Goal: Information Seeking & Learning: Learn about a topic

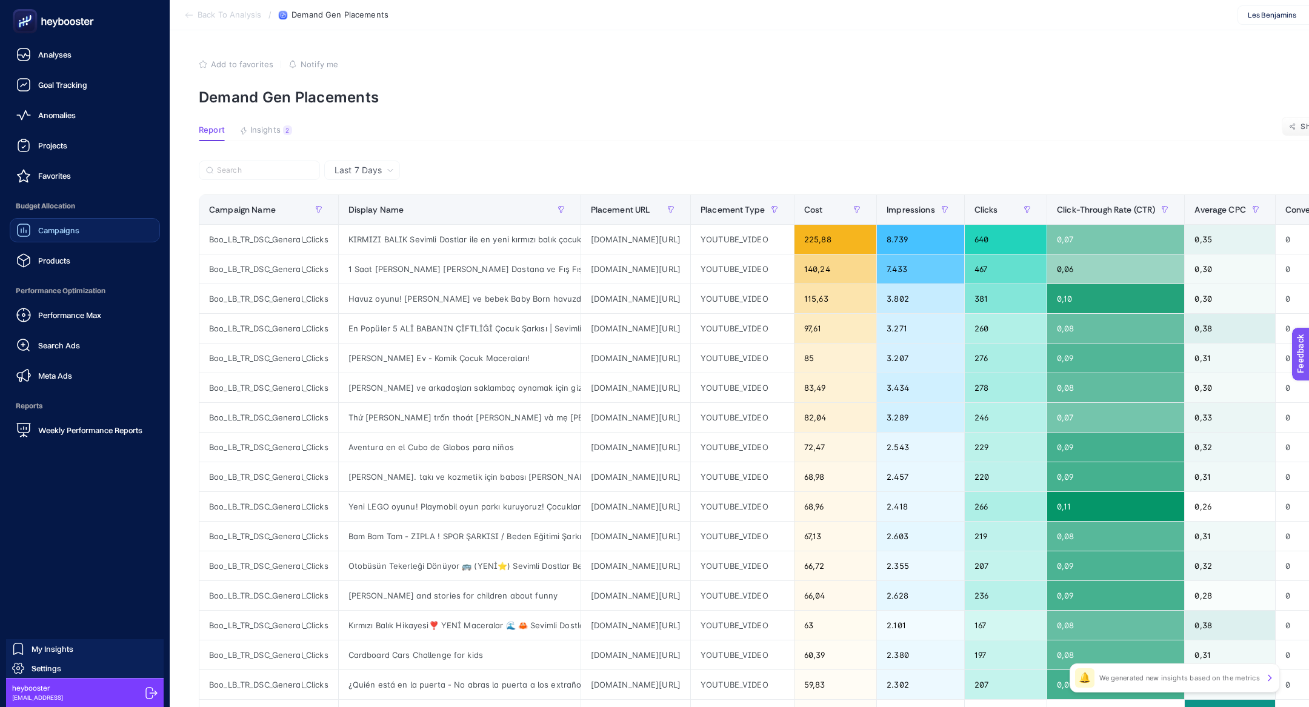
click at [59, 236] on div "Campaigns" at bounding box center [47, 230] width 63 height 15
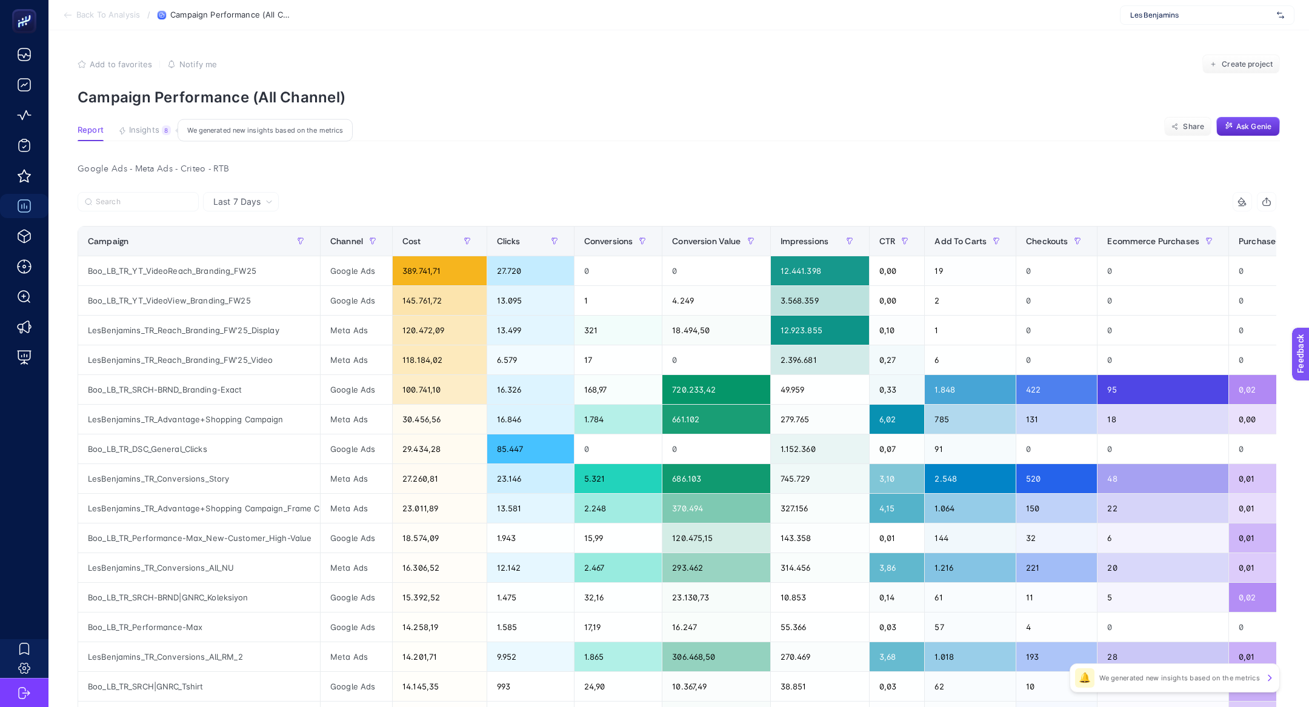
click at [155, 127] on span "Insights" at bounding box center [144, 130] width 30 height 10
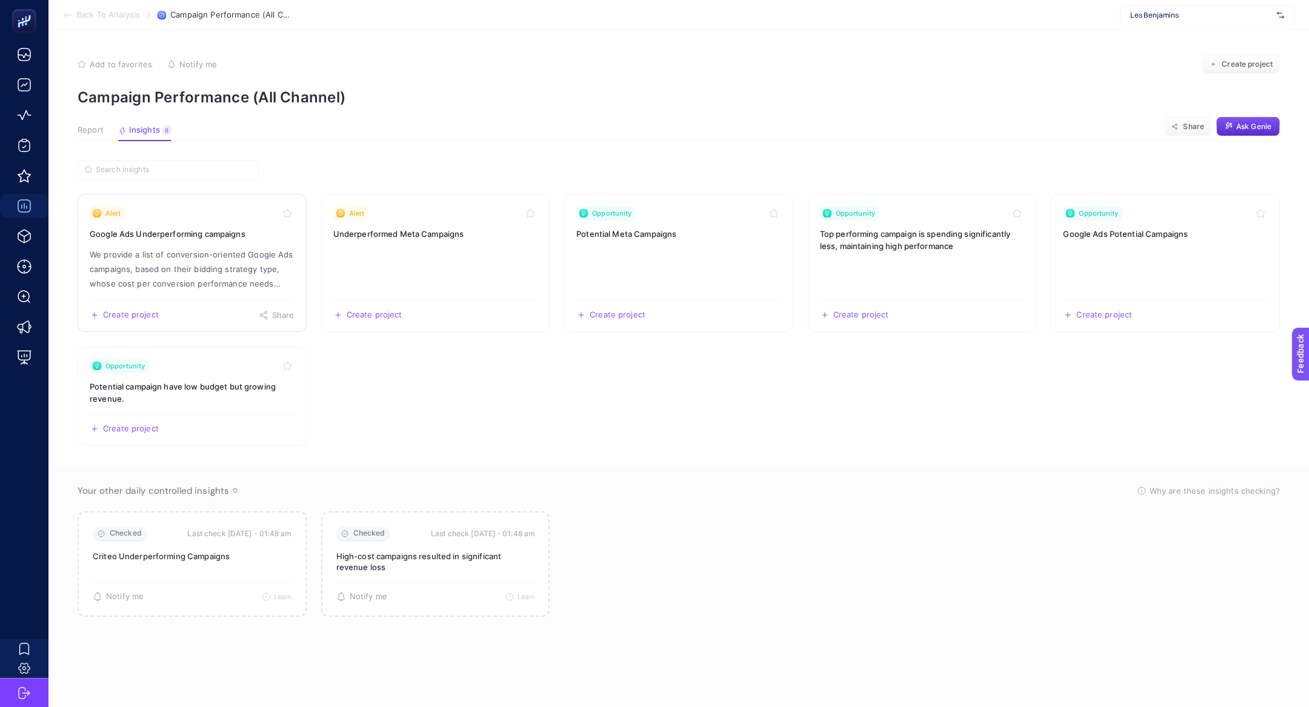
click at [195, 236] on h3 "Google Ads Underperforming campaigns" at bounding box center [192, 234] width 205 height 12
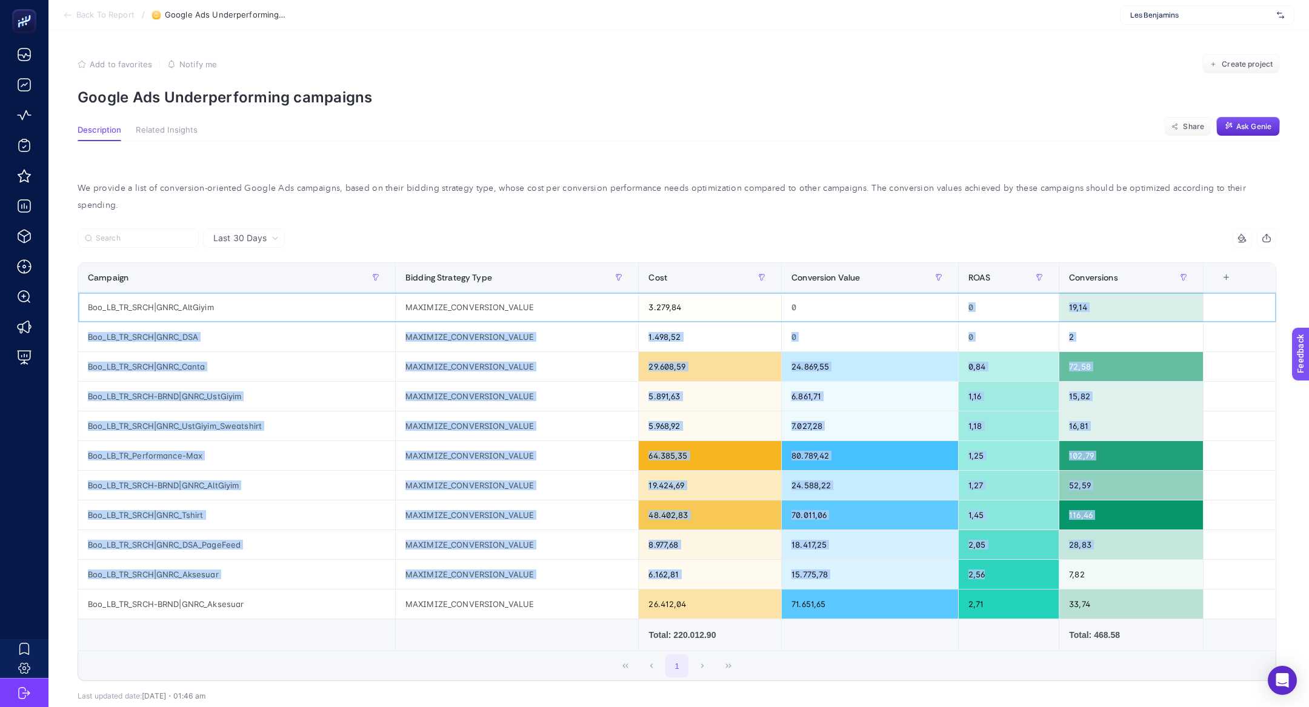
drag, startPoint x: 971, startPoint y: 290, endPoint x: 964, endPoint y: 574, distance: 284.8
click at [969, 575] on tbody "Boo_LB_TR_SRCH|GNRC_AltGiyim MAXIMIZE_CONVERSION_VALUE 3.279,84 0 0 19,14 Boo_L…" at bounding box center [677, 456] width 1198 height 327
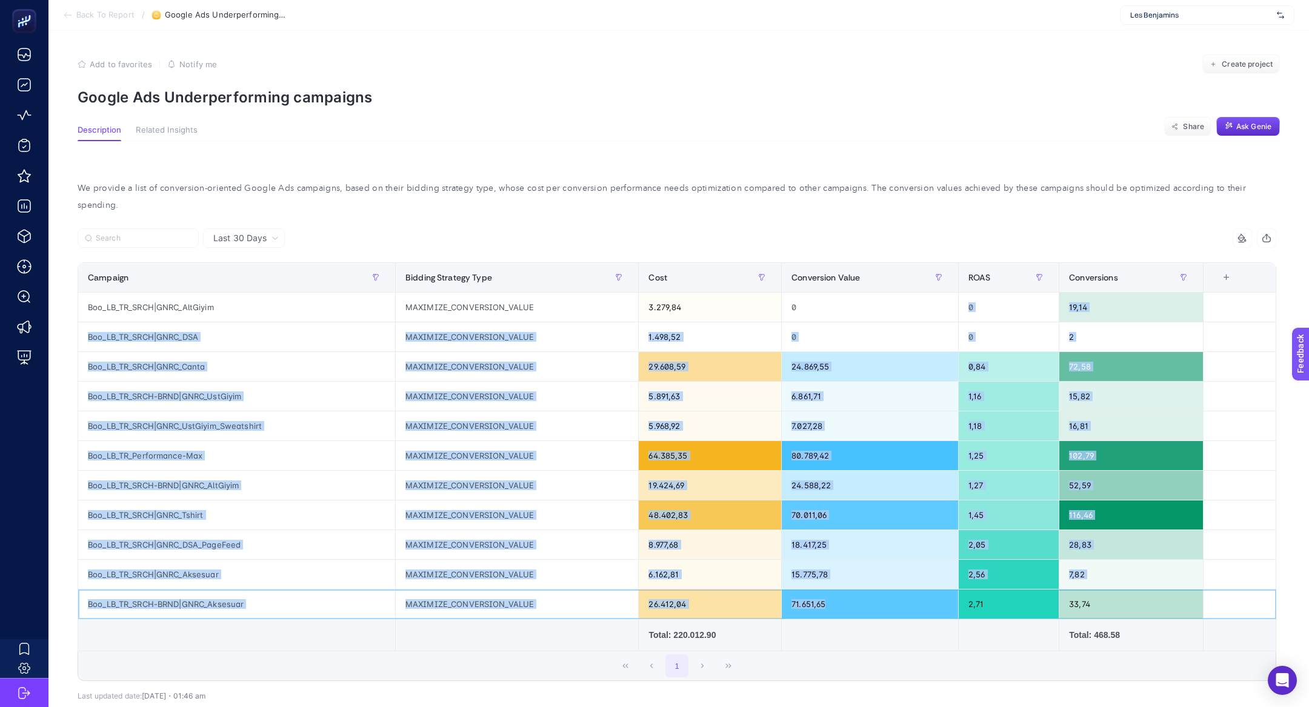
click at [964, 589] on div "2,71" at bounding box center [1008, 603] width 100 height 29
drag, startPoint x: 992, startPoint y: 597, endPoint x: 988, endPoint y: 271, distance: 326.0
click at [987, 271] on table "Campaign Bidding Strategy Type Cost Conversion Value ROAS Conversions 6 items s…" at bounding box center [677, 456] width 1198 height 389
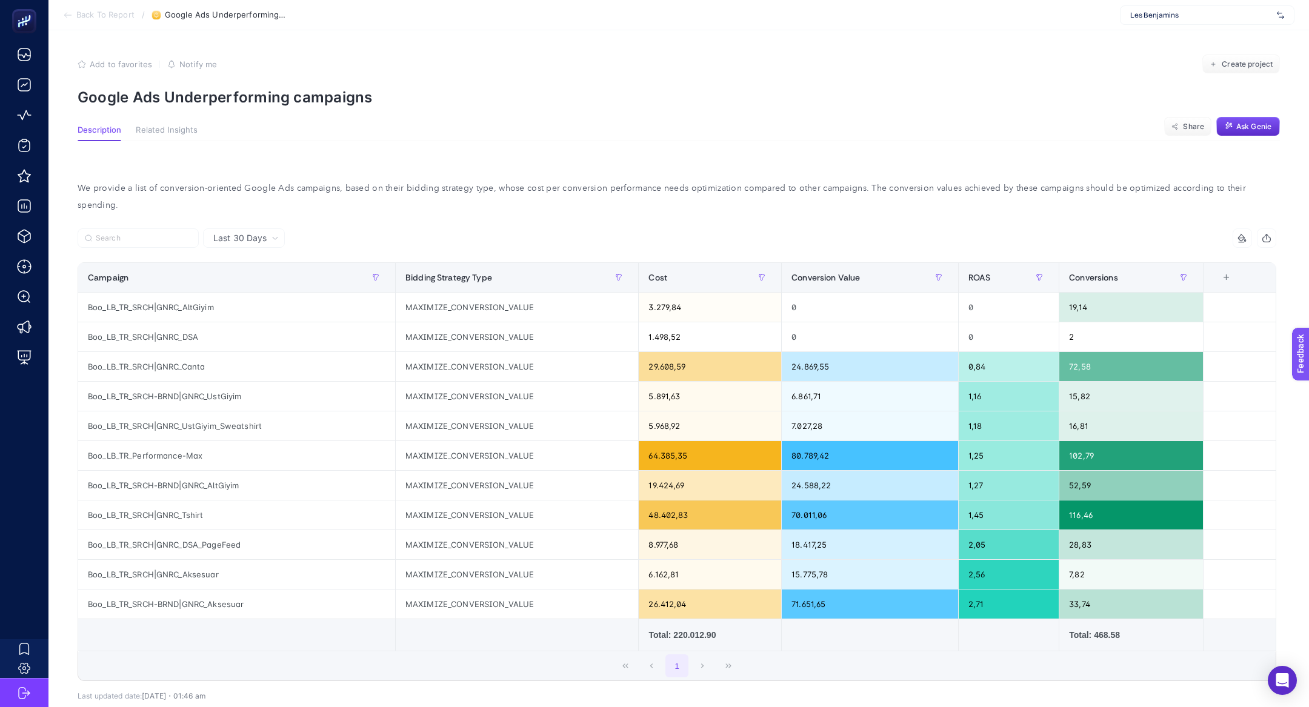
click at [966, 164] on div "We provide a list of conversion-oriented Google Ads campaigns, based on their b…" at bounding box center [677, 462] width 1218 height 603
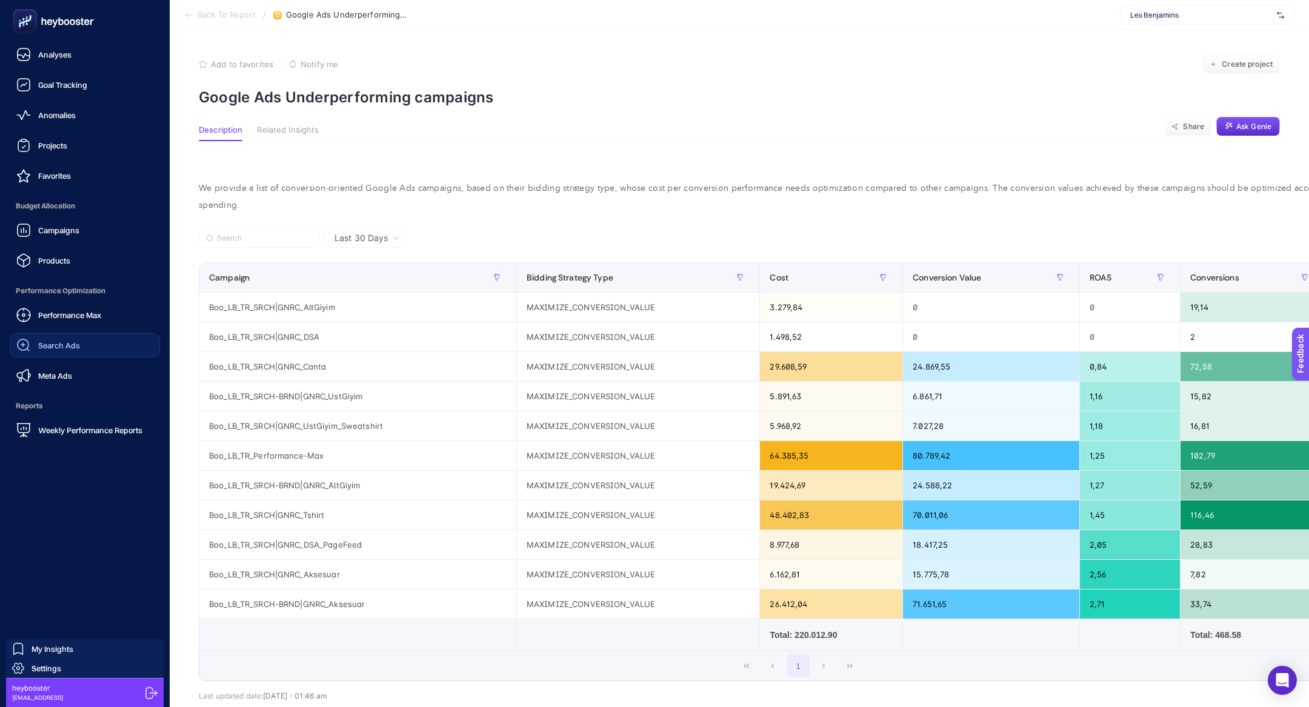
click at [81, 344] on link "Search Ads" at bounding box center [85, 345] width 150 height 24
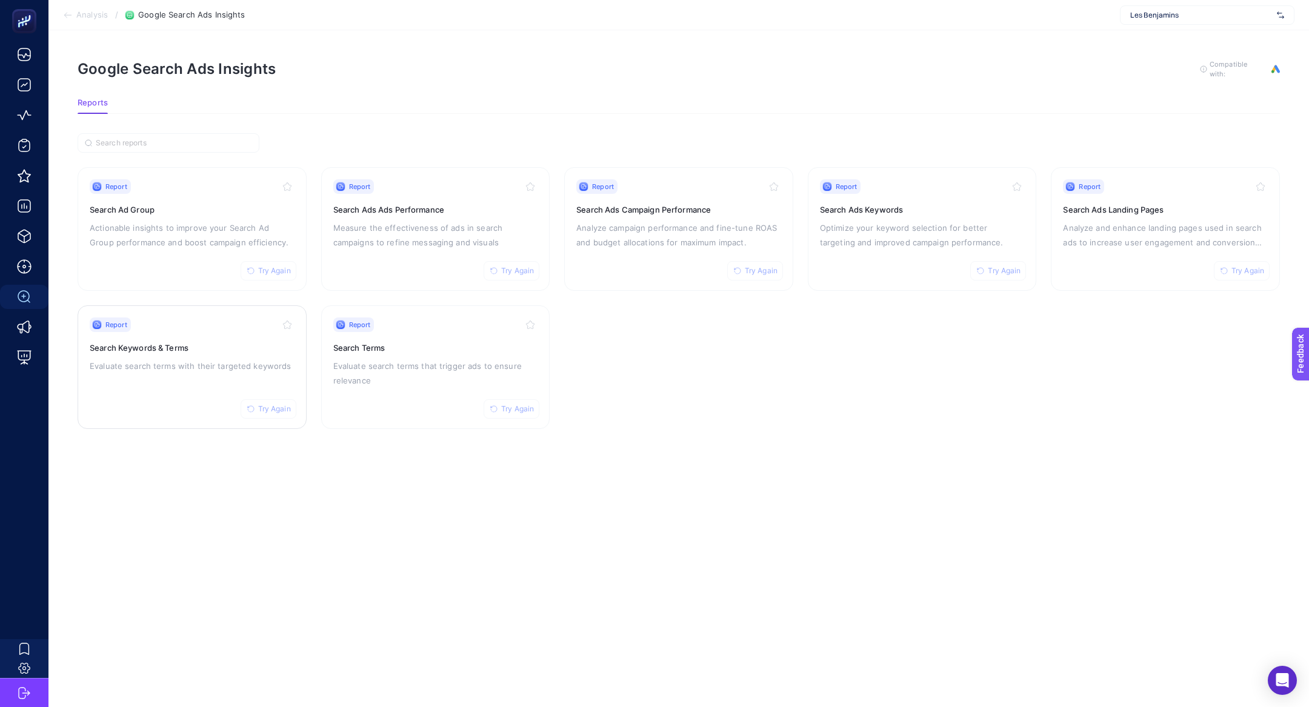
click at [225, 377] on div "Report Try Again Search Keywords & Terms Evaluate search terms with their targe…" at bounding box center [192, 366] width 205 height 99
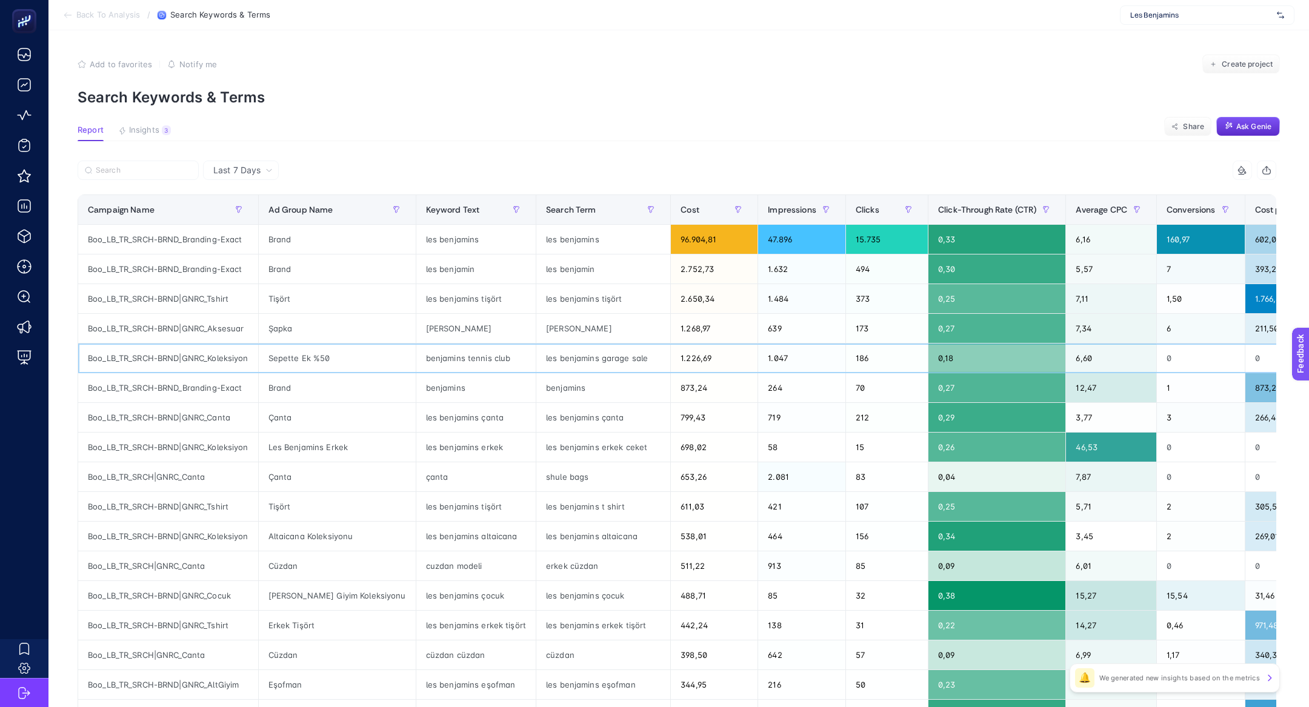
click at [371, 346] on div "Sepette Ek %50" at bounding box center [337, 358] width 157 height 29
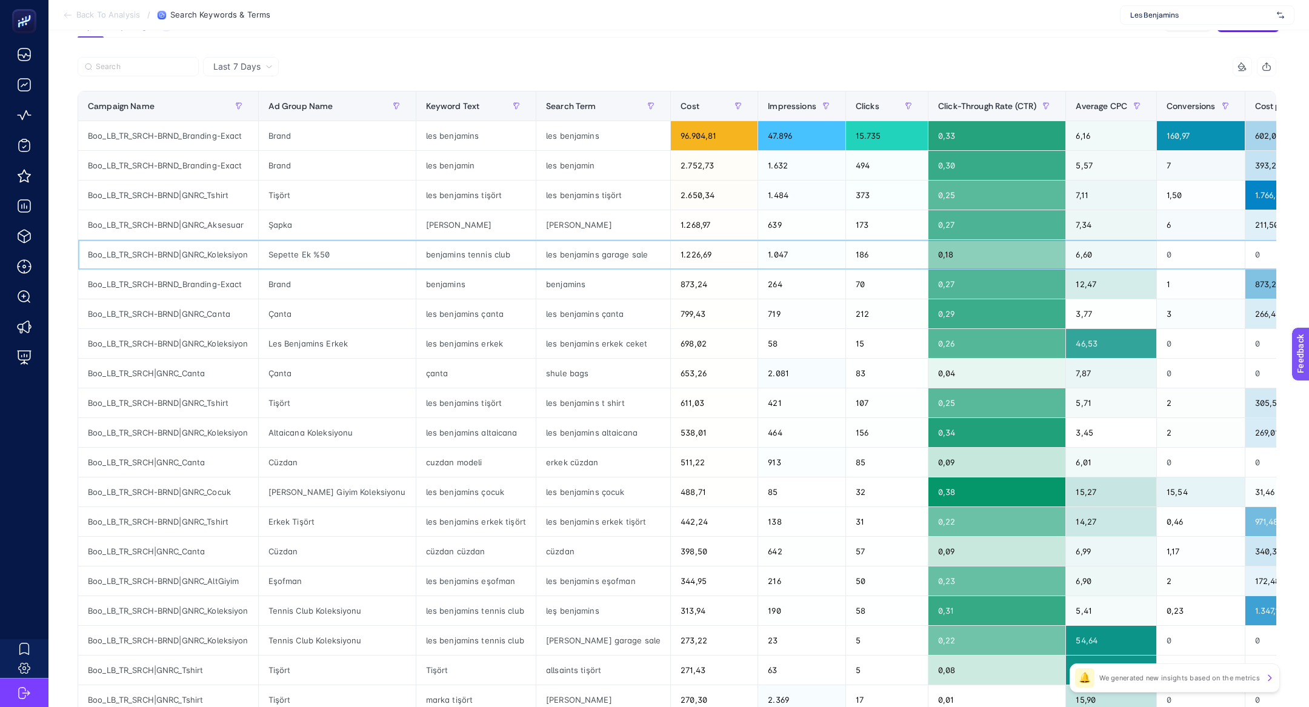
scroll to position [113, 0]
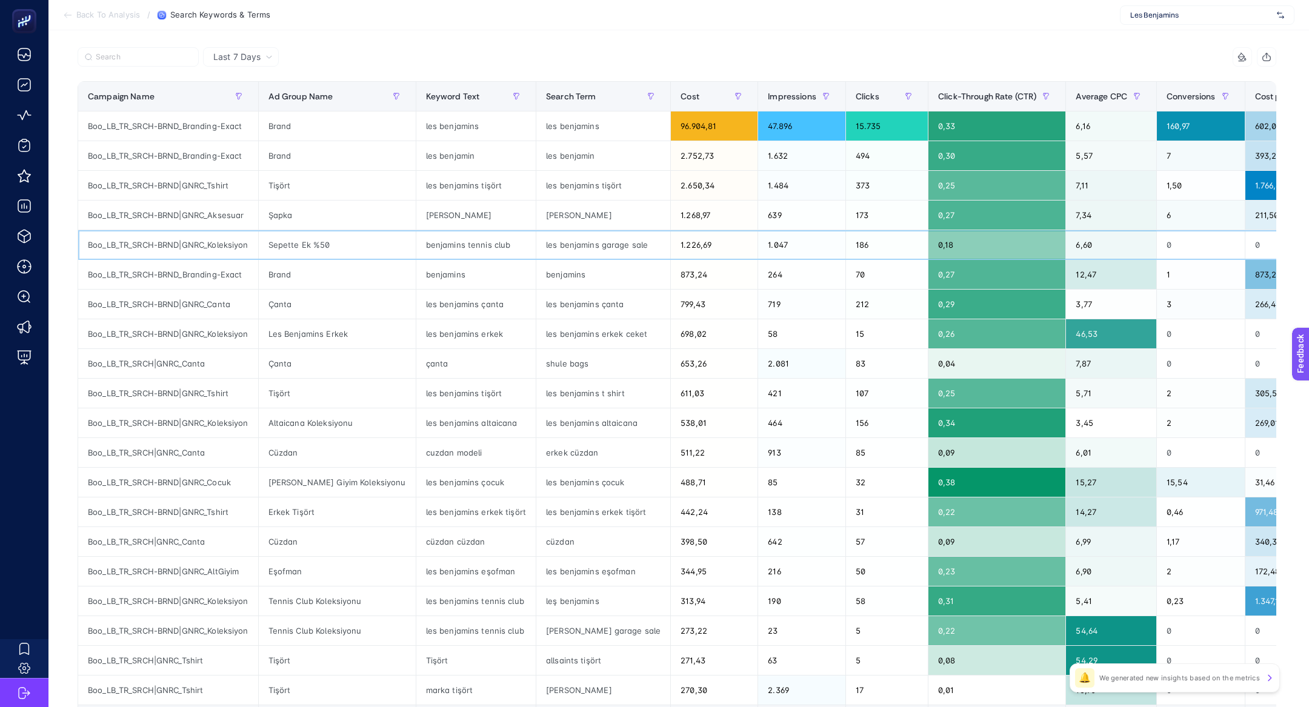
click at [271, 244] on div "Sepette Ek %50" at bounding box center [337, 244] width 157 height 29
drag, startPoint x: 496, startPoint y: 243, endPoint x: 569, endPoint y: 244, distance: 73.3
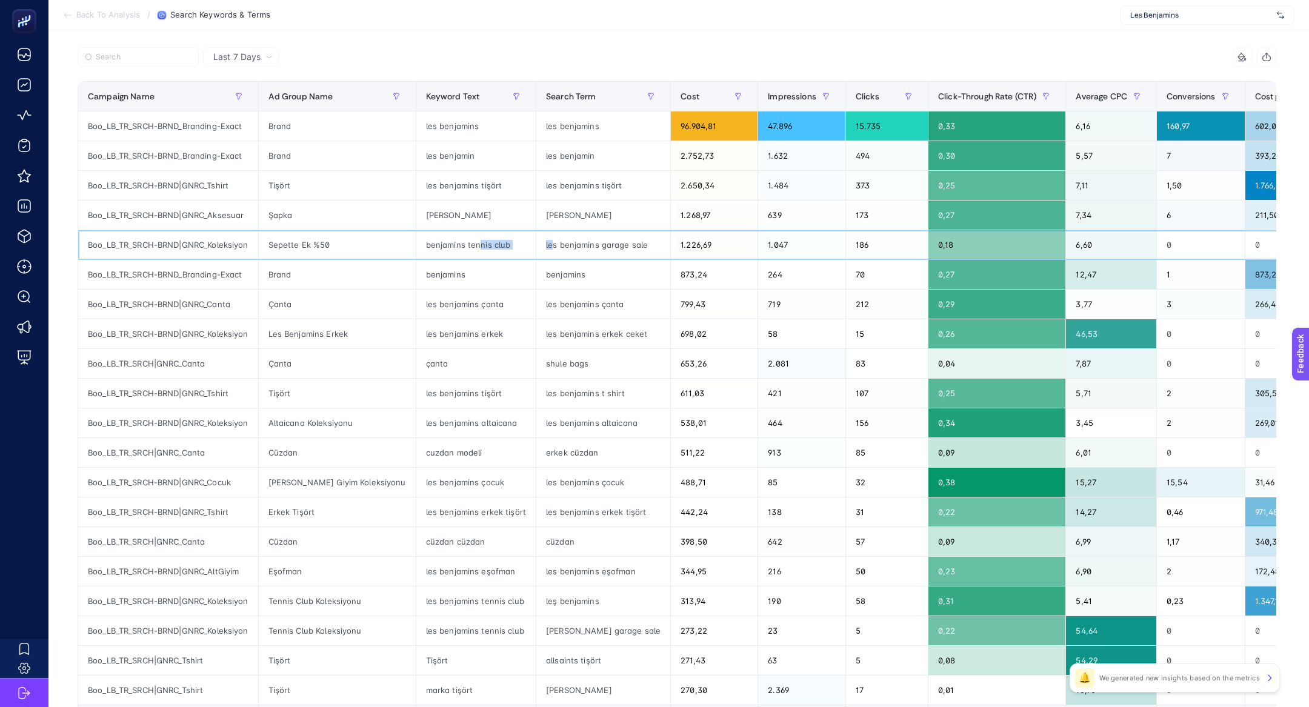
click at [569, 244] on tr "Boo_LB_TR_SRCH-BRND|GNRC_Koleksiyon Sepette Ek %50 benjamins tennis club les be…" at bounding box center [830, 245] width 1504 height 30
drag, startPoint x: 472, startPoint y: 629, endPoint x: 525, endPoint y: 629, distance: 53.3
click at [525, 629] on div "les benjamins tennis club" at bounding box center [475, 630] width 119 height 29
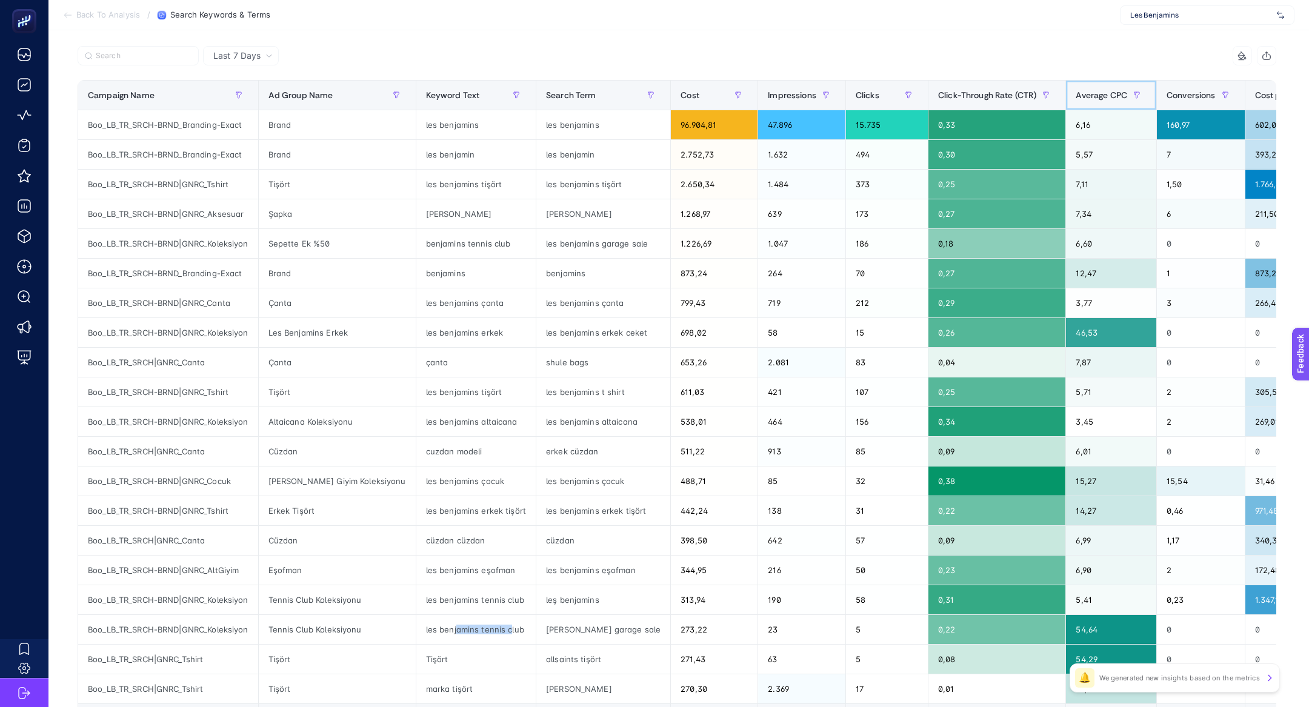
click at [1104, 99] on span "Average CPC" at bounding box center [1100, 95] width 51 height 10
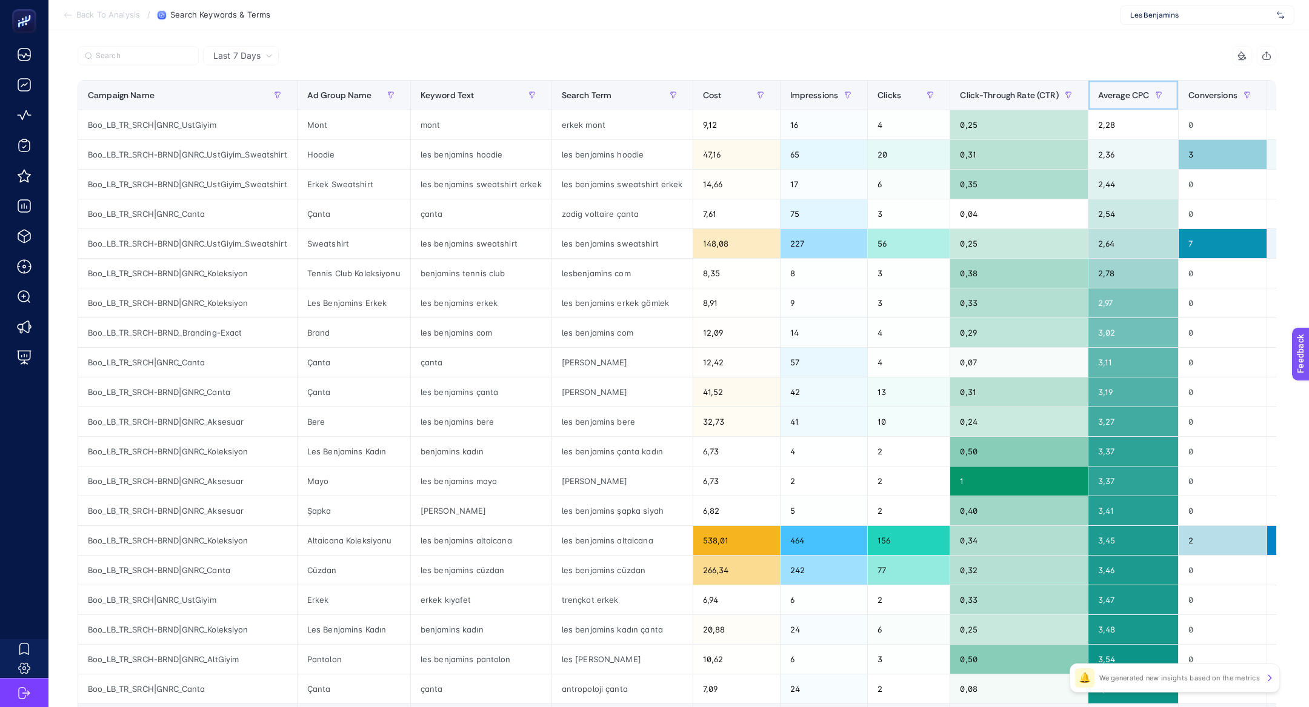
click at [1104, 99] on span "Average CPC" at bounding box center [1123, 95] width 51 height 10
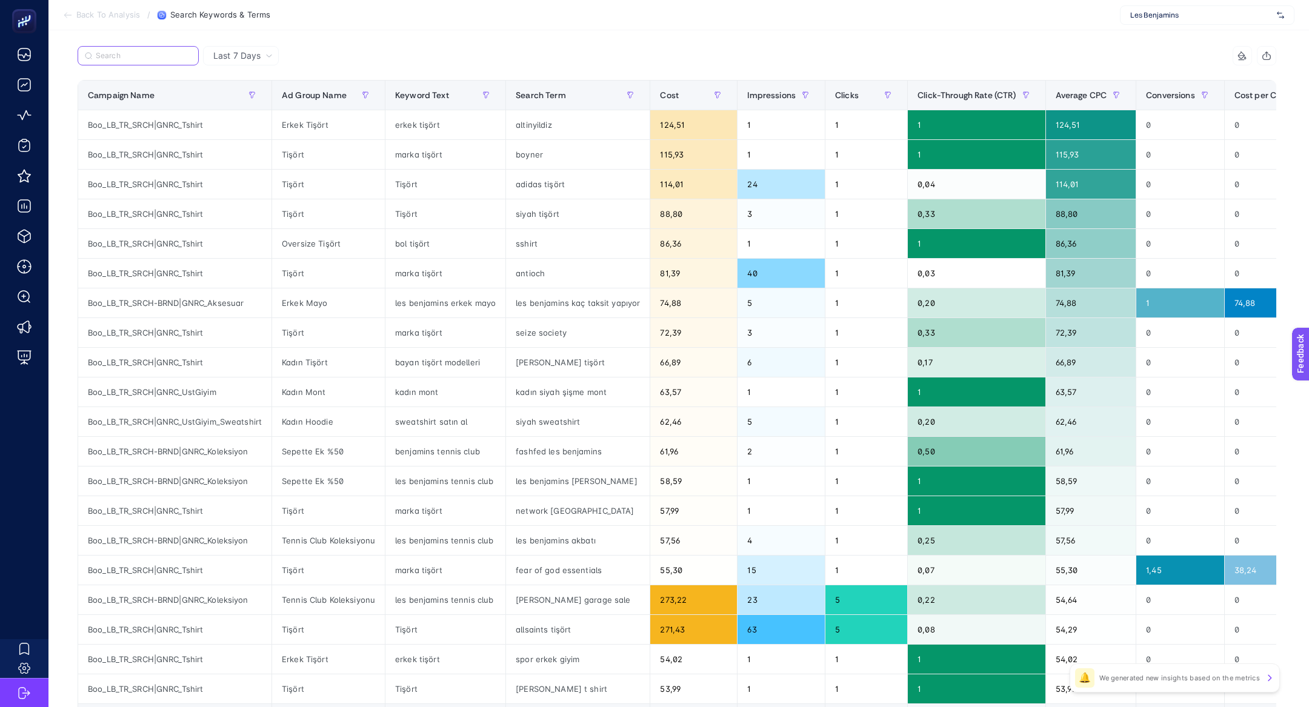
click at [128, 54] on input "Search" at bounding box center [144, 55] width 96 height 9
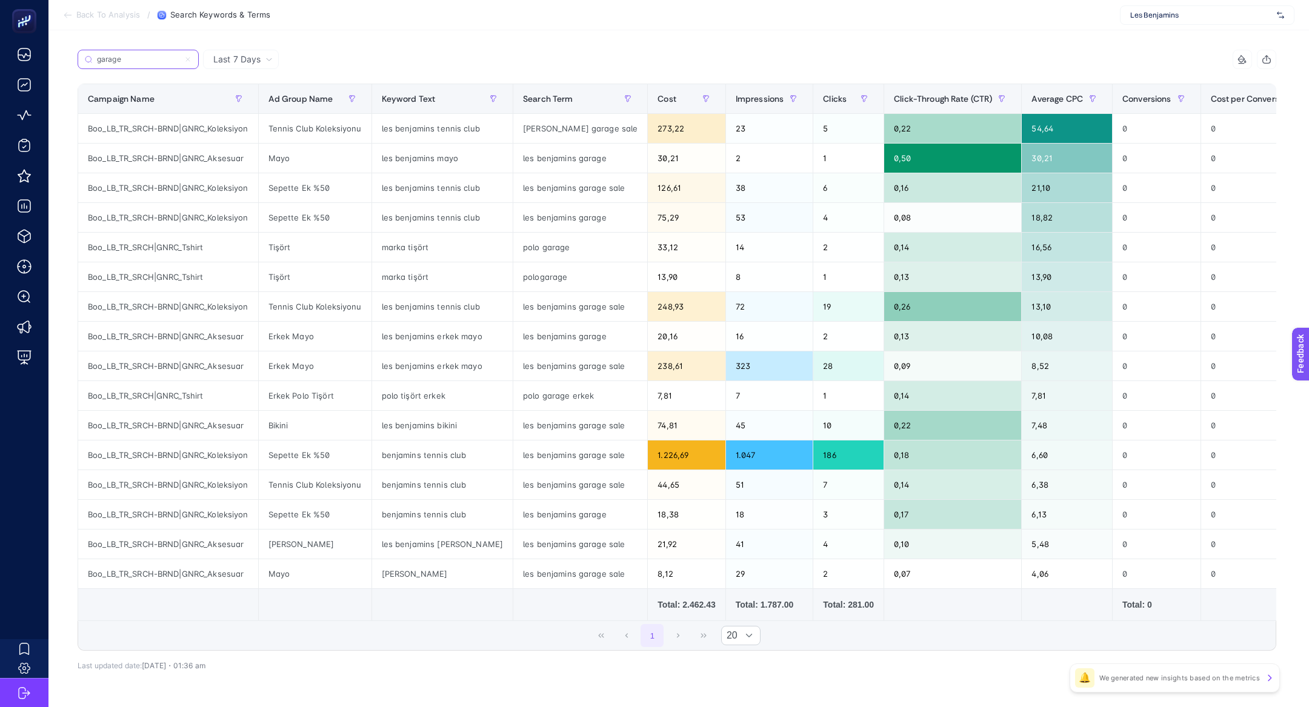
scroll to position [111, 0]
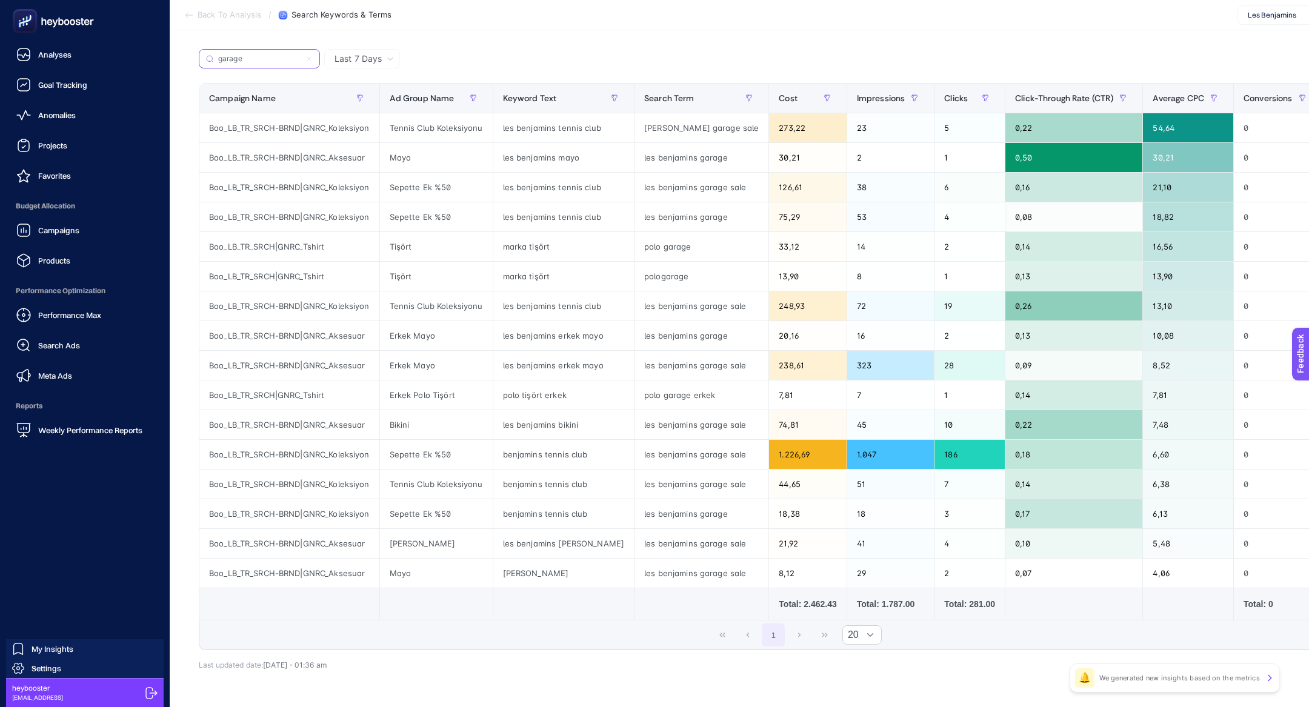
type input "garage"
click at [30, 33] on div at bounding box center [85, 21] width 150 height 42
click at [18, 15] on rect at bounding box center [25, 22] width 20 height 20
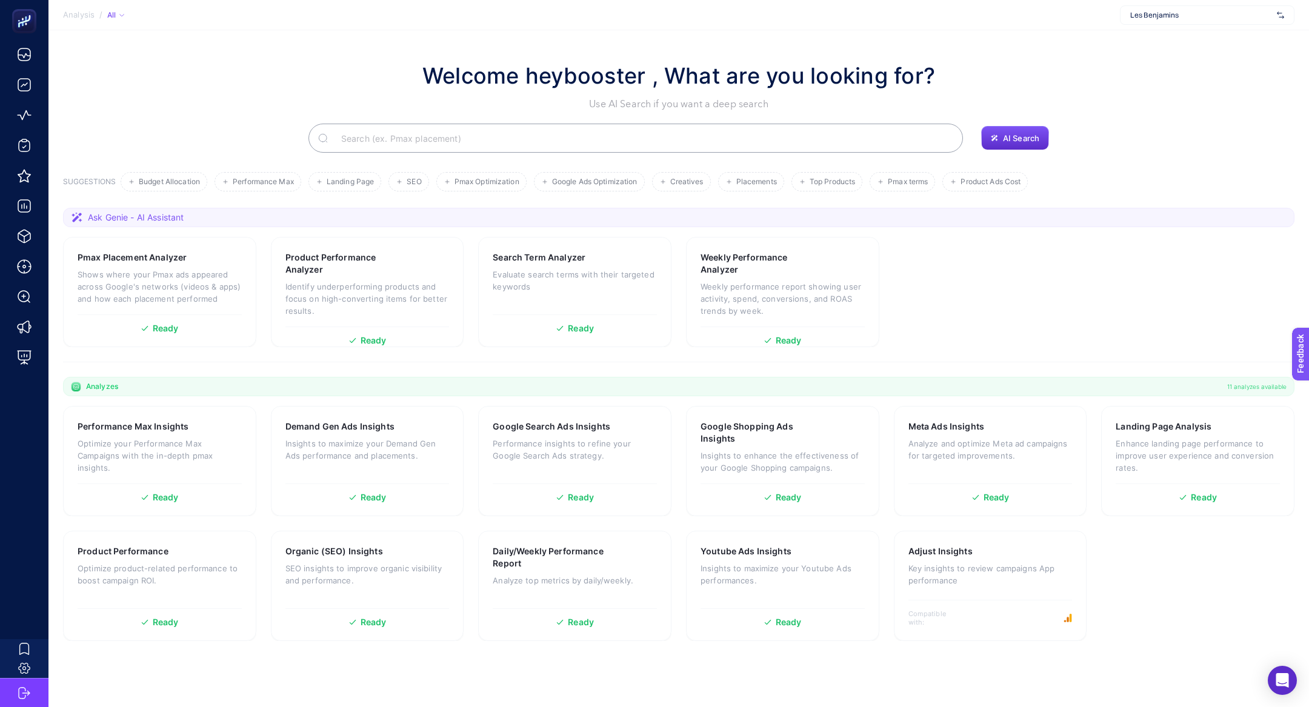
click at [508, 125] on input "Search" at bounding box center [642, 138] width 622 height 34
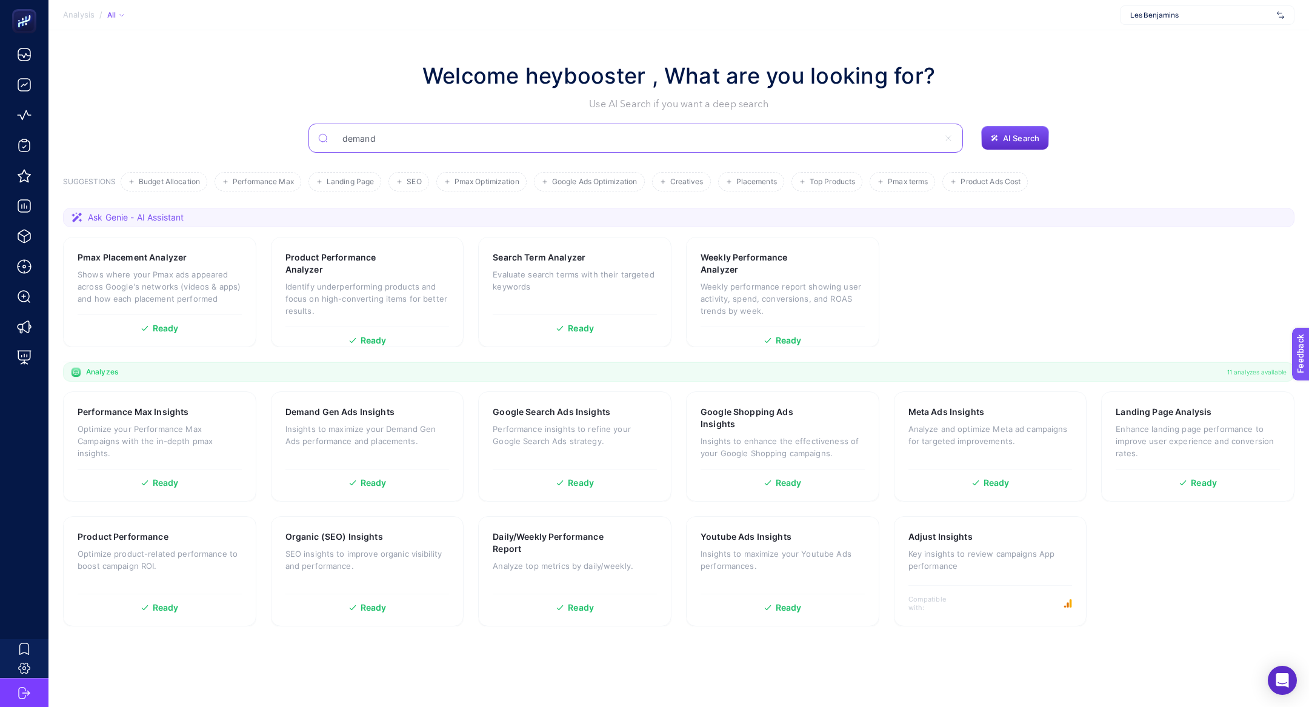
type input "demand"
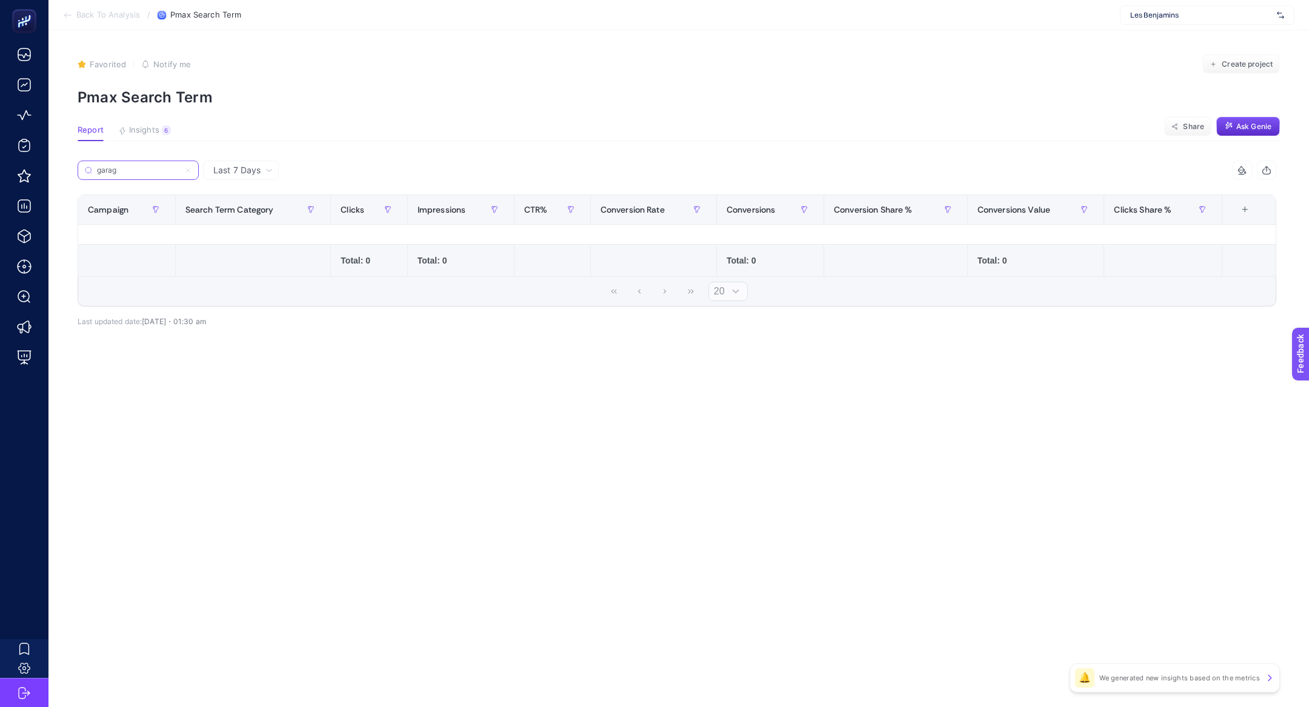
click at [185, 171] on icon at bounding box center [187, 170] width 7 height 7
click at [179, 171] on input "garag" at bounding box center [138, 170] width 82 height 9
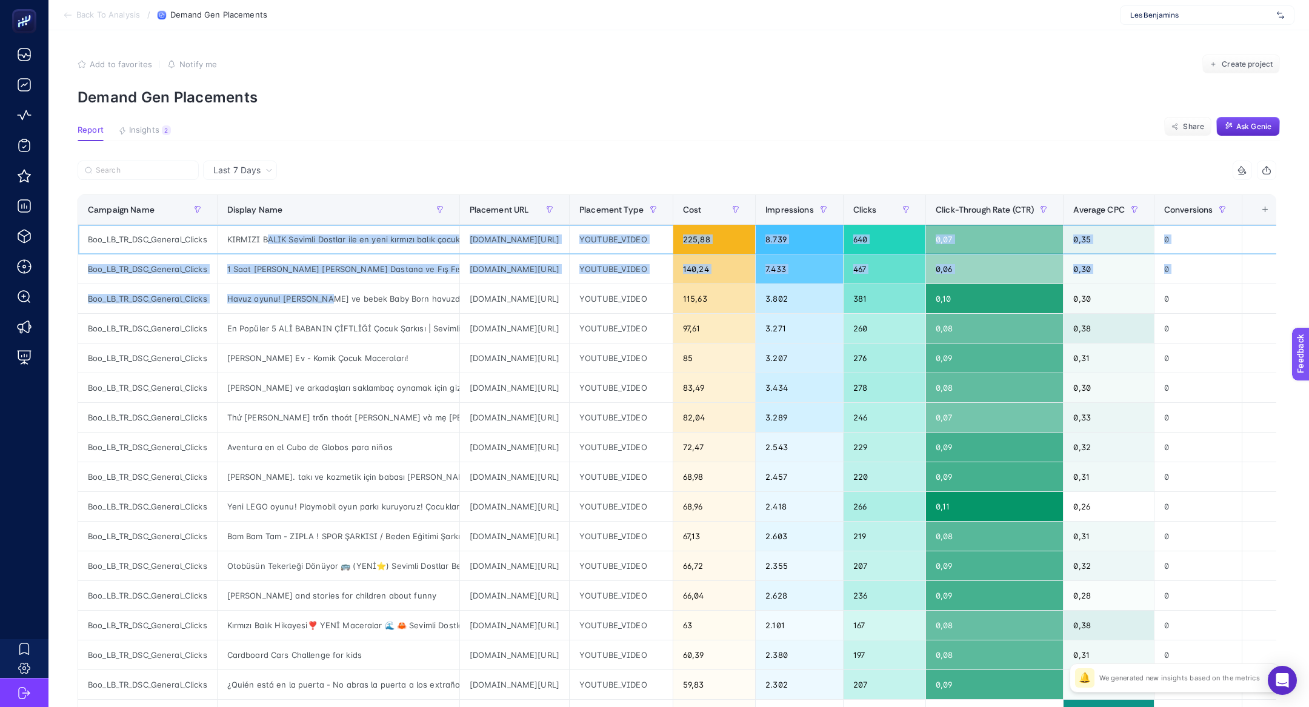
drag, startPoint x: 270, startPoint y: 237, endPoint x: 324, endPoint y: 291, distance: 76.3
click at [324, 293] on tbody "Boo_LB_TR_DSC_General_Clicks KIRMIZI BALIK Sevimli Dostlar ile en yeni kırmızı …" at bounding box center [682, 522] width 1208 height 594
click at [324, 291] on div "Havuz oyunu! [PERSON_NAME] ve bebek Baby Born havuzda! Bebek bakma oyunu. Benim…" at bounding box center [338, 298] width 242 height 29
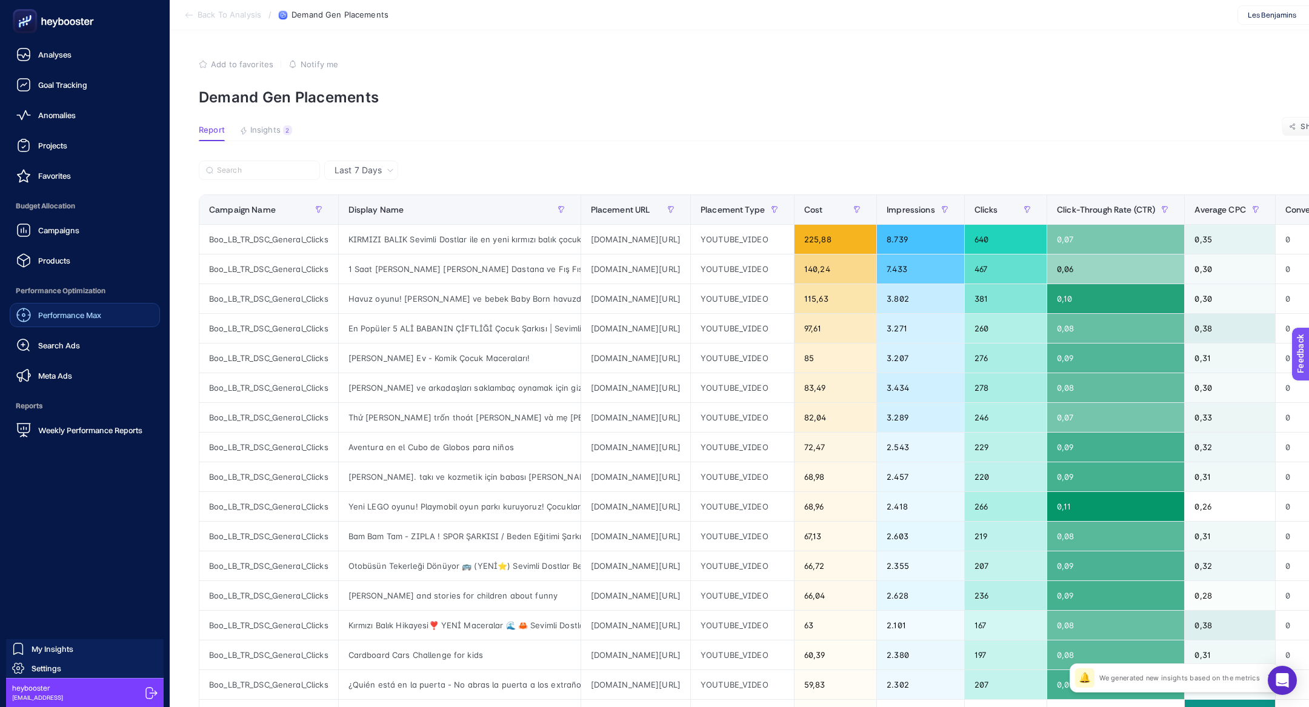
click at [69, 310] on div "Performance Max" at bounding box center [58, 315] width 85 height 15
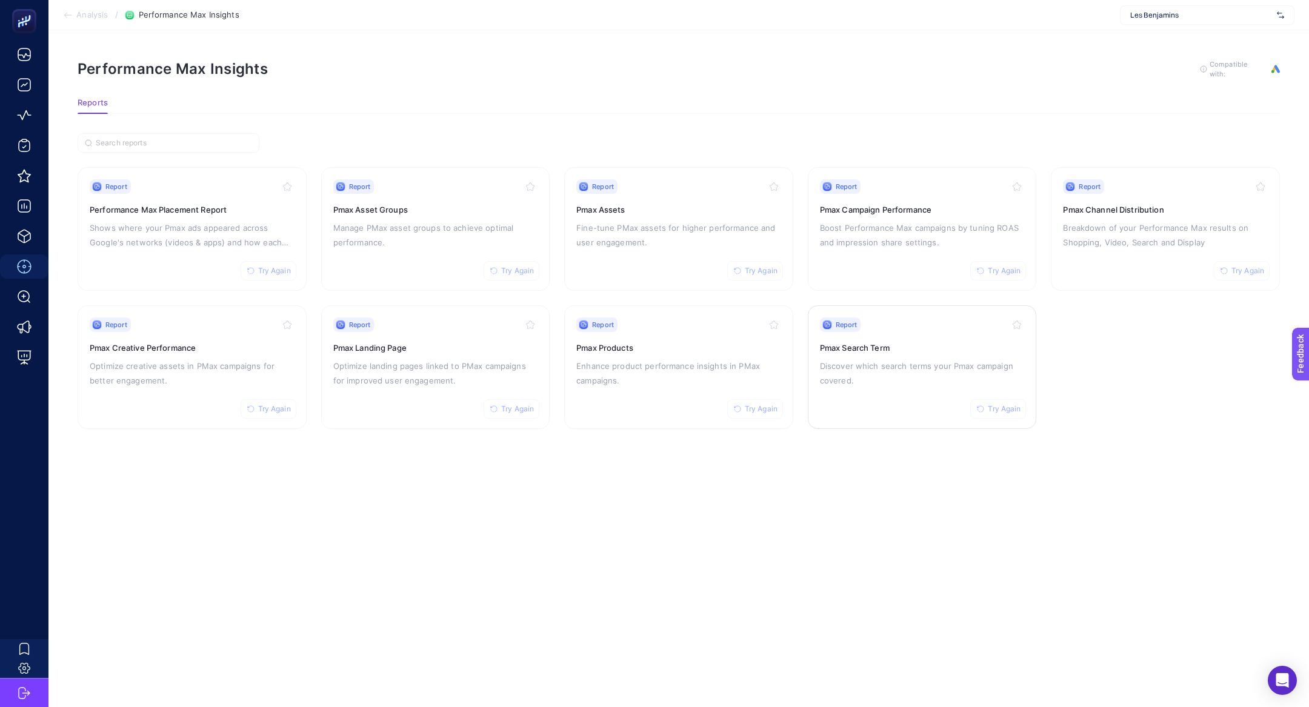
click at [889, 376] on p "Discover which search terms your Pmax campaign covered." at bounding box center [922, 373] width 205 height 29
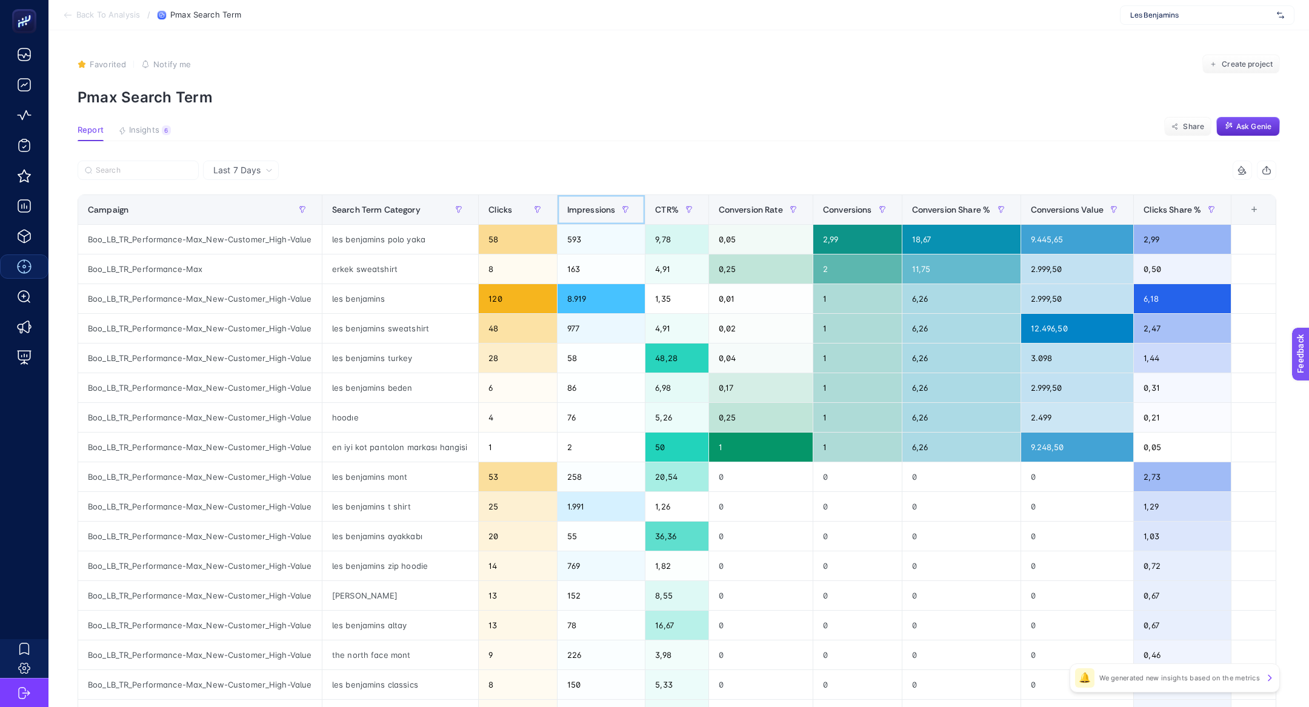
click at [590, 213] on span "Impressions" at bounding box center [591, 210] width 48 height 10
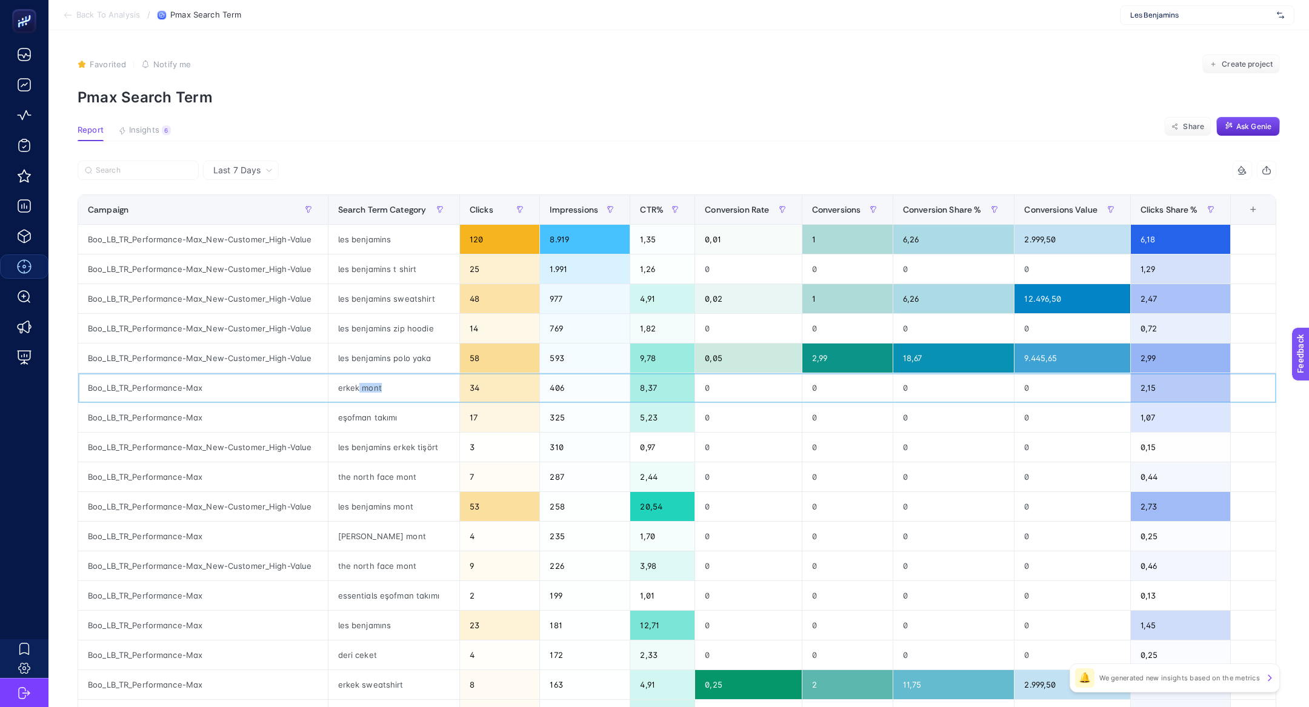
drag, startPoint x: 357, startPoint y: 388, endPoint x: 468, endPoint y: 380, distance: 111.1
click at [468, 380] on tr "Boo_LB_TR_Performance-Max erkek mont 34 406 8,37 0 0 0 0 2,15" at bounding box center [677, 388] width 1198 height 30
drag, startPoint x: 339, startPoint y: 479, endPoint x: 428, endPoint y: 477, distance: 89.1
click at [428, 478] on div "the north face mont" at bounding box center [393, 476] width 131 height 29
click at [414, 524] on div "[PERSON_NAME] mont" at bounding box center [393, 536] width 131 height 29
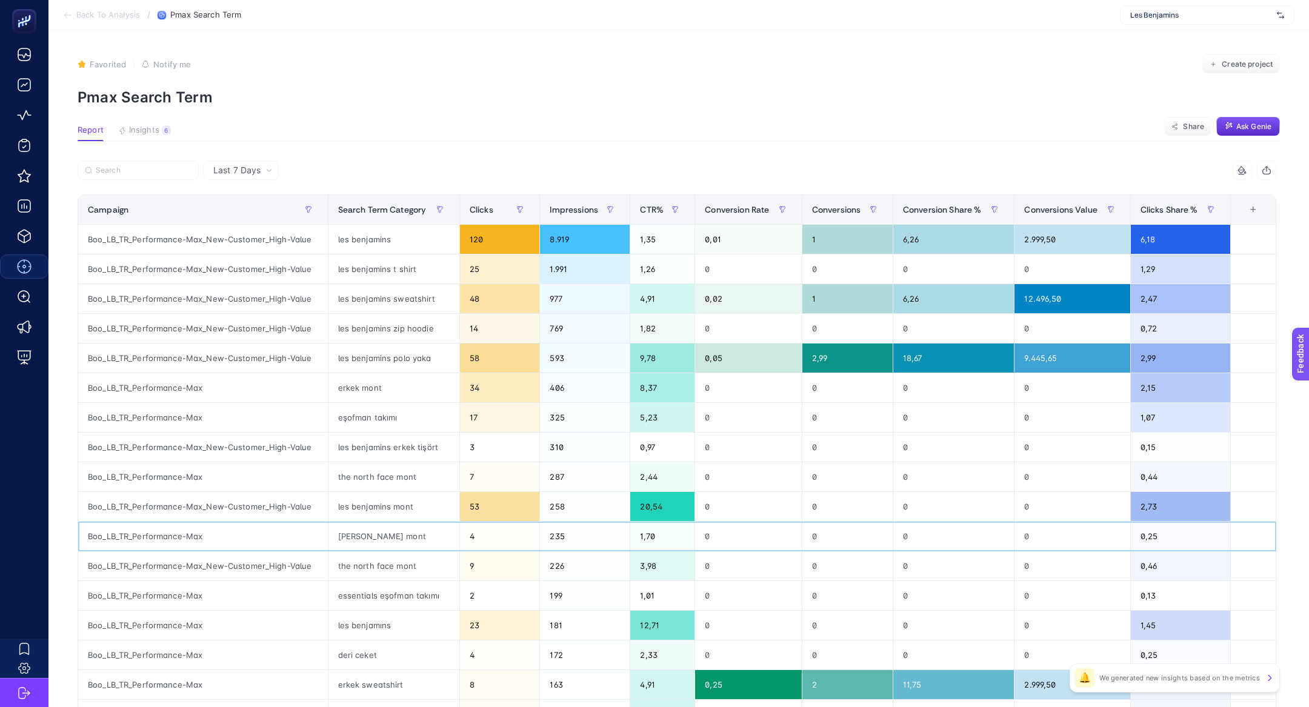
click at [414, 524] on div "[PERSON_NAME] mont" at bounding box center [393, 536] width 131 height 29
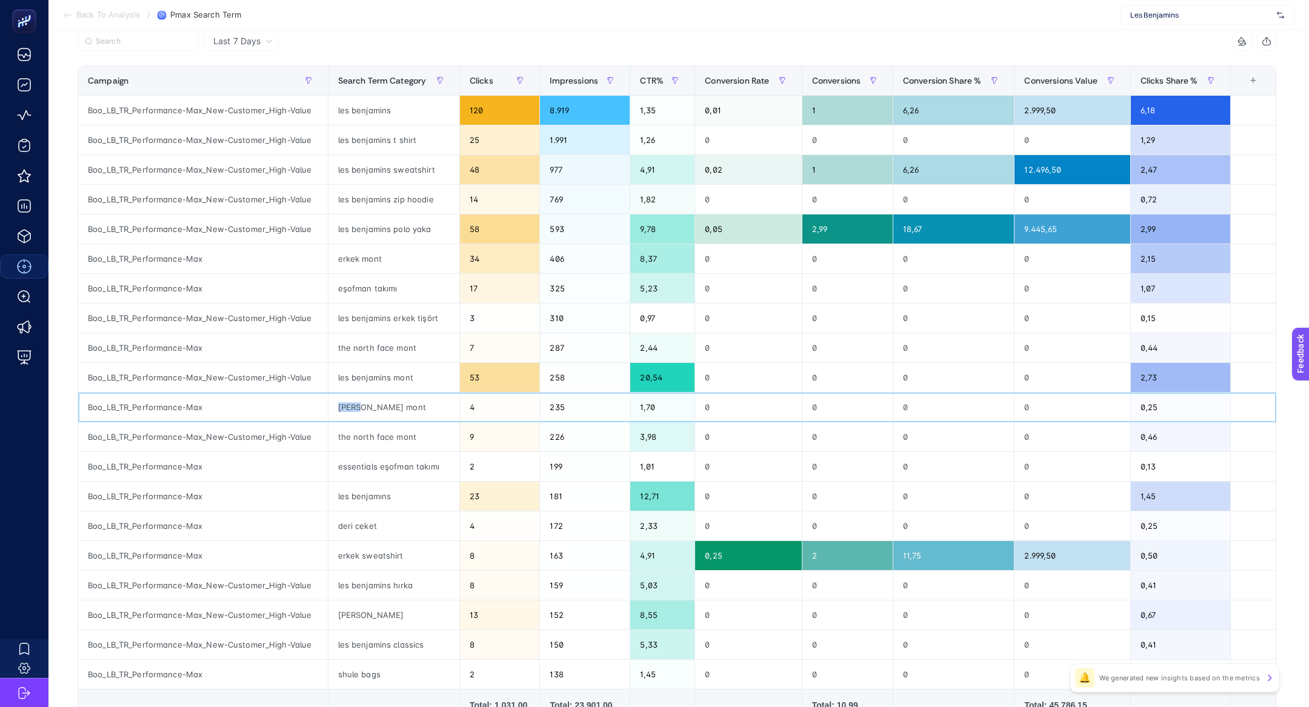
scroll to position [130, 0]
click at [357, 488] on div "les benjamıns" at bounding box center [393, 495] width 131 height 29
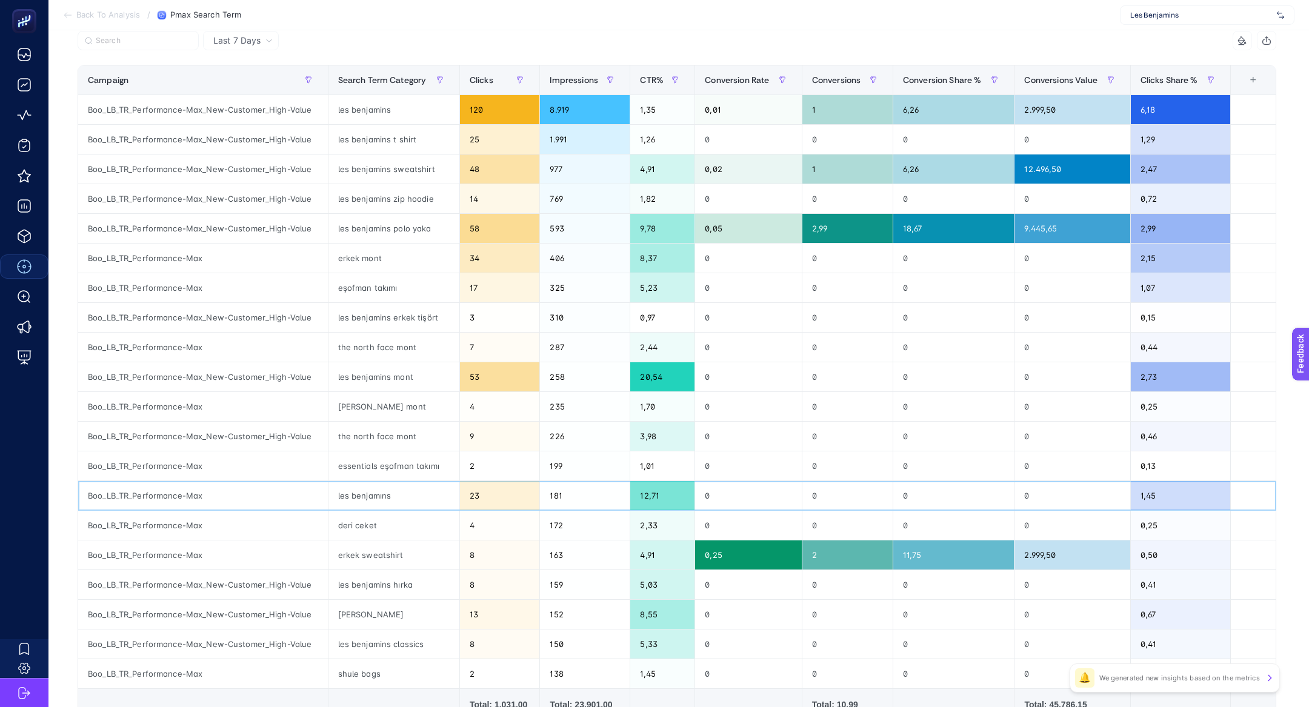
click at [357, 488] on div "les benjamıns" at bounding box center [393, 495] width 131 height 29
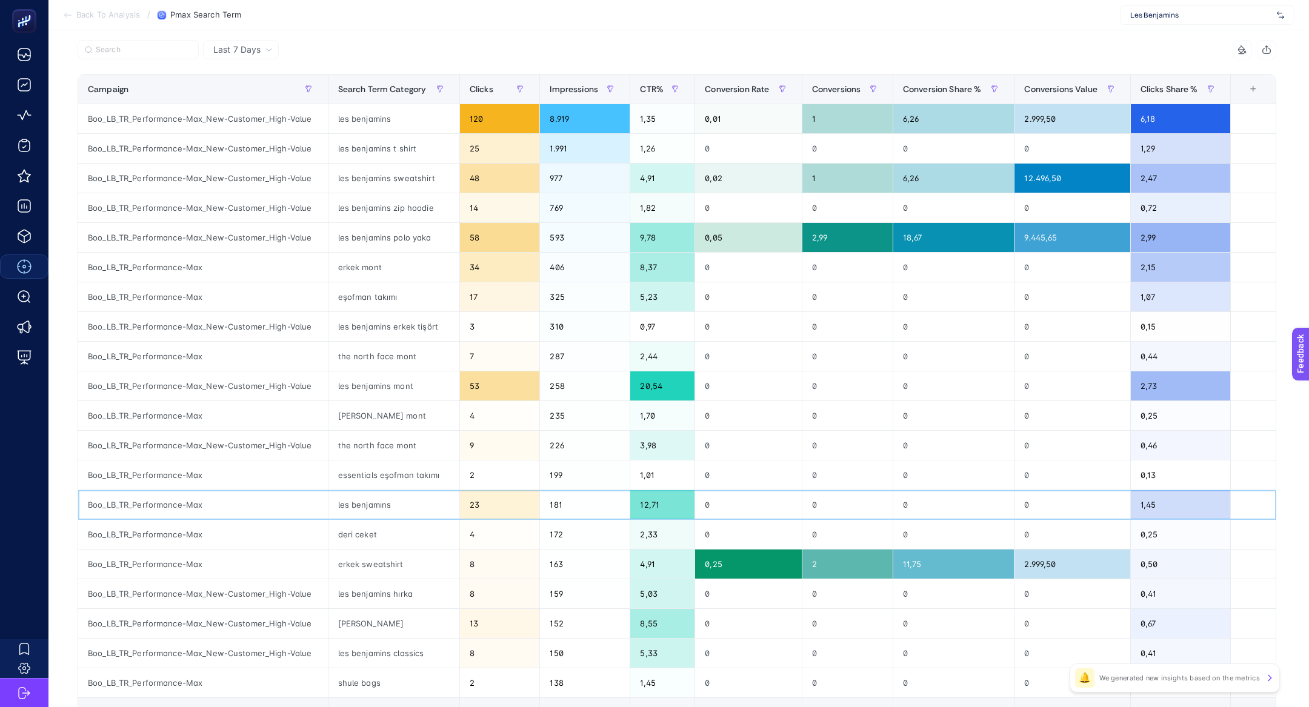
scroll to position [120, 0]
click at [493, 90] on div "Clicks" at bounding box center [500, 89] width 60 height 19
click at [493, 90] on span "Clicks" at bounding box center [482, 90] width 24 height 10
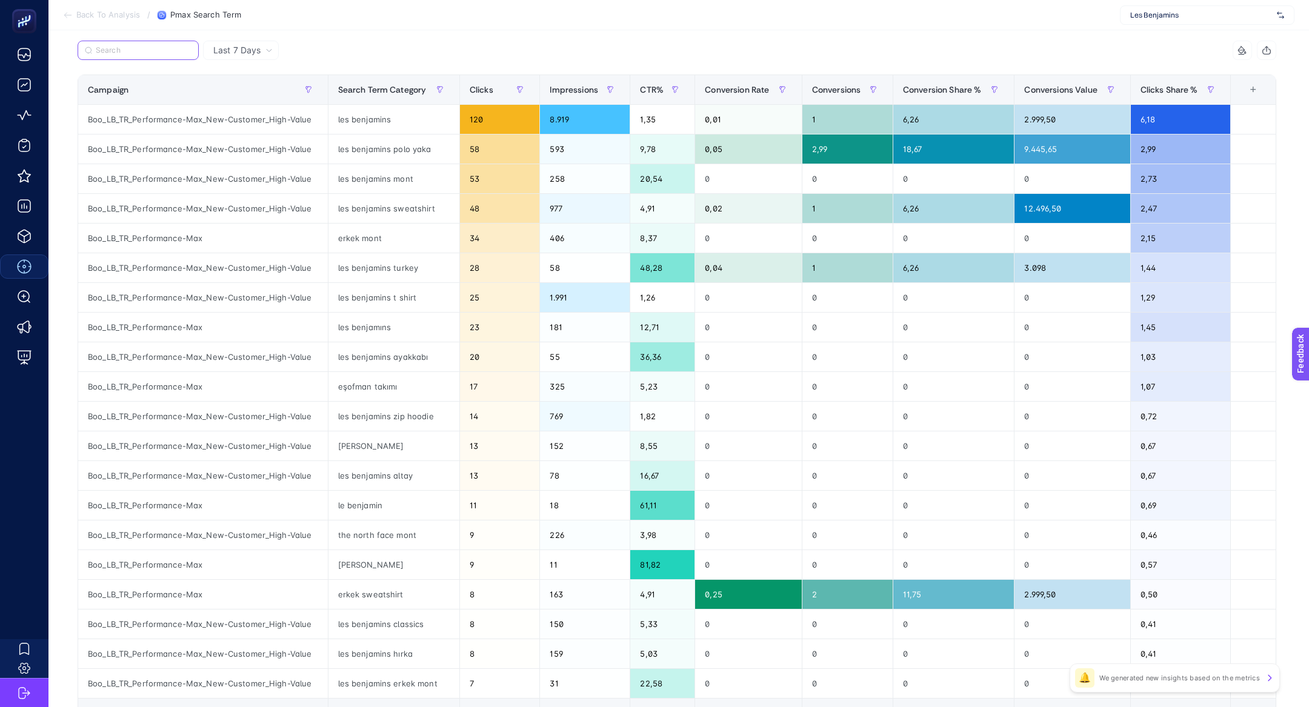
click at [147, 50] on input "Search" at bounding box center [144, 50] width 96 height 9
type input "o"
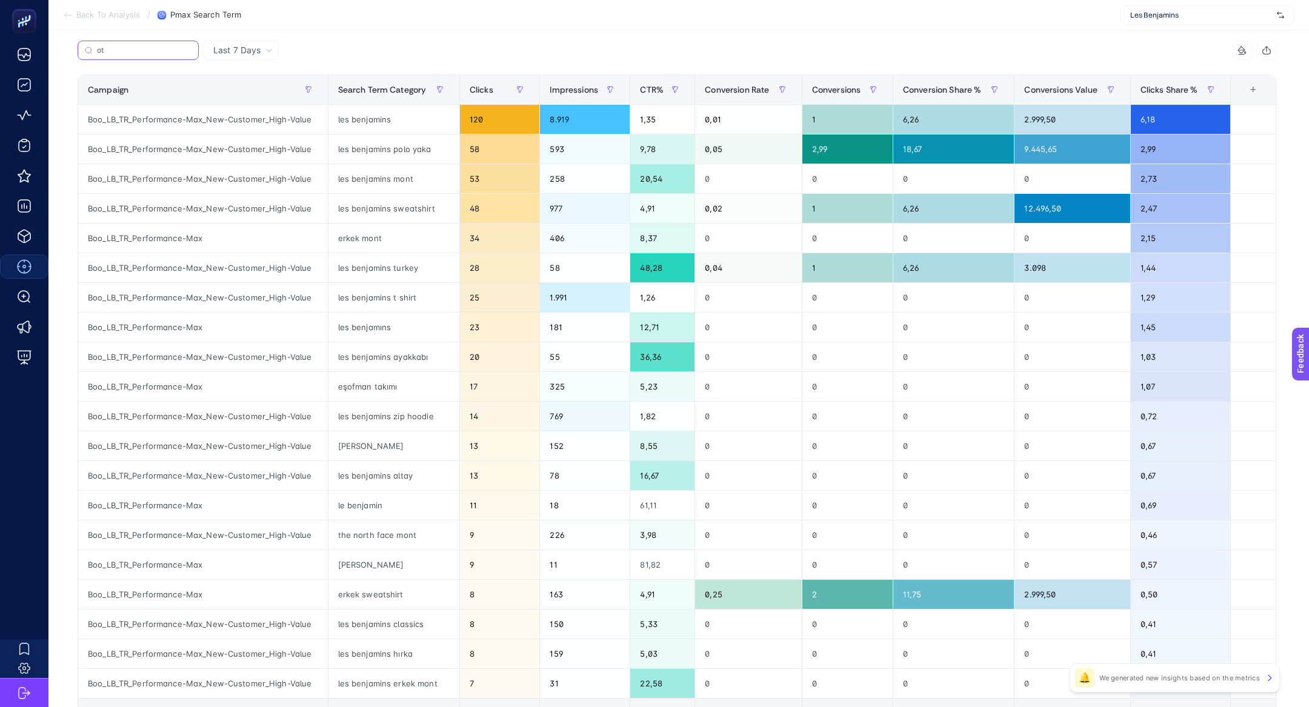
scroll to position [0, 0]
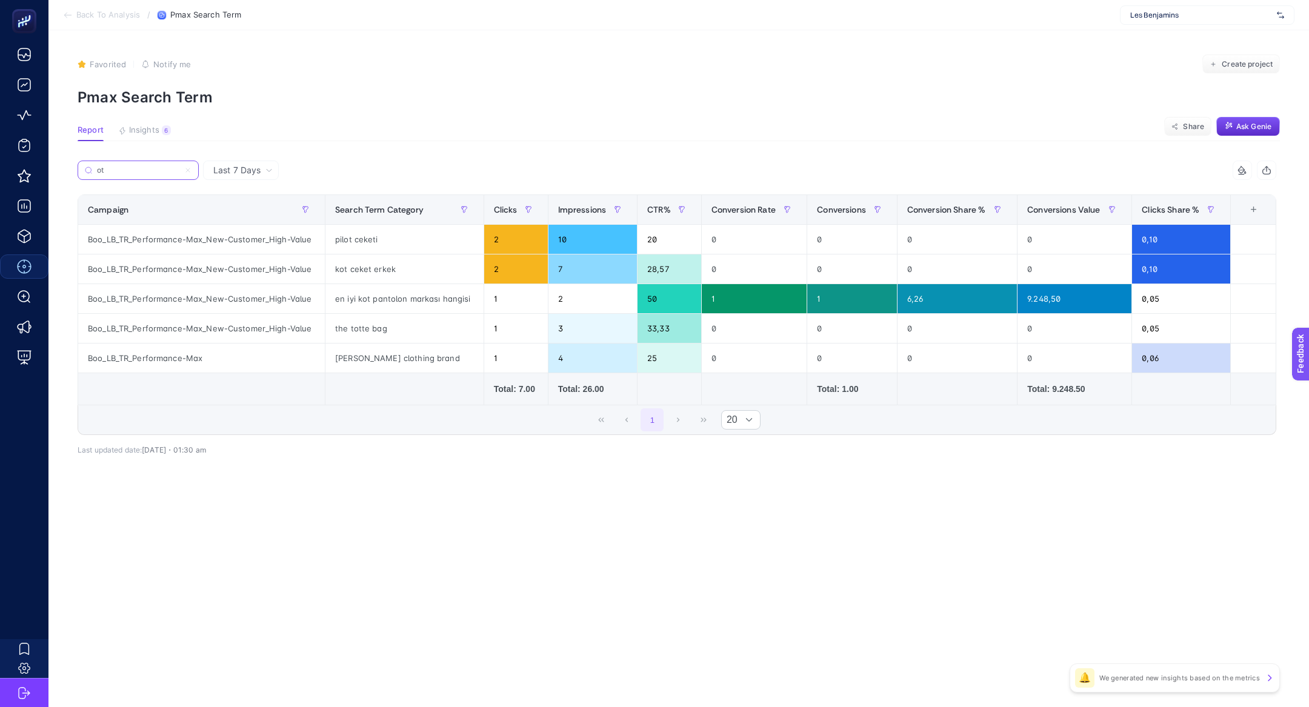
type input "o"
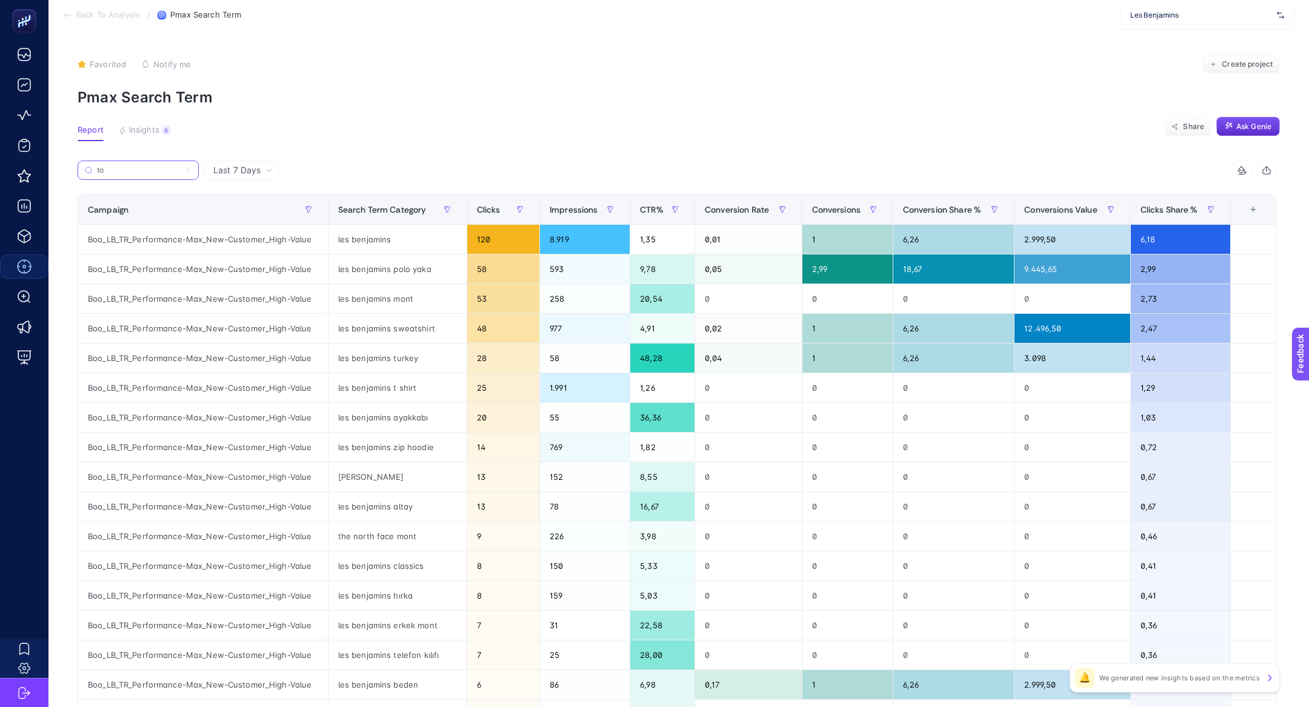
type input "t"
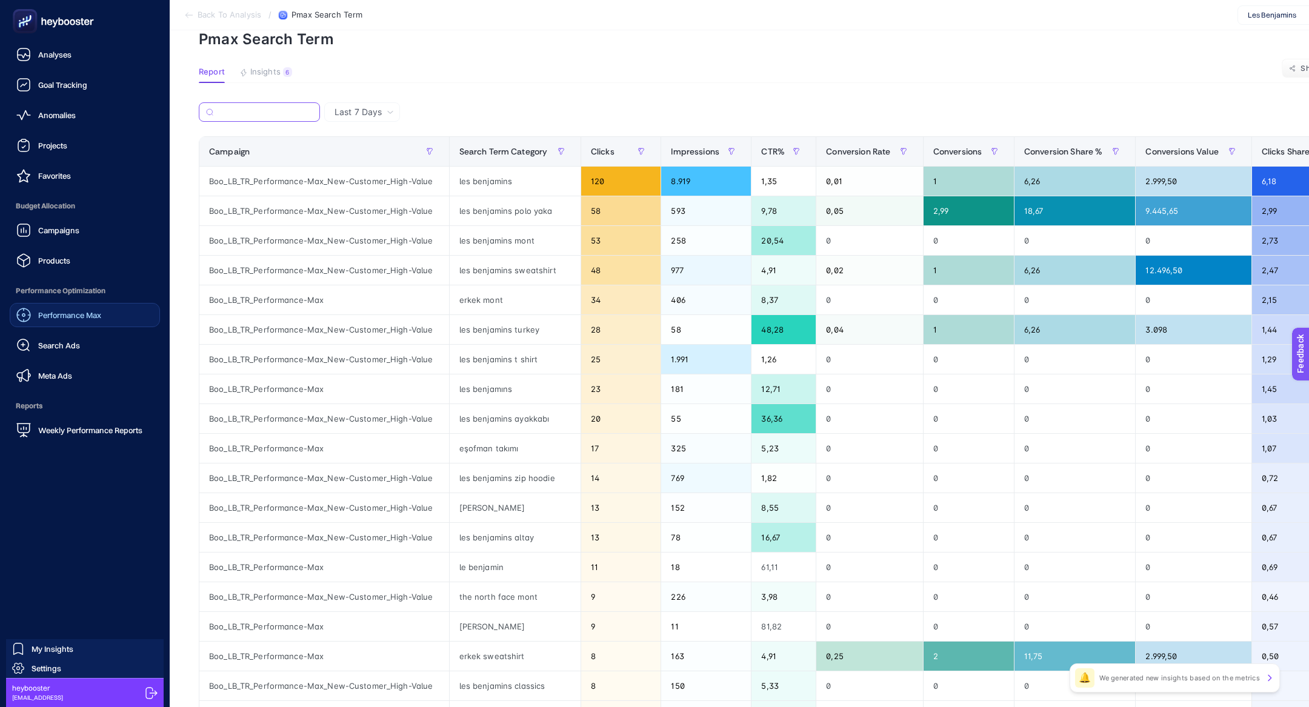
scroll to position [57, 0]
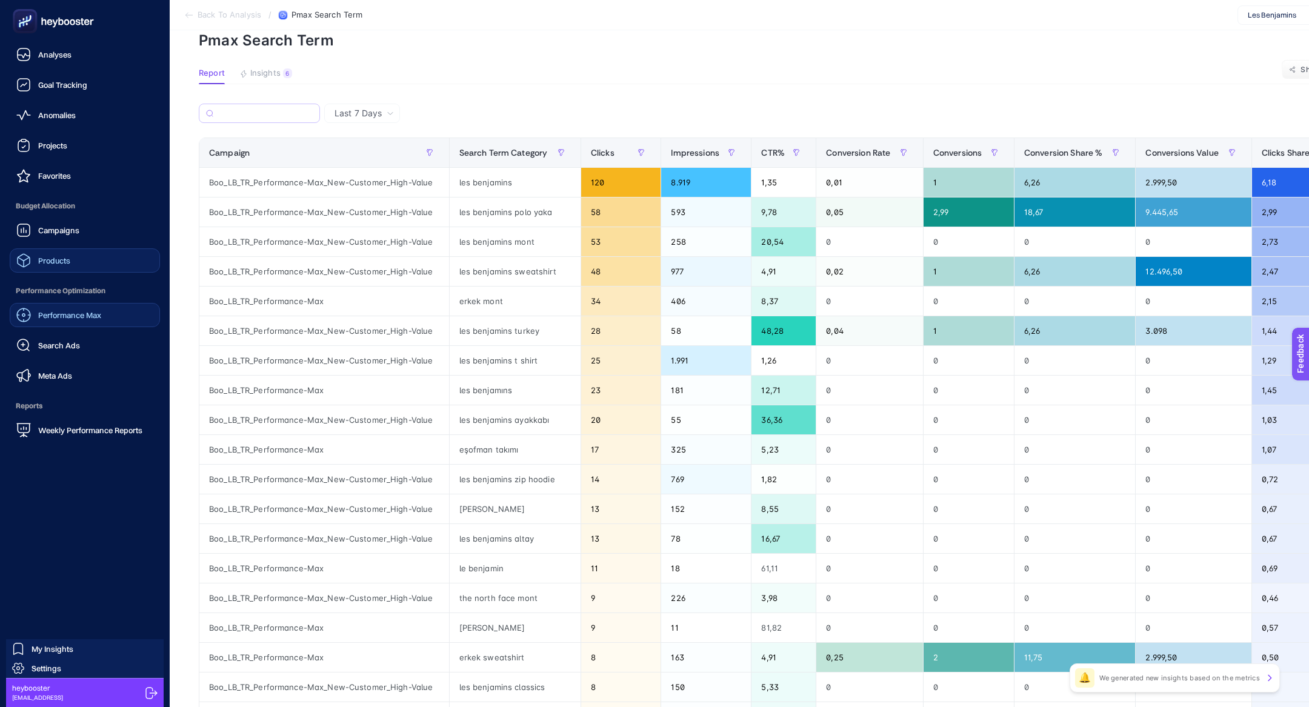
click at [88, 254] on link "Products" at bounding box center [85, 260] width 150 height 24
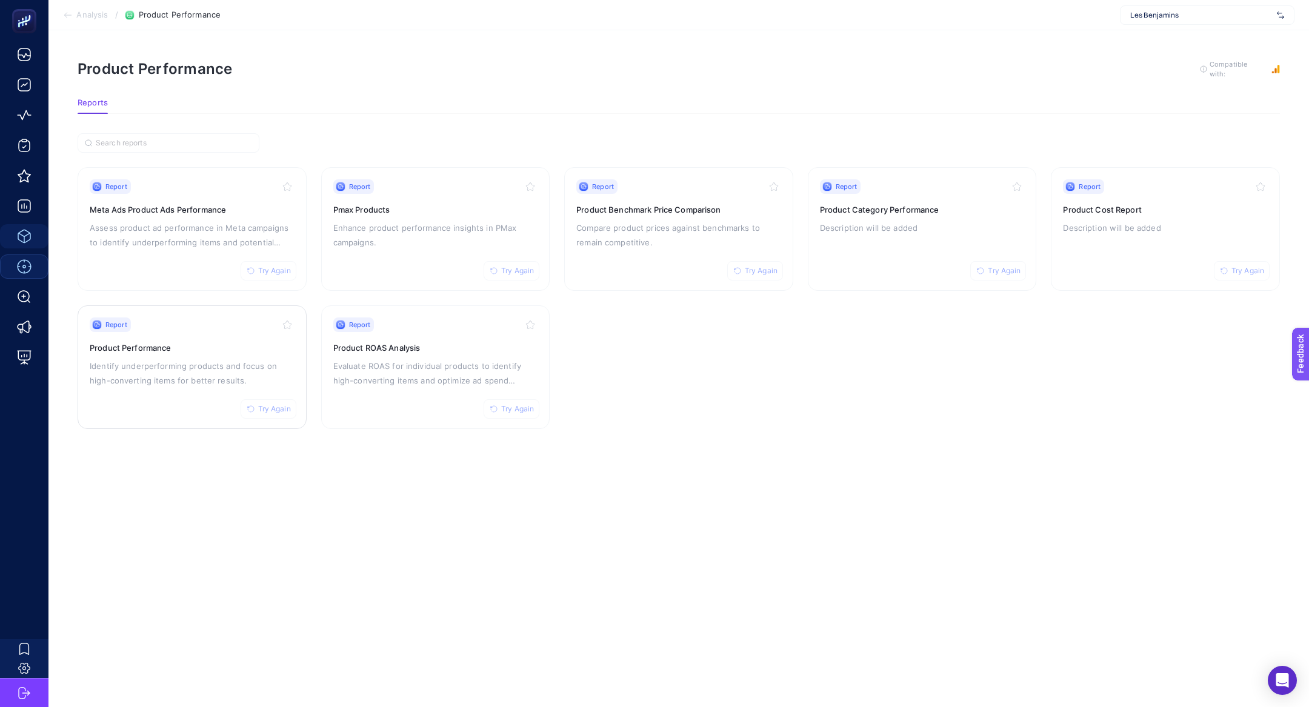
click at [179, 388] on div "Report Try Again Product Performance Identify underperforming products and focu…" at bounding box center [192, 366] width 205 height 99
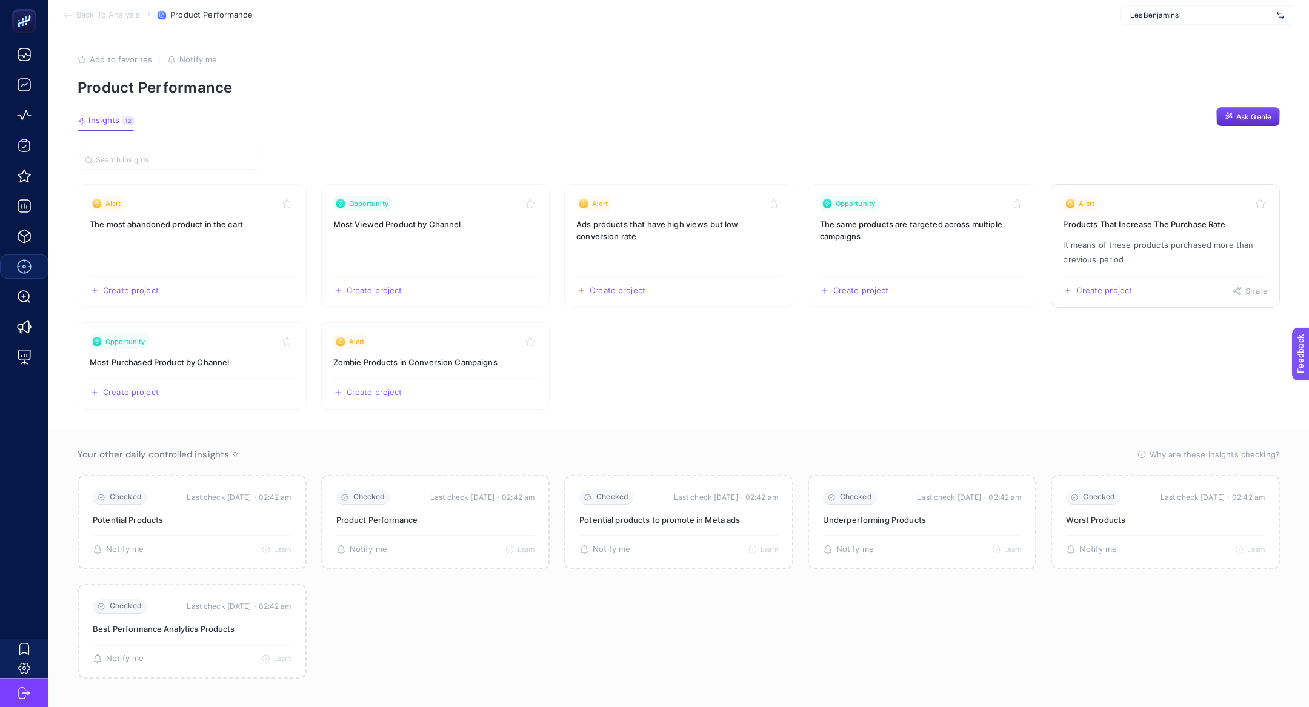
click at [1109, 256] on p "It means of these products purchased more than previous period" at bounding box center [1165, 251] width 205 height 29
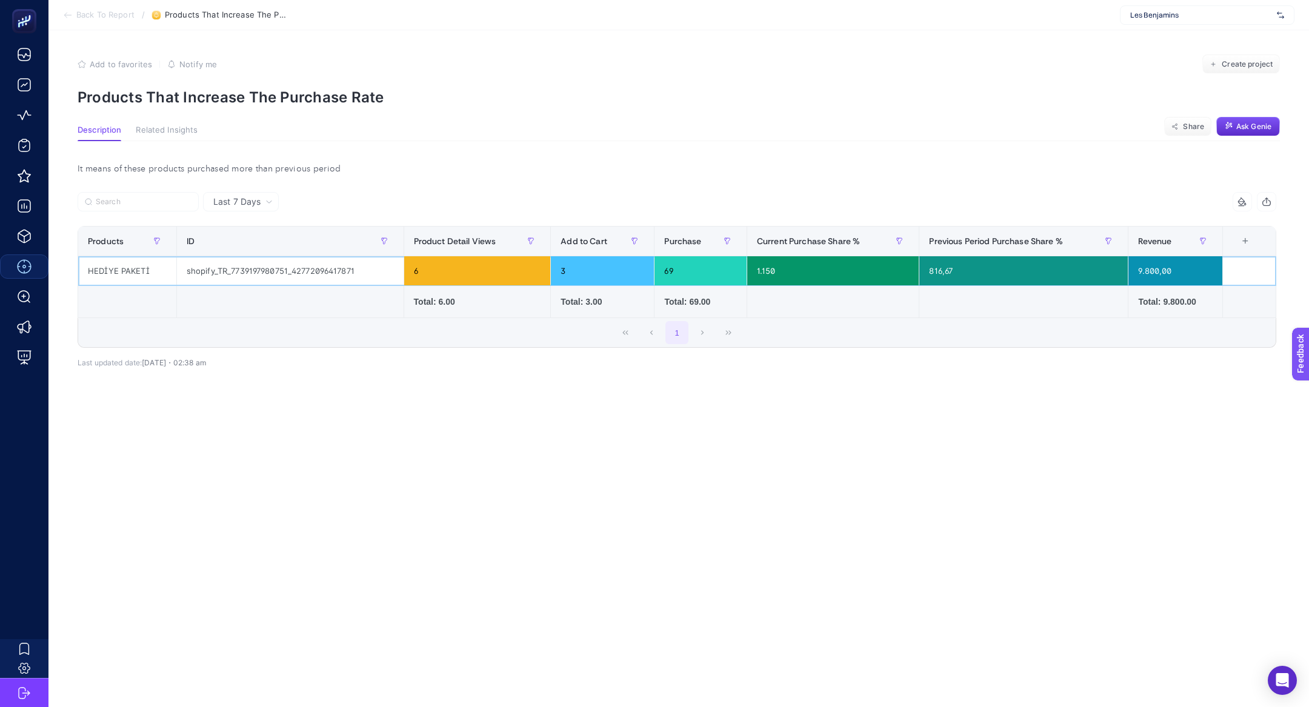
click at [144, 267] on div "HEDİYE PAKETİ" at bounding box center [127, 270] width 98 height 29
click at [258, 183] on div "It means of these products purchased more than previous period Last 7 Days 6 it…" at bounding box center [677, 285] width 1218 height 289
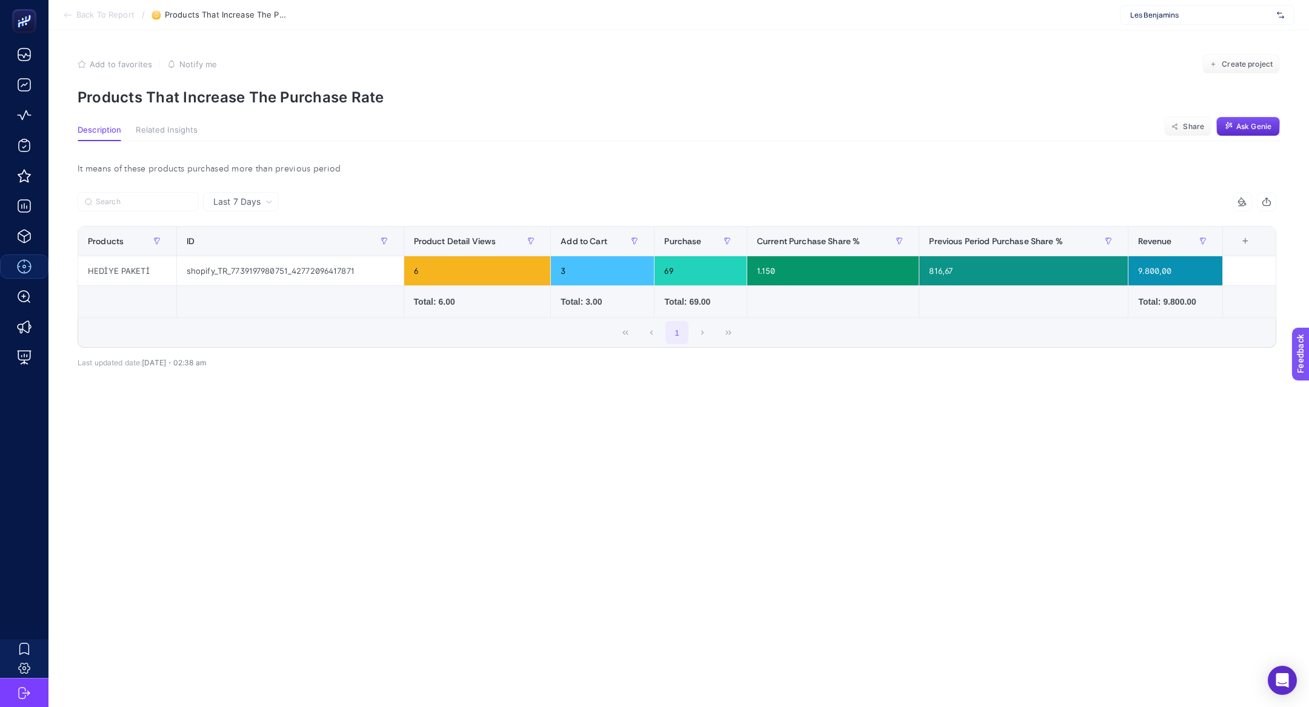
click at [259, 202] on span "Last 7 Days" at bounding box center [236, 202] width 47 height 12
click at [262, 250] on li "Last 30 Days" at bounding box center [241, 249] width 68 height 22
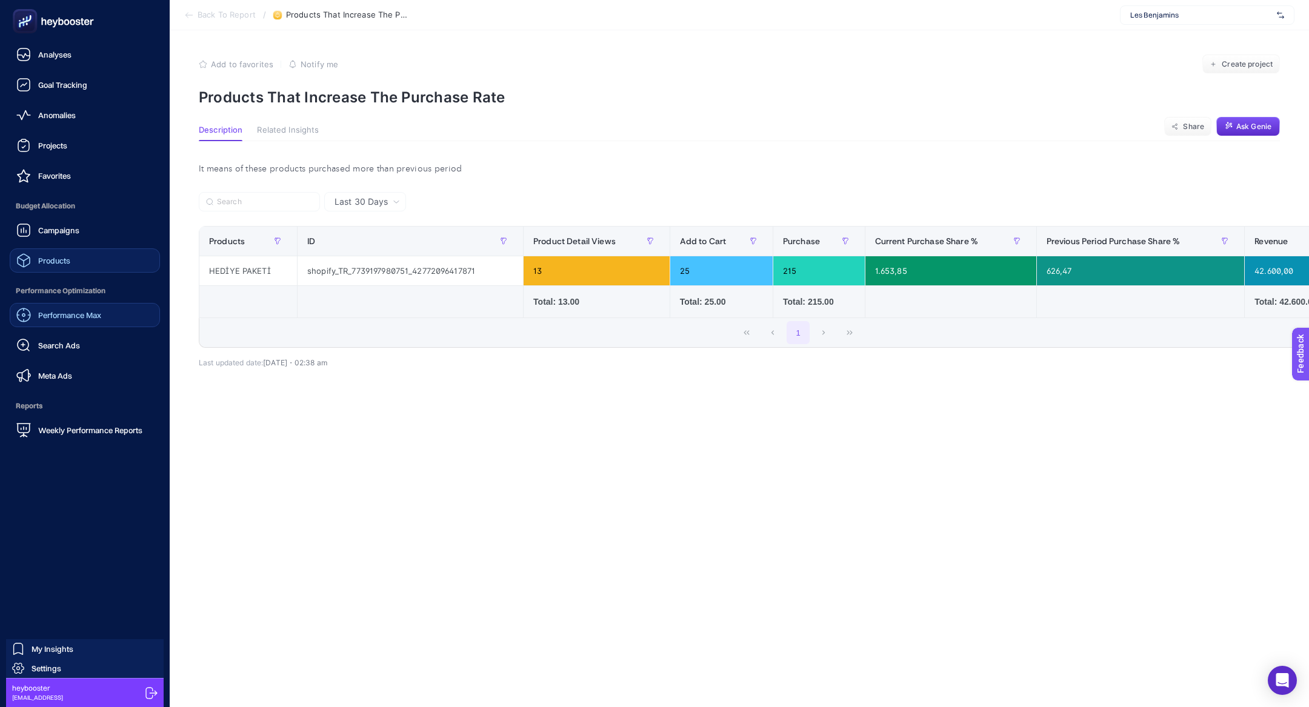
click at [45, 267] on div "Products" at bounding box center [43, 260] width 54 height 15
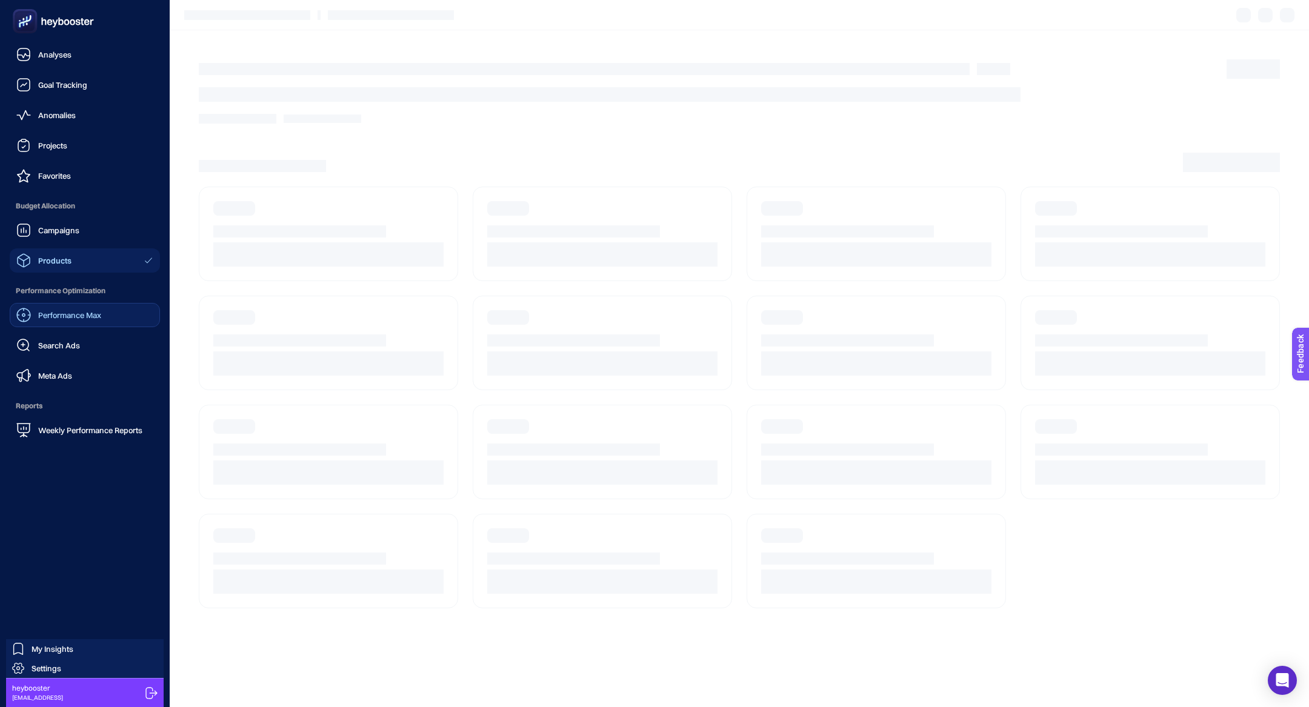
click at [85, 324] on link "Performance Max" at bounding box center [85, 315] width 150 height 24
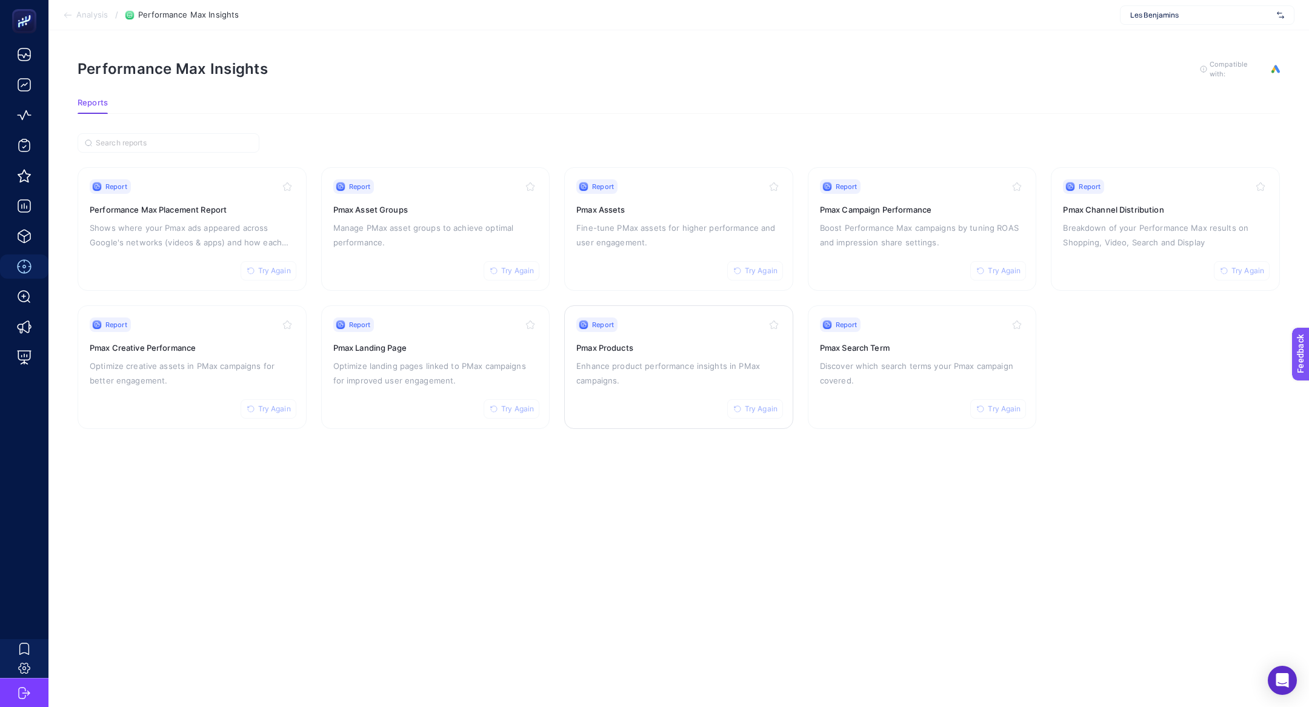
click at [660, 356] on div "Report Try Again Pmax Products Enhance product performance insights in PMax cam…" at bounding box center [678, 366] width 205 height 99
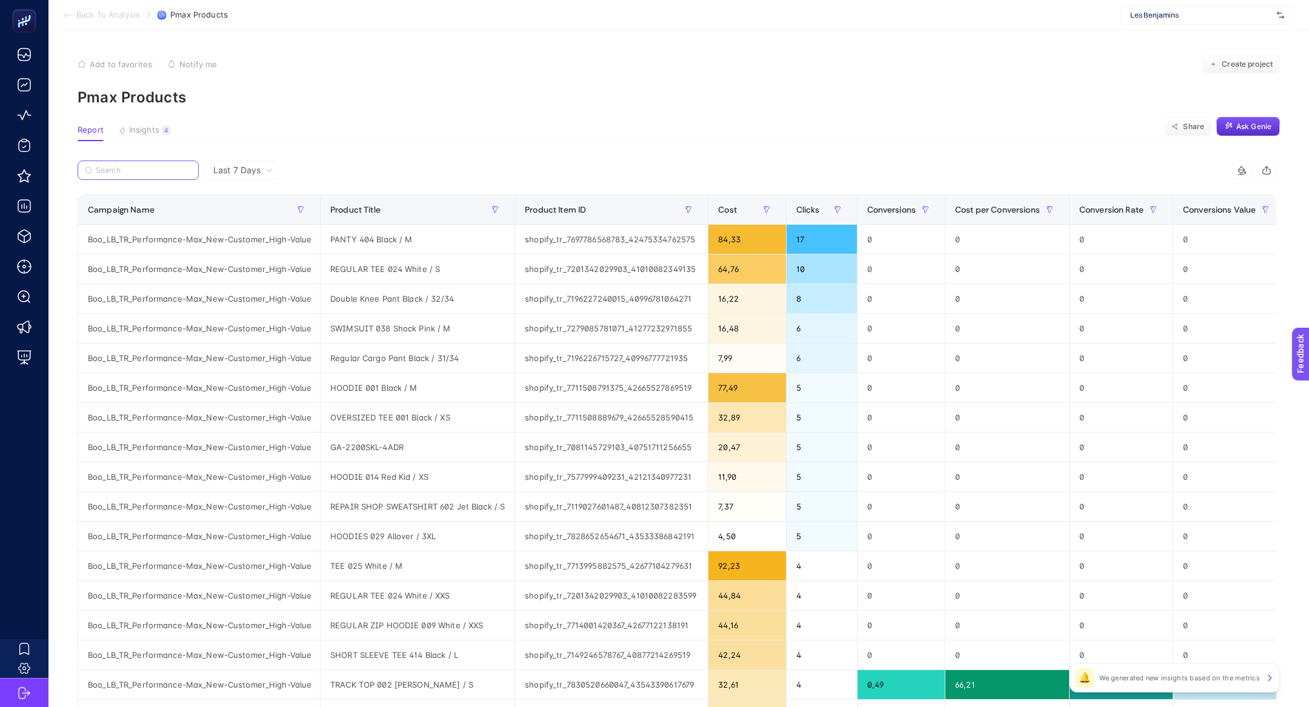
click at [158, 168] on input "Search" at bounding box center [144, 170] width 96 height 9
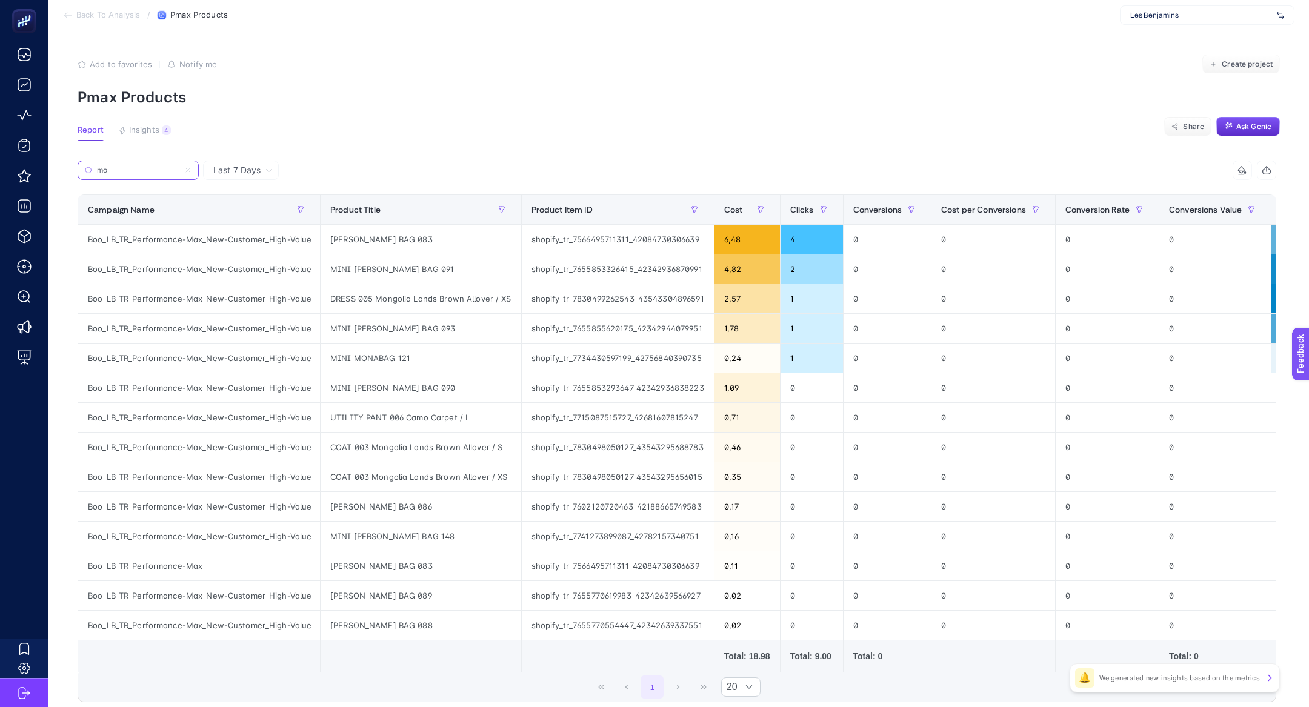
type input "m"
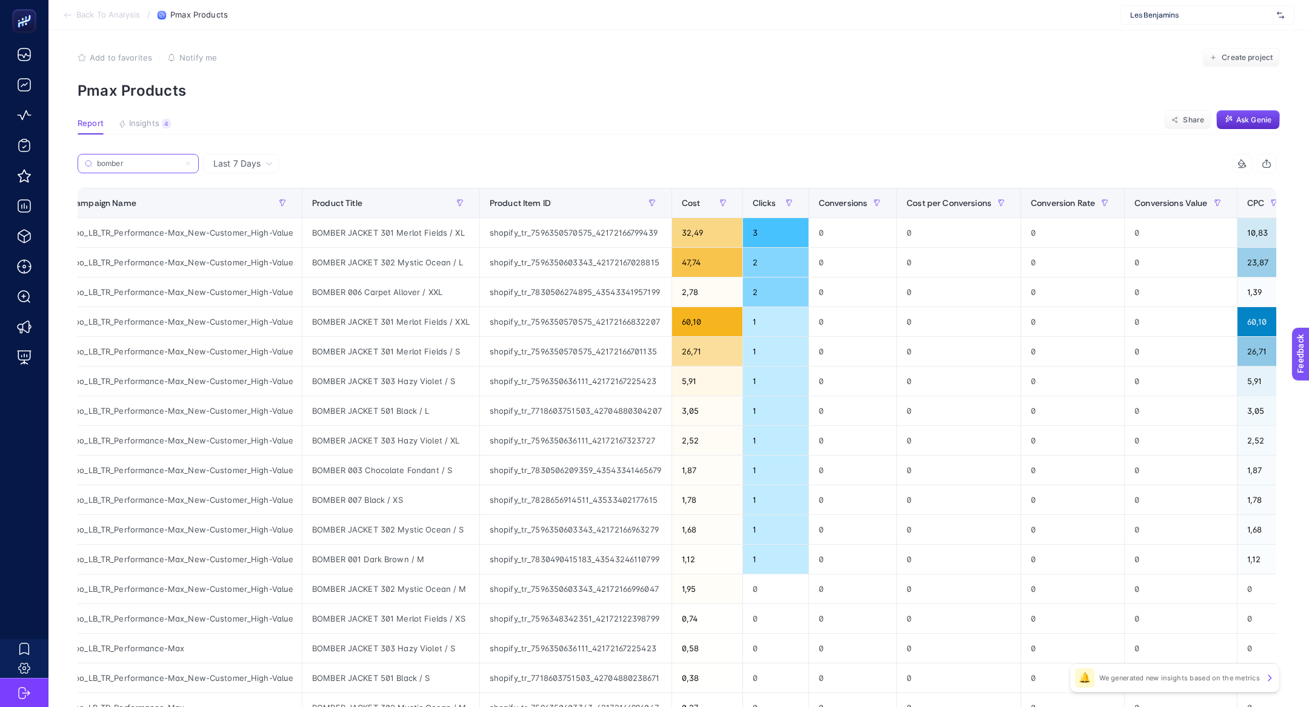
scroll to position [3, 0]
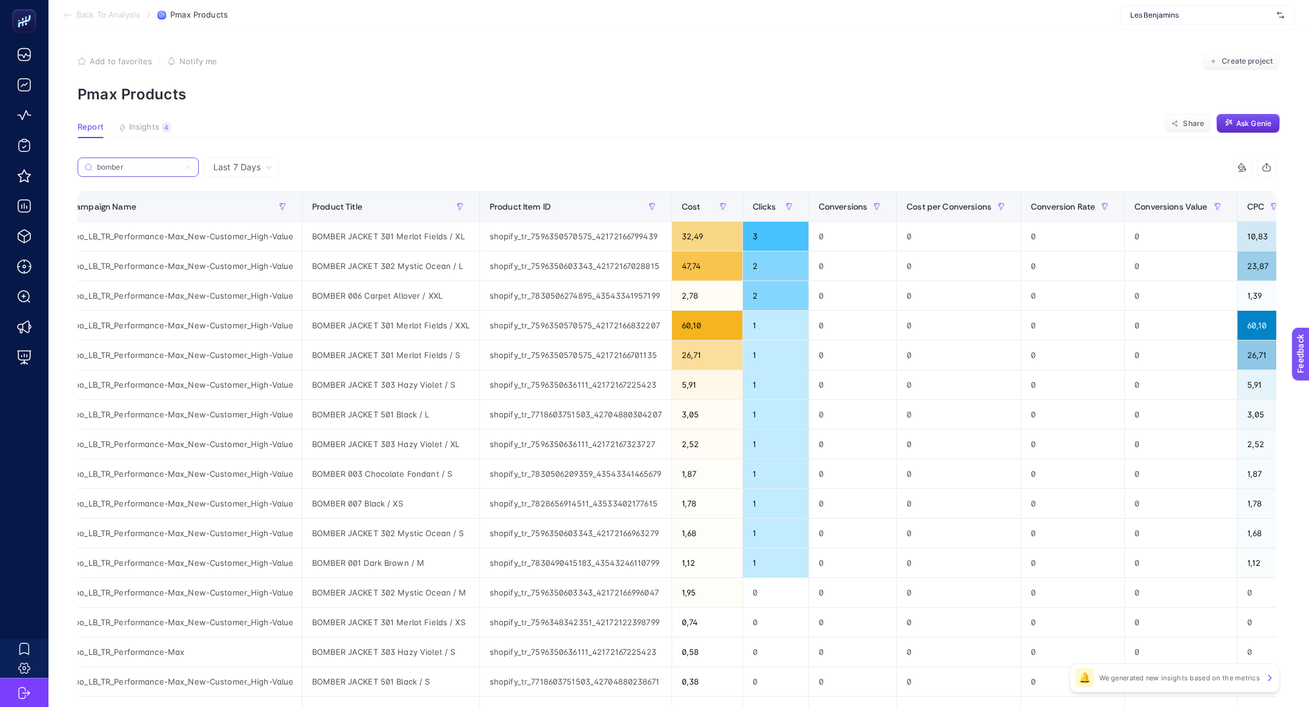
type input "bomber"
click at [185, 164] on icon at bounding box center [187, 167] width 7 height 7
click at [179, 163] on input "bomber" at bounding box center [138, 167] width 82 height 9
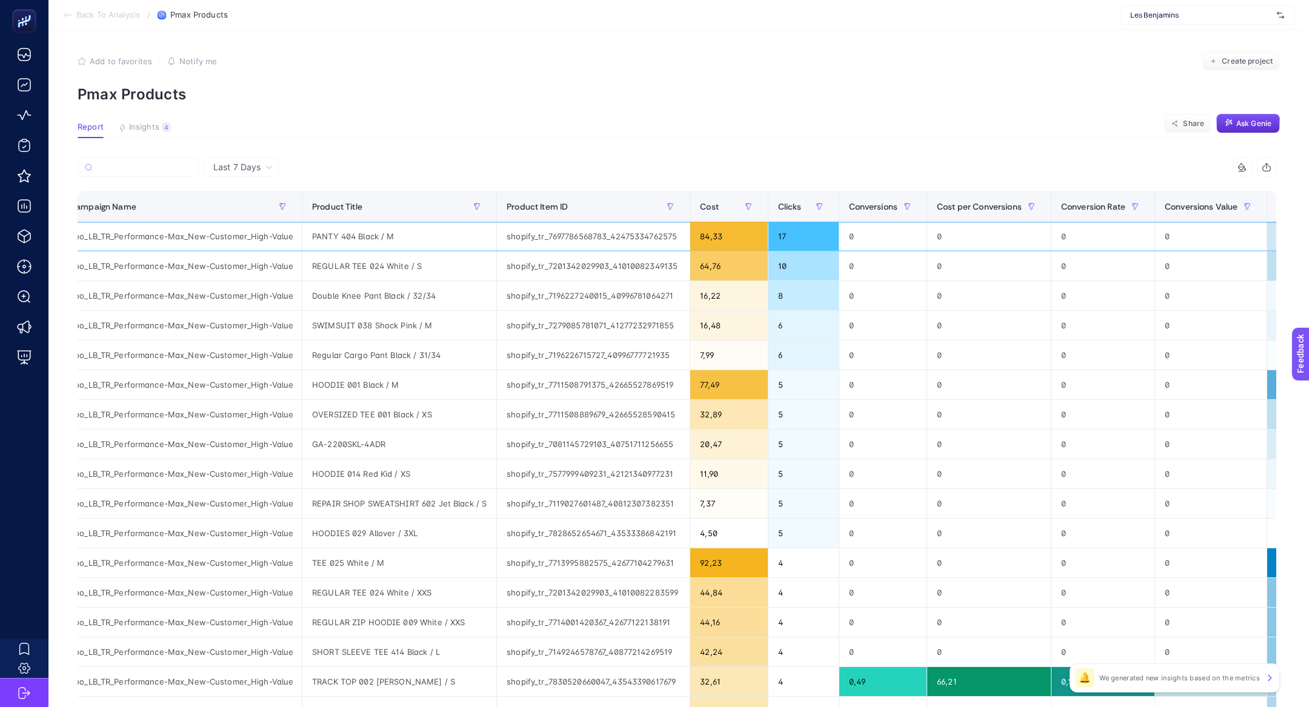
click at [350, 238] on div "PANTY 404 Black / M" at bounding box center [399, 236] width 194 height 29
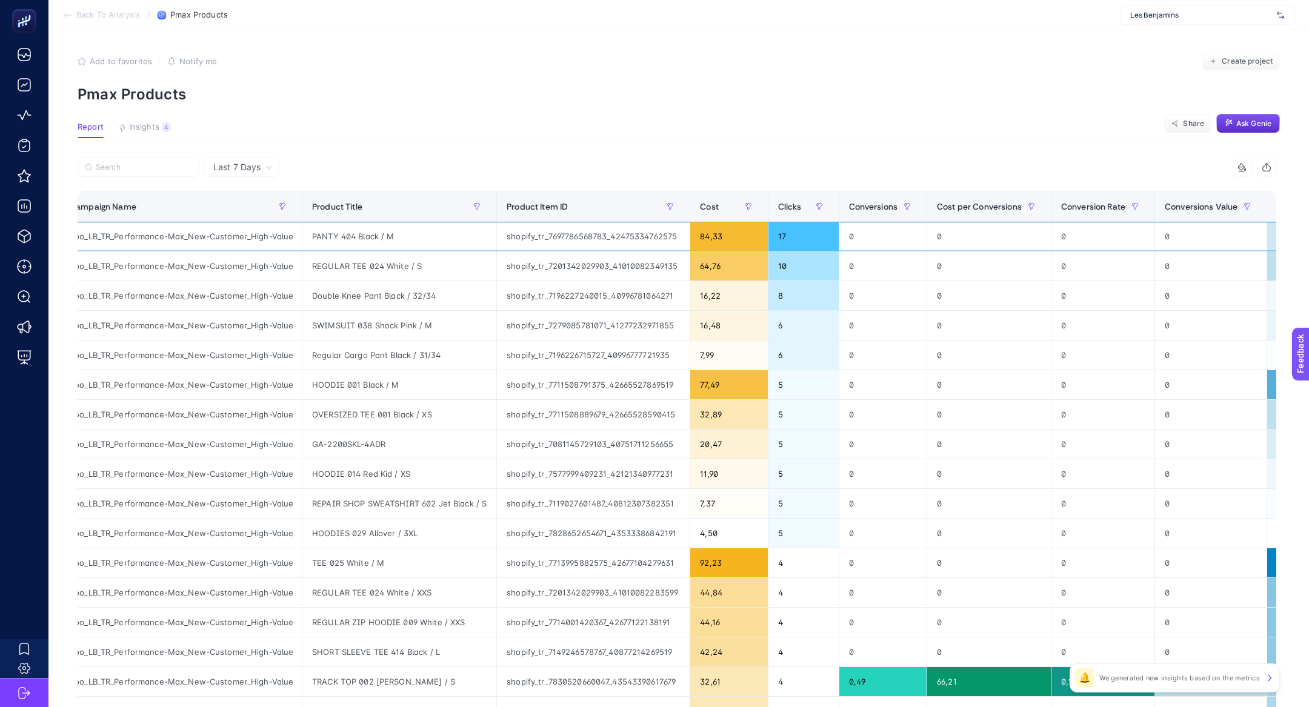
click at [350, 238] on div "PANTY 404 Black / M" at bounding box center [399, 236] width 194 height 29
copy tr "PANTY 404 Black / M"
click at [800, 211] on span "Clicks" at bounding box center [790, 207] width 24 height 10
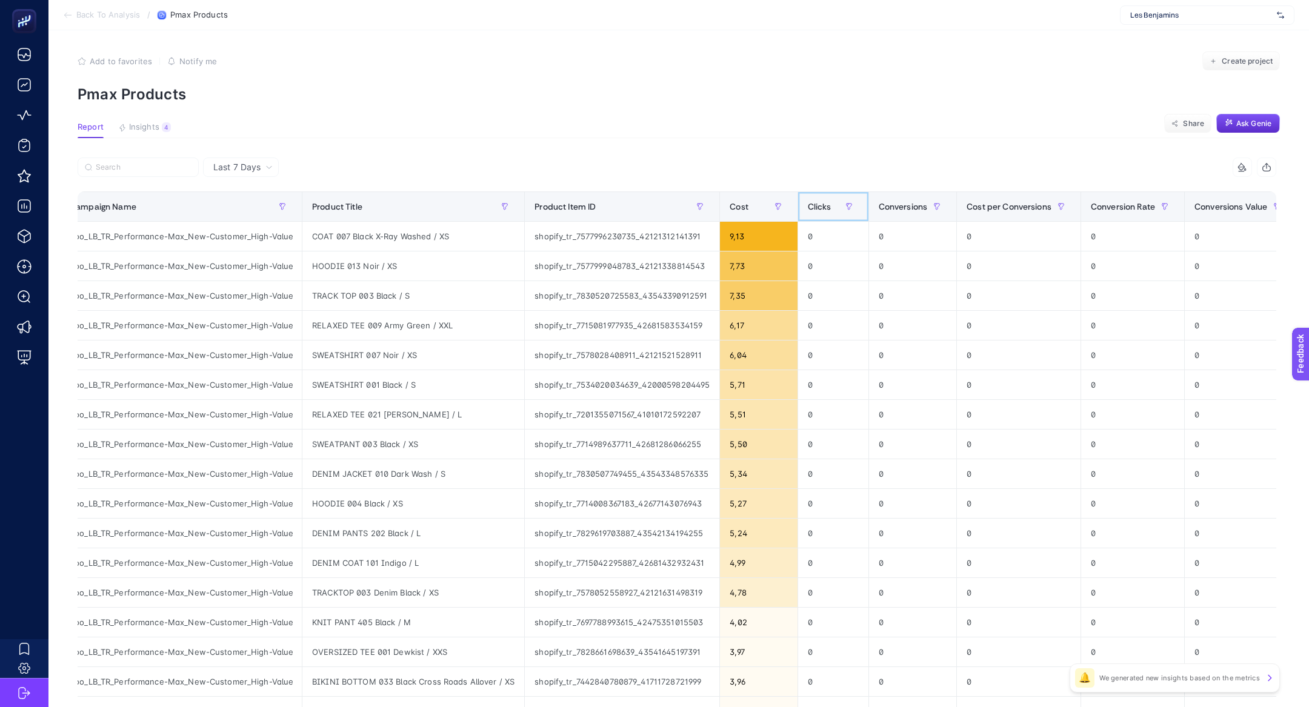
click at [800, 211] on th "Clicks" at bounding box center [832, 207] width 71 height 30
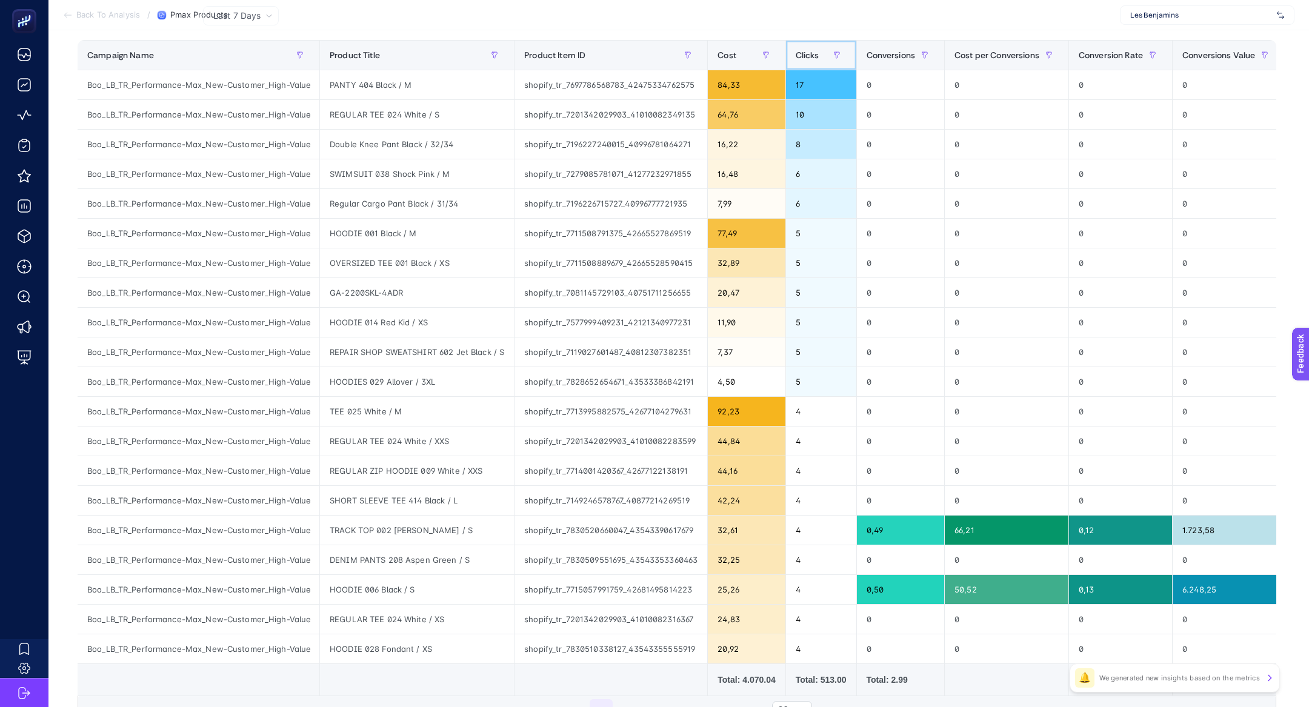
scroll to position [0, 0]
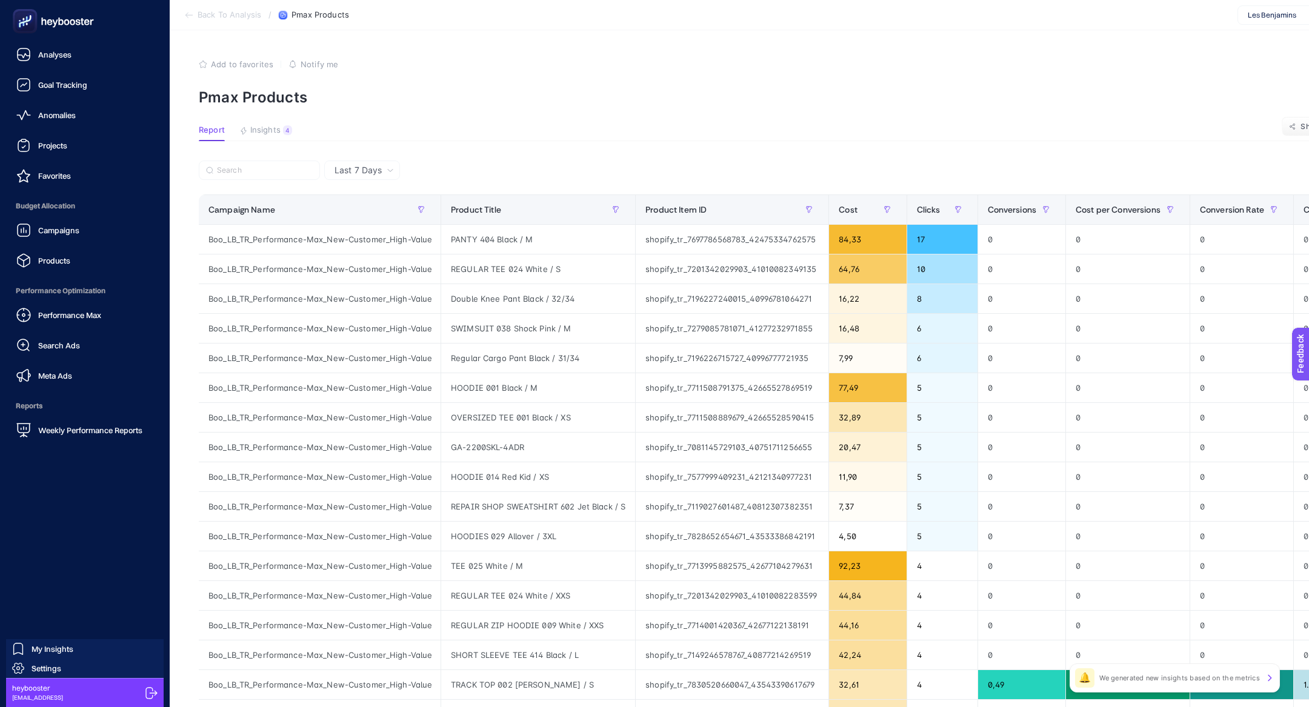
click at [56, 315] on span "Performance Max" at bounding box center [69, 315] width 63 height 10
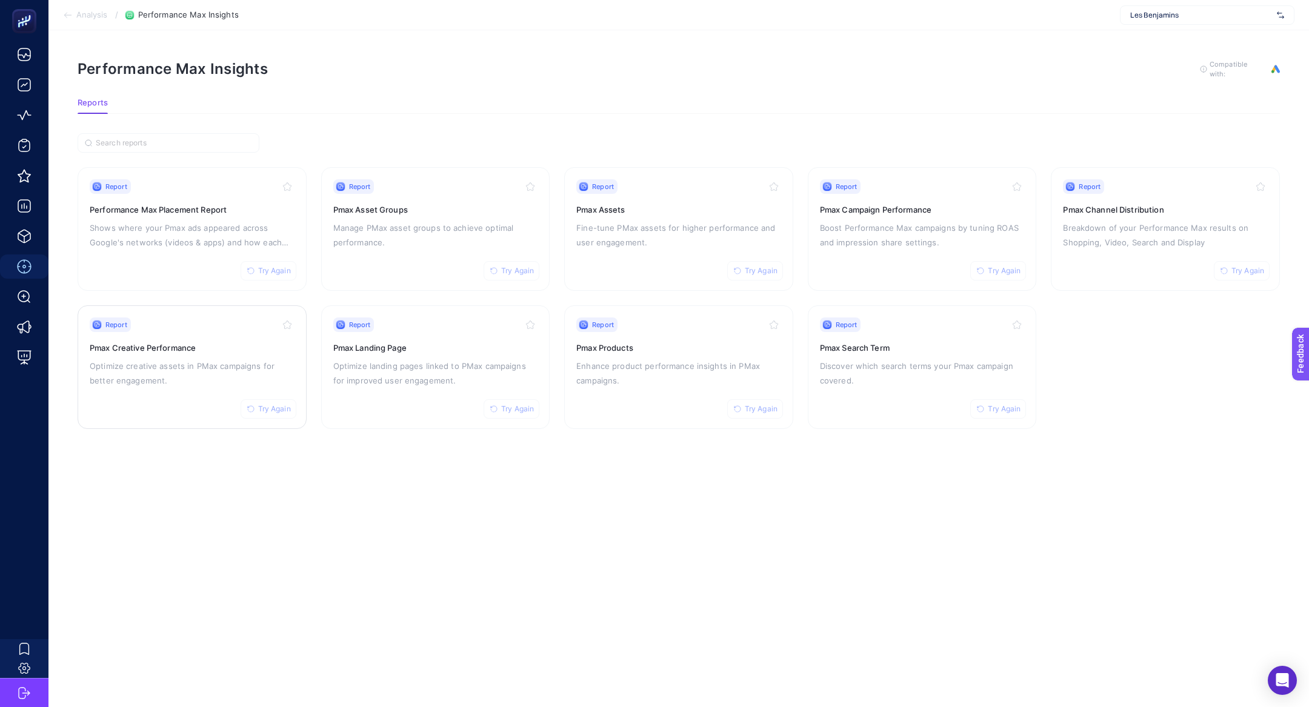
click at [173, 376] on p "Optimize creative assets in PMax campaigns for better engagement." at bounding box center [192, 373] width 205 height 29
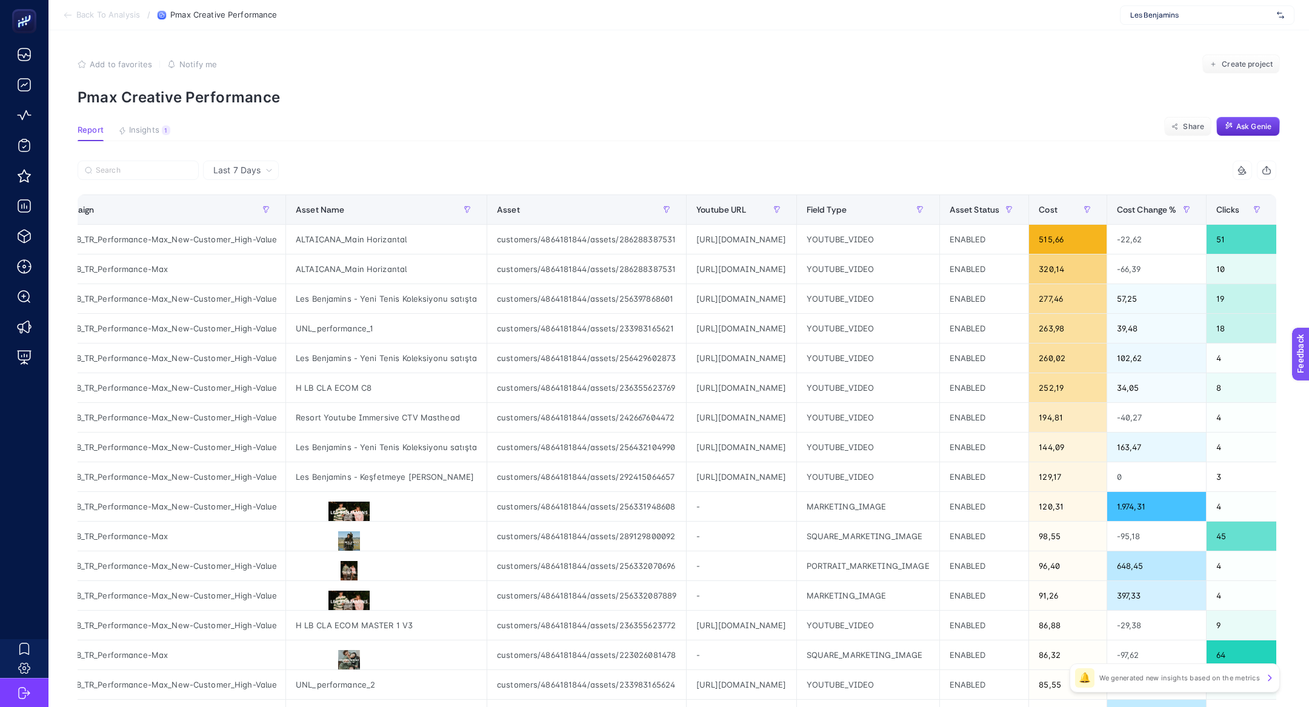
scroll to position [0, 32]
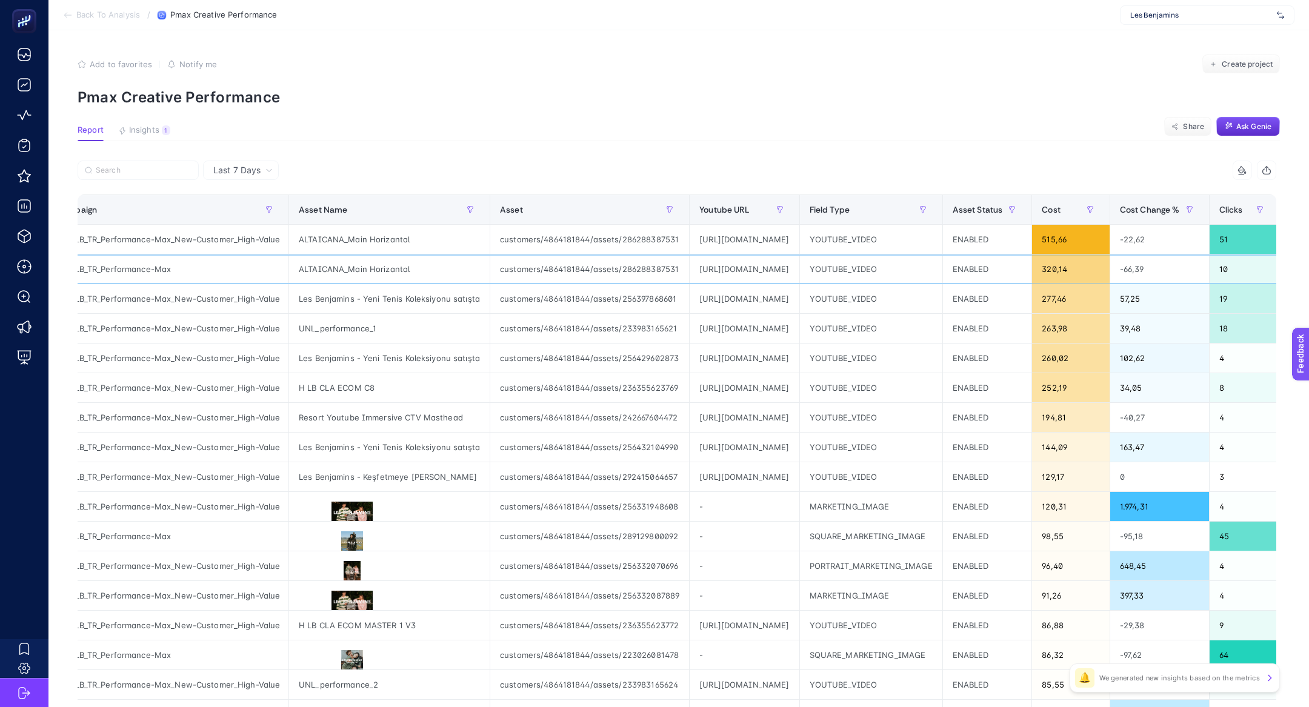
click at [377, 260] on div "ALTAICANA_Main Horizantal" at bounding box center [389, 268] width 201 height 29
click at [786, 264] on div "[URL][DOMAIN_NAME]" at bounding box center [743, 268] width 109 height 29
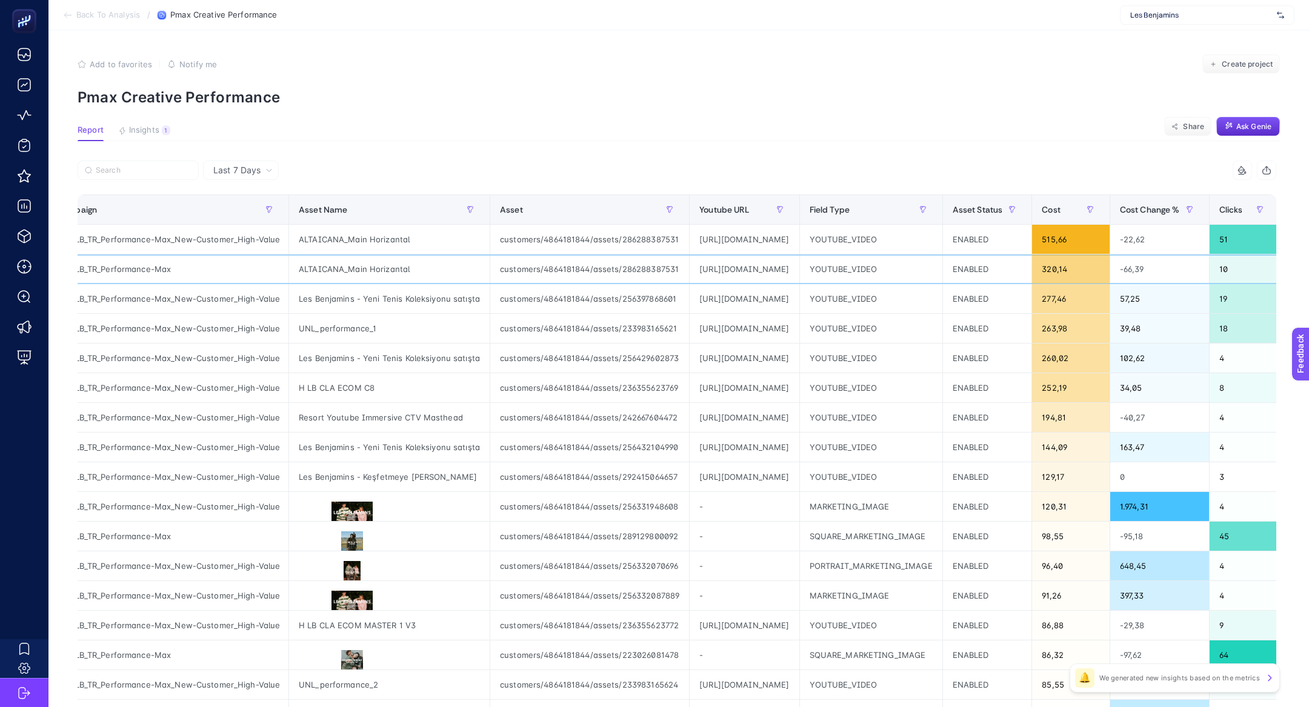
click at [786, 264] on div "[URL][DOMAIN_NAME]" at bounding box center [743, 268] width 109 height 29
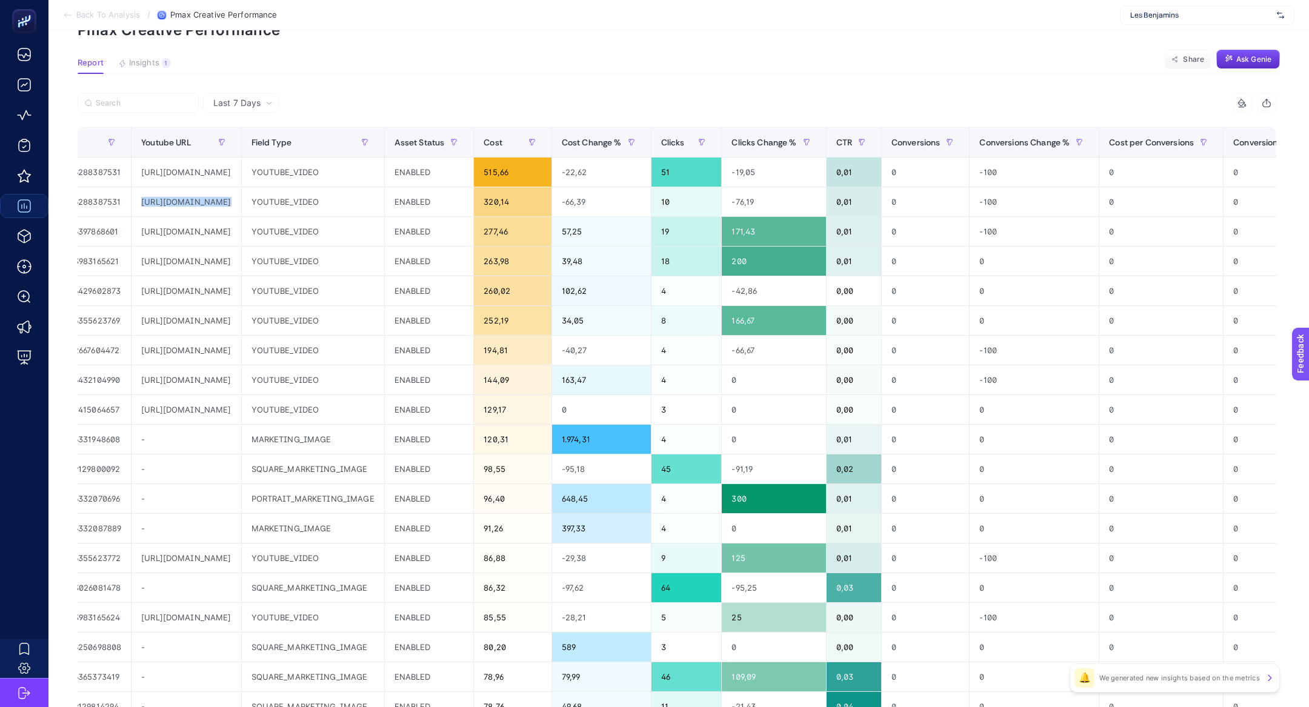
scroll to position [0, 591]
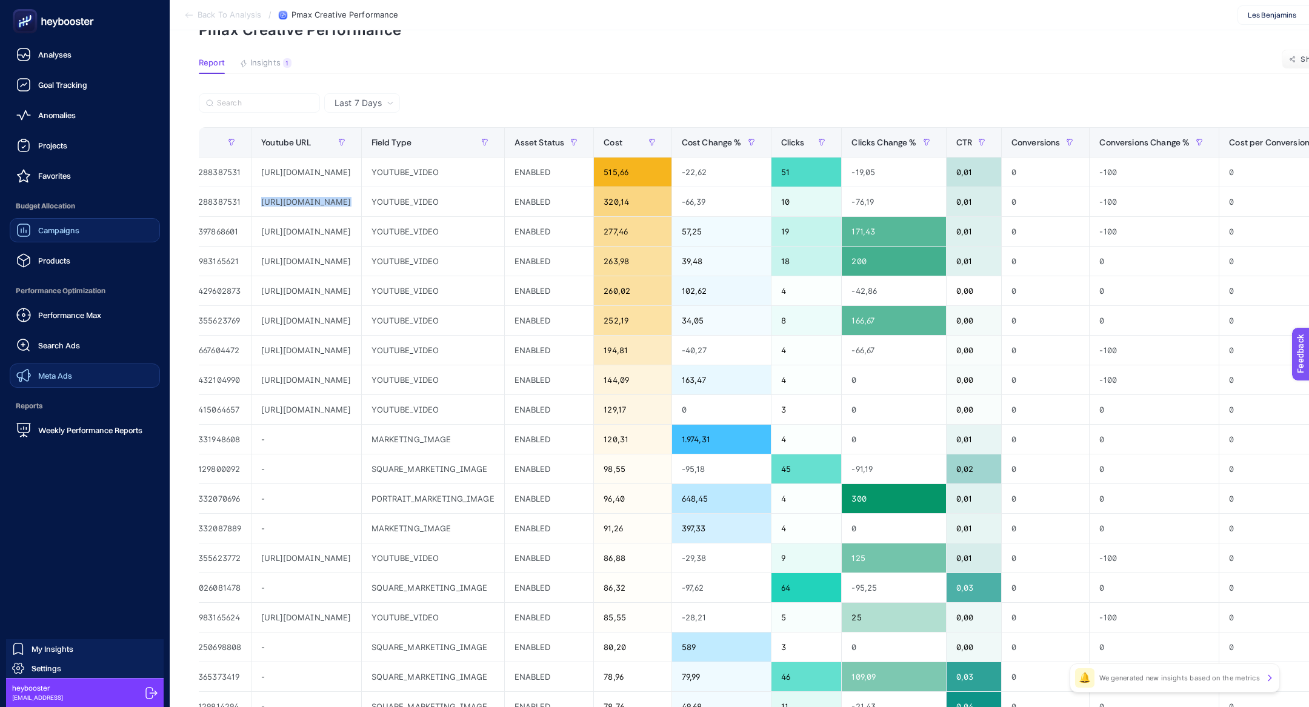
click at [90, 380] on link "Meta Ads" at bounding box center [85, 375] width 150 height 24
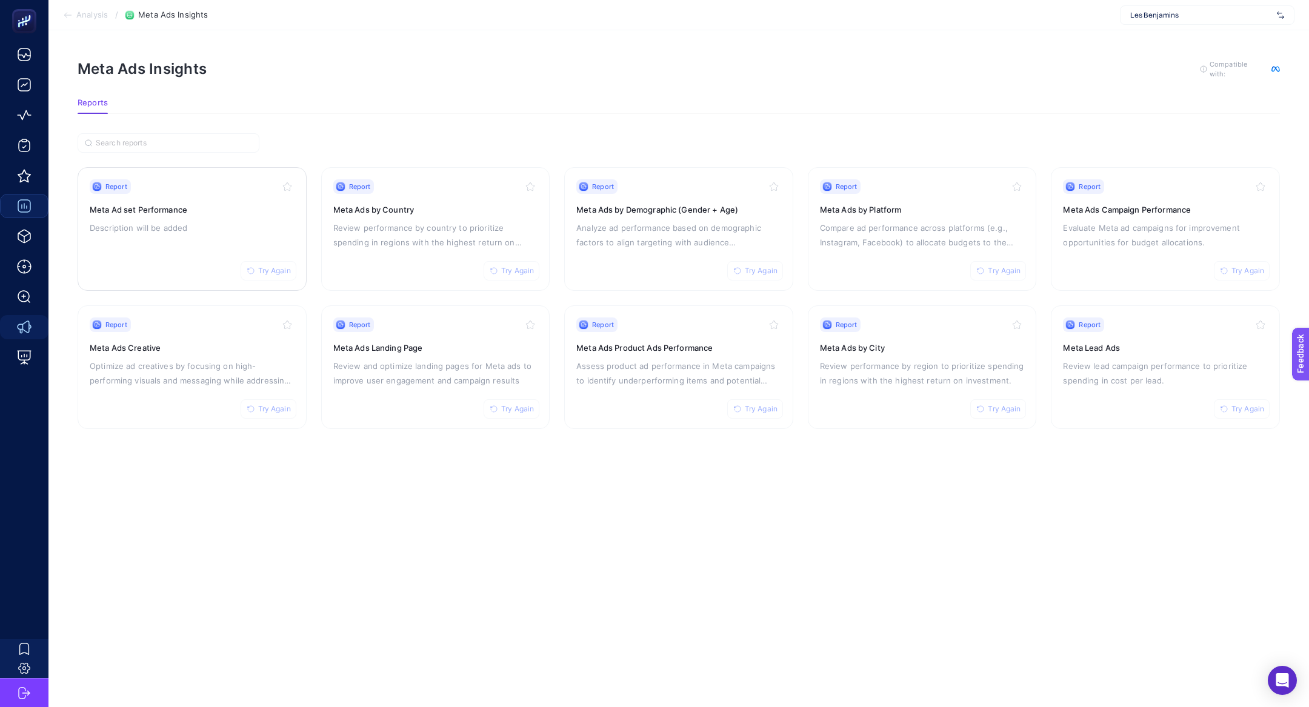
click at [187, 233] on div "Report Try Again Meta Ad set Performance Description will be added" at bounding box center [192, 228] width 205 height 99
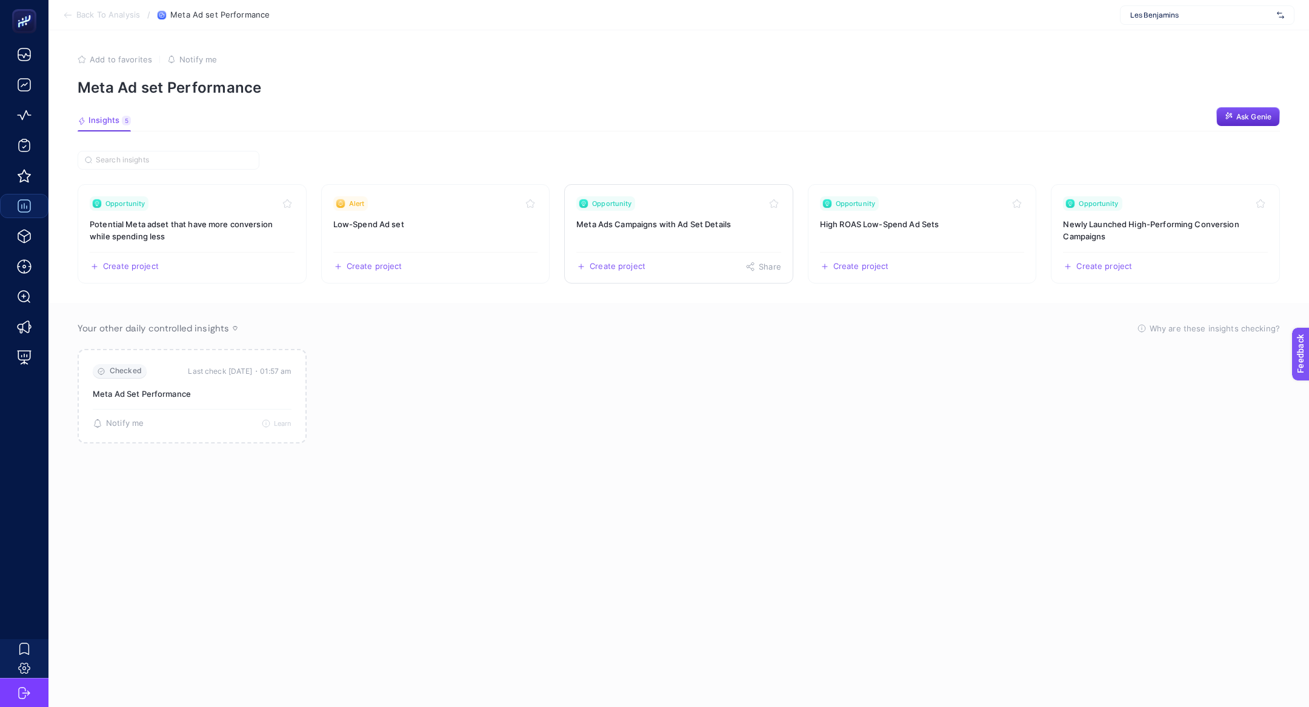
click at [746, 225] on h3 "Meta Ads Campaigns with Ad Set Details" at bounding box center [678, 224] width 205 height 12
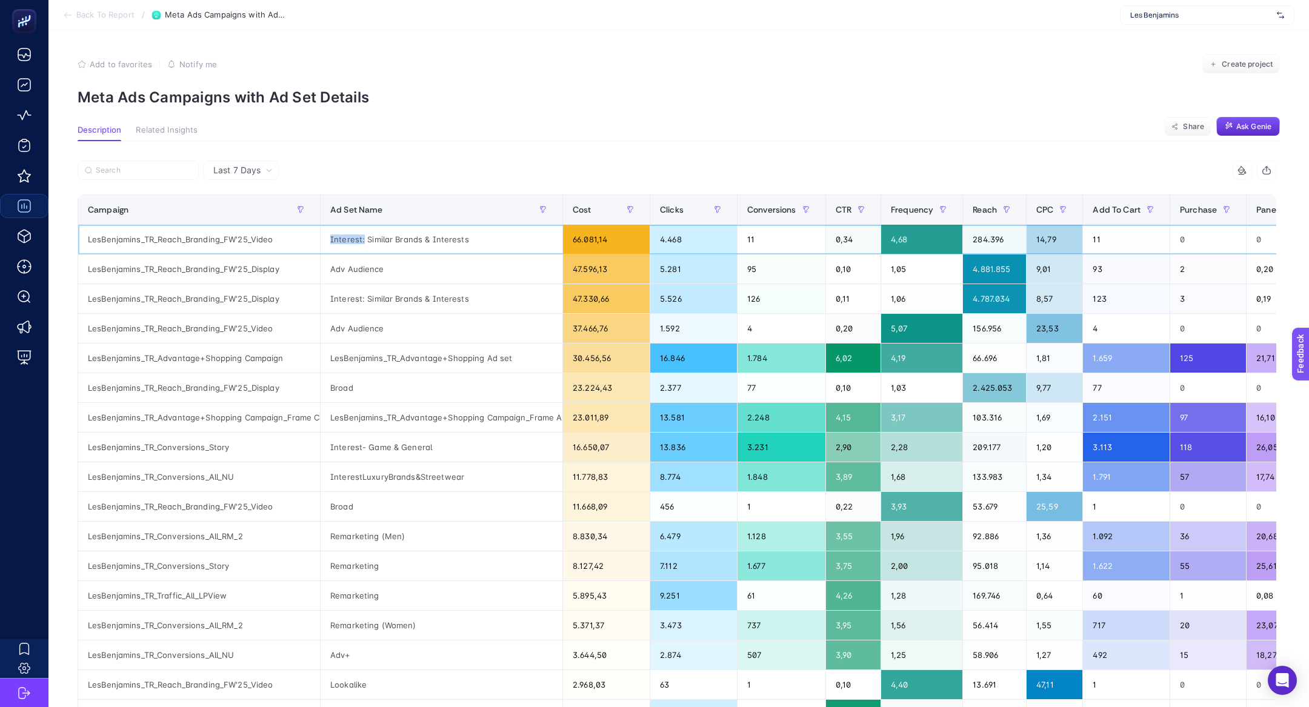
drag, startPoint x: 362, startPoint y: 241, endPoint x: 488, endPoint y: 233, distance: 126.3
click at [488, 233] on div "Interest: Similar Brands & Interests" at bounding box center [441, 239] width 242 height 29
click at [490, 240] on div "Interest: Similar Brands & Interests" at bounding box center [441, 239] width 242 height 29
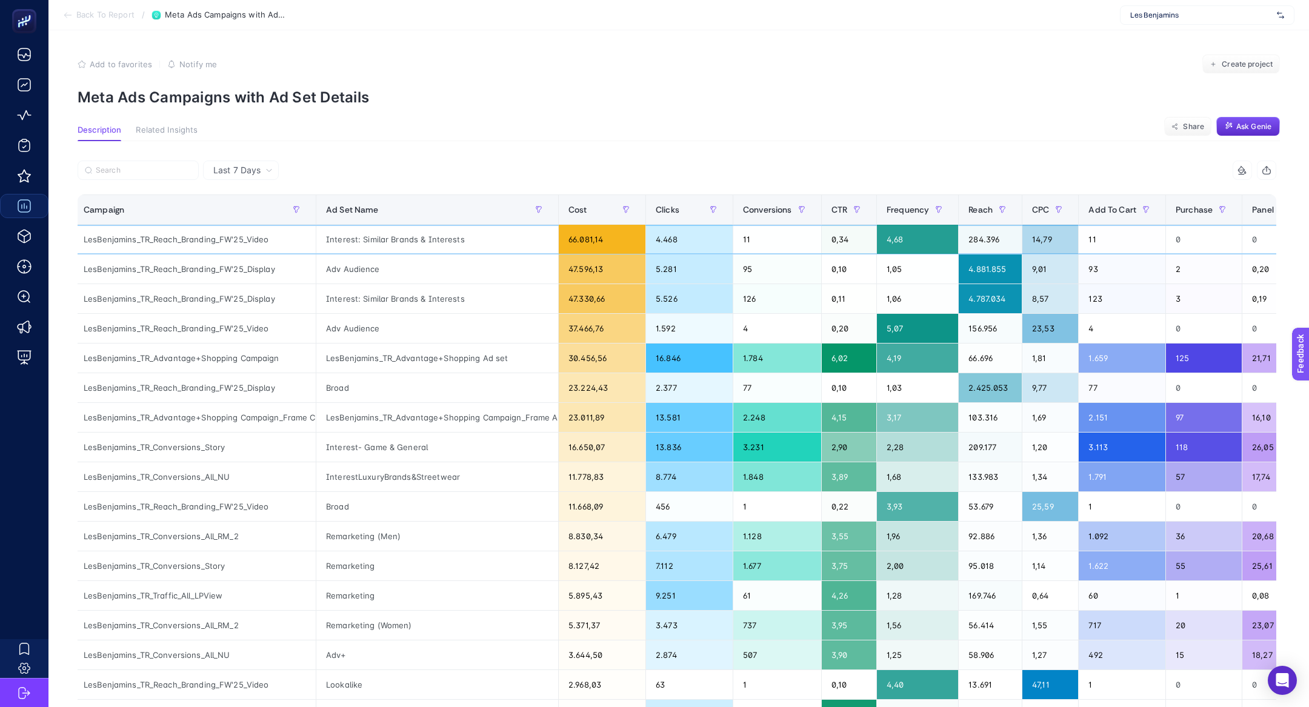
scroll to position [0, 6]
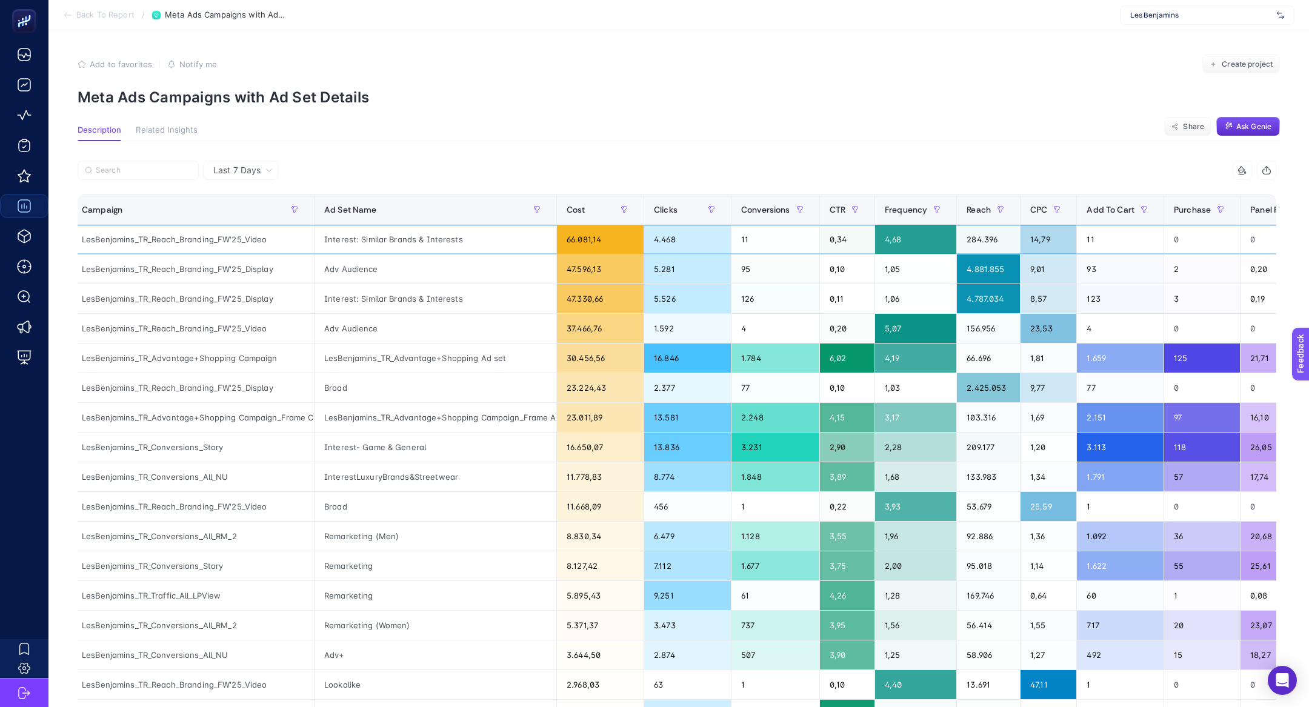
click at [144, 244] on div "LesBenjamins_TR_Reach_Branding_FW'25_Video" at bounding box center [193, 239] width 242 height 29
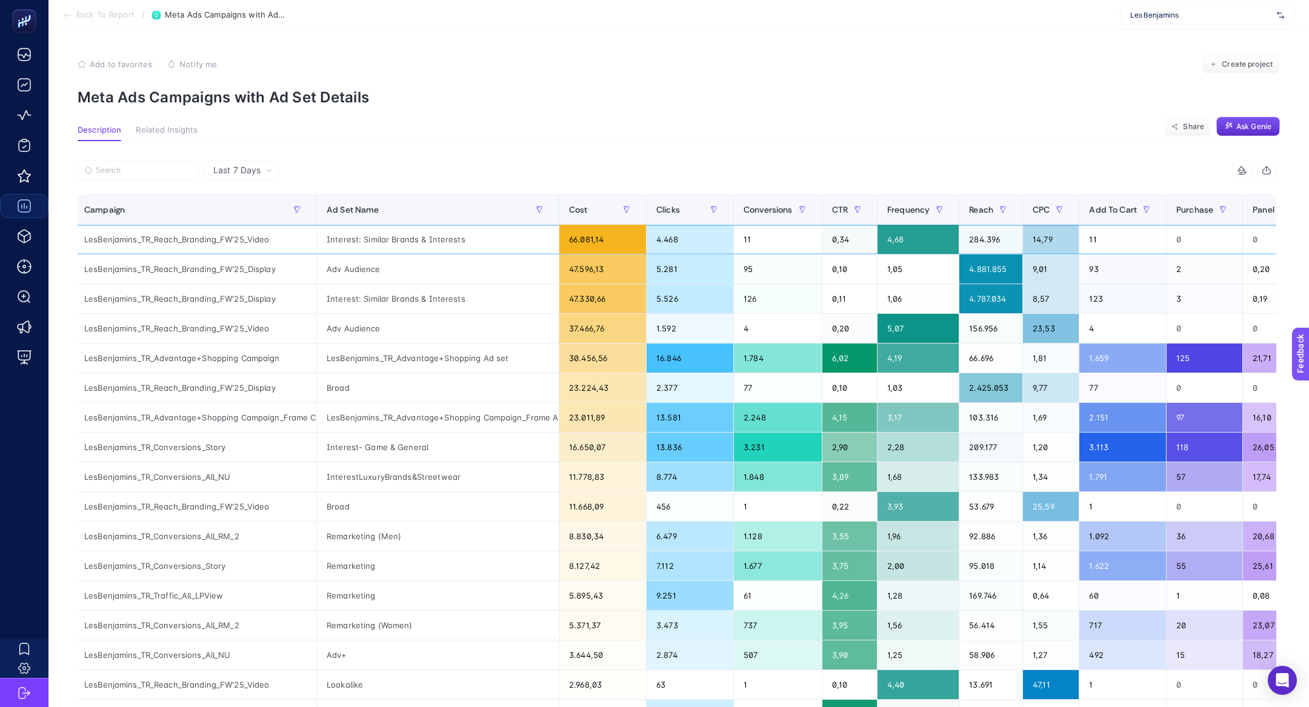
scroll to position [0, 0]
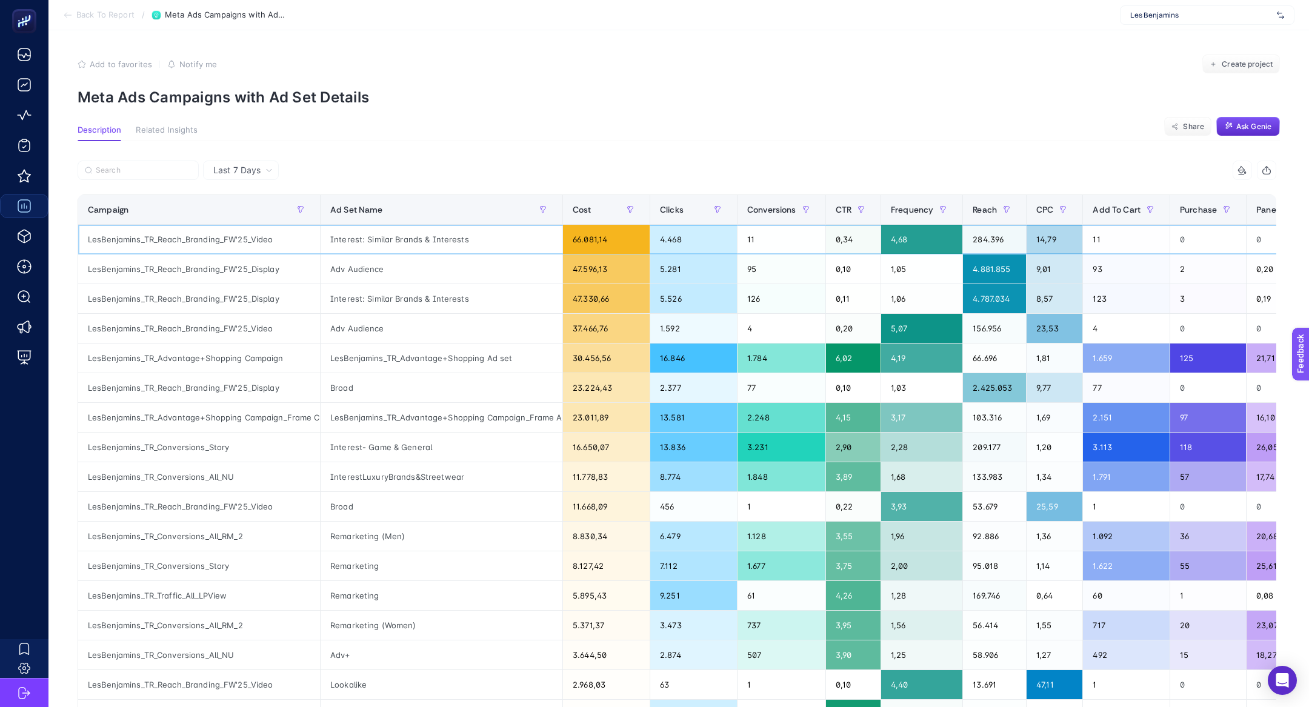
click at [162, 239] on div "LesBenjamins_TR_Reach_Branding_FW'25_Video" at bounding box center [199, 239] width 242 height 29
copy div "LesBenjamins_TR_Reach_Branding_FW"
click at [311, 207] on th "Campaign" at bounding box center [199, 210] width 242 height 30
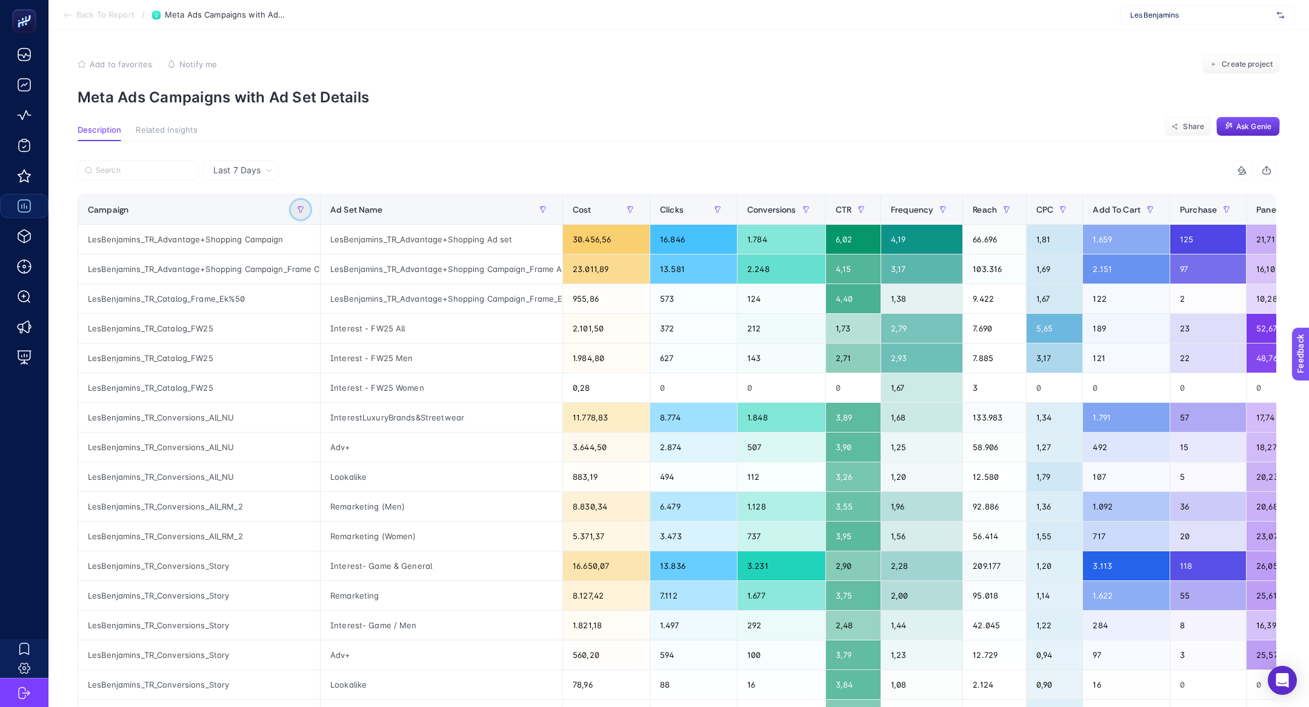
click at [302, 207] on icon "button" at bounding box center [300, 209] width 7 height 7
click at [358, 279] on span "Starts with" at bounding box center [355, 277] width 108 height 24
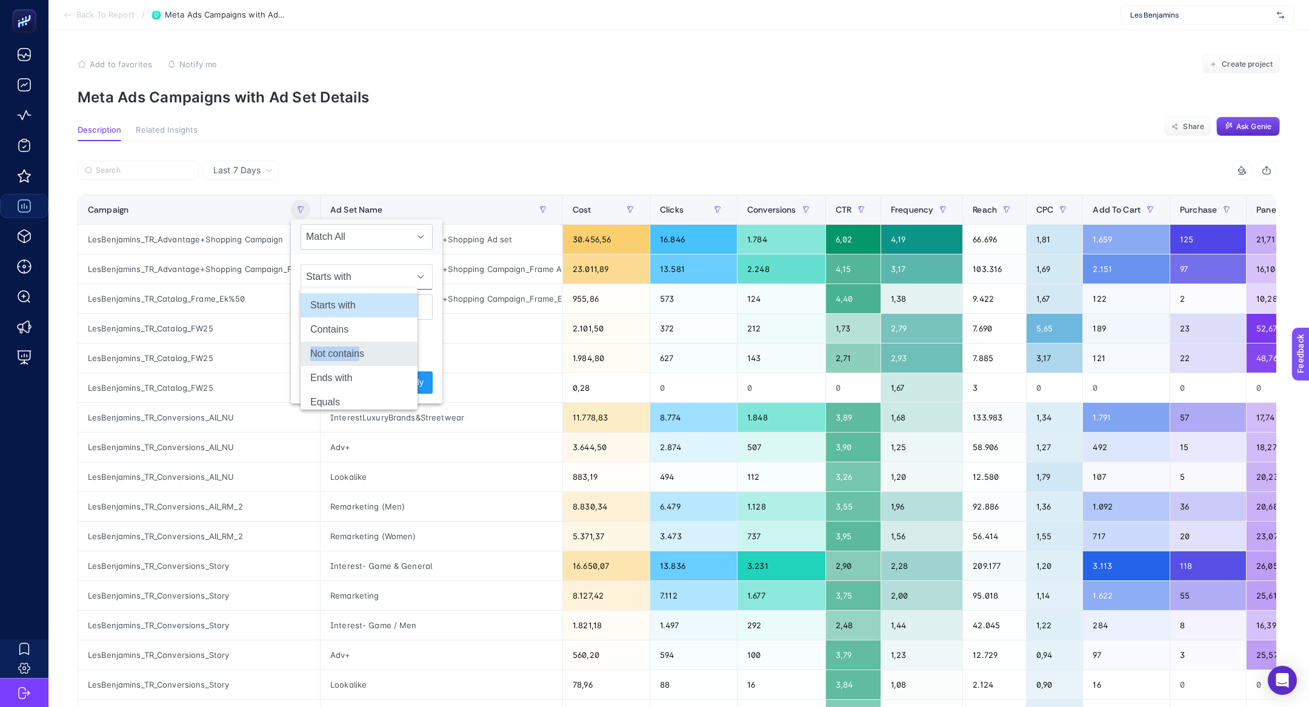
click at [363, 347] on li "Not contains" at bounding box center [358, 354] width 117 height 24
click at [356, 319] on div "Not contains" at bounding box center [366, 291] width 151 height 75
click at [354, 308] on input "text" at bounding box center [366, 306] width 132 height 25
type input "reach"
click at [410, 382] on button "Apply" at bounding box center [412, 382] width 39 height 22
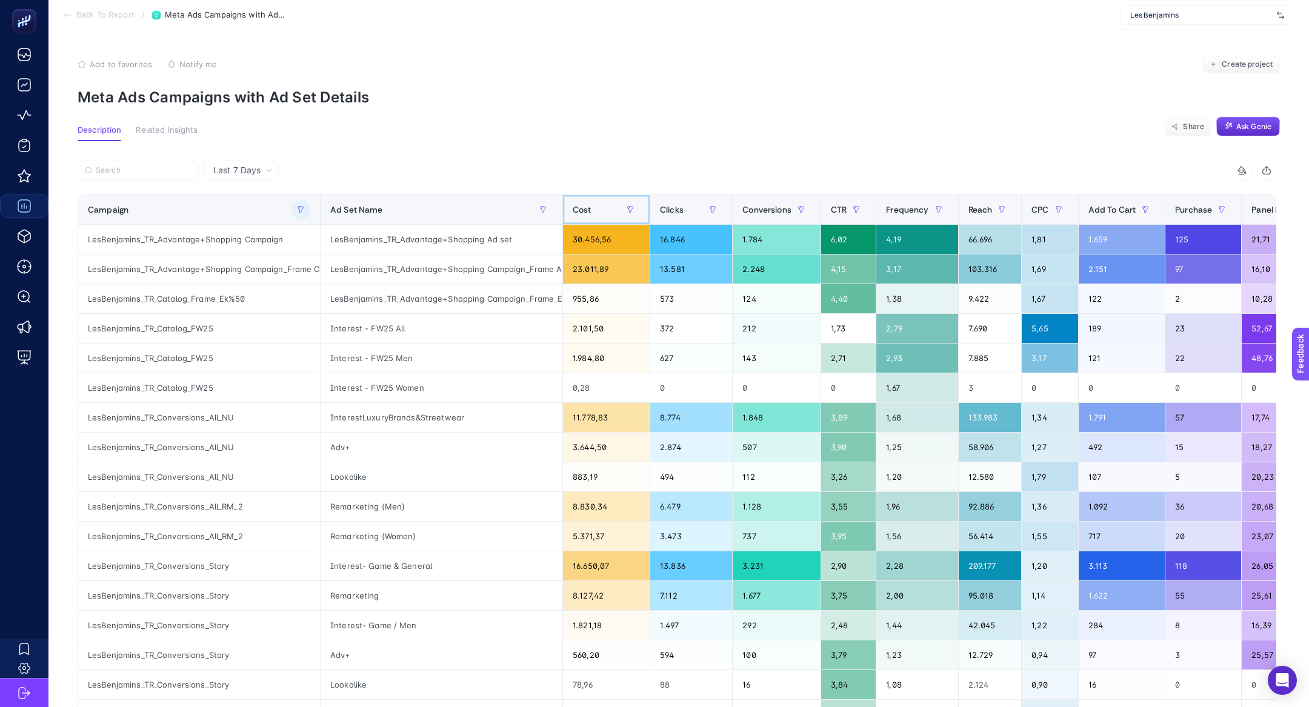
click at [591, 210] on div "Cost" at bounding box center [606, 209] width 67 height 19
click at [650, 210] on th "Clicks" at bounding box center [691, 210] width 82 height 30
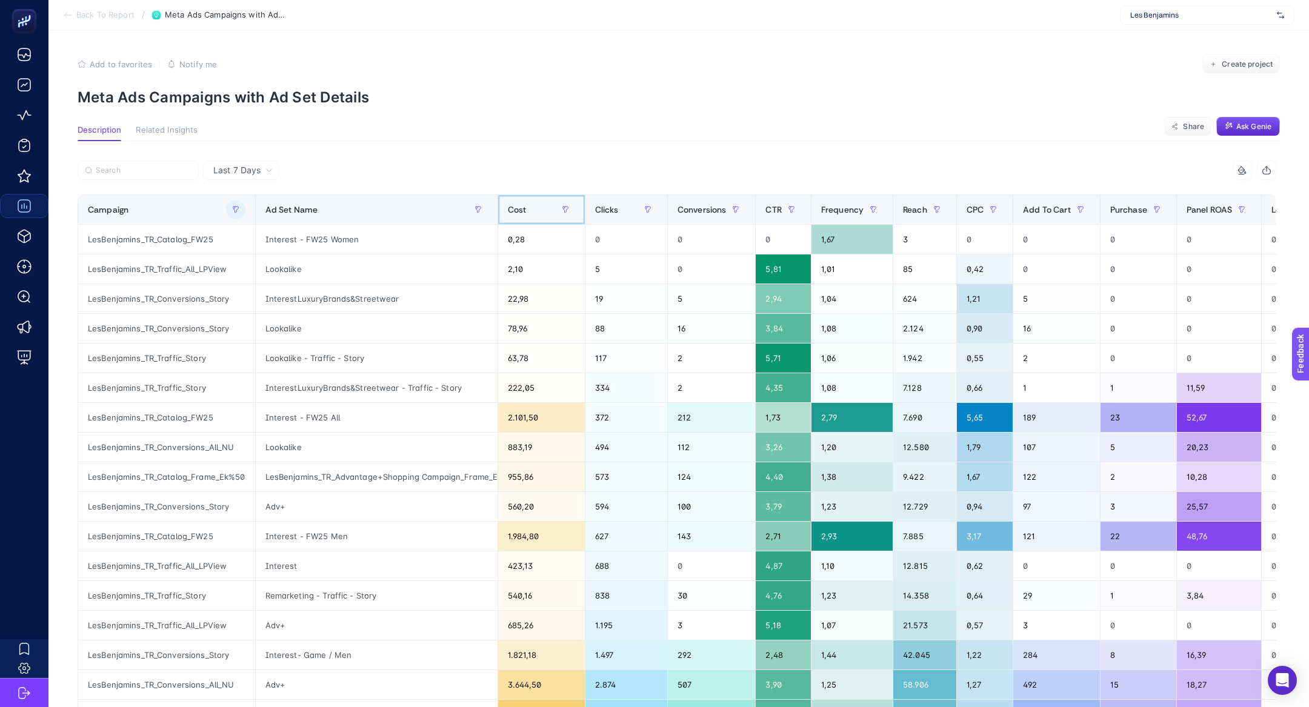
click at [553, 206] on div "Cost" at bounding box center [541, 209] width 67 height 19
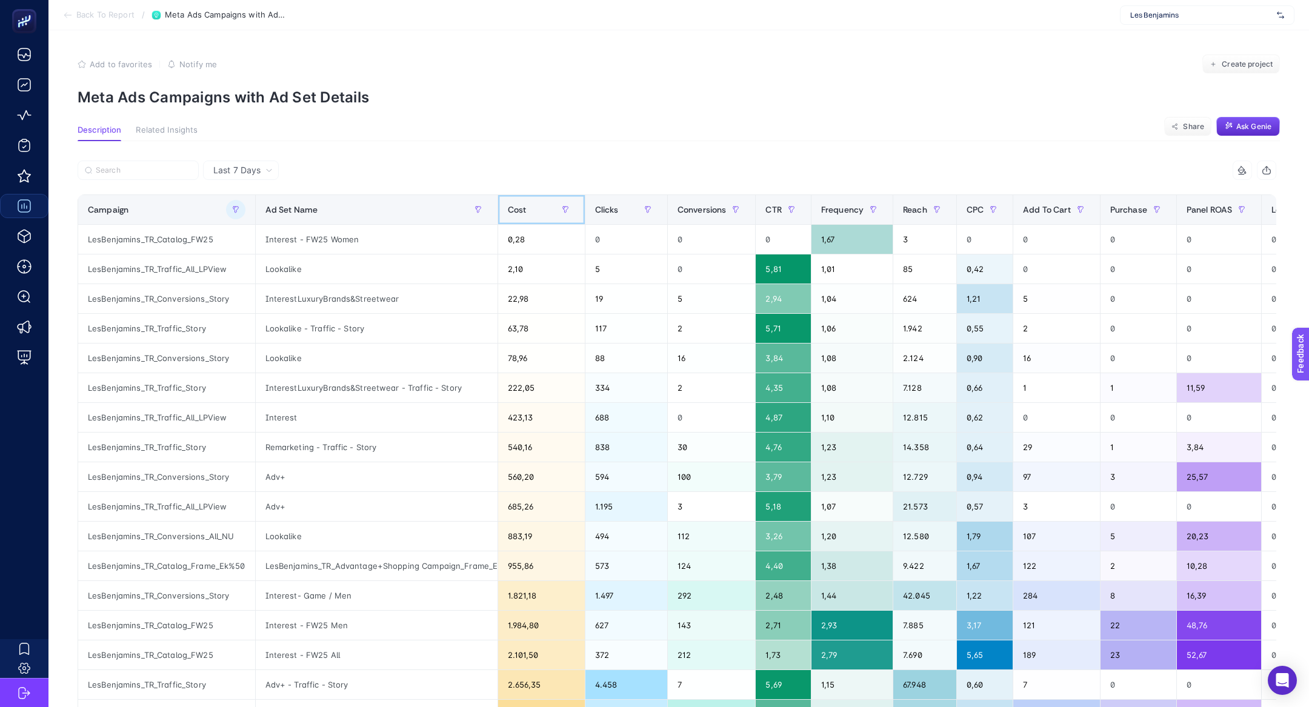
click at [553, 206] on div "Cost" at bounding box center [541, 209] width 67 height 19
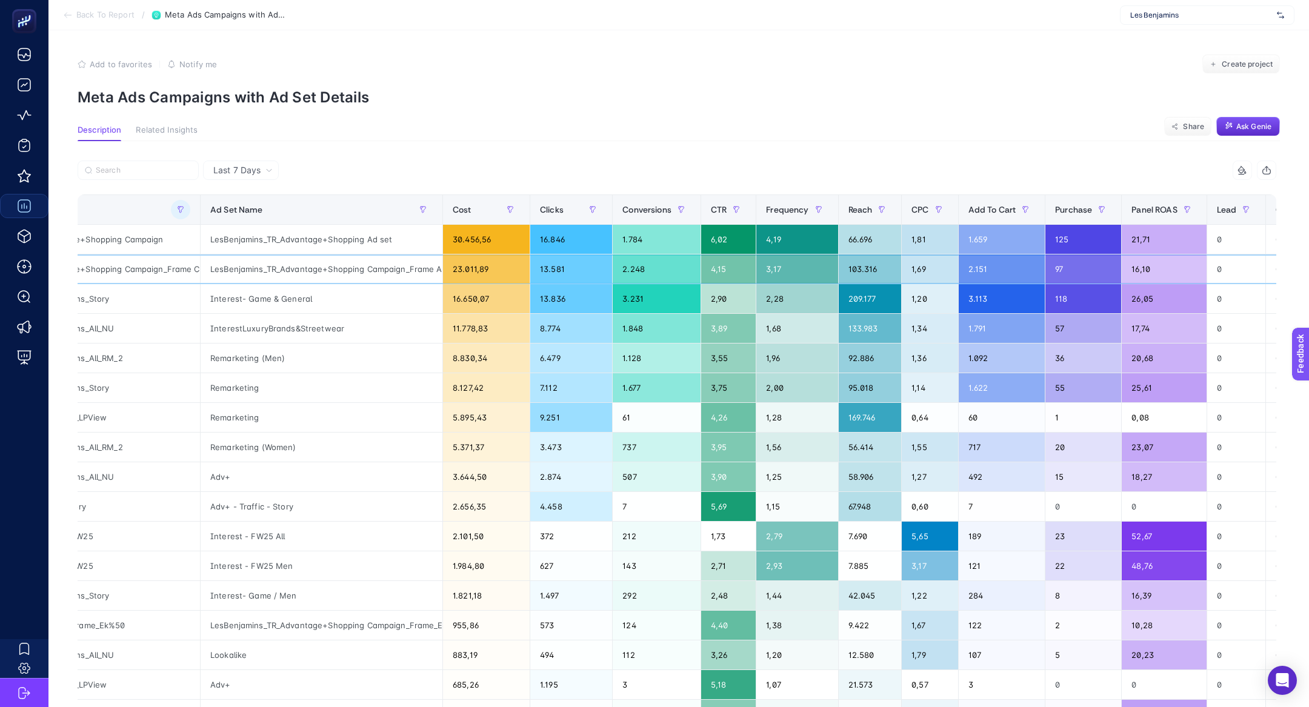
click at [385, 278] on div "LesBenjamins_TR_Advantage+Shopping Campaign_Frame Ad Set" at bounding box center [322, 268] width 242 height 29
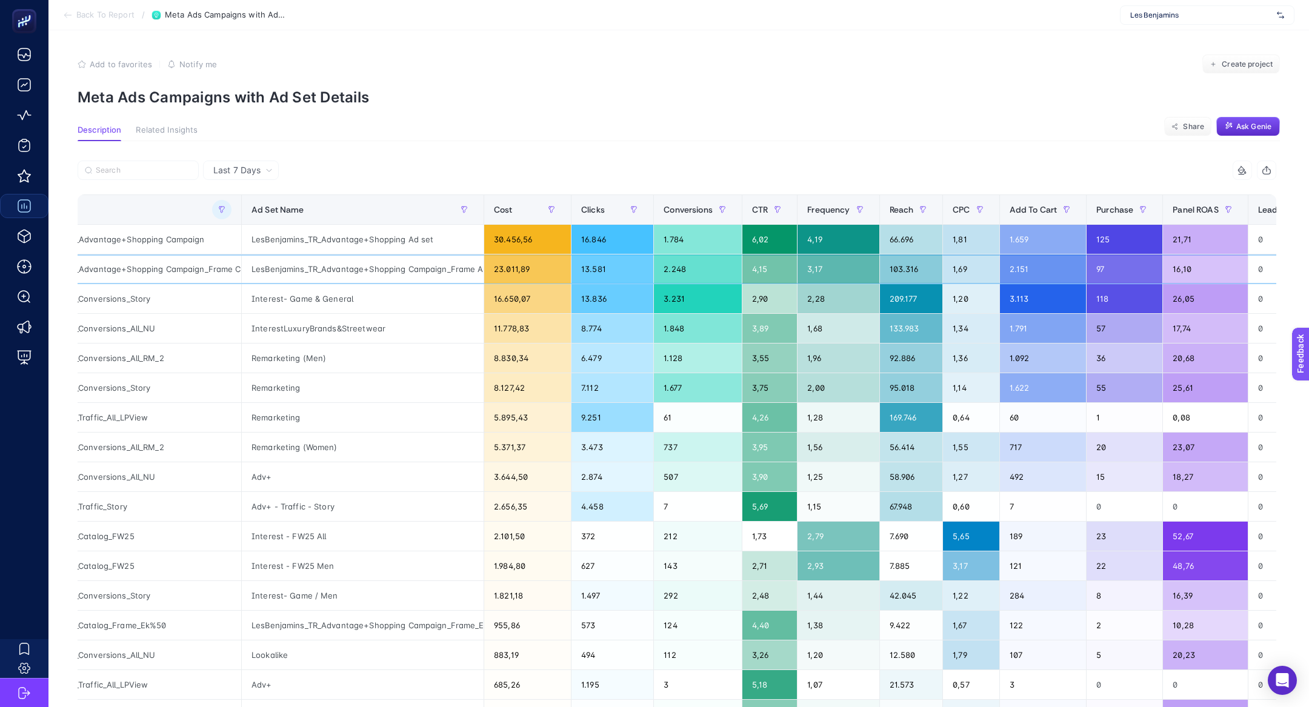
scroll to position [0, 84]
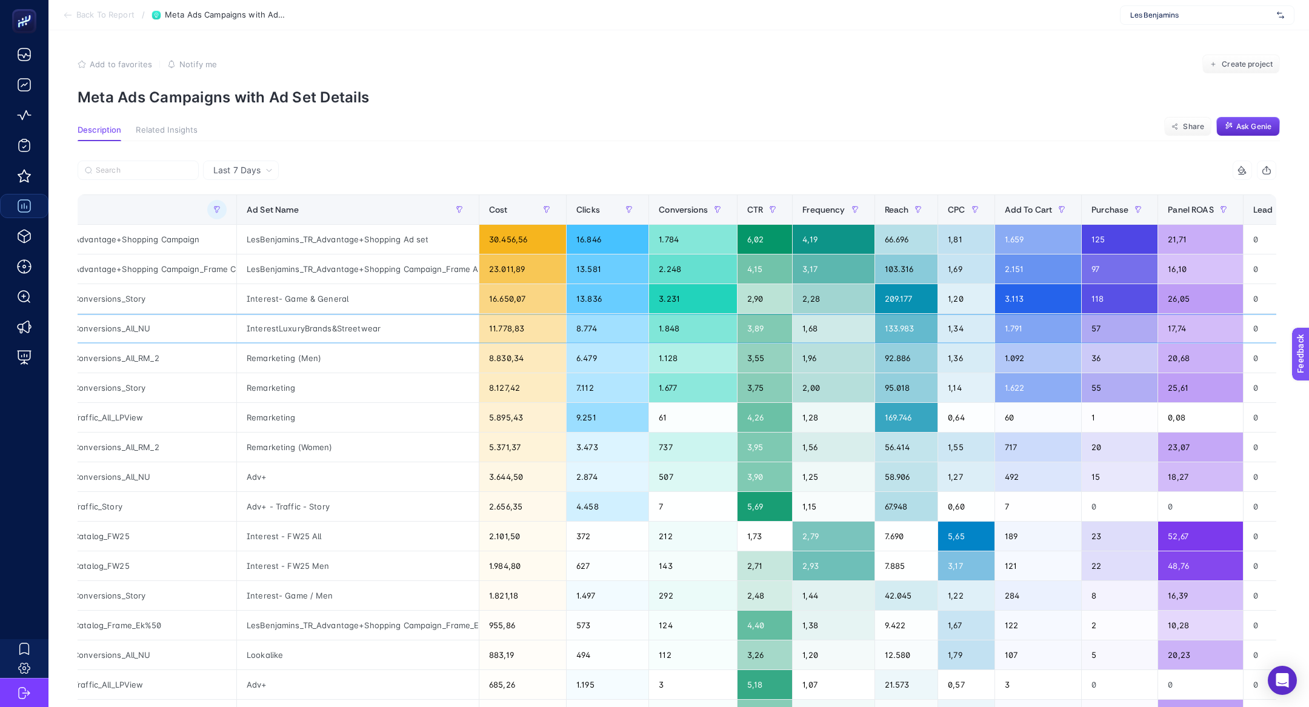
click at [352, 337] on div "InterestLuxuryBrands&Streetwear" at bounding box center [358, 328] width 242 height 29
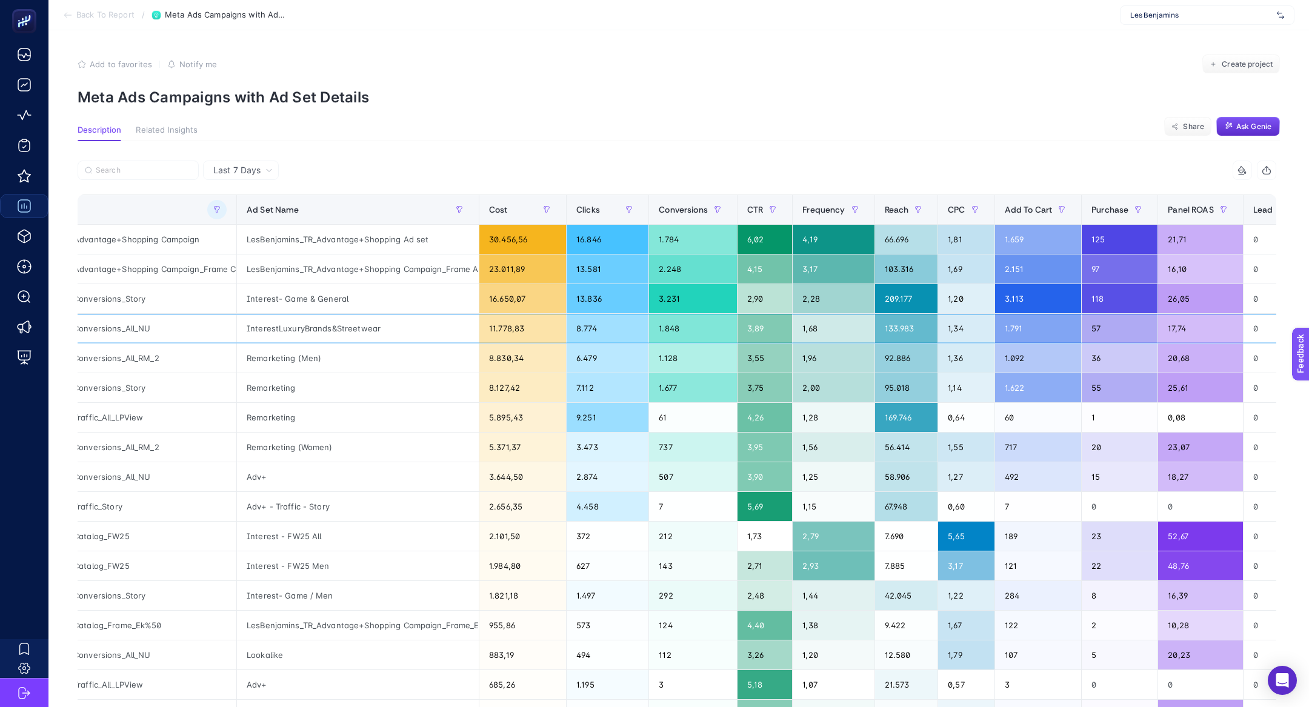
click at [342, 331] on div "InterestLuxuryBrands&Streetwear" at bounding box center [358, 328] width 242 height 29
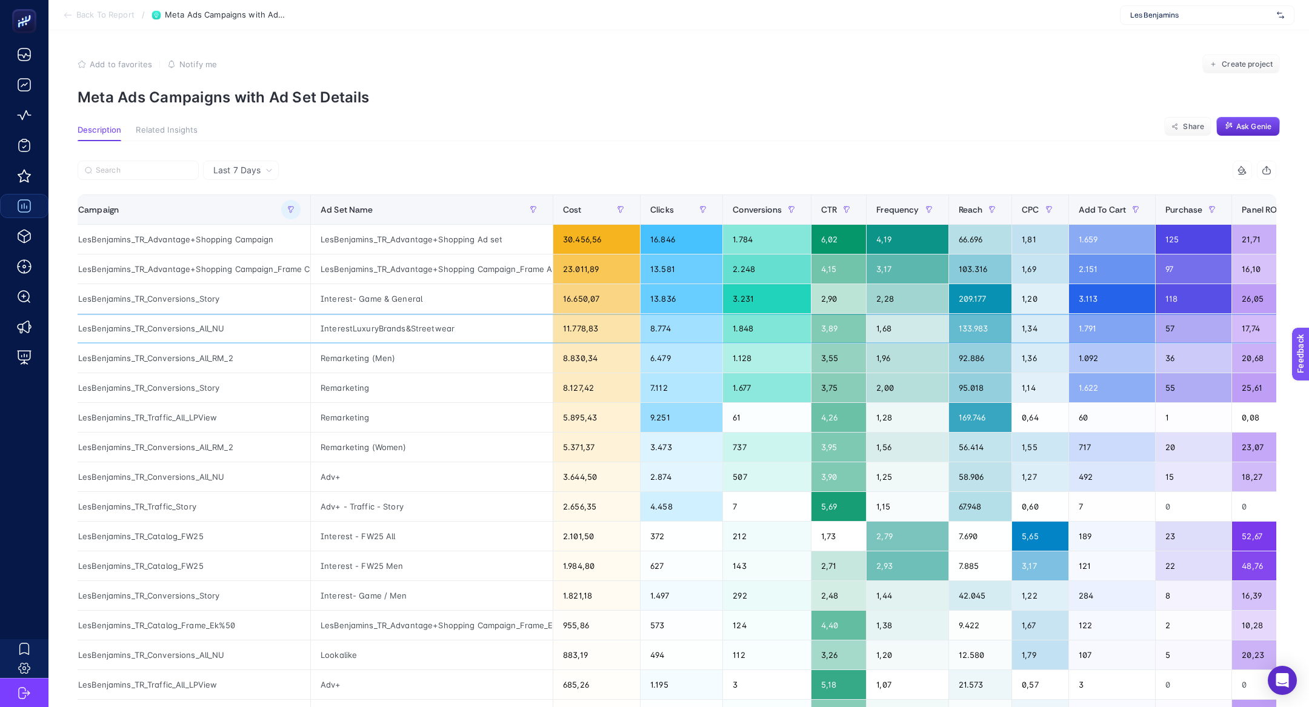
scroll to position [0, 12]
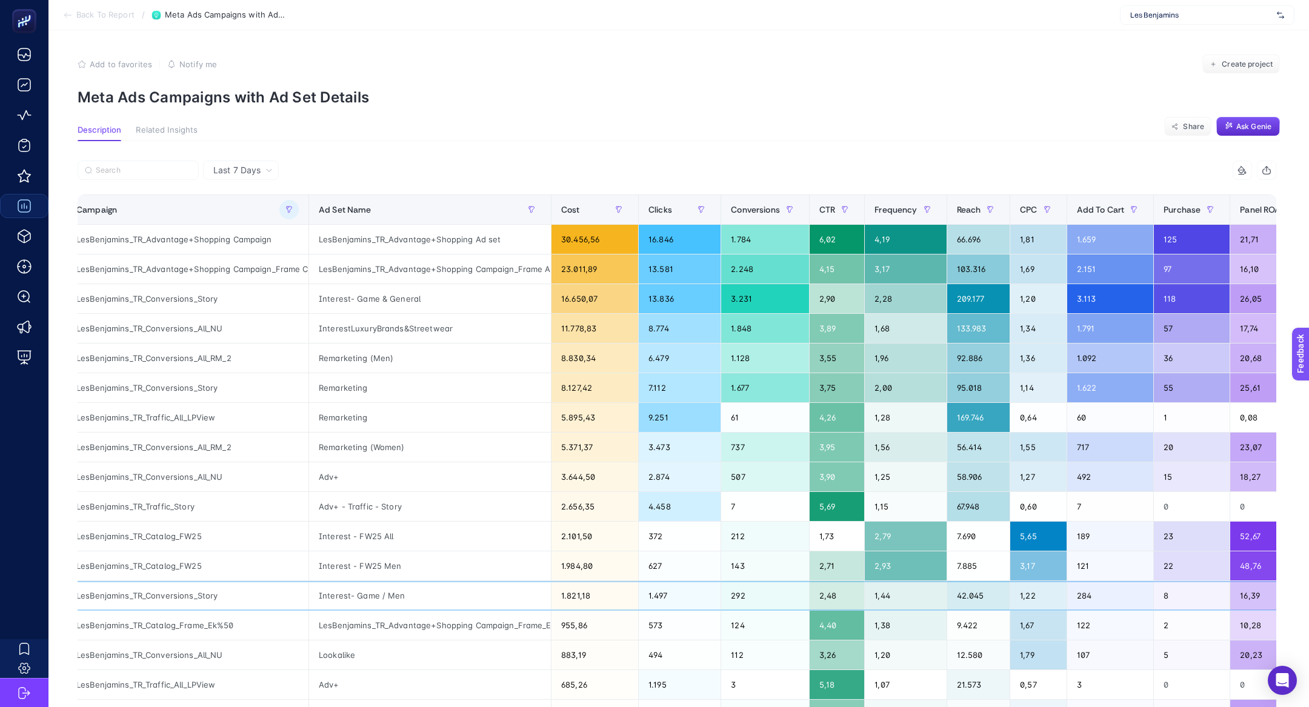
click at [359, 585] on div "Interest- Game / Men" at bounding box center [430, 595] width 242 height 29
click at [363, 591] on div "Interest- Game / Men" at bounding box center [430, 595] width 242 height 29
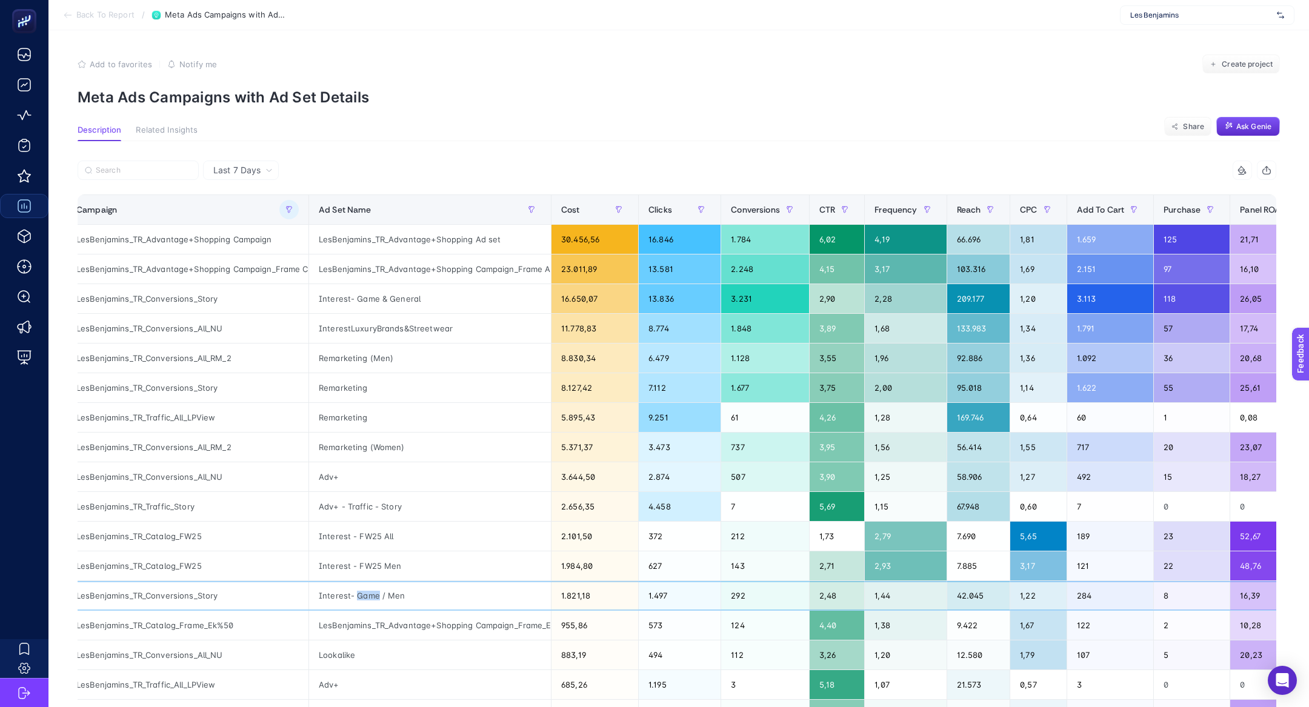
click at [363, 591] on div "Interest- Game / Men" at bounding box center [430, 595] width 242 height 29
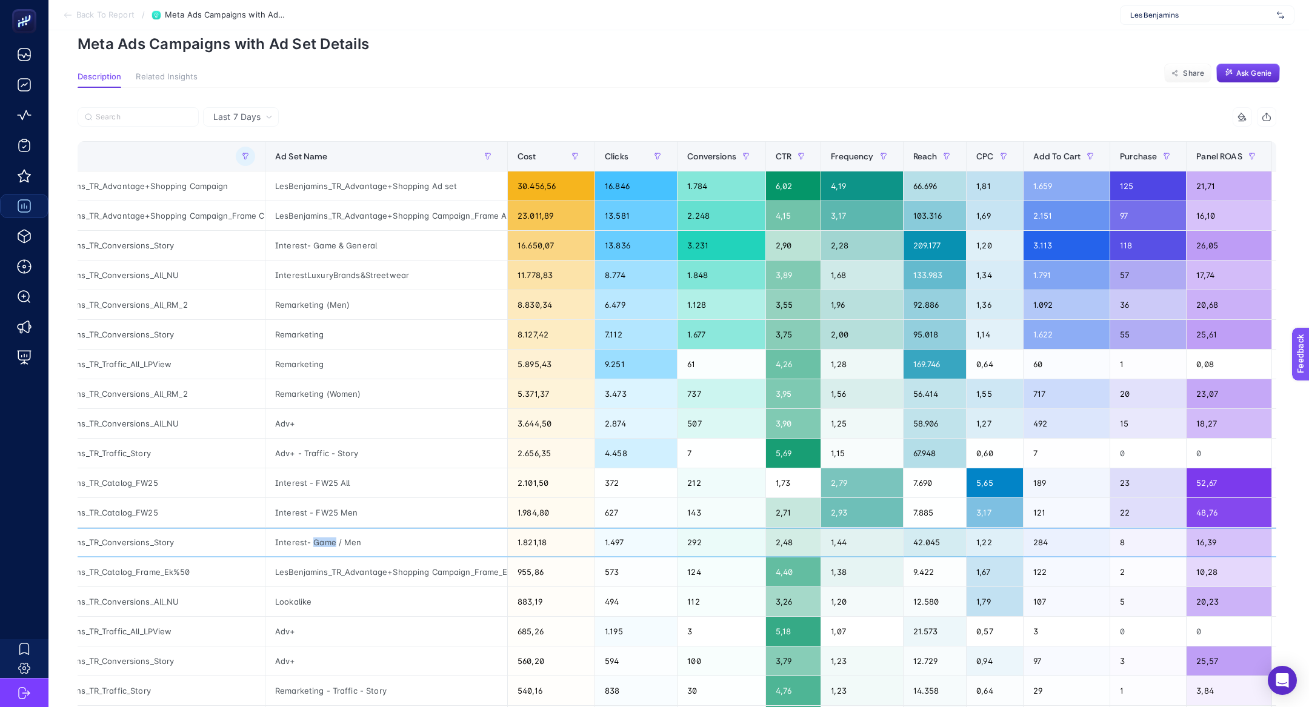
scroll to position [84, 0]
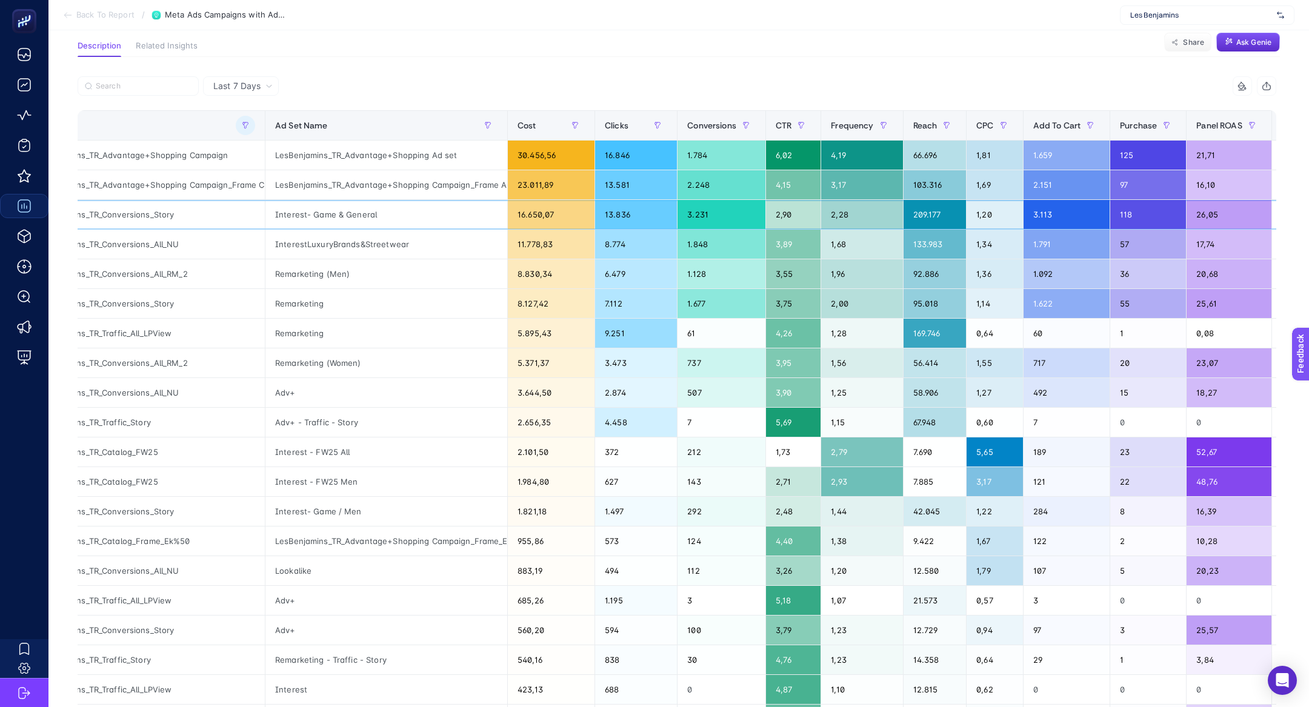
click at [331, 212] on div "Interest- Game & General" at bounding box center [386, 214] width 242 height 29
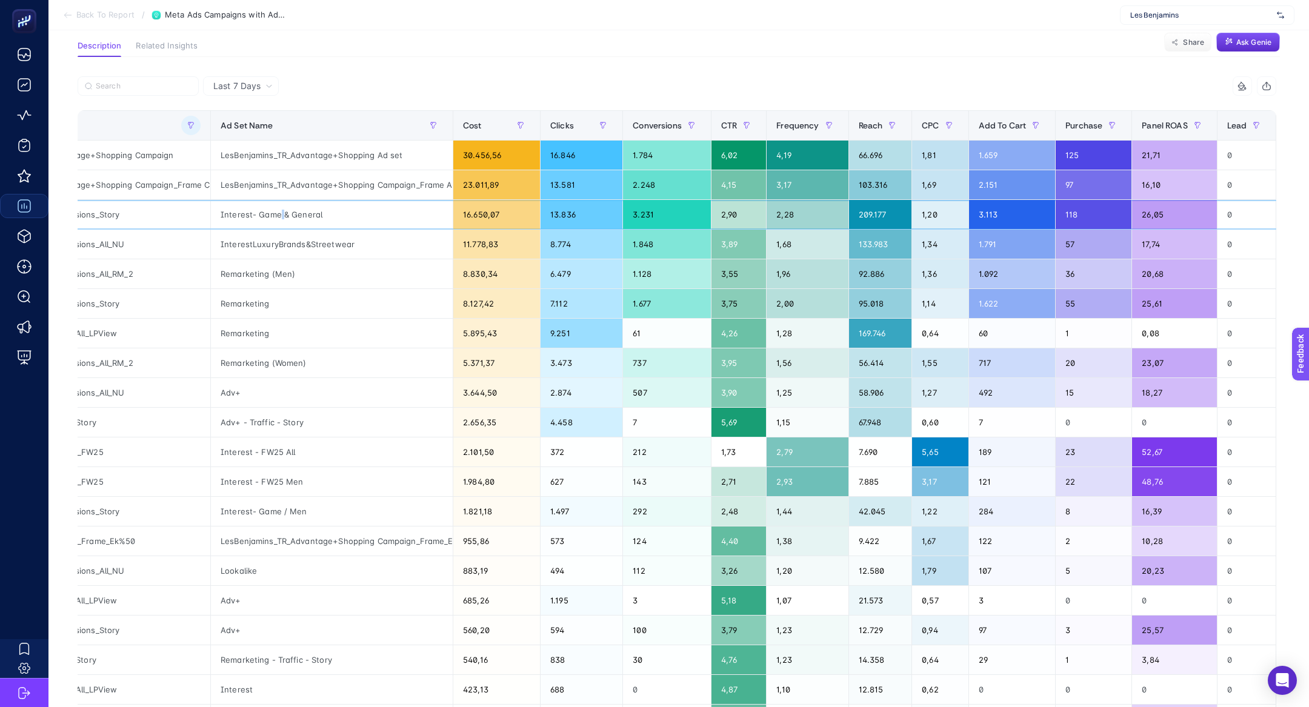
scroll to position [0, 109]
click at [877, 510] on div "42.045" at bounding box center [880, 511] width 63 height 29
click at [785, 219] on div "2,28" at bounding box center [807, 214] width 81 height 29
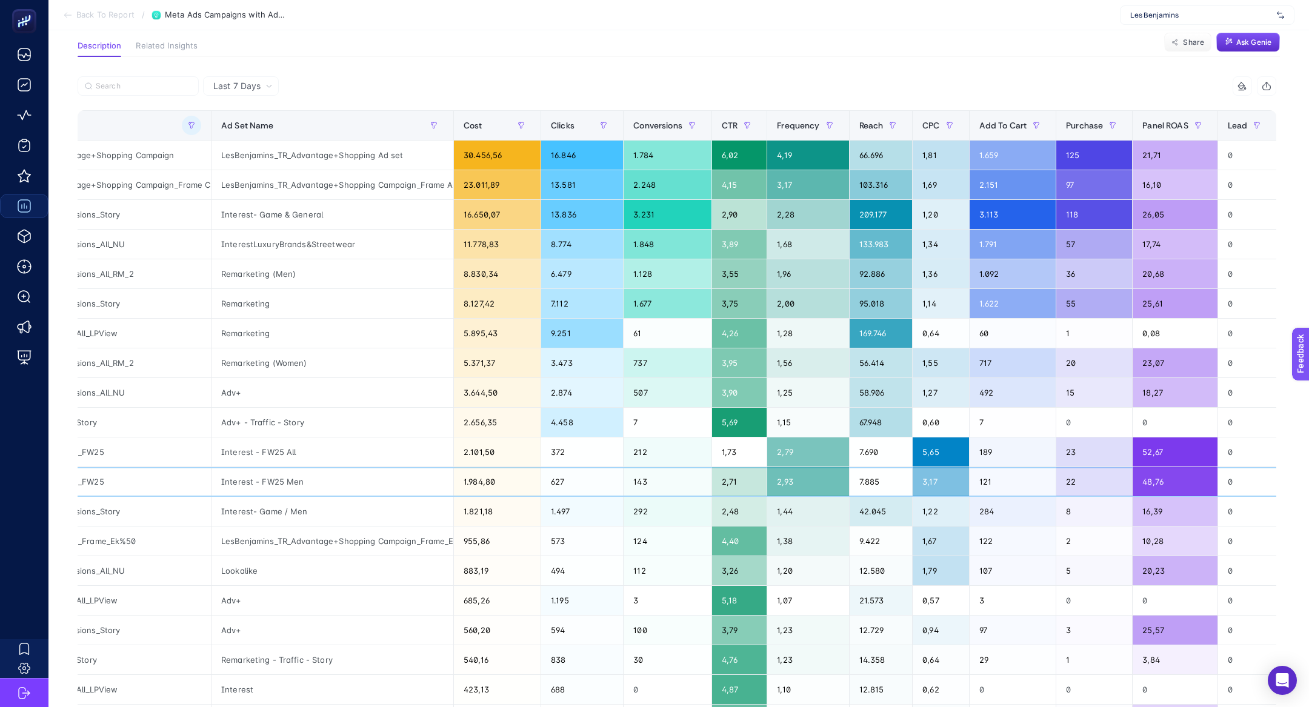
click at [361, 486] on div "Interest - FW25 Men" at bounding box center [332, 481] width 242 height 29
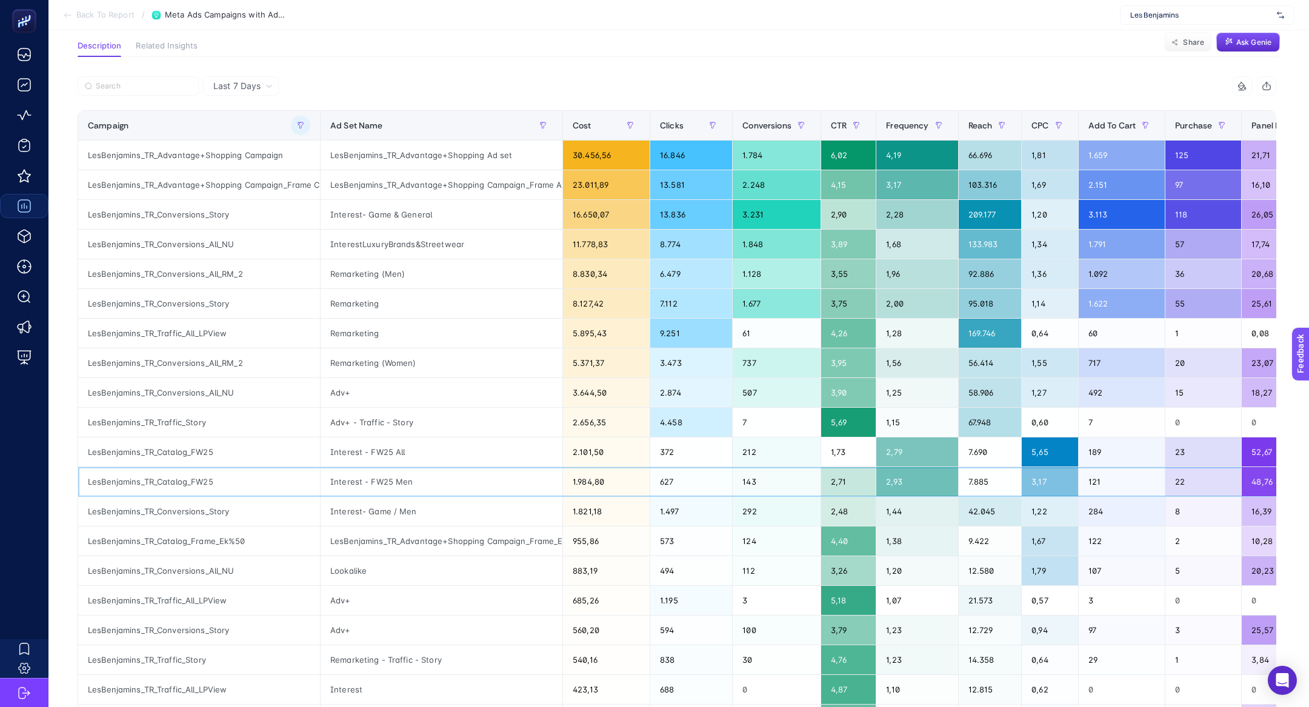
scroll to position [0, 4]
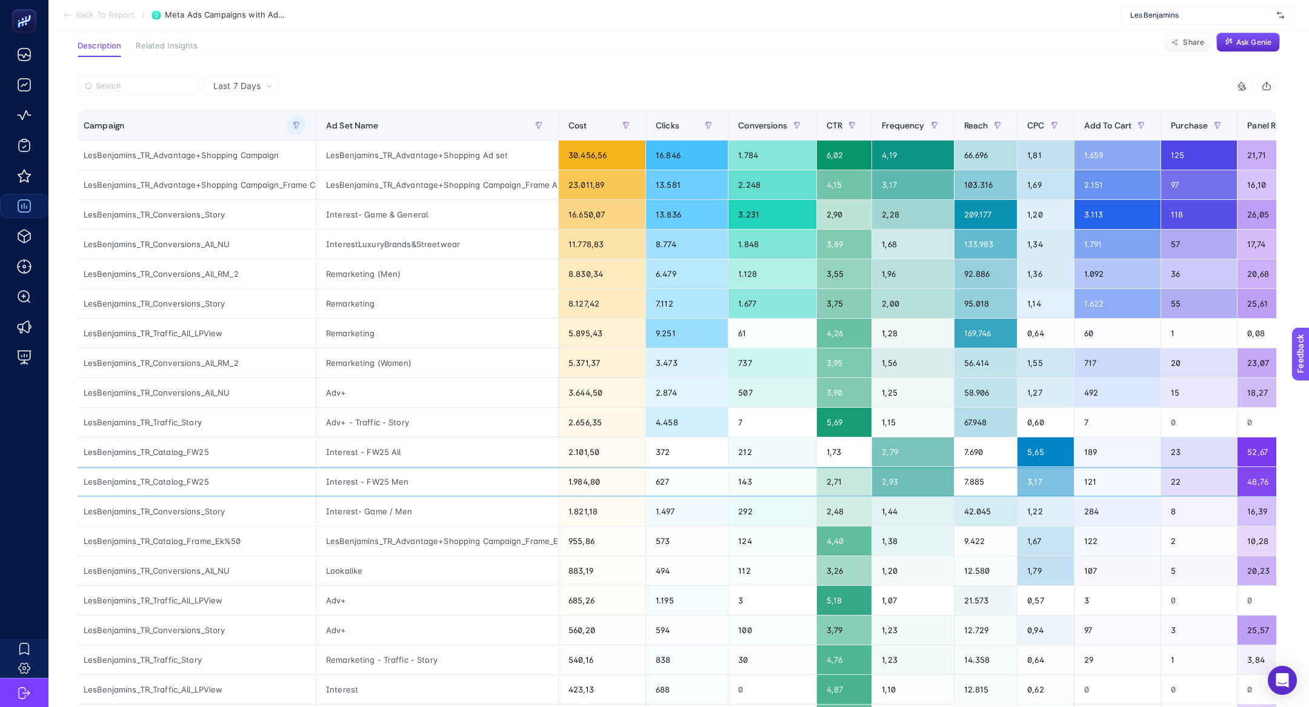
click at [184, 477] on div "LesBenjamins_TR_Catalog_FW25" at bounding box center [195, 481] width 242 height 29
copy tr "LesBenjamins_TR_Catalog_FW25"
click at [164, 91] on label at bounding box center [138, 85] width 121 height 19
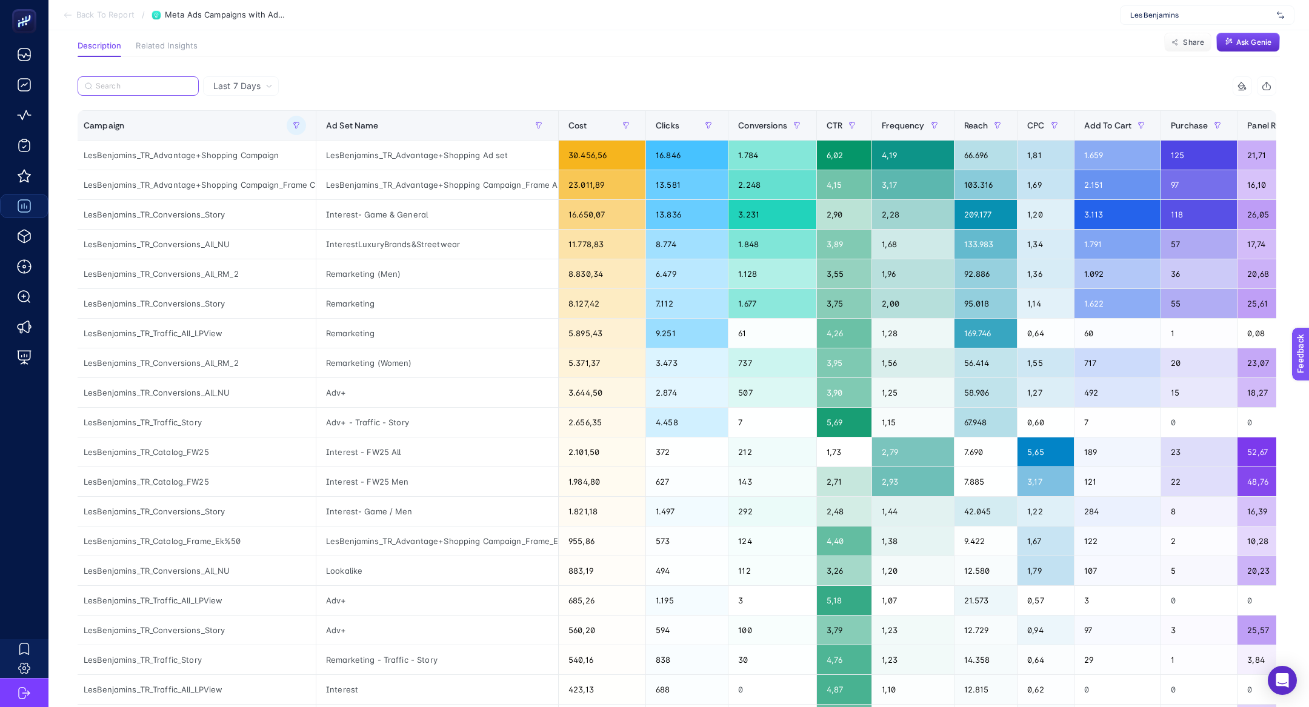
click at [164, 91] on input "Search" at bounding box center [144, 86] width 96 height 9
paste input "LesBenjamins_TR_Catalog_FW25"
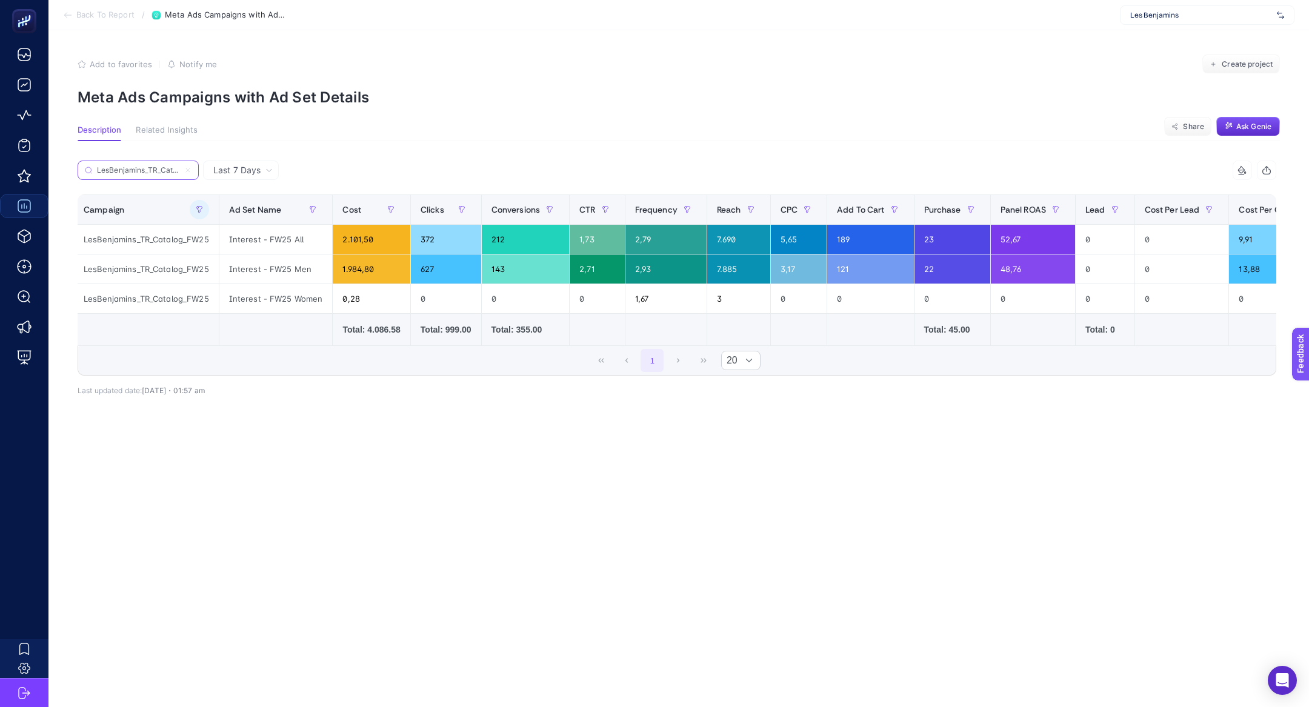
scroll to position [0, 0]
type input "LesBenjamins_TR_Catalog_FW25"
drag, startPoint x: 236, startPoint y: 302, endPoint x: 321, endPoint y: 298, distance: 85.5
click at [321, 298] on div "Interest - FW25 Women" at bounding box center [275, 298] width 113 height 29
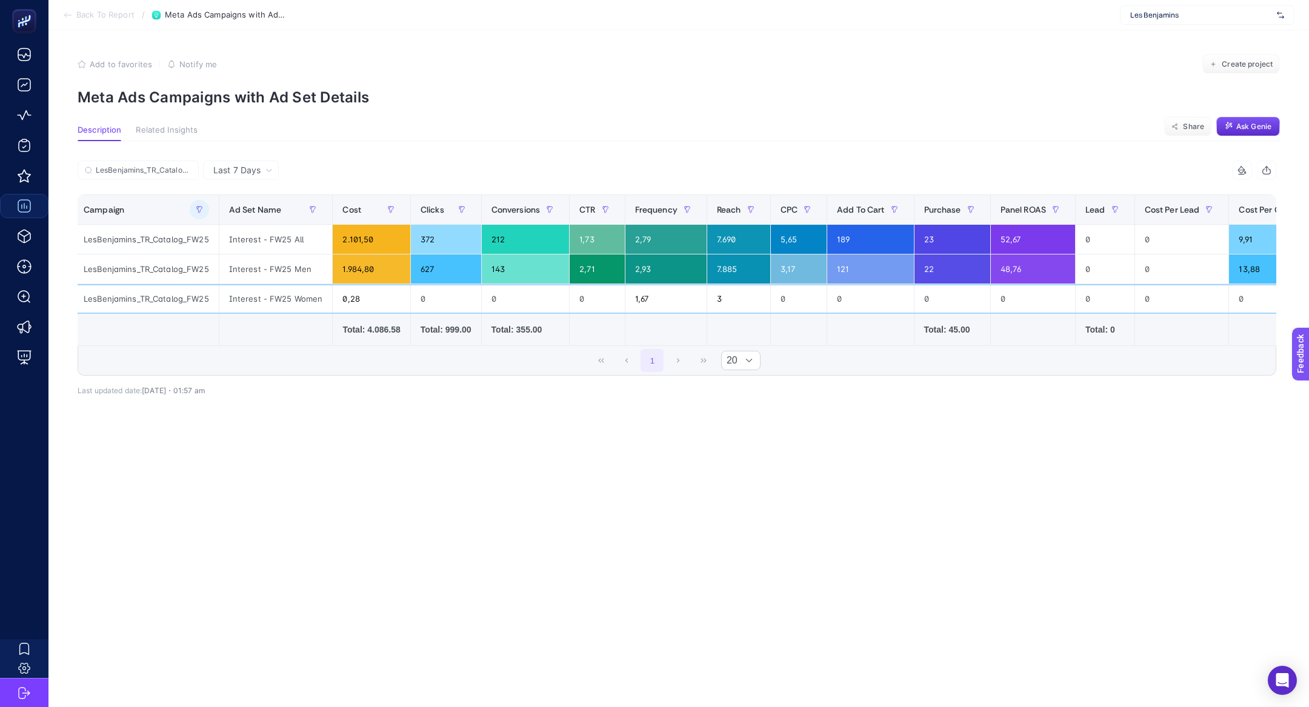
click at [321, 298] on div "Interest - FW25 Women" at bounding box center [275, 298] width 113 height 29
click at [344, 302] on div "0,28" at bounding box center [371, 298] width 77 height 29
drag, startPoint x: 1027, startPoint y: 243, endPoint x: 1008, endPoint y: 243, distance: 19.4
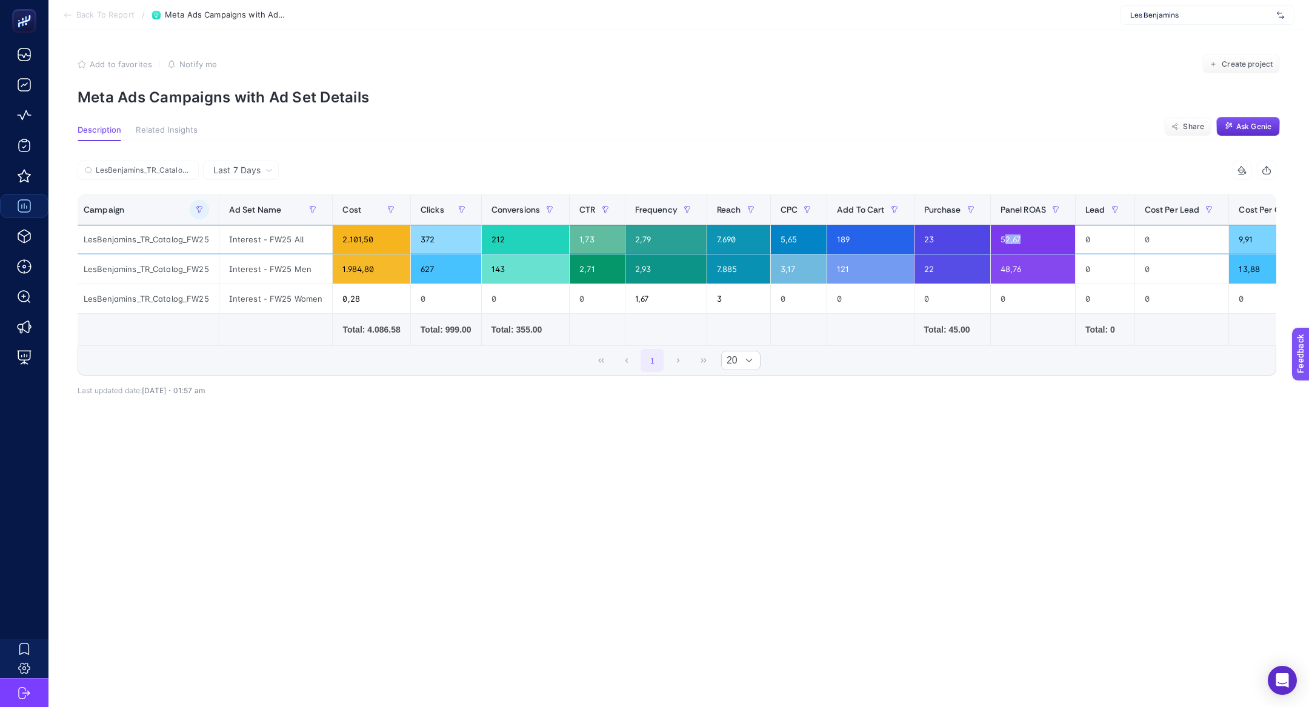
click at [1008, 243] on div "52,67" at bounding box center [1033, 239] width 84 height 29
click at [1025, 267] on div "48,76" at bounding box center [1033, 268] width 84 height 29
click at [739, 242] on div "7.690" at bounding box center [738, 239] width 63 height 29
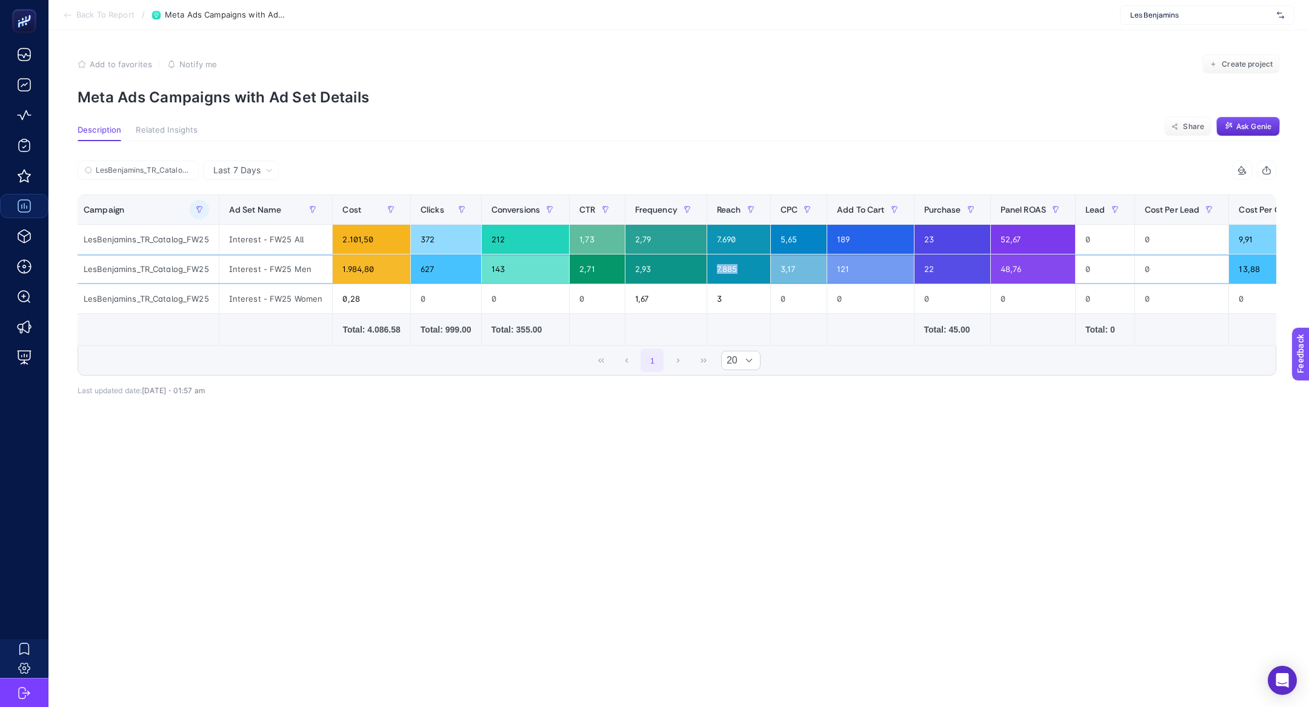
drag, startPoint x: 742, startPoint y: 274, endPoint x: 706, endPoint y: 271, distance: 35.8
click at [706, 273] on tr "LesBenjamins_TR_Catalog_FW25 Interest - FW25 Men 1.984,80 627 143 2,71 2,93 7.8…" at bounding box center [735, 269] width 1323 height 30
click at [732, 274] on div "7.885" at bounding box center [738, 268] width 63 height 29
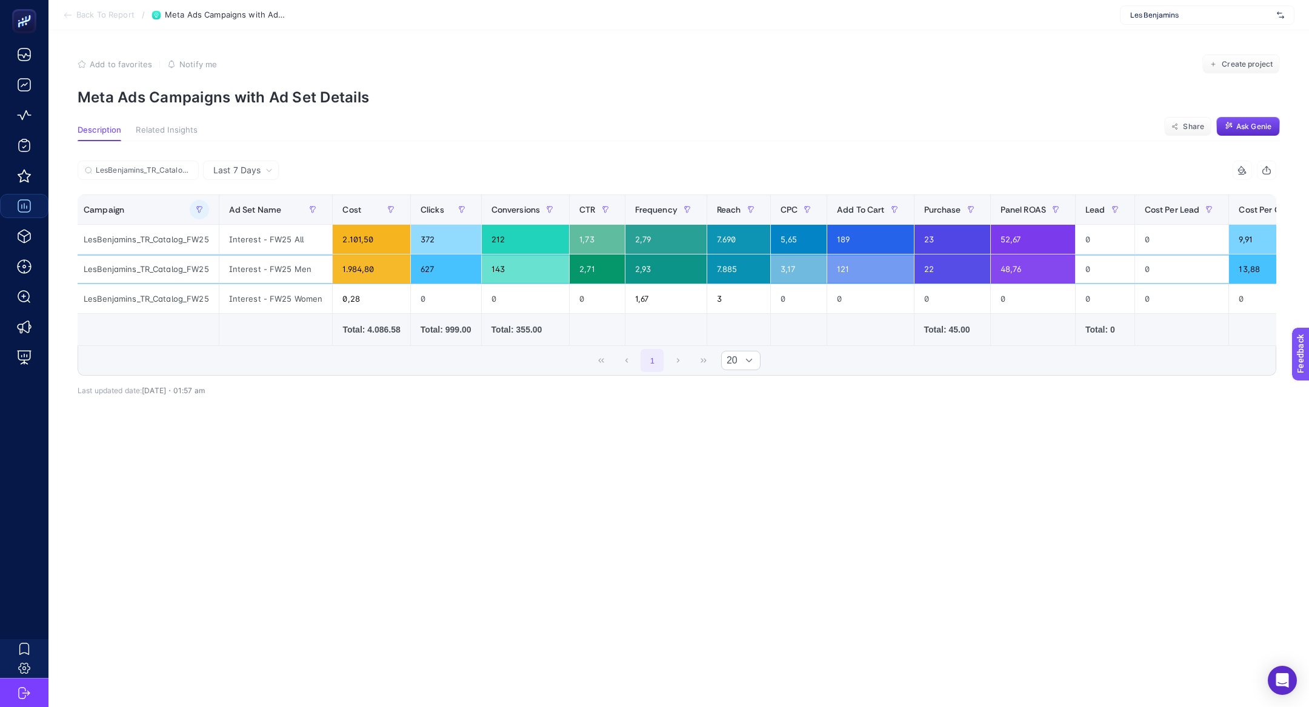
click at [727, 268] on div "7.885" at bounding box center [738, 268] width 63 height 29
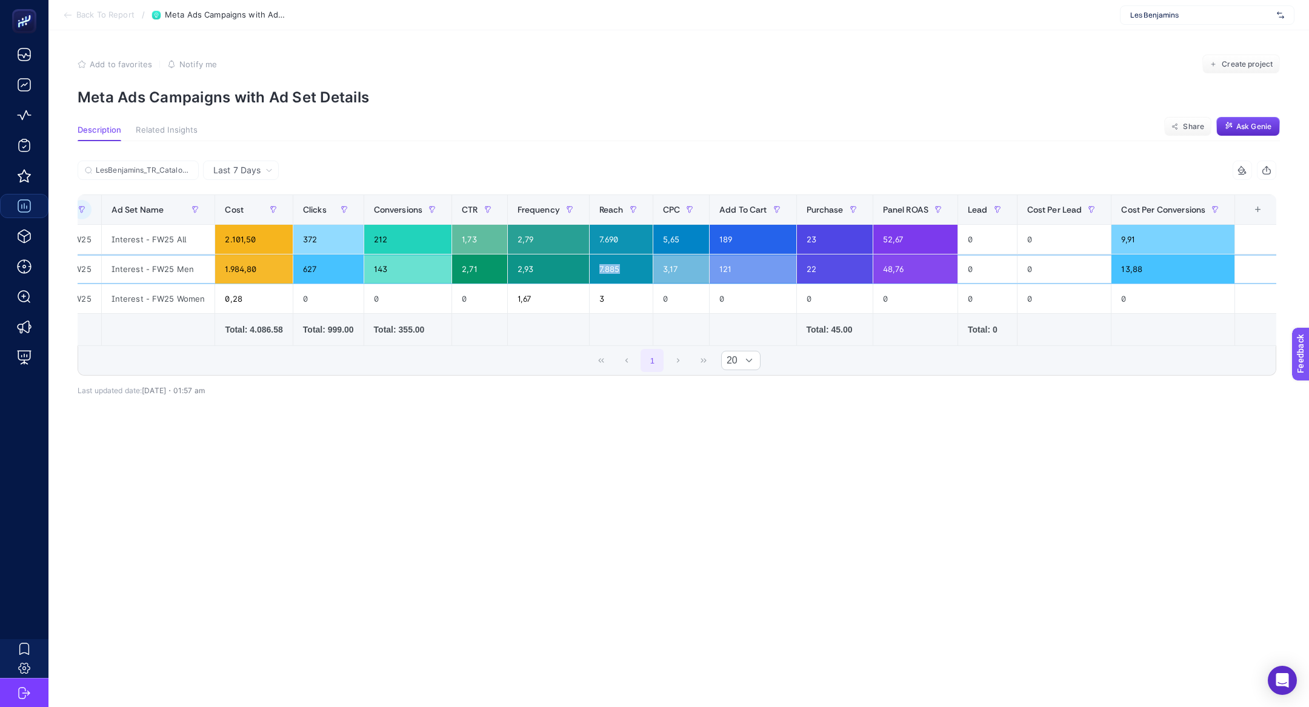
scroll to position [0, 126]
click at [1137, 265] on div "13,88" at bounding box center [1169, 268] width 123 height 29
click at [1135, 265] on div "13,88" at bounding box center [1169, 268] width 123 height 29
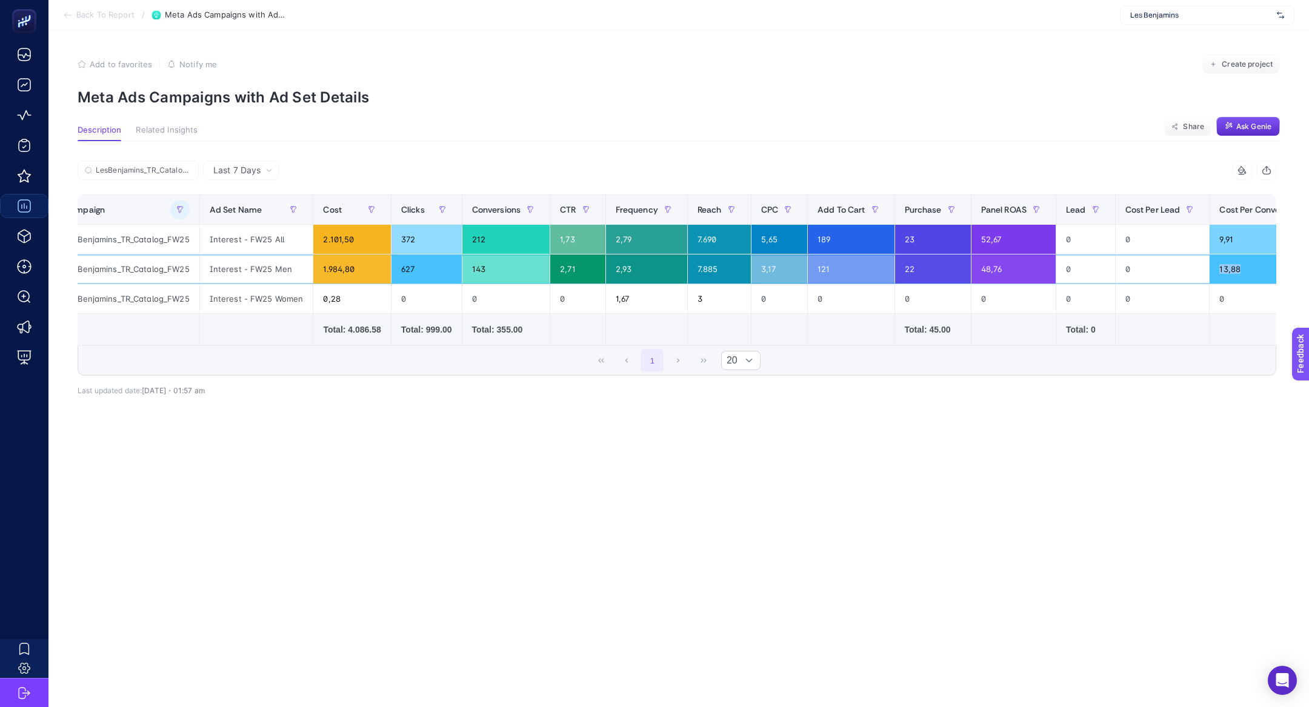
scroll to position [0, 22]
click at [139, 165] on label "LesBenjamins_TR_Catalog_FW25" at bounding box center [138, 170] width 121 height 19
click at [139, 166] on input "LesBenjamins_TR_Catalog_FW25" at bounding box center [144, 170] width 96 height 9
click at [139, 165] on label "LesBenjamins_TR_Catalog_FW25" at bounding box center [138, 170] width 121 height 19
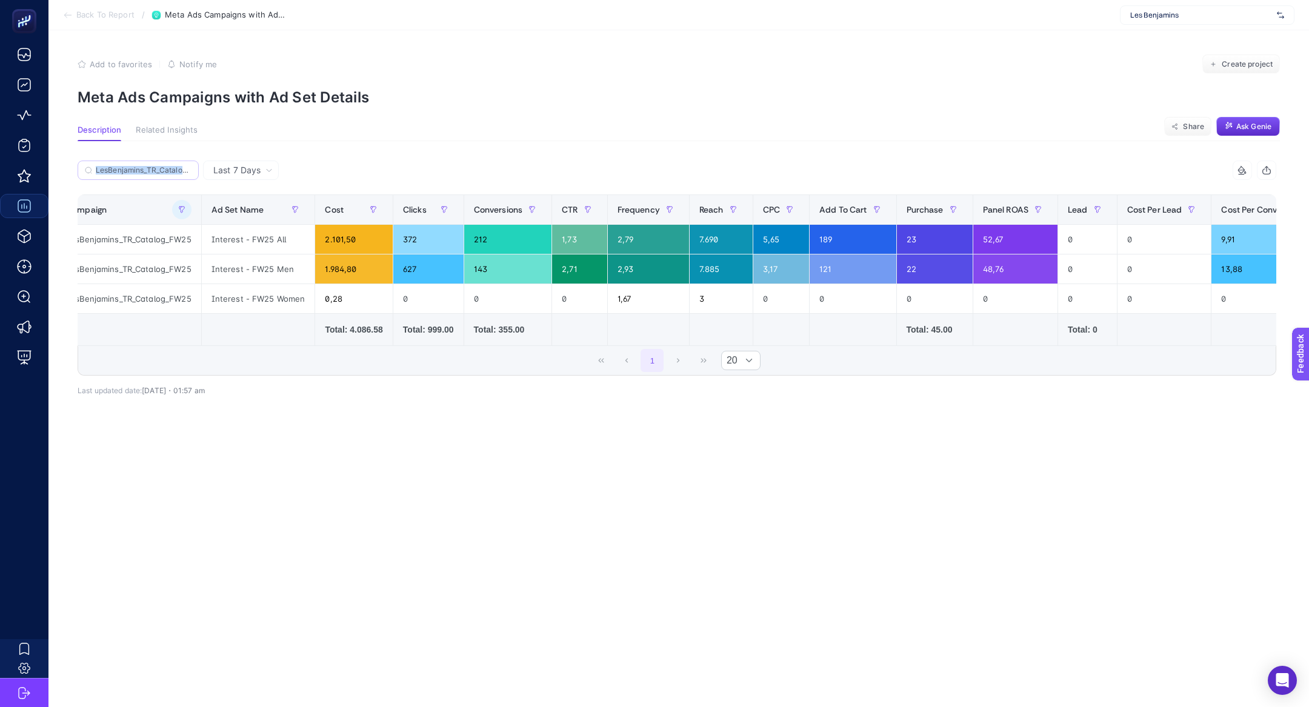
click at [139, 166] on input "LesBenjamins_TR_Catalog_FW25" at bounding box center [144, 170] width 96 height 9
click at [139, 165] on label "LesBenjamins_TR_Catalog_FW25" at bounding box center [138, 170] width 121 height 19
click at [139, 166] on input "LesBenjamins_TR_Catalog_FW25" at bounding box center [138, 170] width 82 height 9
click at [188, 171] on icon at bounding box center [188, 170] width 4 height 4
click at [179, 171] on input "LesBenjamins_TR_Catalog_FW25" at bounding box center [138, 170] width 82 height 9
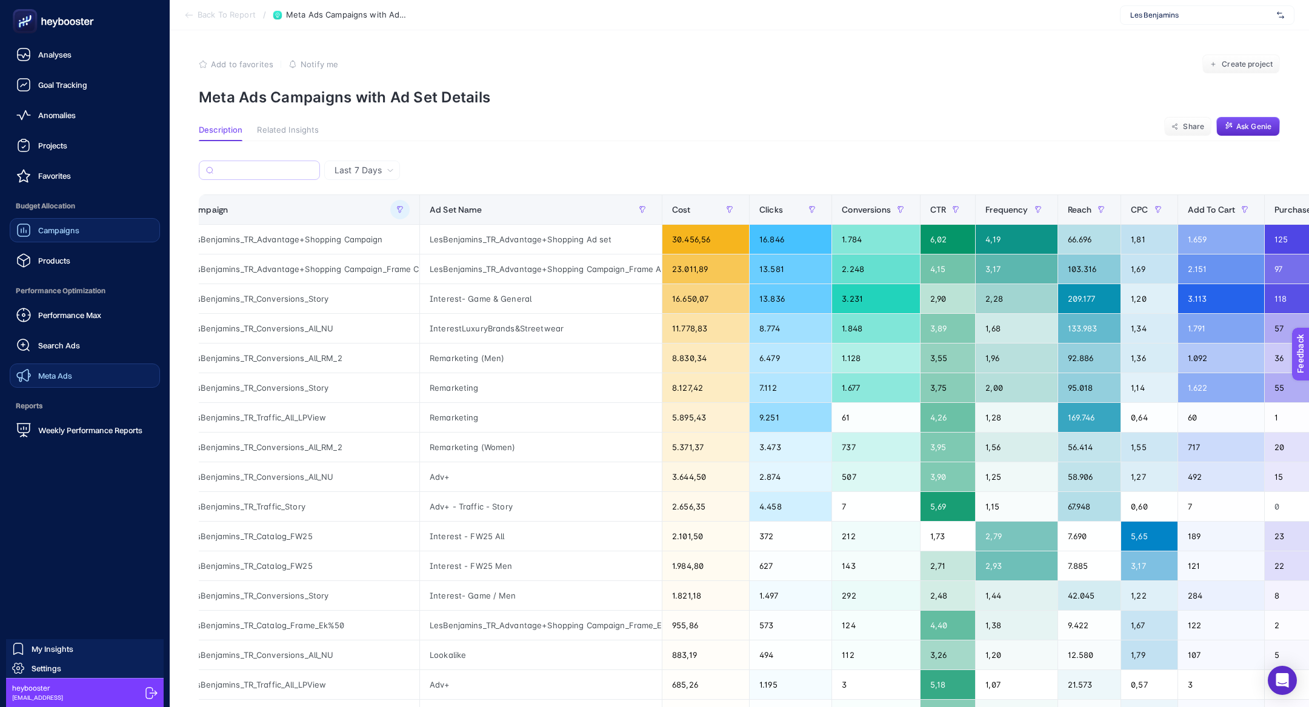
click at [70, 383] on link "Meta Ads" at bounding box center [85, 375] width 150 height 24
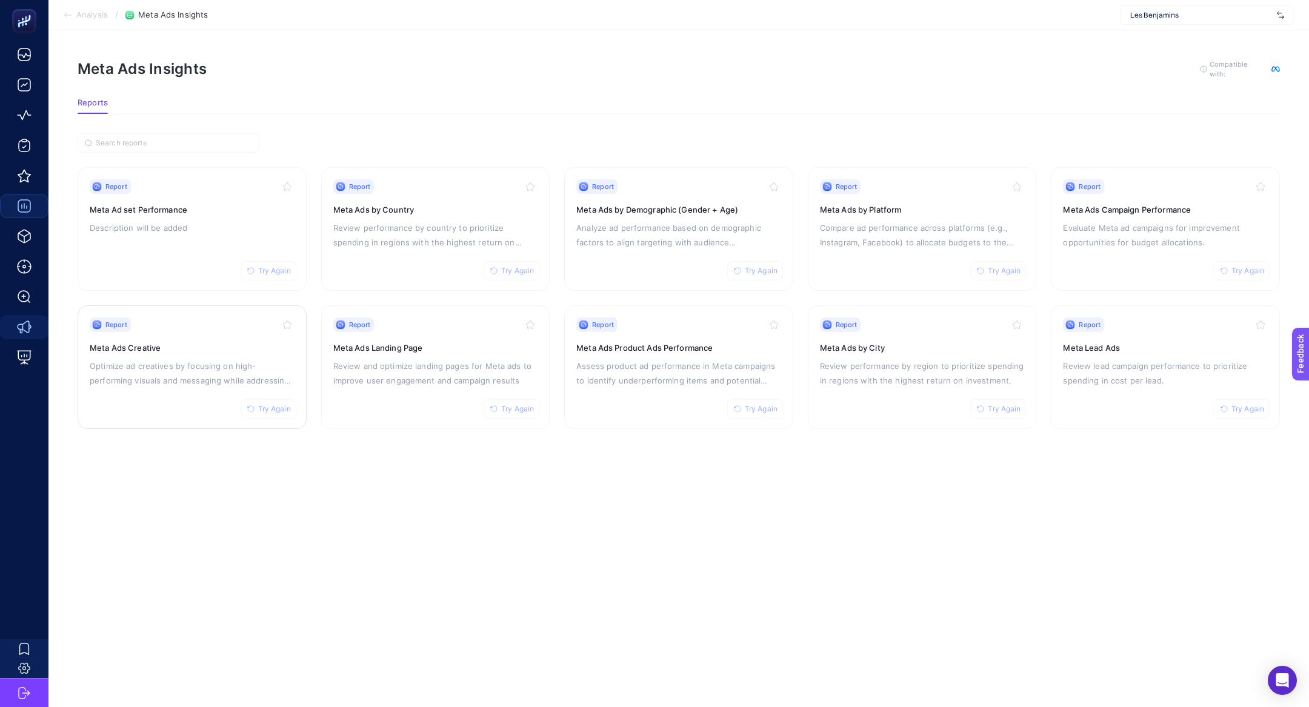
click at [171, 328] on div "Report Try Again" at bounding box center [192, 324] width 205 height 15
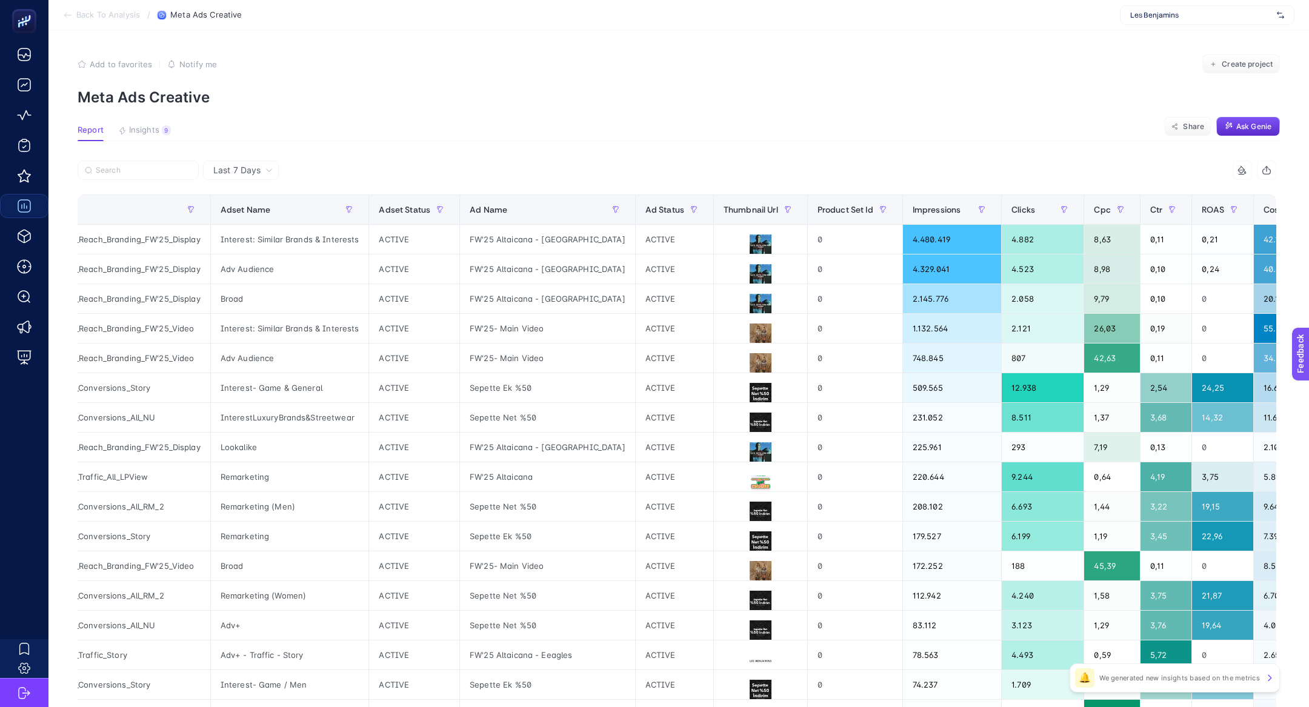
scroll to position [0, 76]
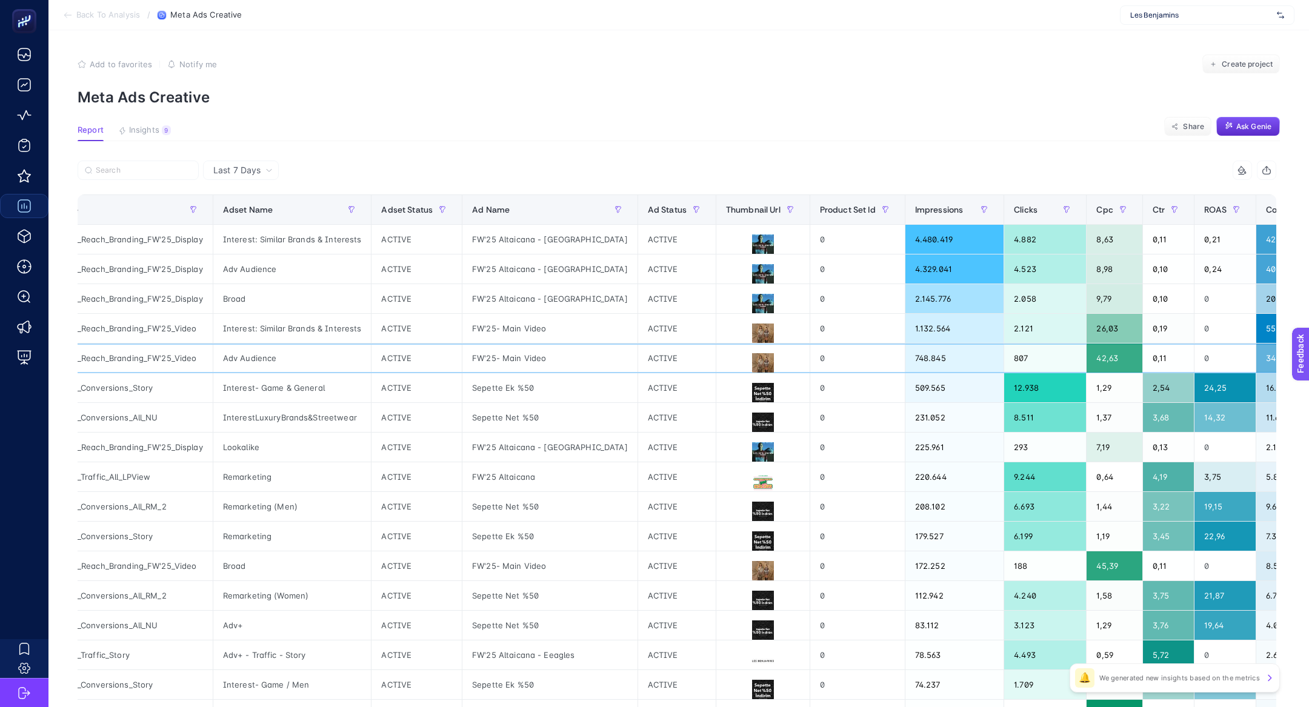
click at [643, 357] on div "ACTIVE" at bounding box center [677, 358] width 78 height 29
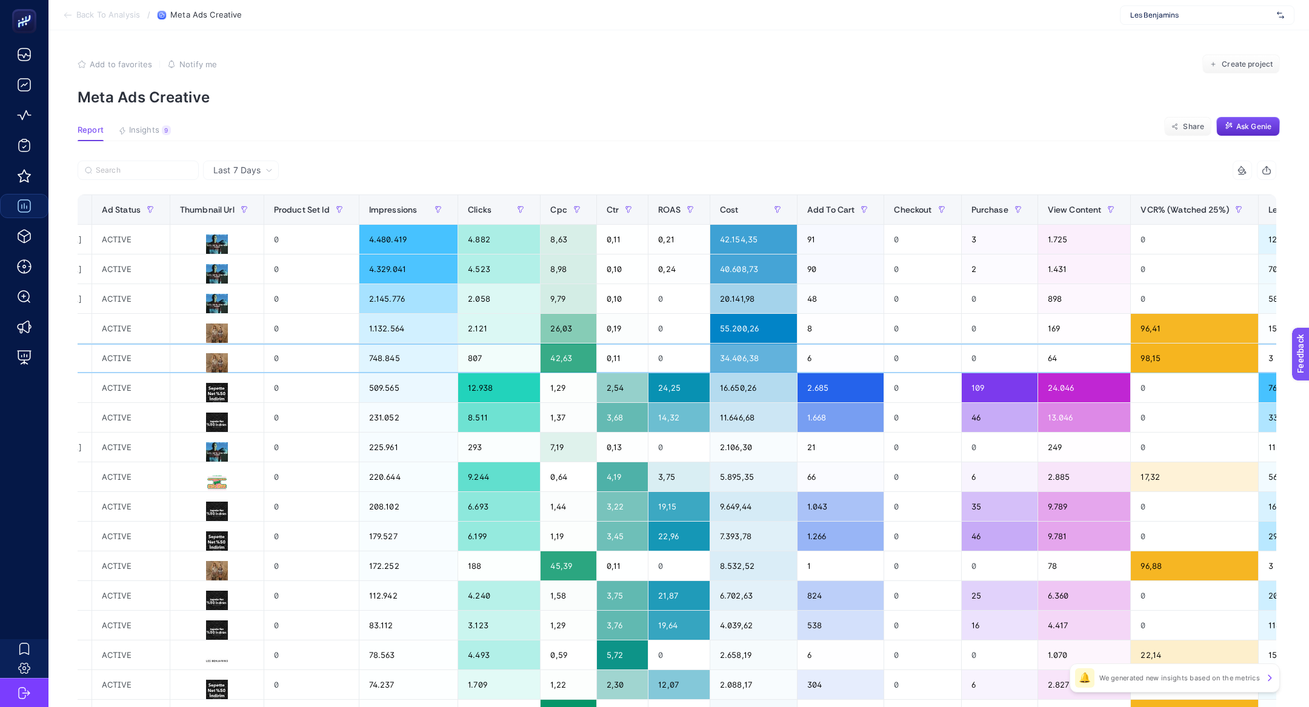
scroll to position [0, 620]
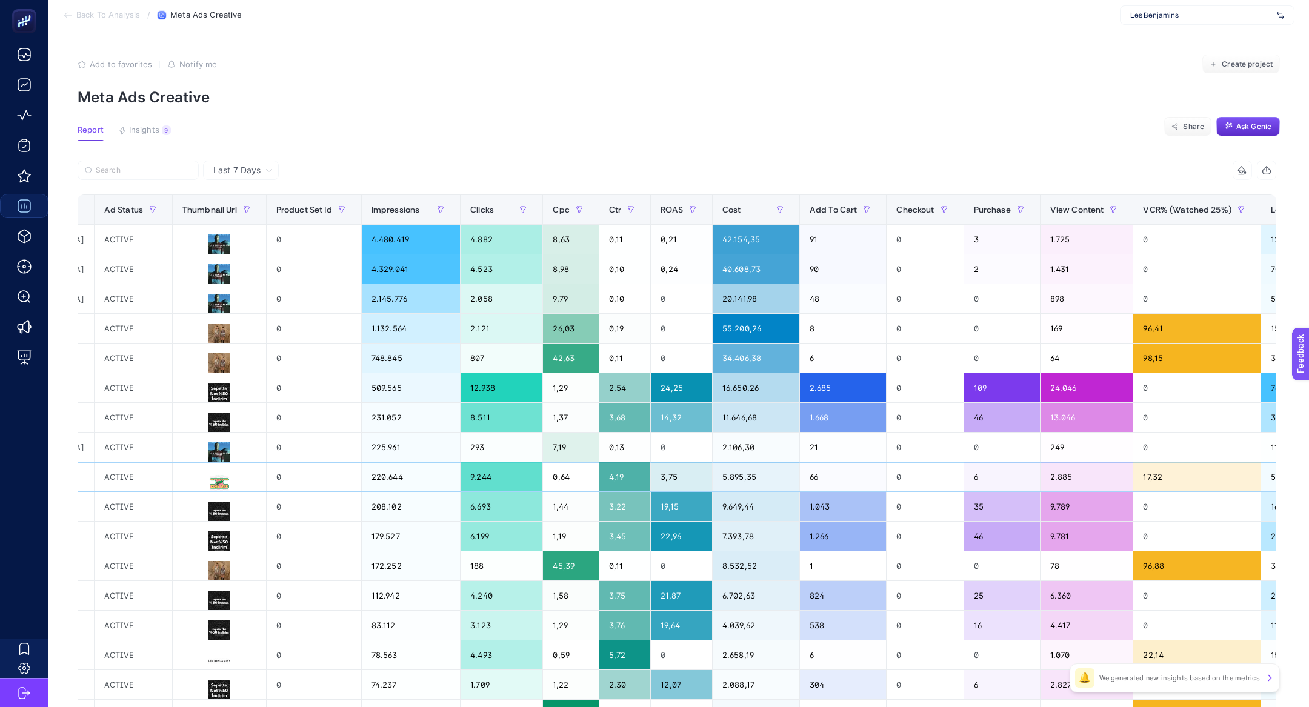
click at [1057, 477] on div "2.885" at bounding box center [1086, 476] width 93 height 29
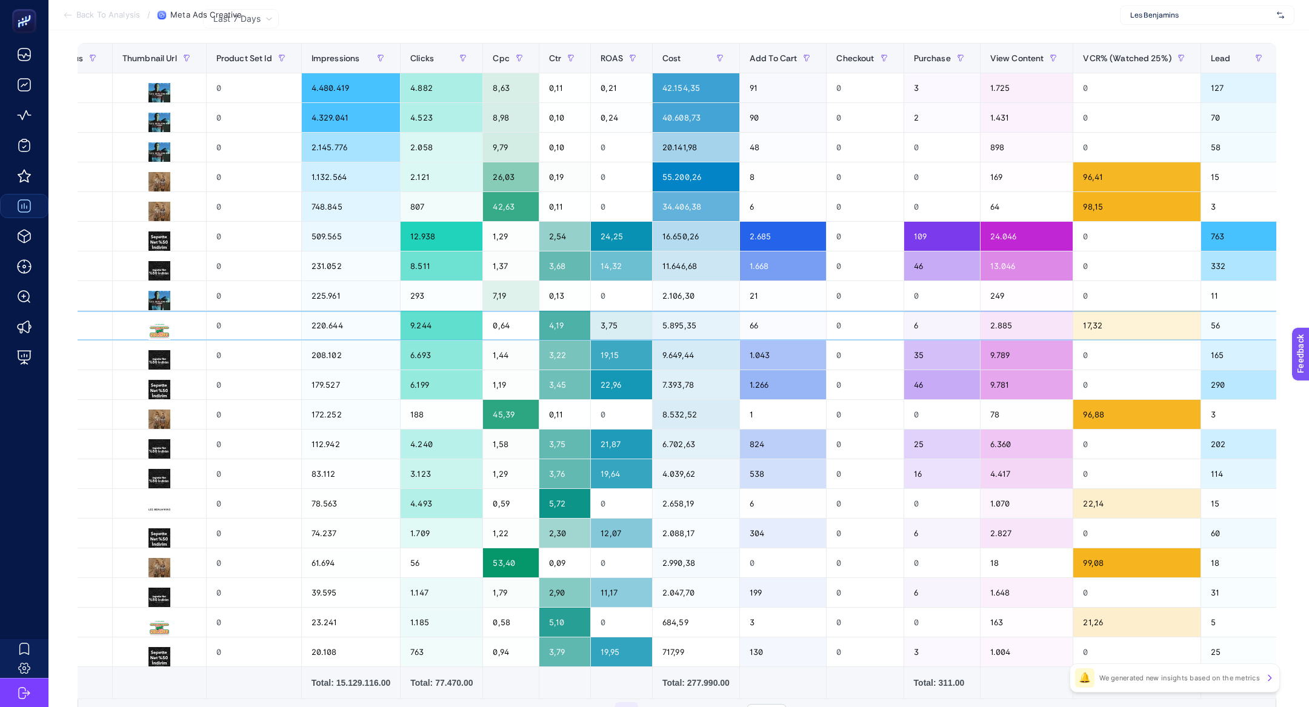
scroll to position [157, 0]
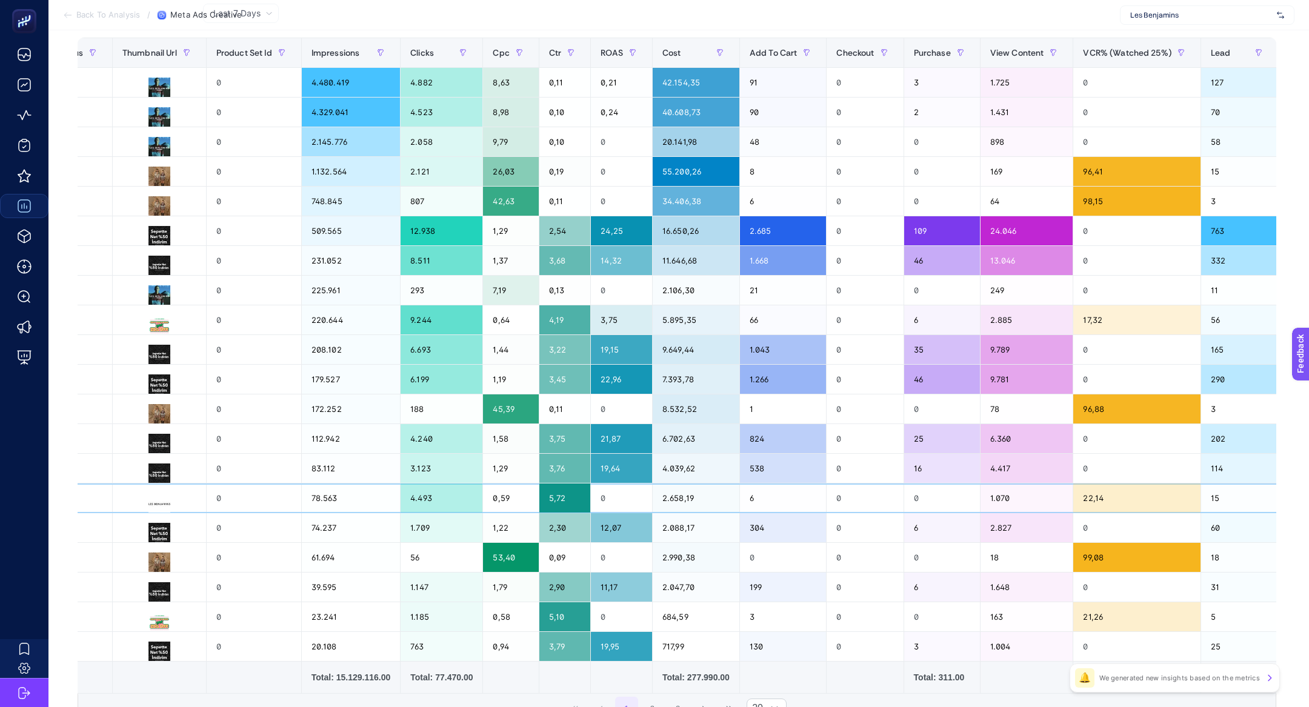
click at [997, 493] on div "1.070" at bounding box center [1026, 497] width 93 height 29
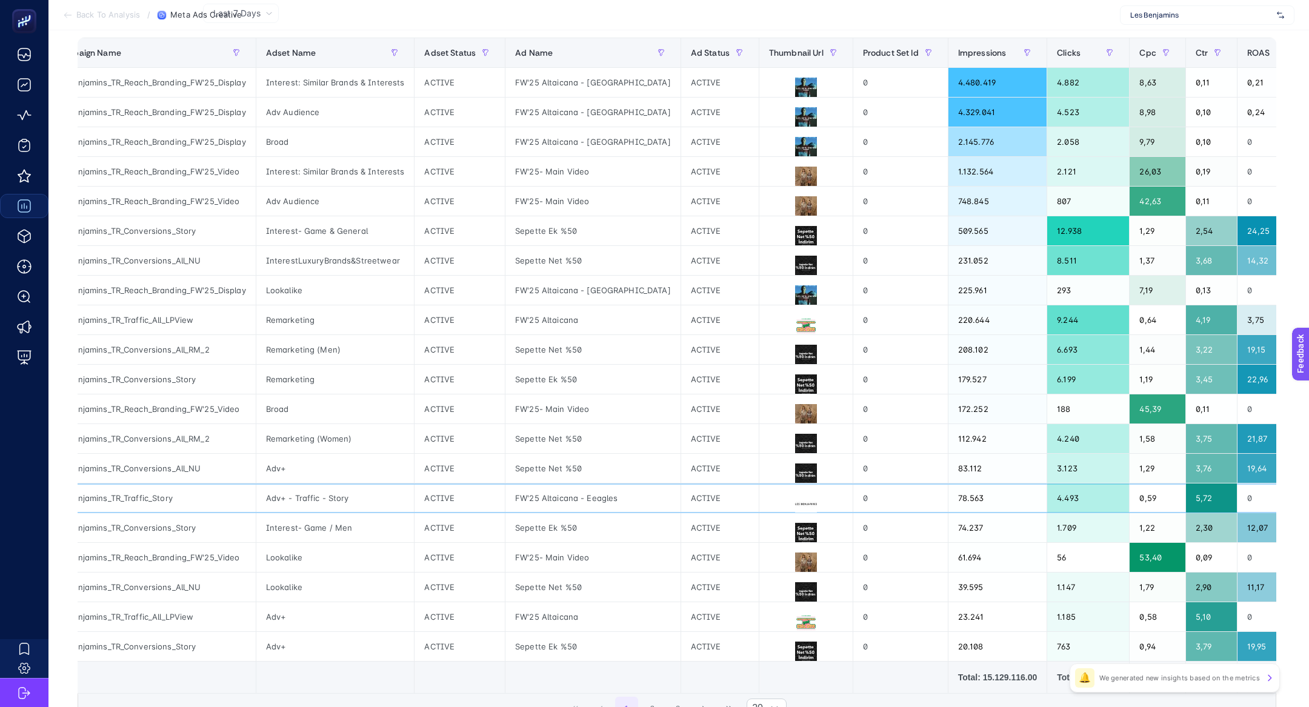
scroll to position [0, 35]
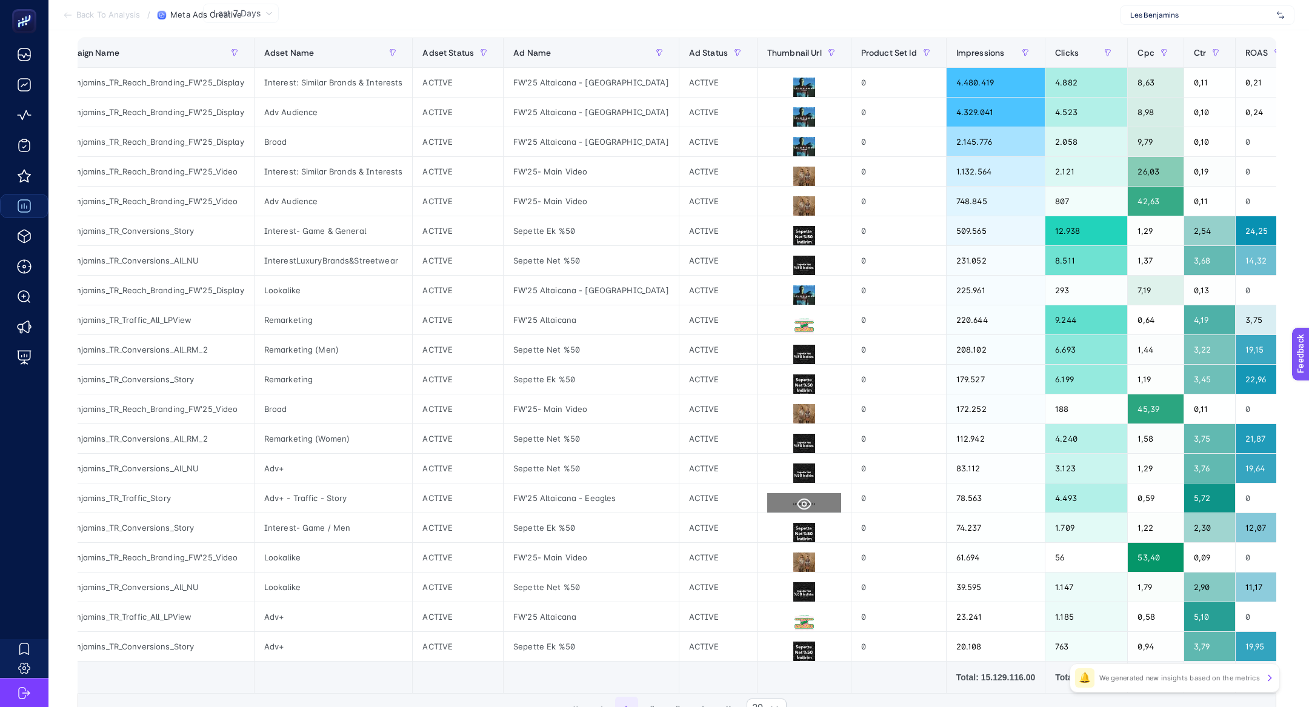
click at [767, 494] on button at bounding box center [804, 504] width 74 height 22
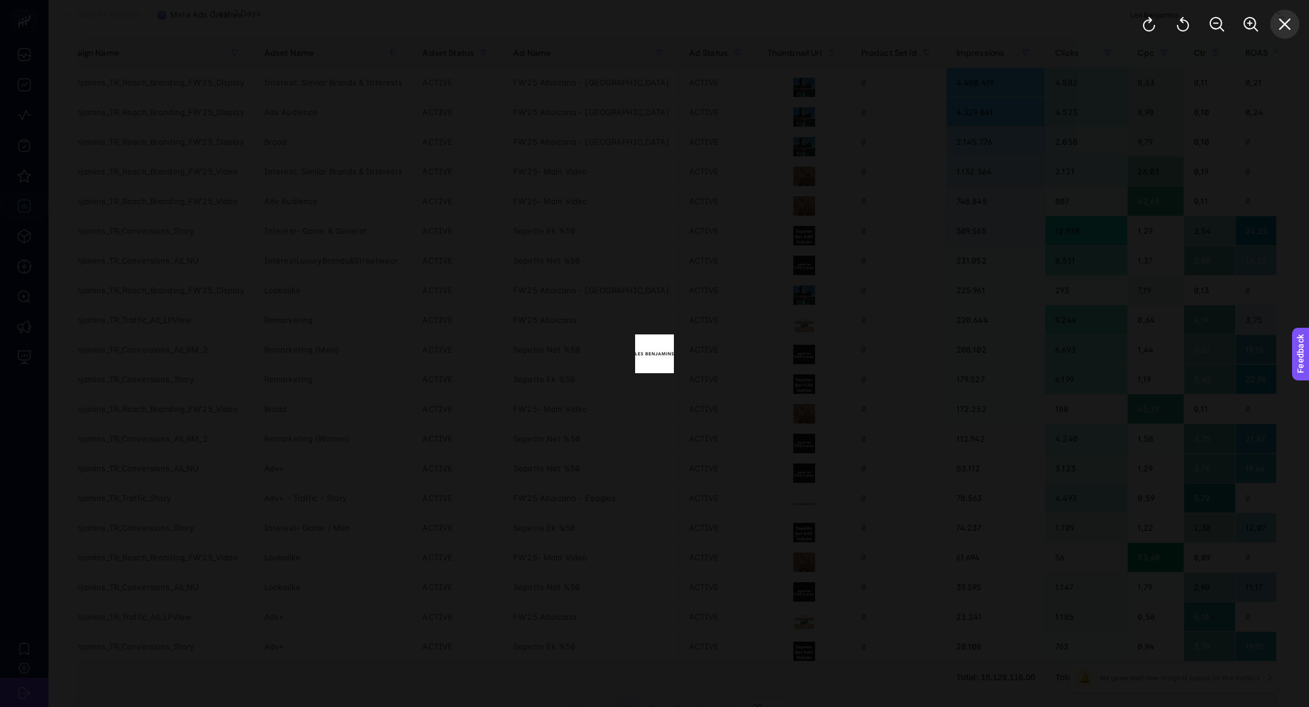
click at [1276, 28] on button "Close" at bounding box center [1284, 24] width 29 height 29
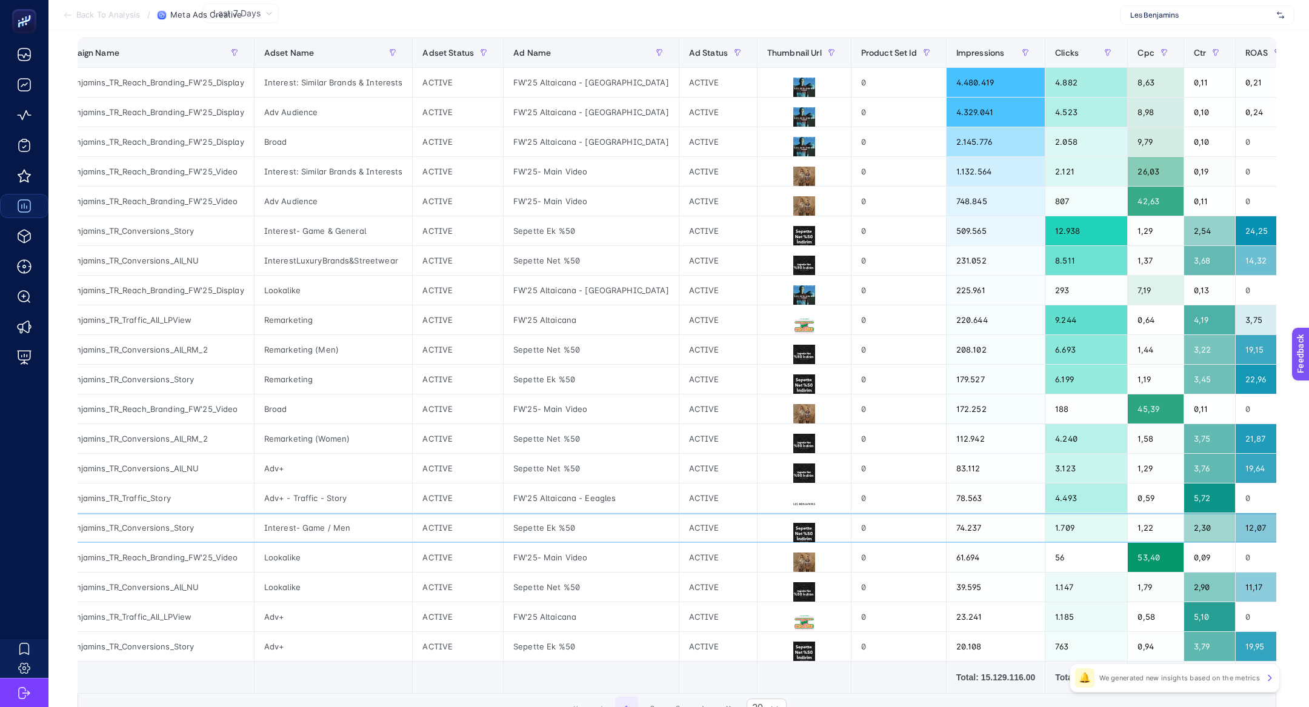
click at [851, 513] on div "0" at bounding box center [898, 527] width 95 height 29
click at [851, 502] on div "0" at bounding box center [898, 497] width 95 height 29
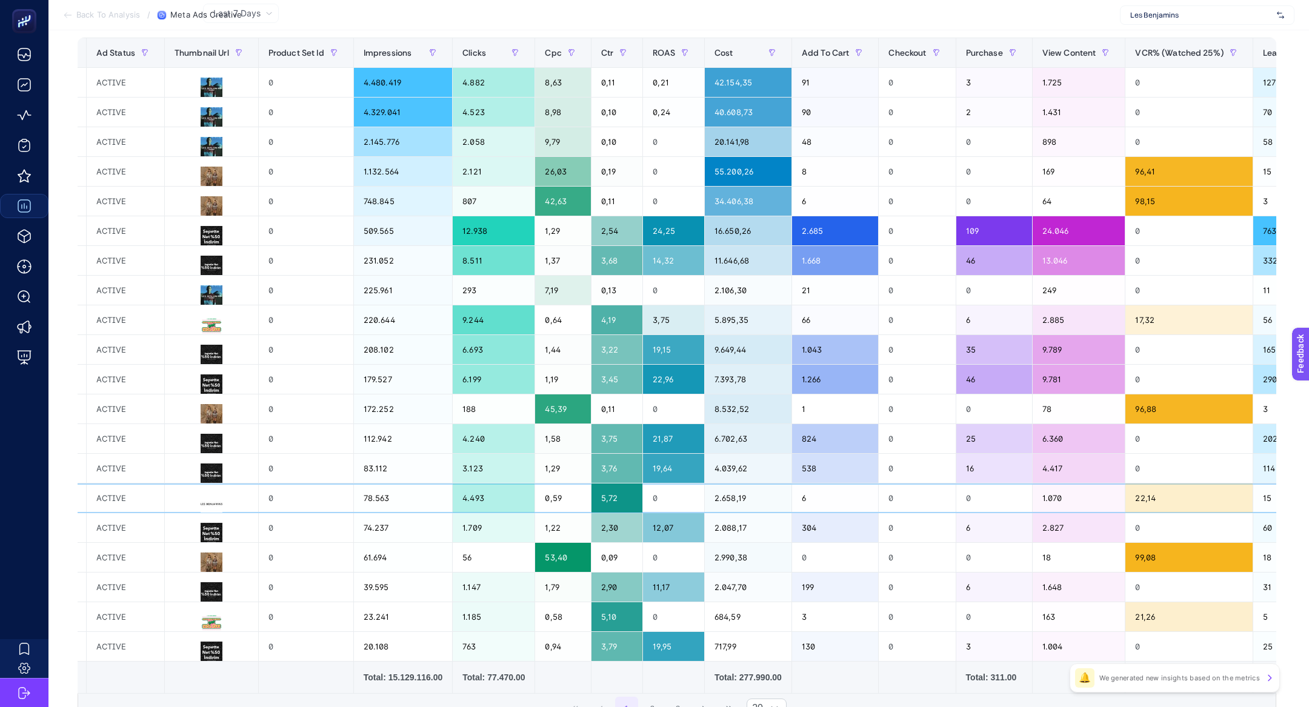
scroll to position [0, 629]
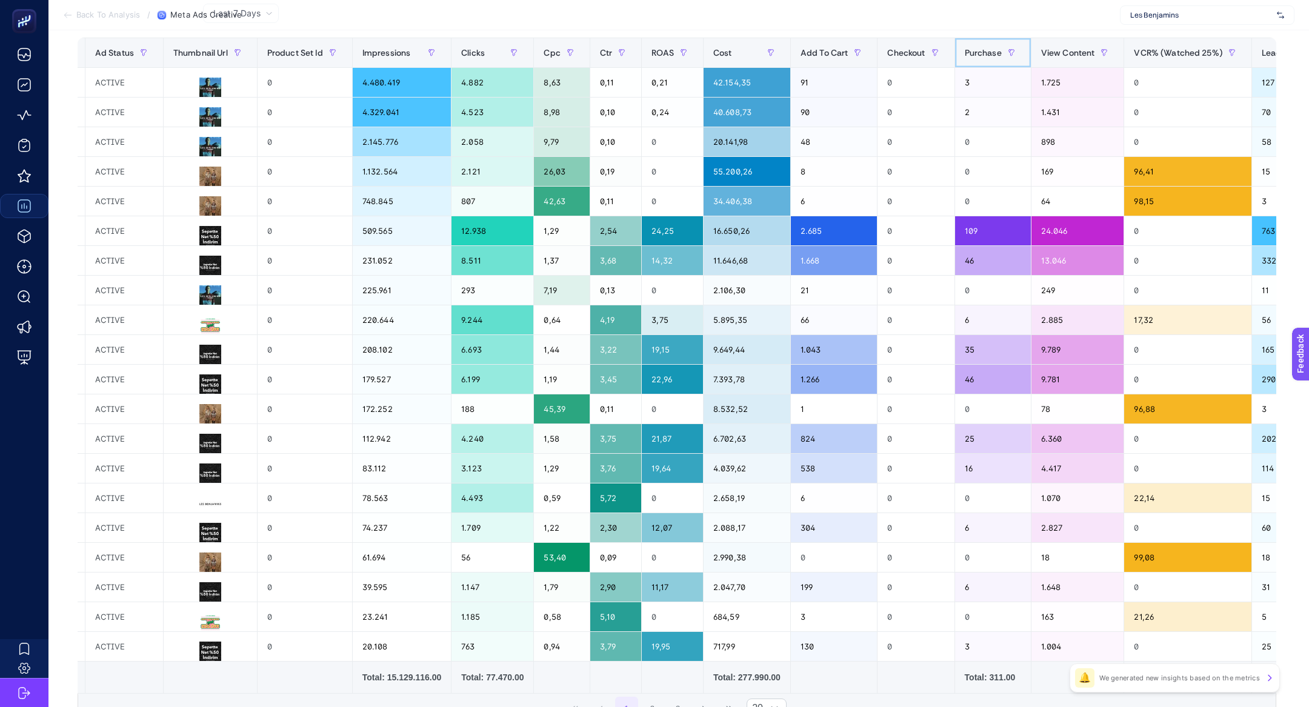
click at [964, 53] on span "Purchase" at bounding box center [982, 53] width 37 height 10
click at [925, 53] on span "Checkout" at bounding box center [906, 53] width 38 height 10
click at [964, 48] on span "Purchase" at bounding box center [982, 53] width 37 height 10
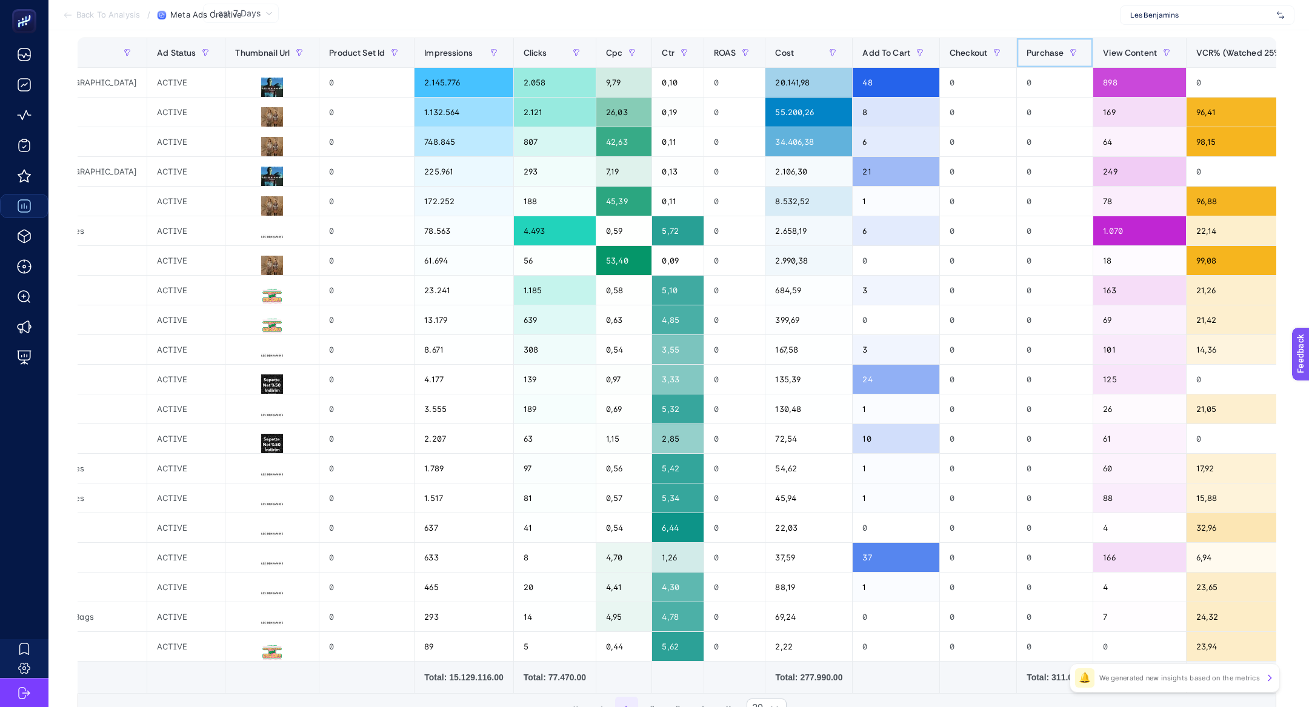
click at [1026, 51] on span "Purchase" at bounding box center [1044, 53] width 37 height 10
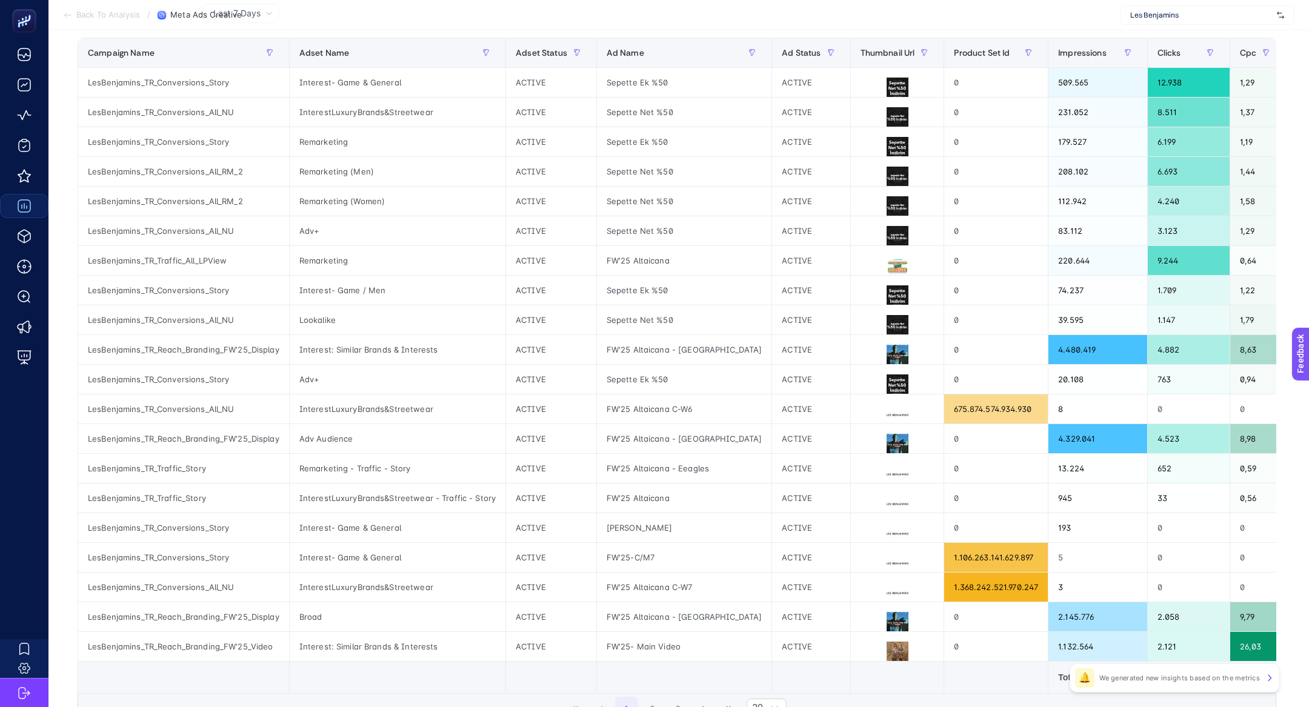
scroll to position [0, 1]
click at [860, 95] on button at bounding box center [897, 89] width 74 height 22
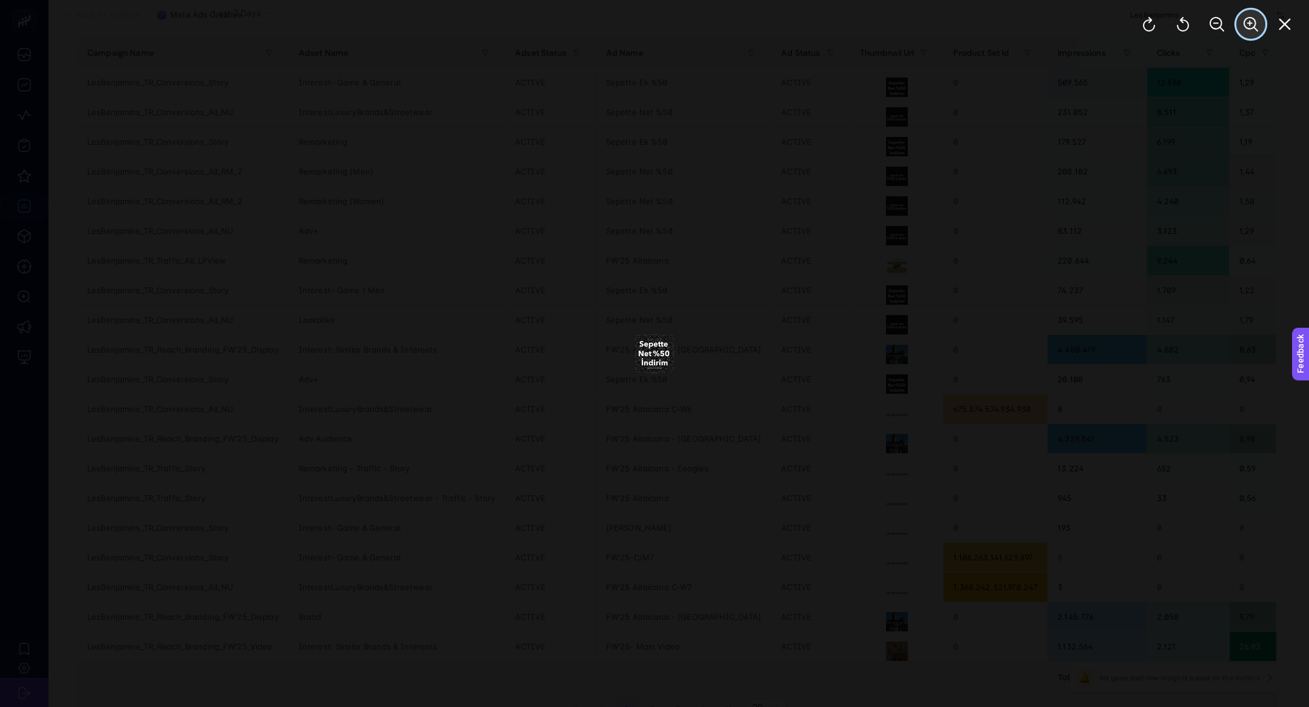
click at [1256, 18] on icon "Zoom In" at bounding box center [1250, 24] width 15 height 15
click at [851, 316] on div at bounding box center [654, 353] width 1309 height 707
click at [1293, 25] on button "Close" at bounding box center [1284, 24] width 29 height 29
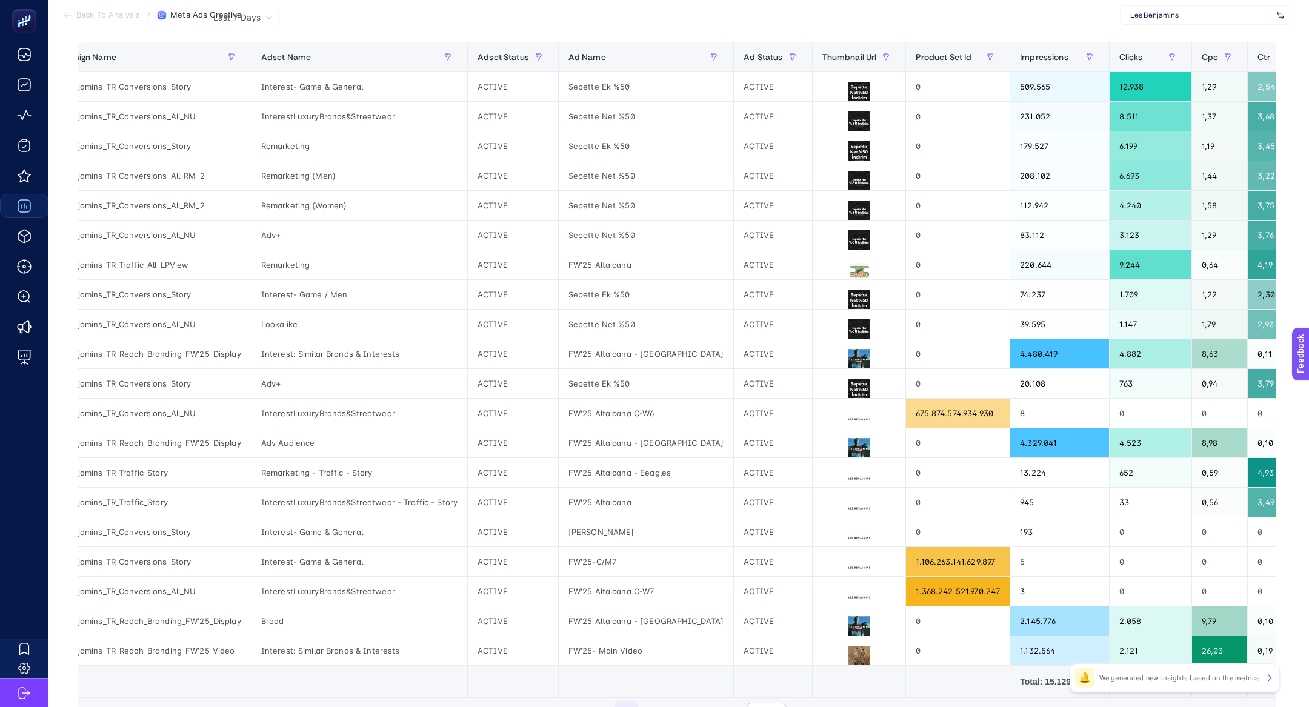
scroll to position [0, 36]
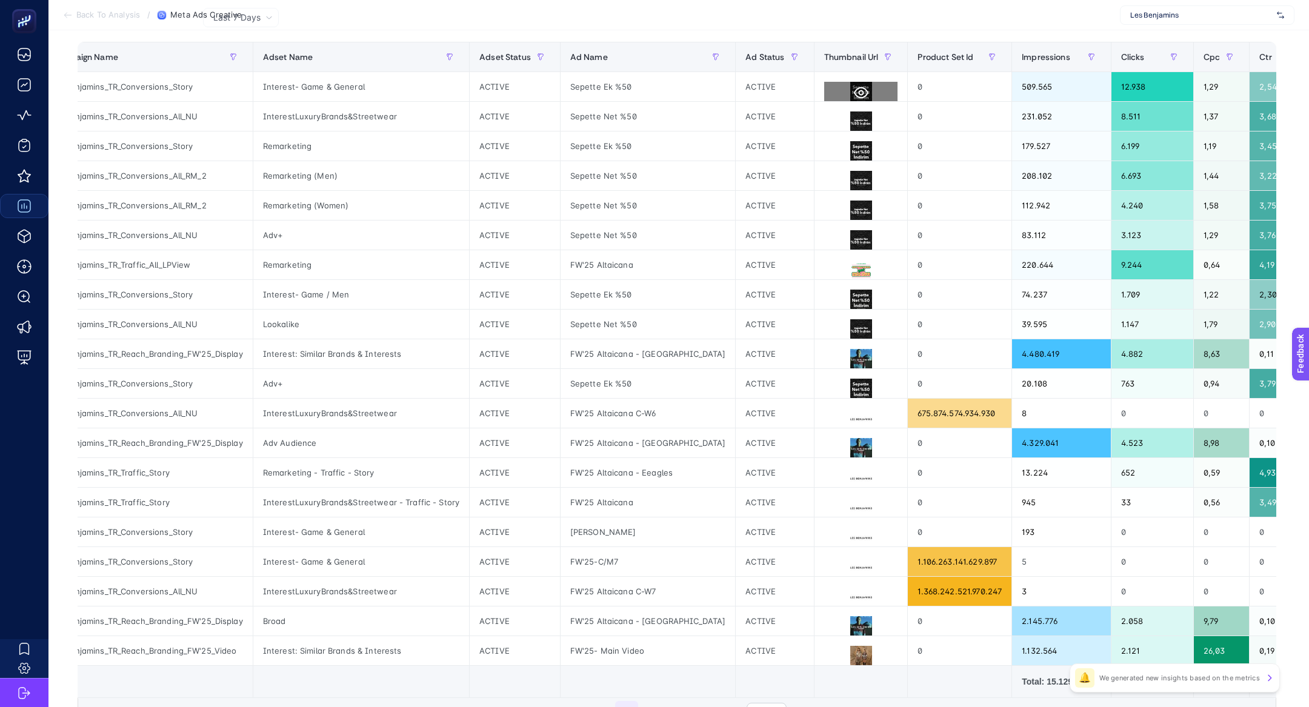
click at [854, 98] on icon at bounding box center [861, 92] width 15 height 15
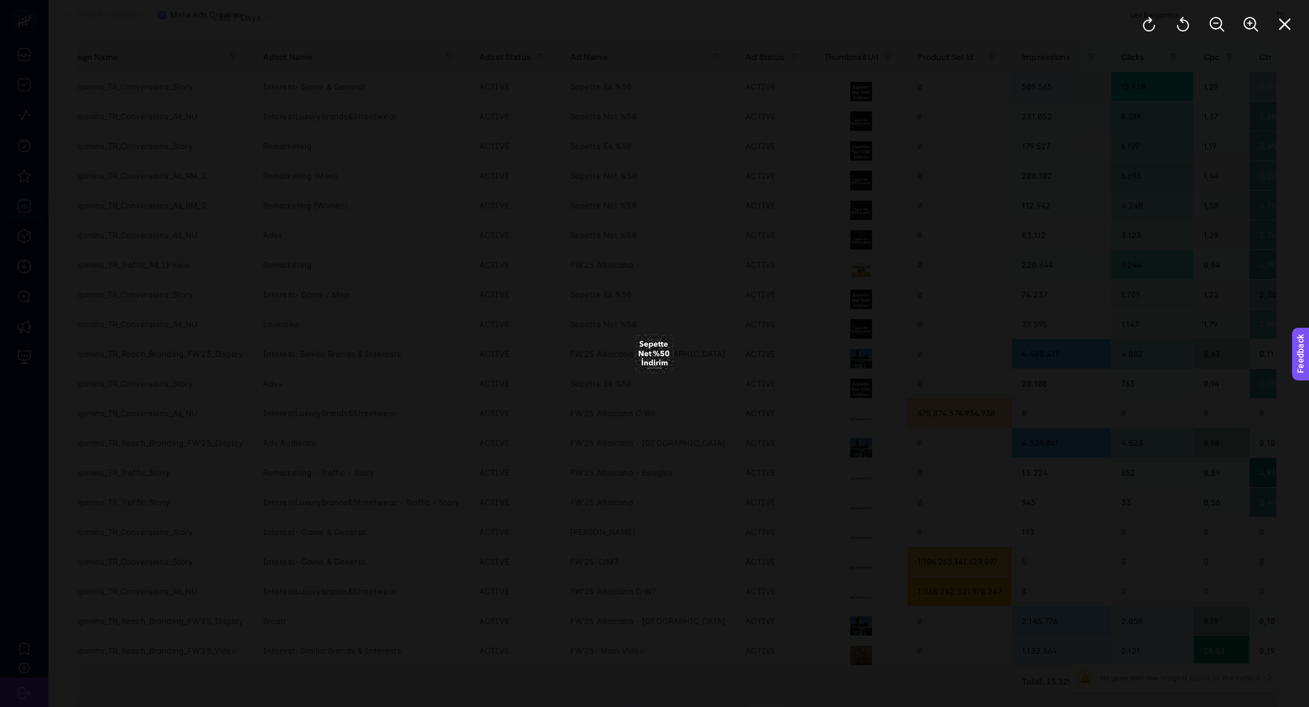
click at [792, 299] on div at bounding box center [654, 353] width 1309 height 707
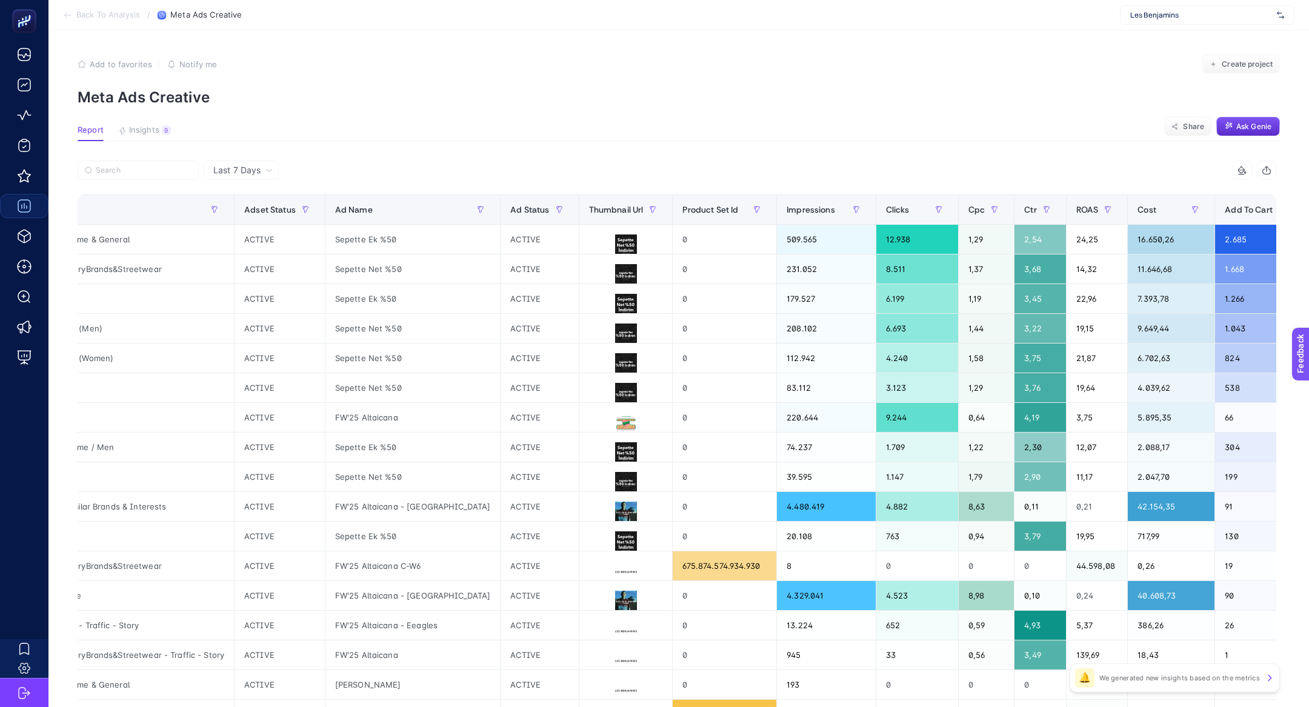
scroll to position [0, 269]
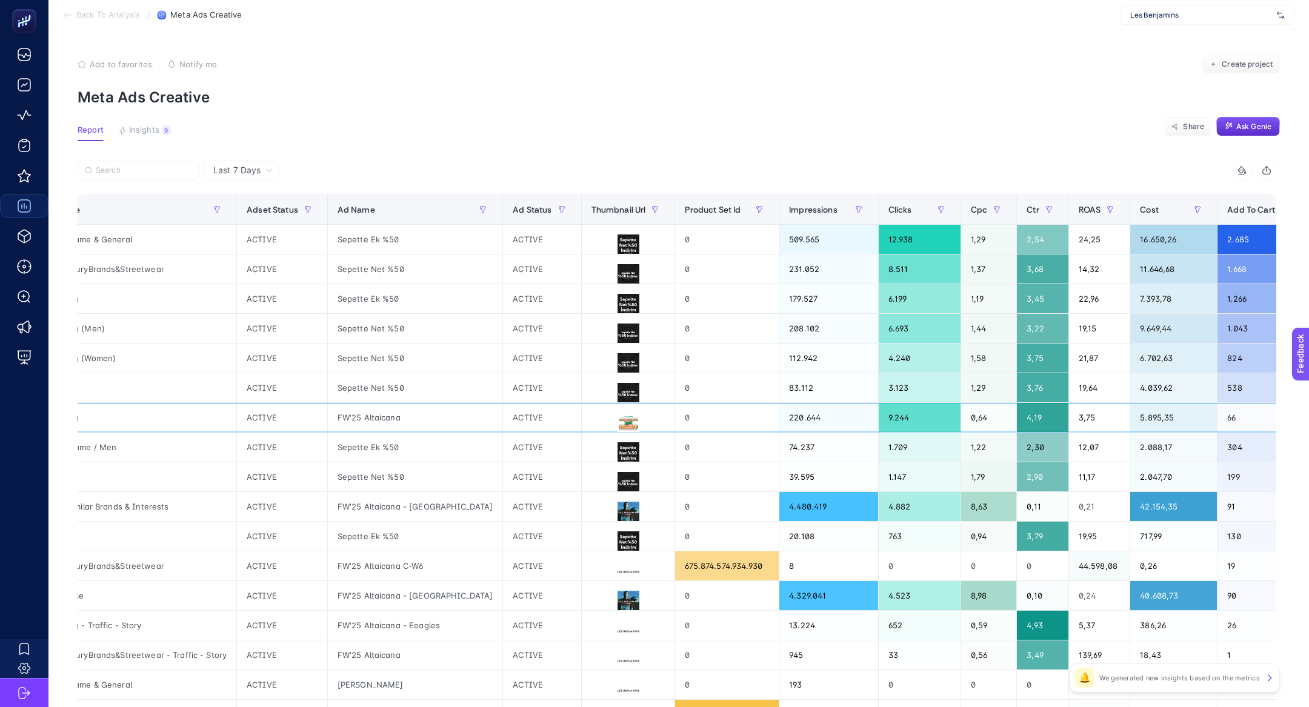
click at [503, 423] on div "ACTIVE" at bounding box center [542, 417] width 78 height 29
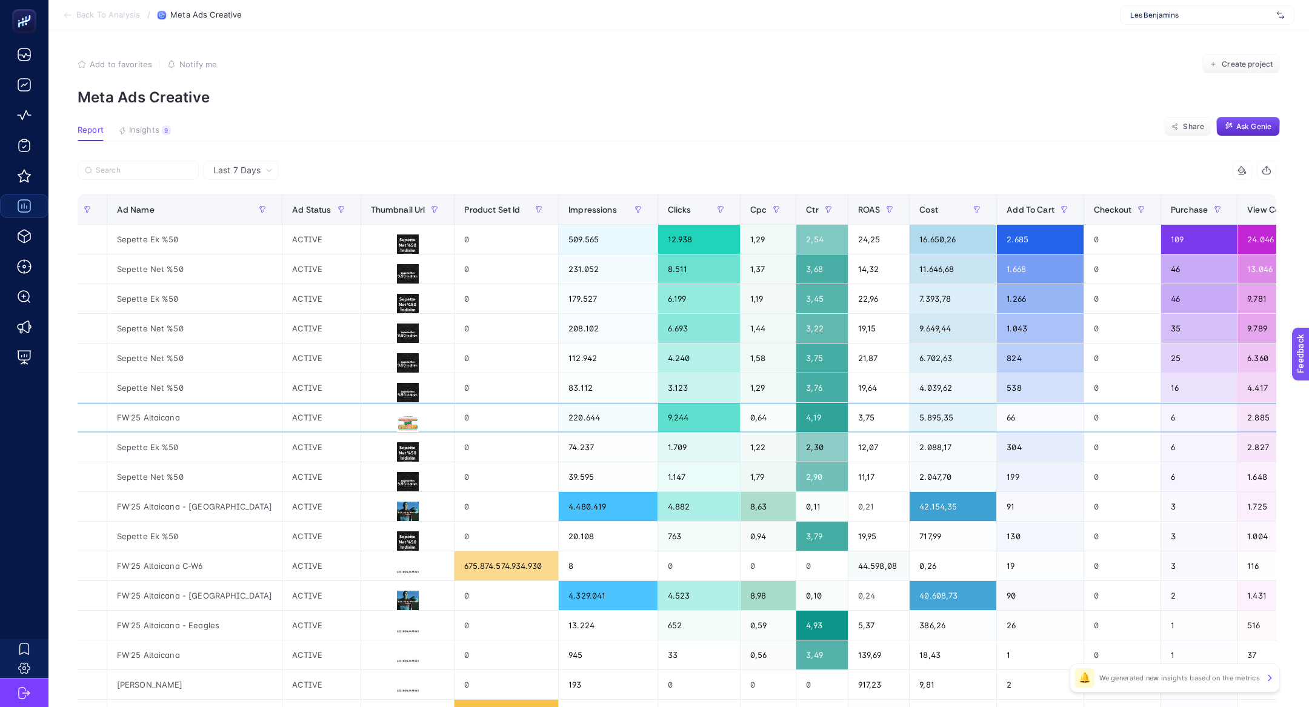
scroll to position [0, 491]
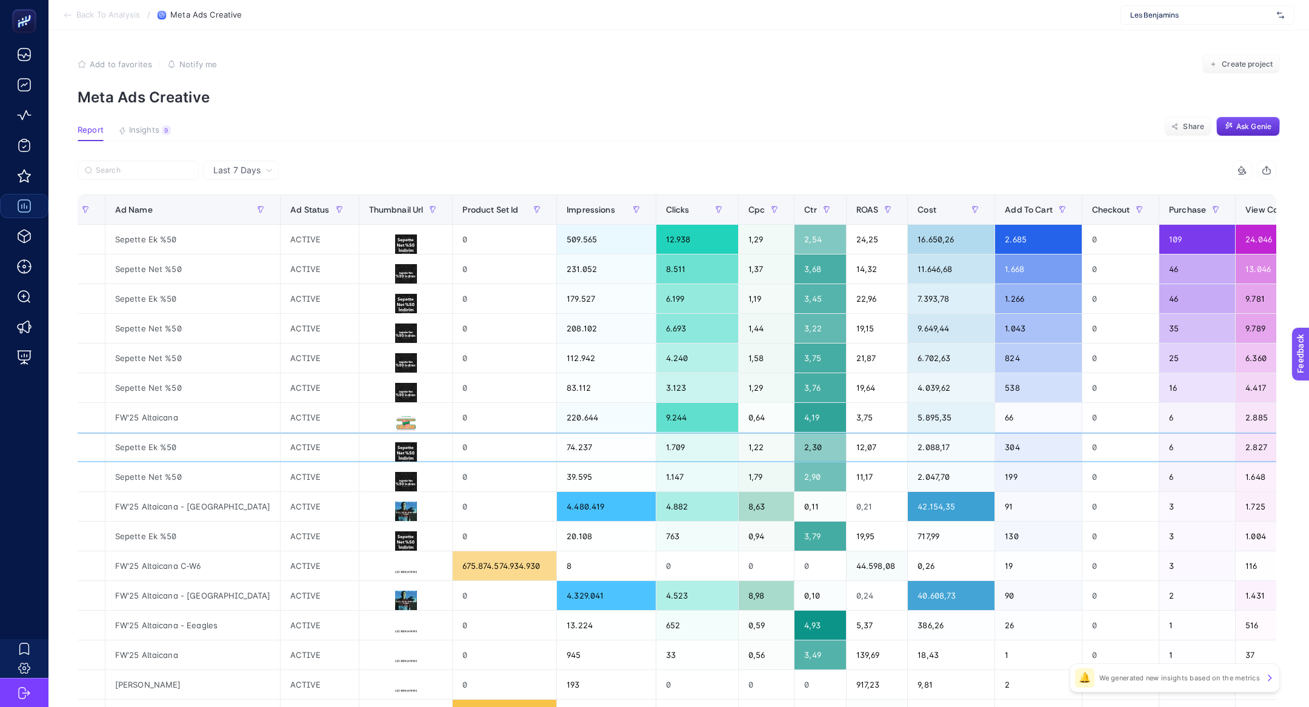
click at [359, 433] on div at bounding box center [405, 447] width 93 height 29
click at [369, 413] on button at bounding box center [406, 424] width 74 height 22
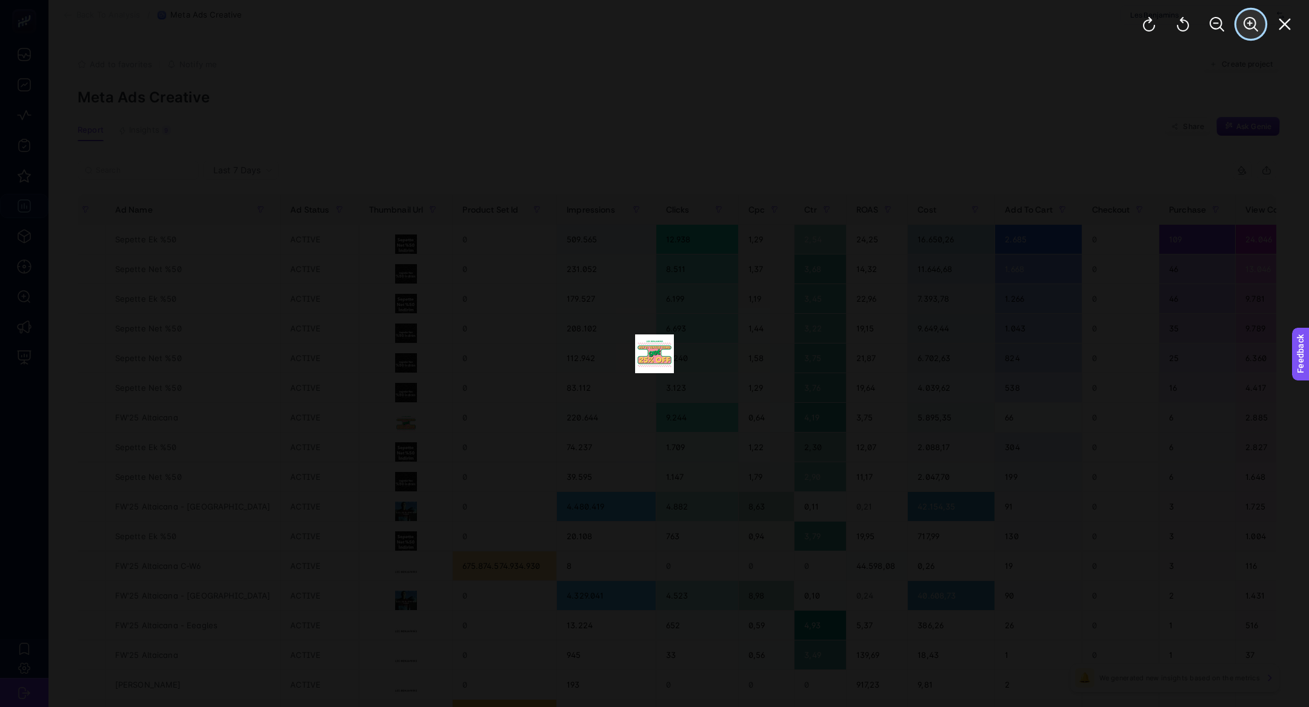
click at [1255, 37] on button "Zoom In" at bounding box center [1250, 24] width 29 height 29
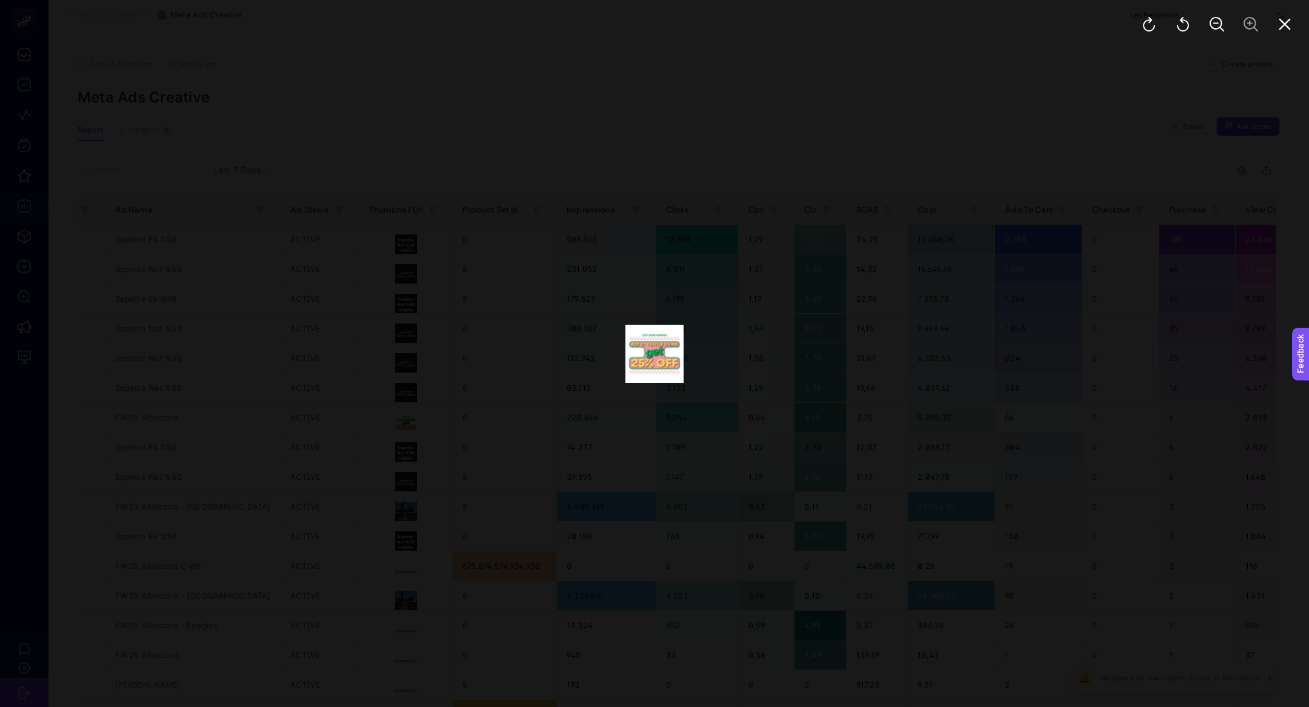
click at [1282, 39] on div at bounding box center [1216, 24] width 184 height 48
click at [1282, 22] on icon "Close" at bounding box center [1285, 25] width 12 height 12
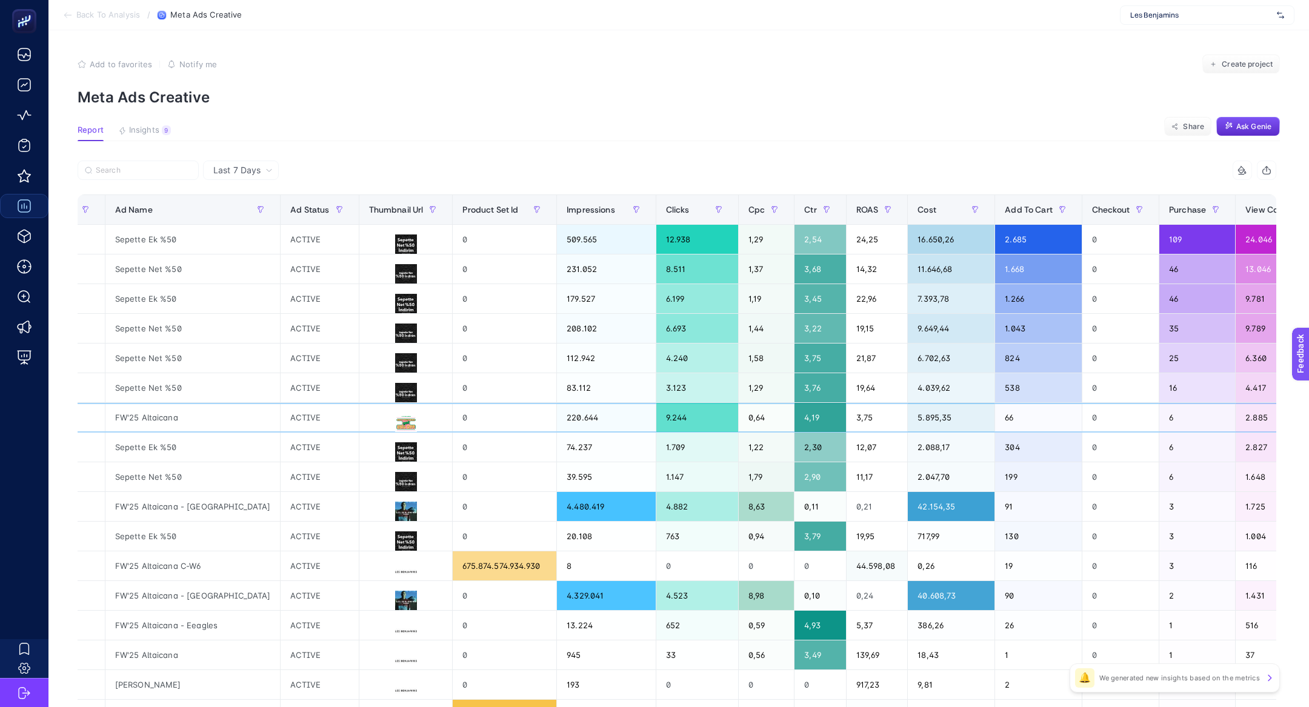
click at [281, 414] on div "ACTIVE" at bounding box center [320, 417] width 78 height 29
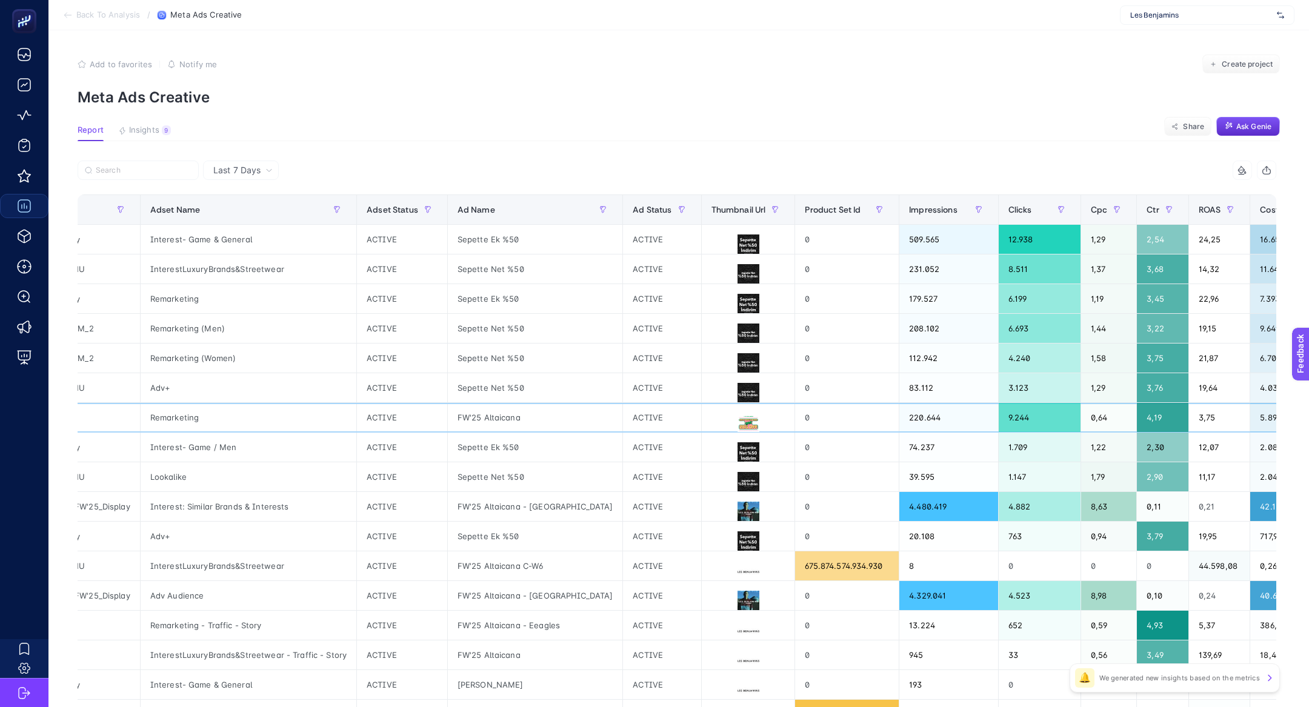
scroll to position [0, 145]
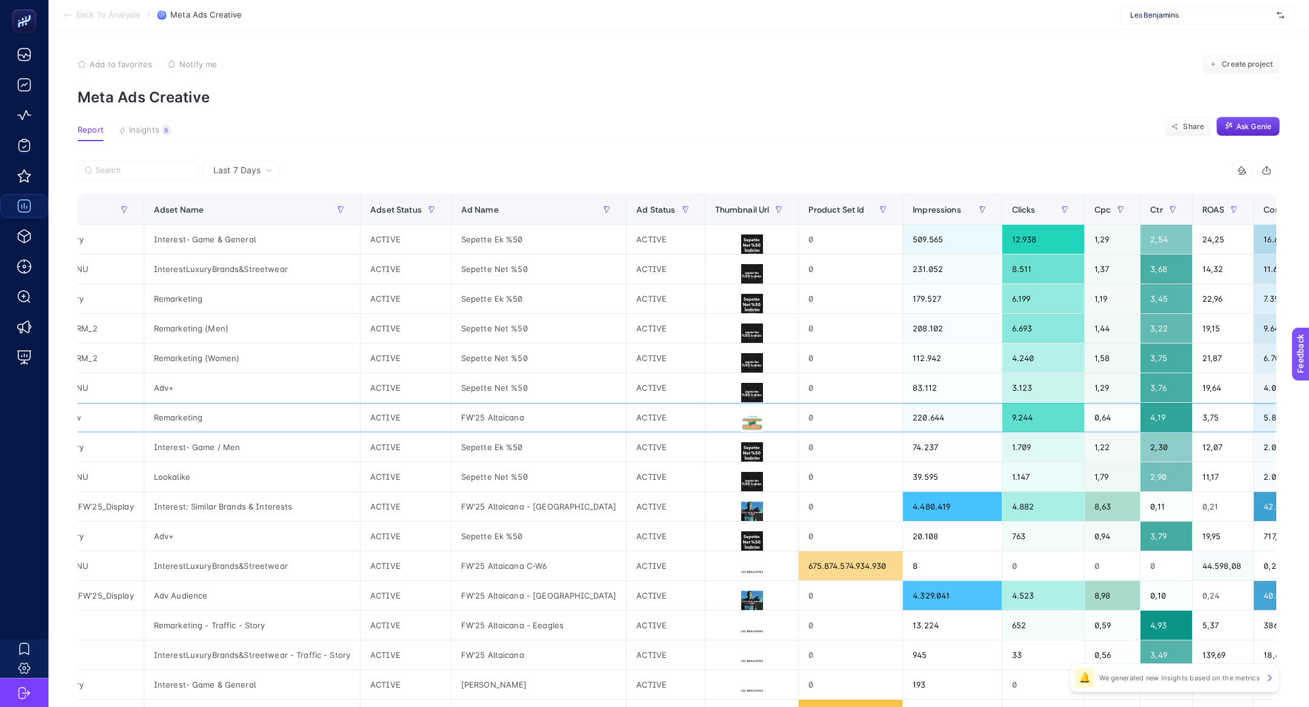
click at [490, 417] on div "FW'25 Altaicana" at bounding box center [538, 417] width 175 height 29
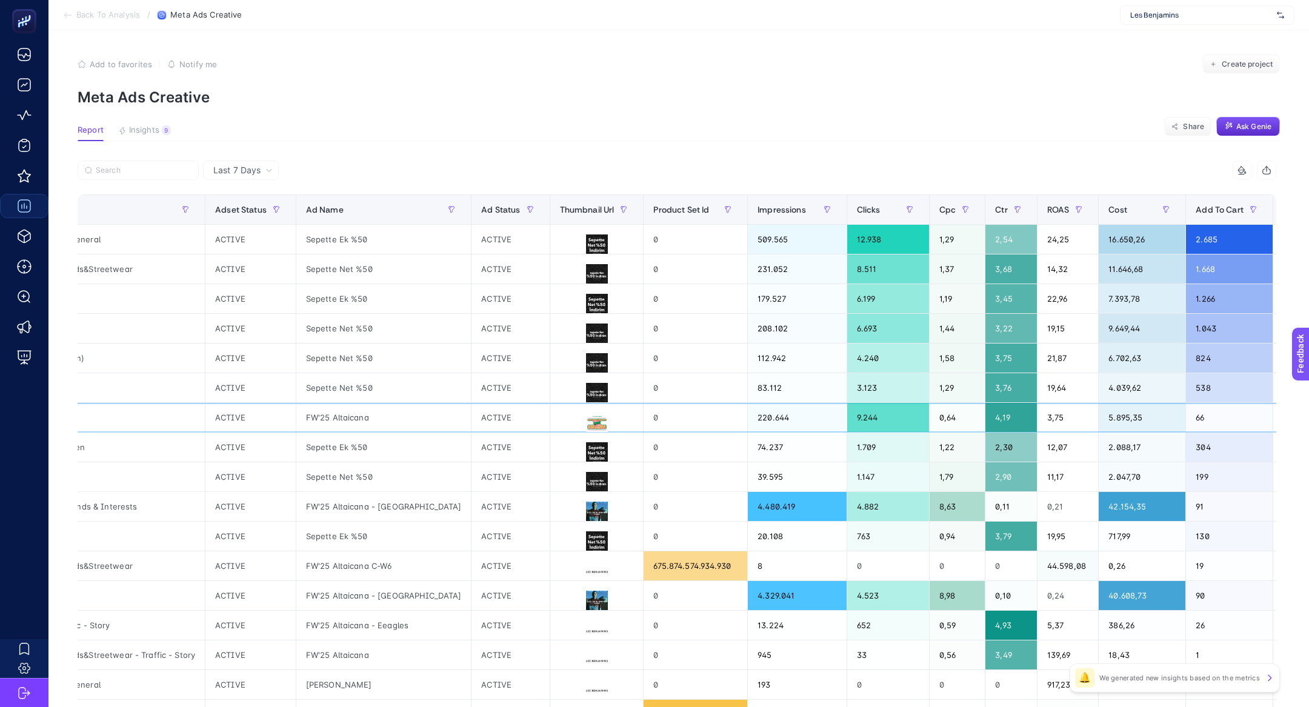
click at [330, 410] on div "FW'25 Altaicana" at bounding box center [383, 417] width 175 height 29
copy tr "FW'25 Altaicana"
click at [324, 409] on div "FW'25 Altaicana" at bounding box center [383, 417] width 175 height 29
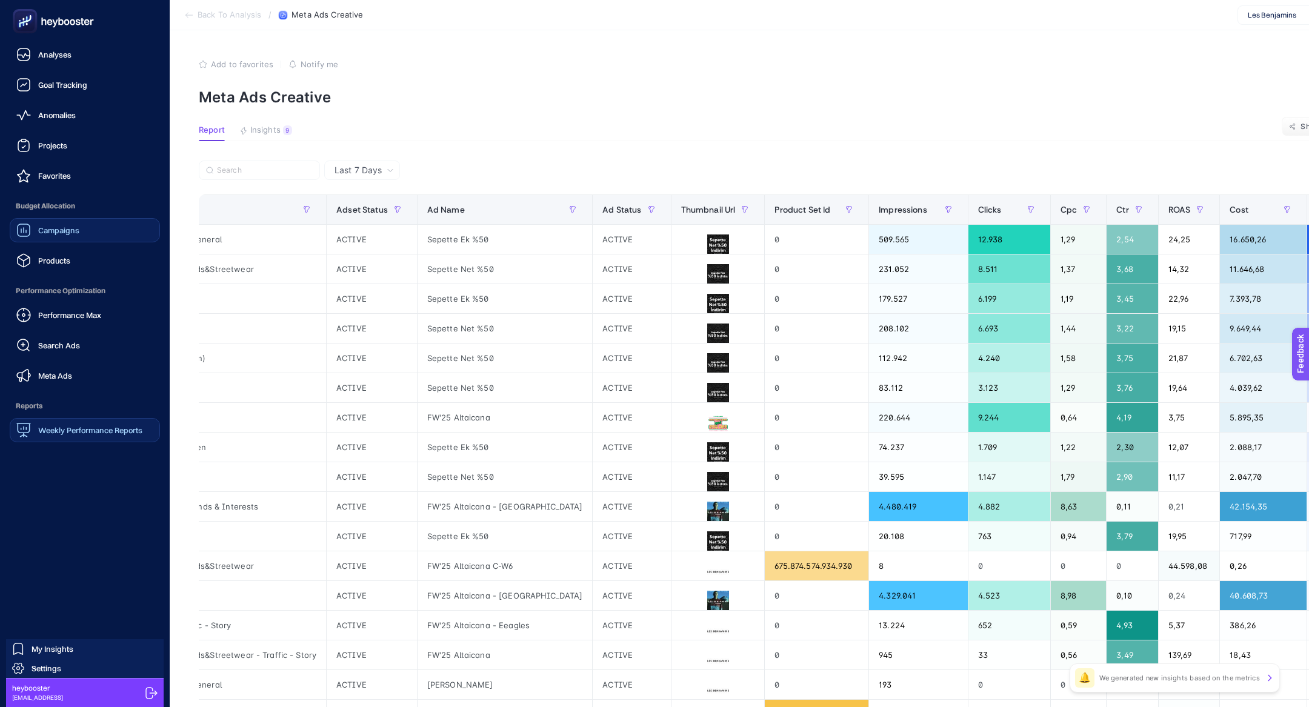
click at [71, 425] on span "Weekly Performance Reports" at bounding box center [90, 430] width 104 height 10
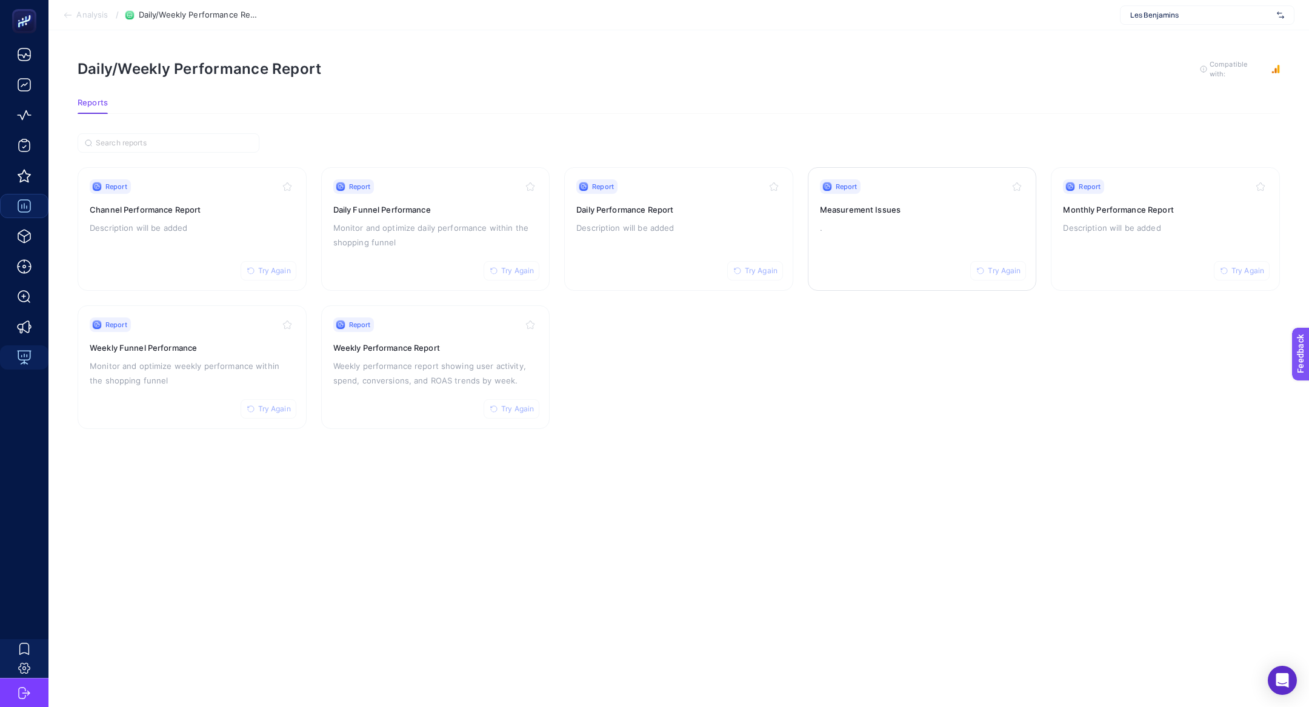
click at [886, 200] on div "Report Try Again Measurement Issues ." at bounding box center [922, 228] width 205 height 99
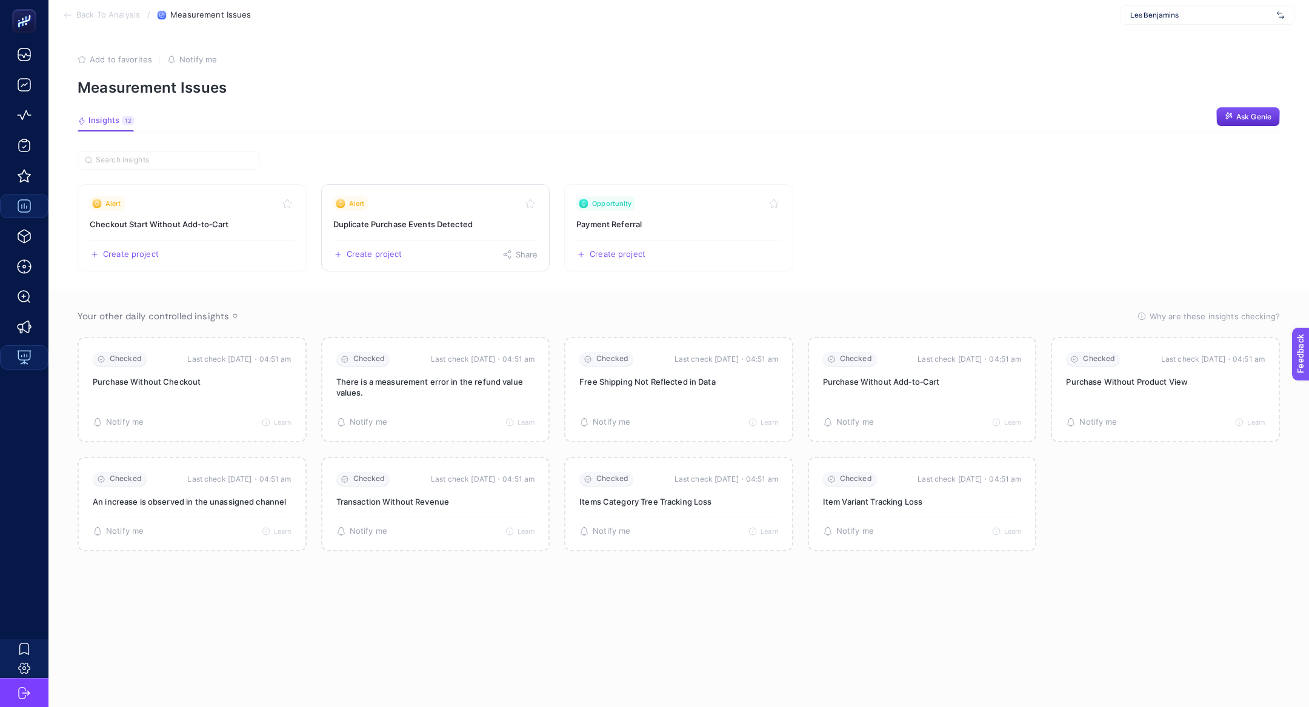
click at [446, 190] on link "Alert Duplicate Purchase Events Detected Create project Share" at bounding box center [435, 227] width 229 height 87
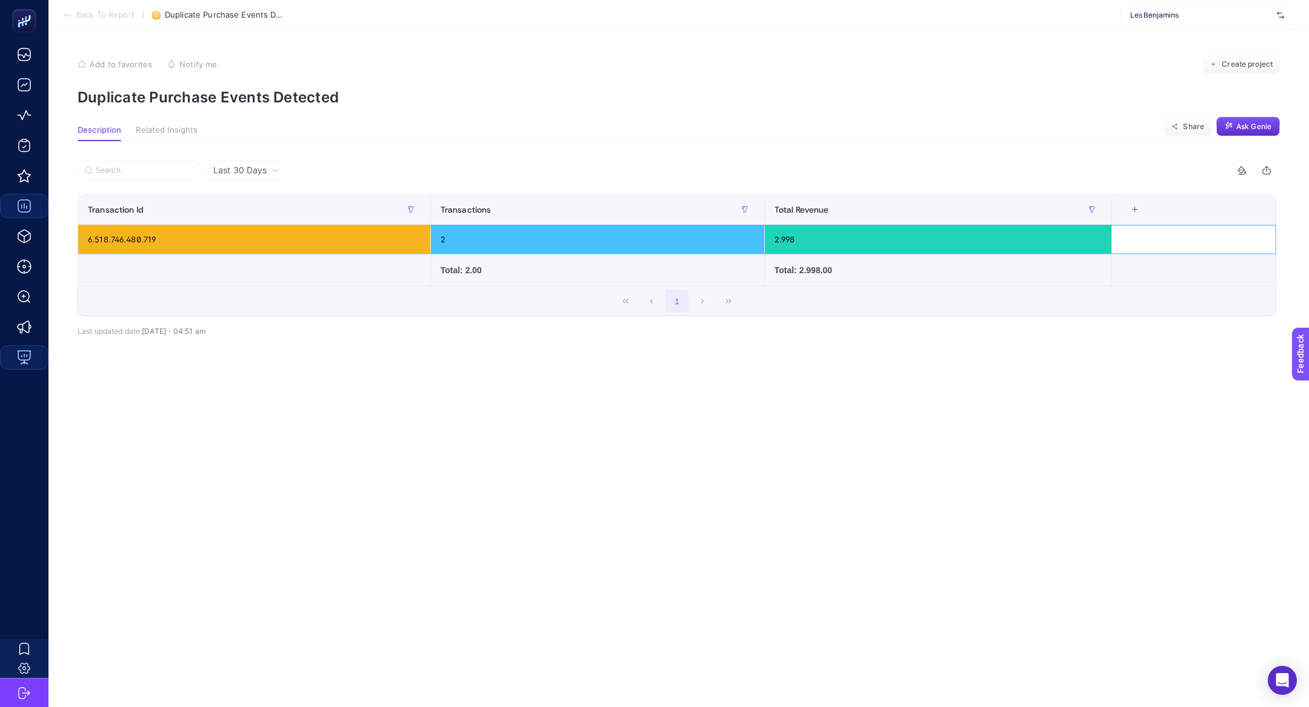
click at [112, 234] on div "6.518.746.480.719" at bounding box center [254, 239] width 352 height 29
click at [271, 161] on div "Last 30 Days" at bounding box center [244, 170] width 82 height 19
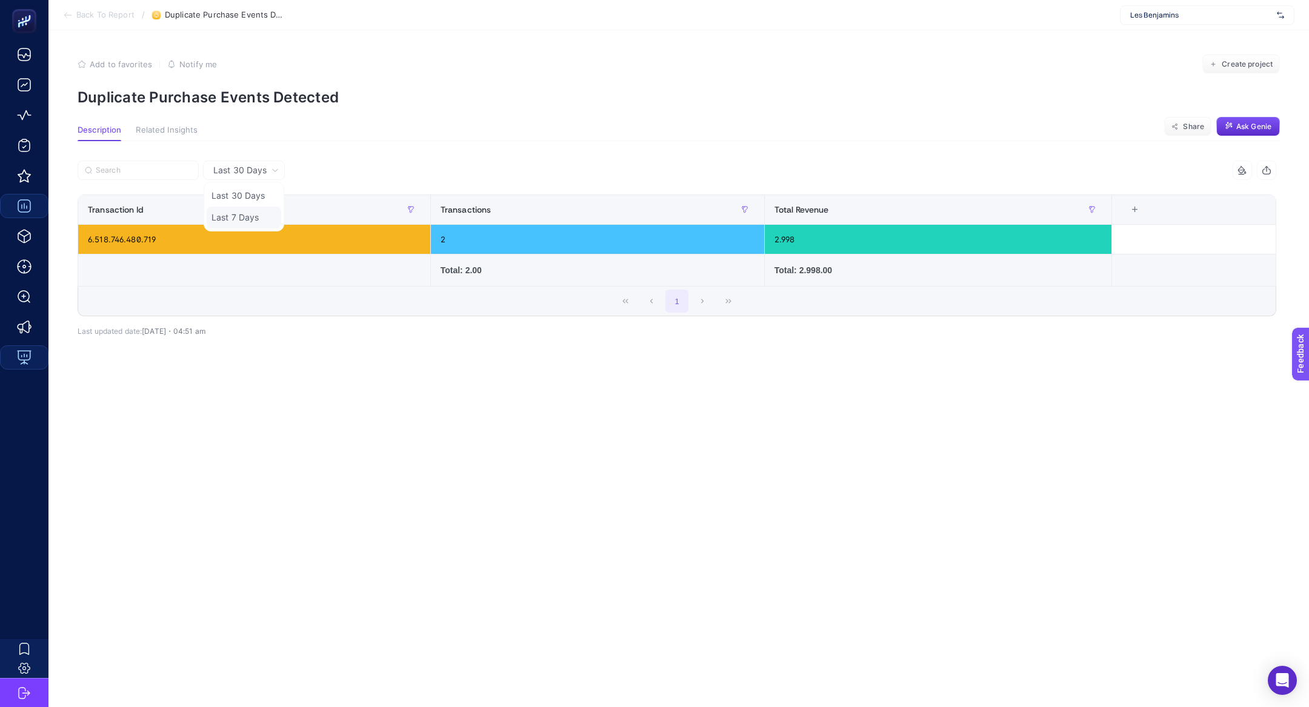
click at [245, 211] on li "Last 7 Days" at bounding box center [244, 218] width 75 height 22
click at [259, 174] on span "Last 7 Days" at bounding box center [236, 170] width 47 height 12
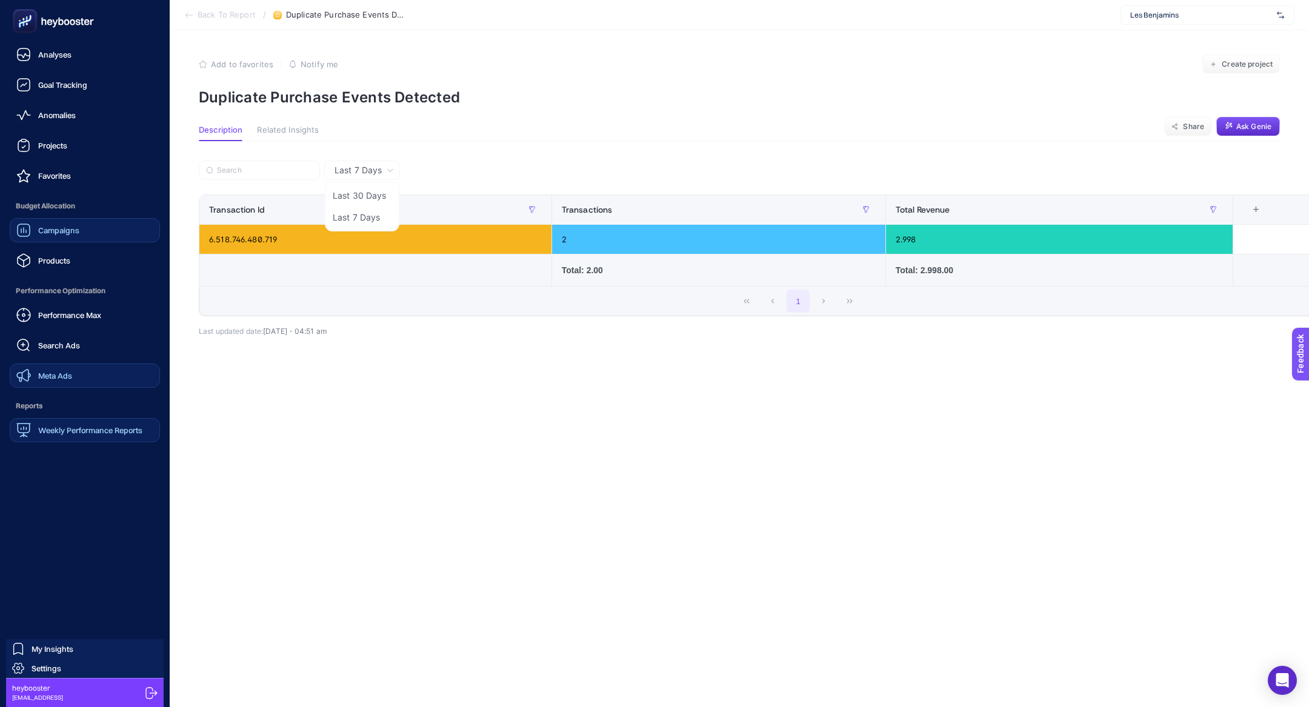
click at [92, 376] on link "Meta Ads" at bounding box center [85, 375] width 150 height 24
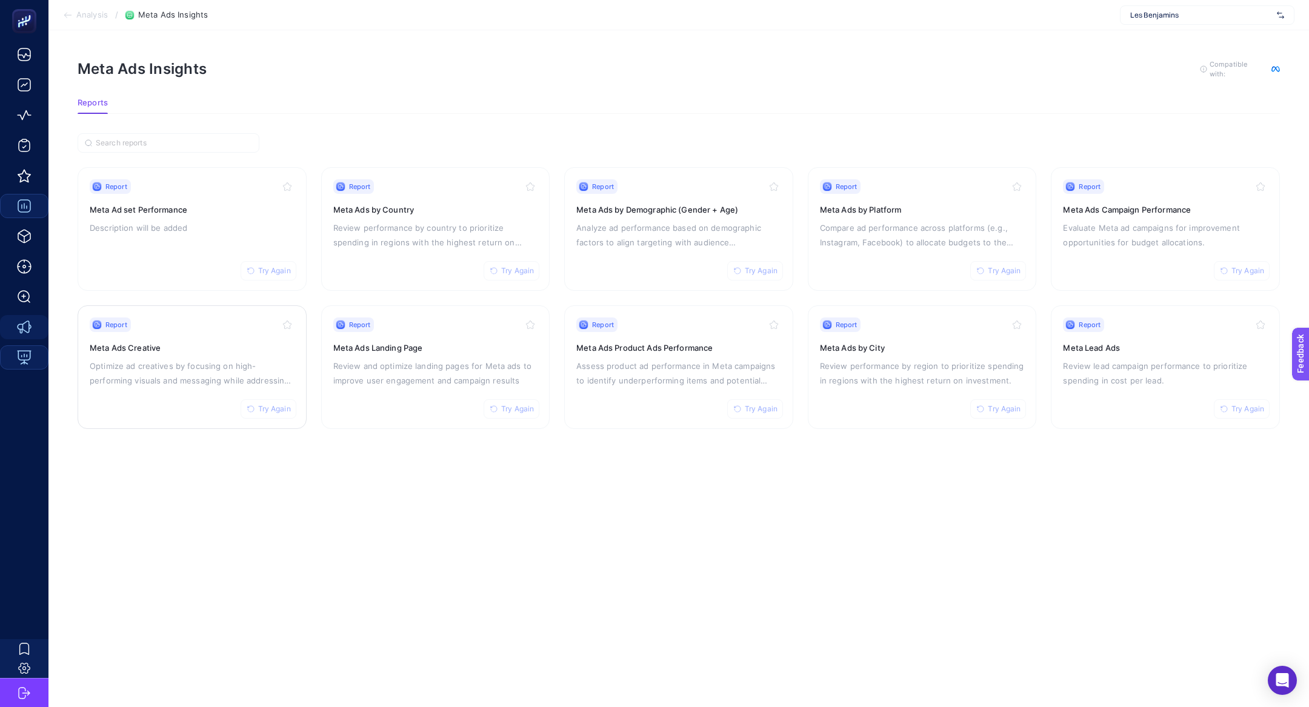
click at [176, 376] on p "Optimize ad creatives by focusing on high-performing visuals and messaging whil…" at bounding box center [192, 373] width 205 height 29
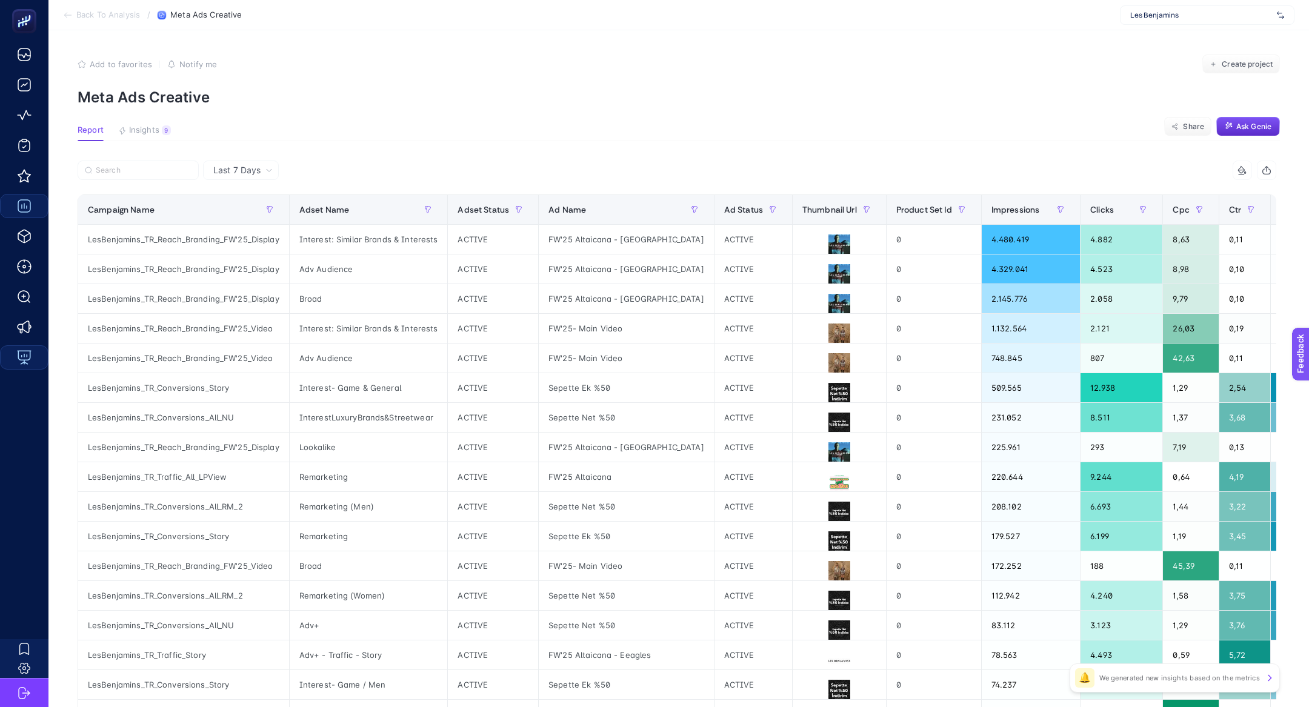
scroll to position [0, 680]
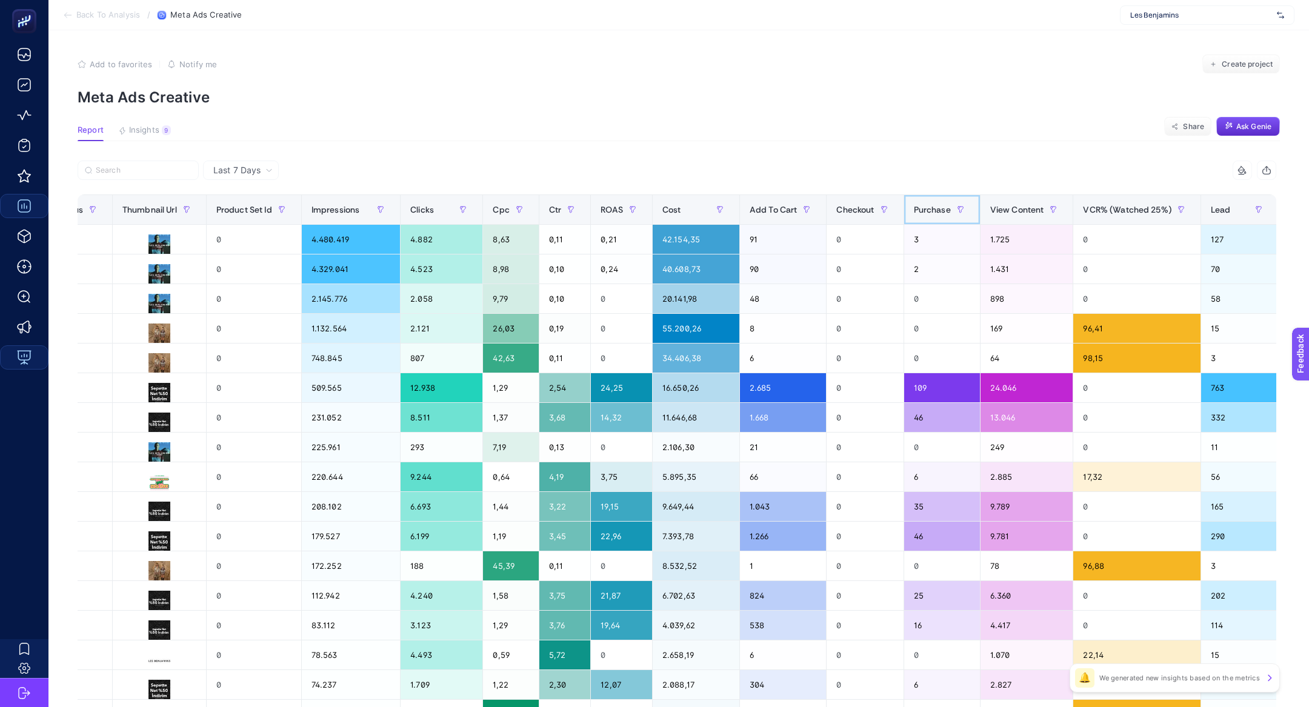
click at [914, 205] on span "Purchase" at bounding box center [932, 210] width 37 height 10
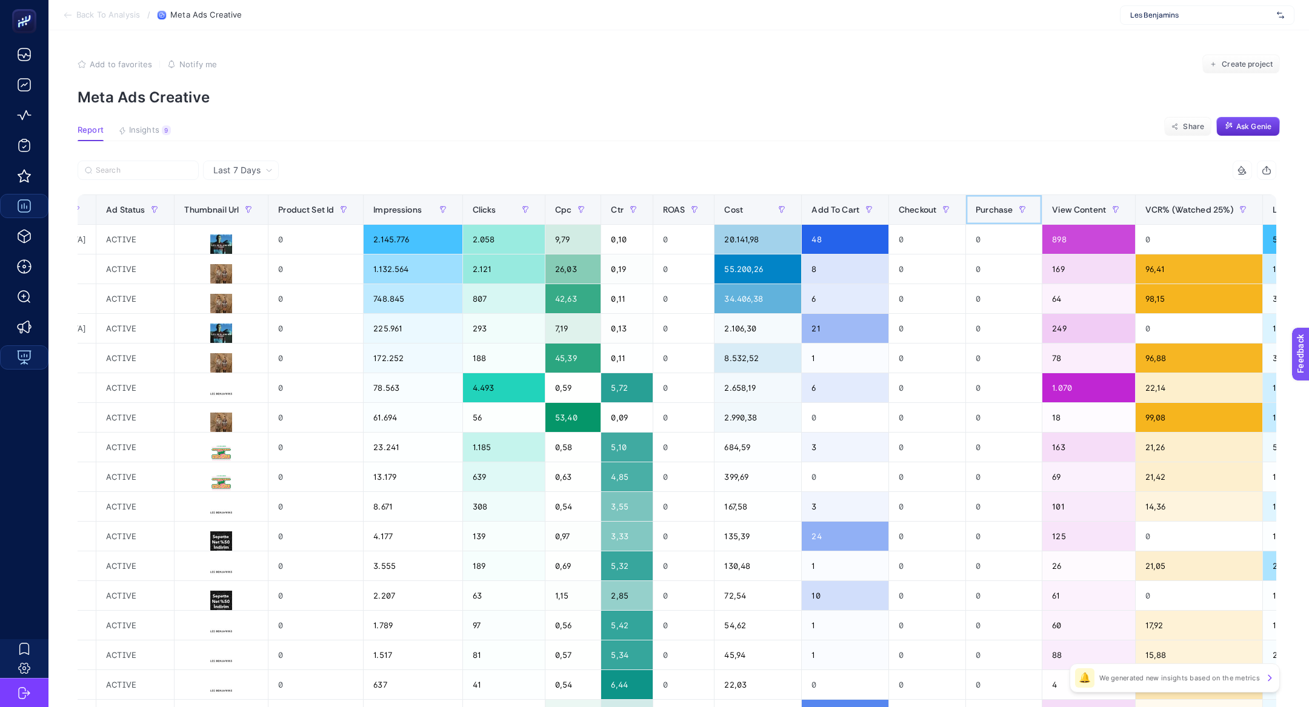
click at [966, 205] on th "Purchase" at bounding box center [1004, 210] width 76 height 30
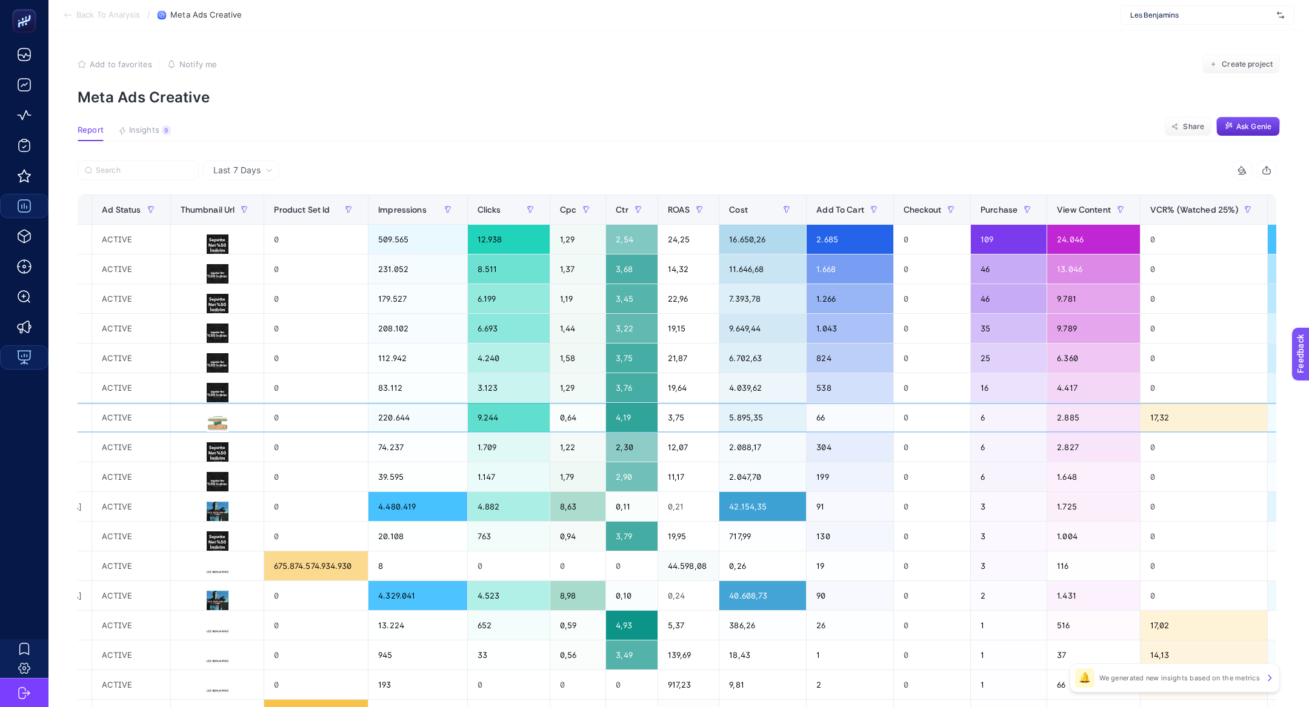
click at [719, 413] on div "5.895,35" at bounding box center [762, 417] width 87 height 29
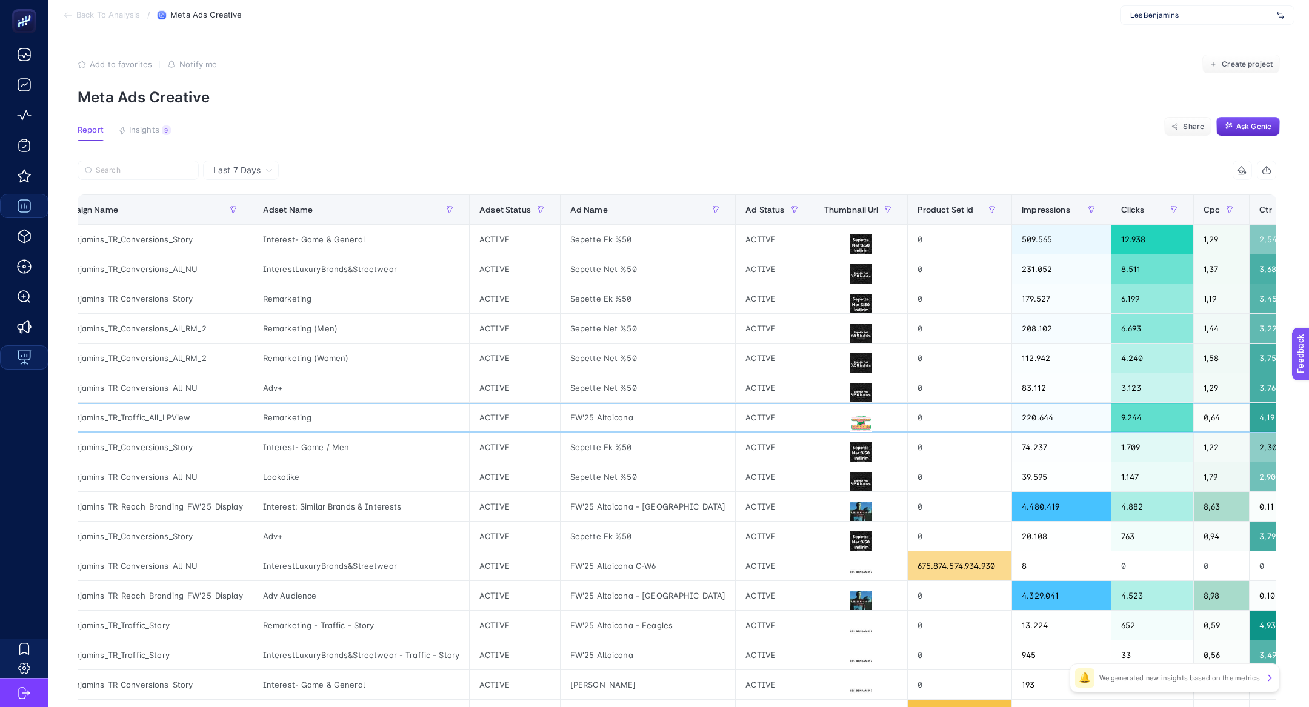
scroll to position [0, 0]
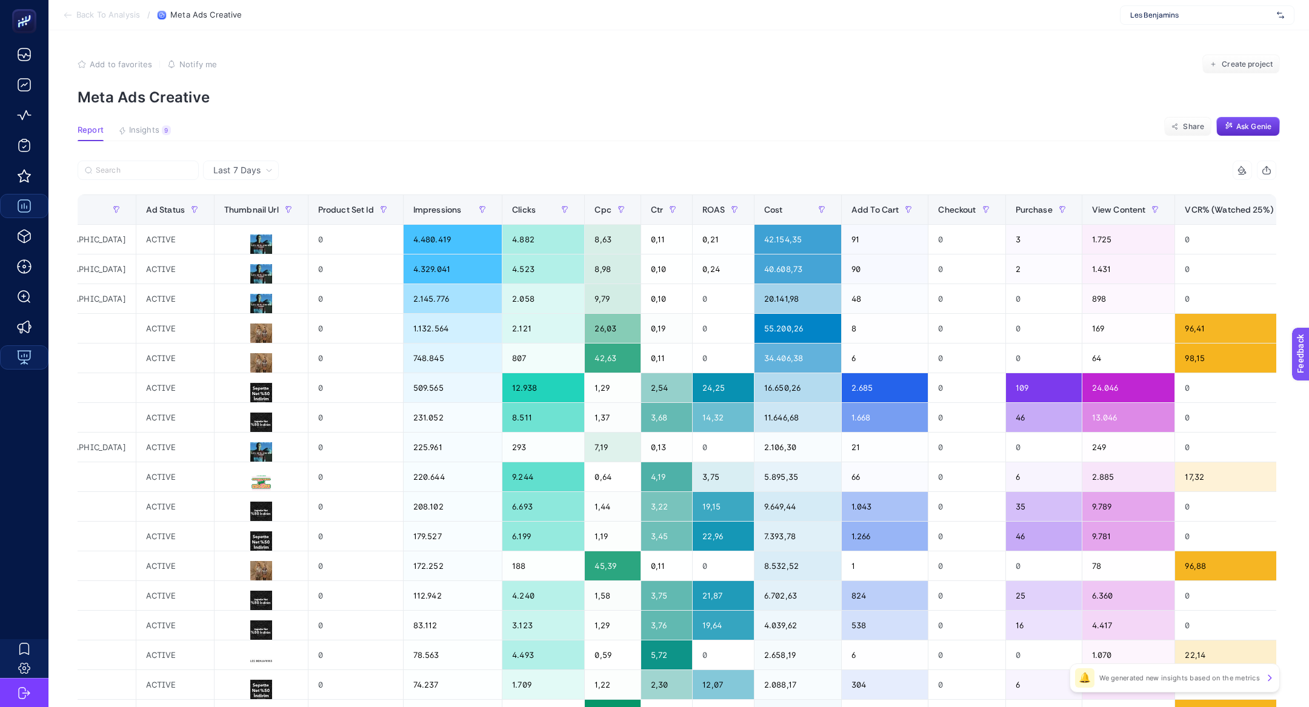
scroll to position [0, 647]
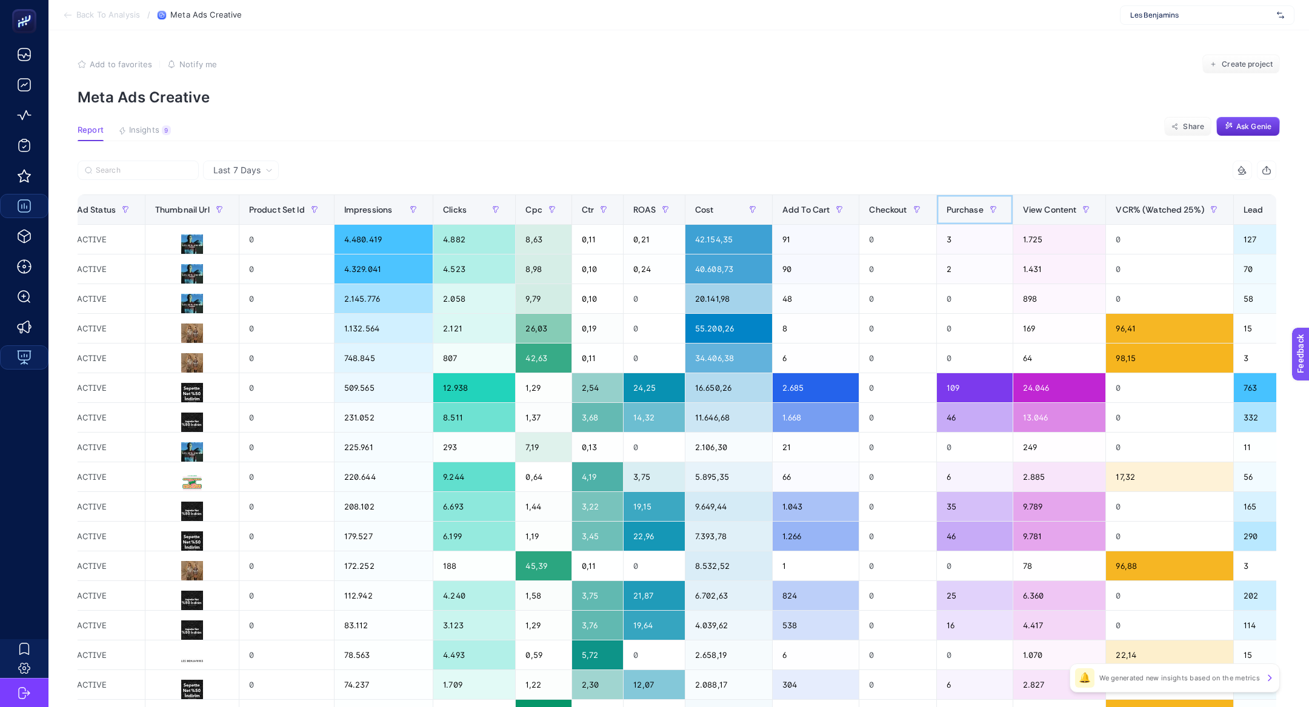
click at [946, 207] on span "Purchase" at bounding box center [964, 210] width 37 height 10
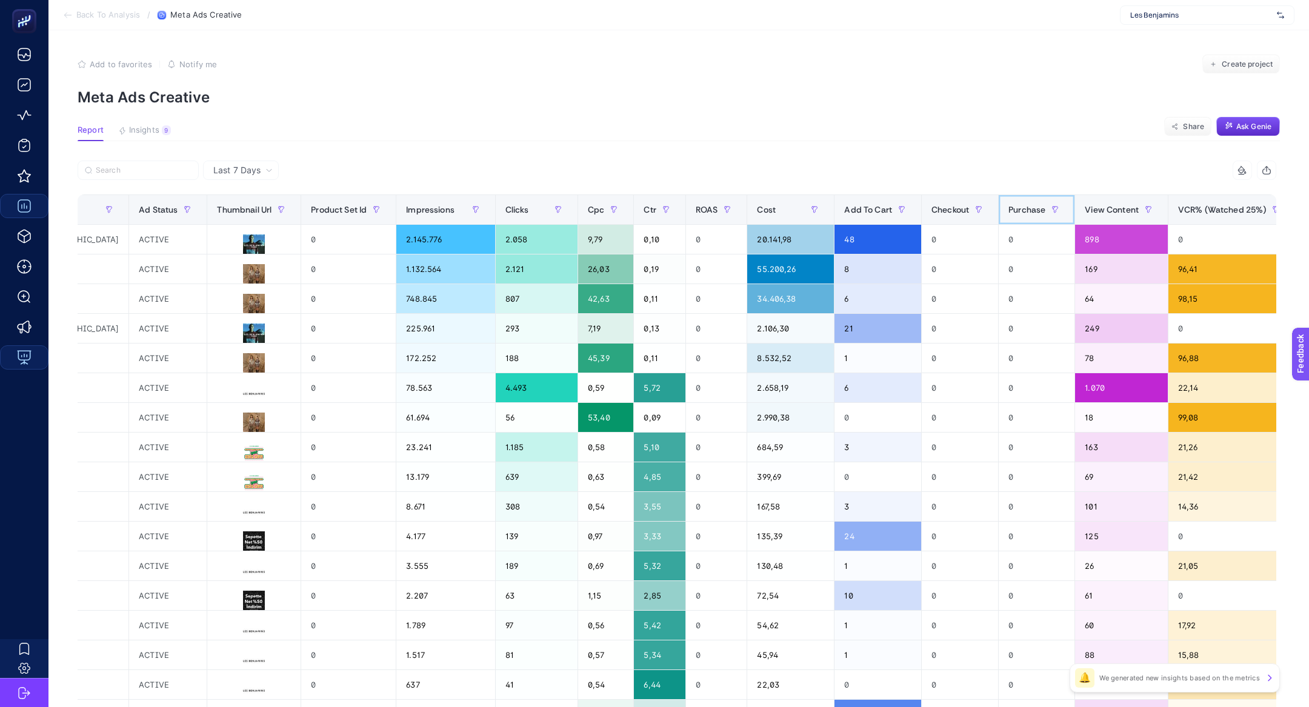
click at [1008, 208] on span "Purchase" at bounding box center [1026, 210] width 37 height 10
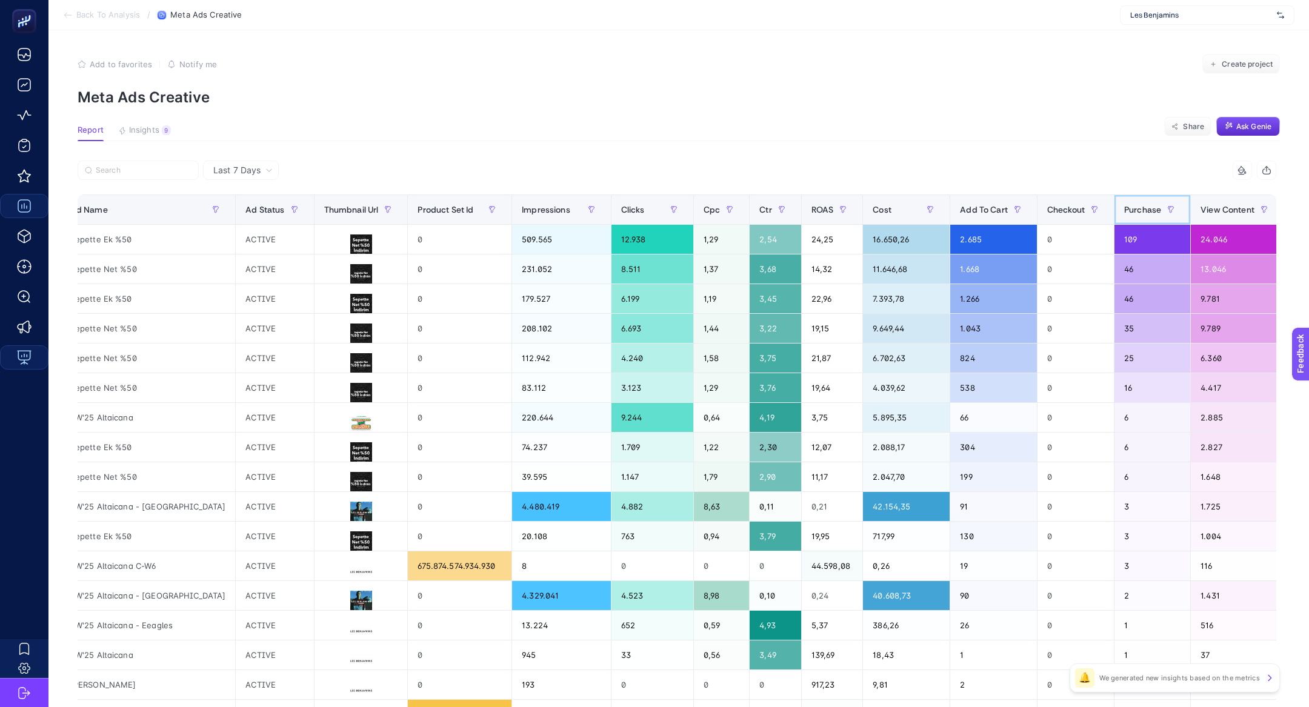
scroll to position [0, 526]
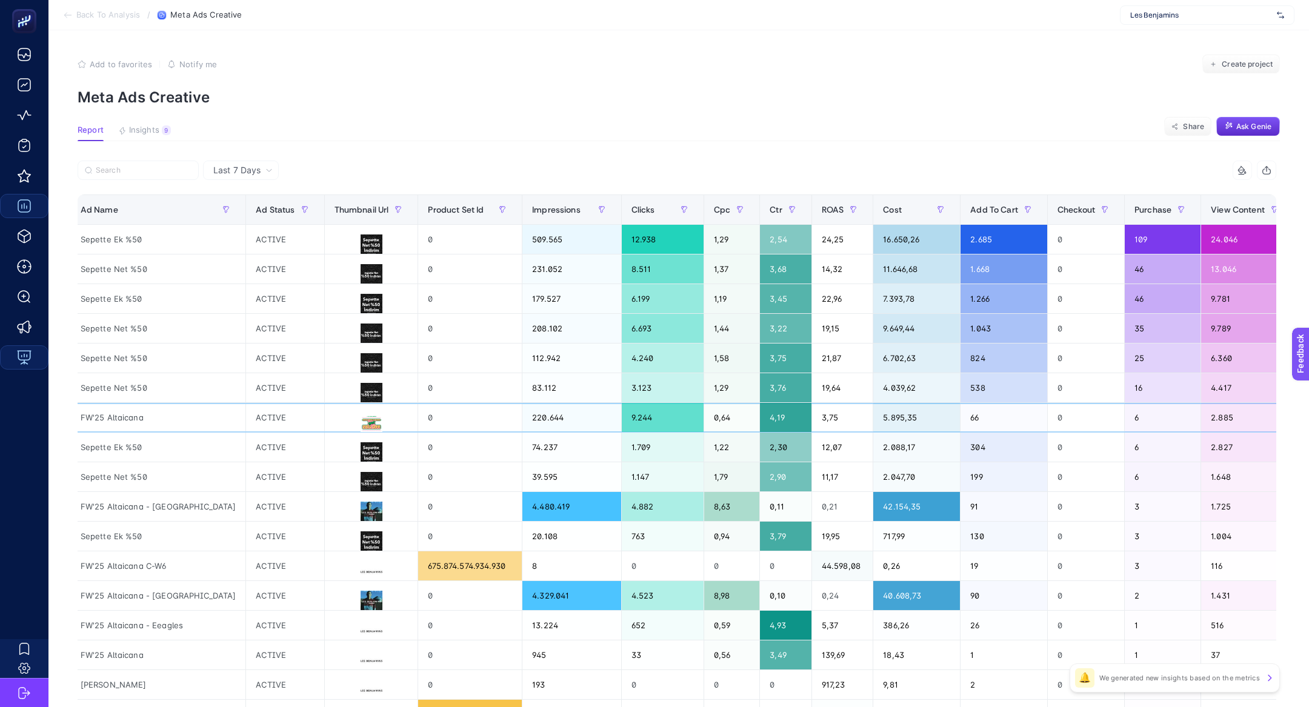
click at [760, 425] on div "4,19" at bounding box center [785, 417] width 51 height 29
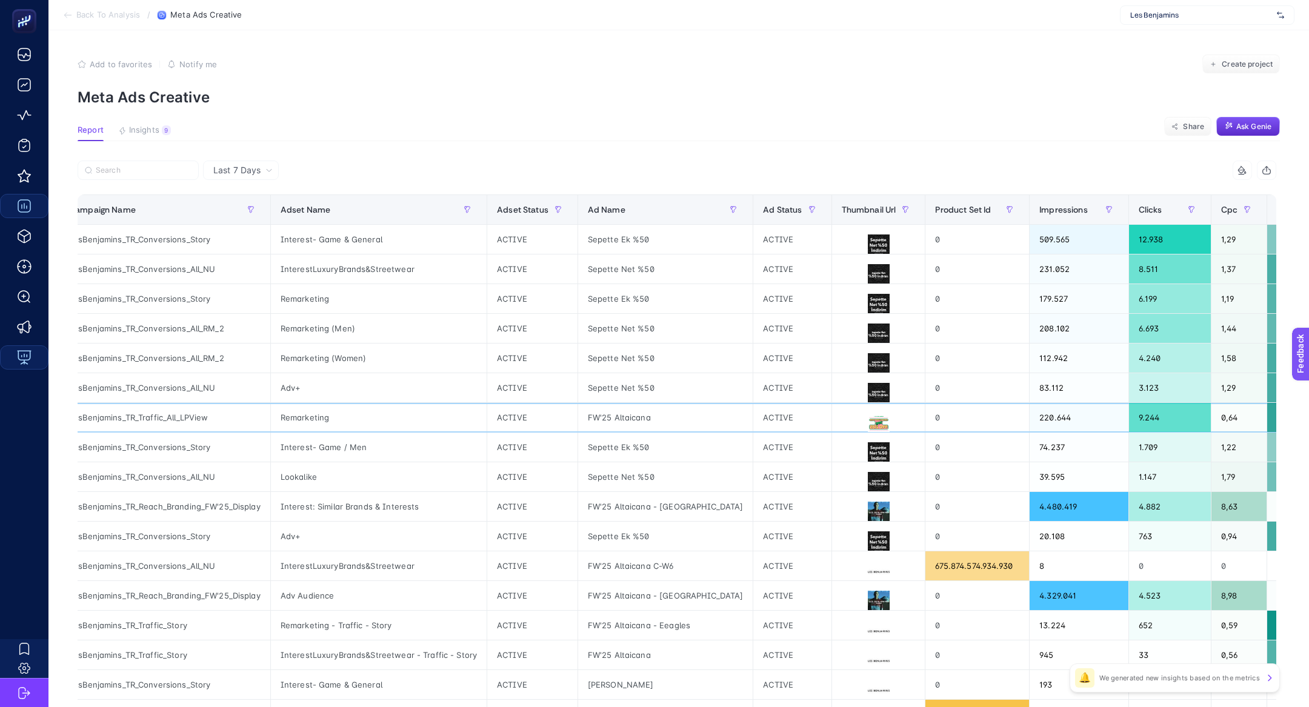
scroll to position [0, 20]
click at [177, 419] on div "LesBenjamins_TR_Traffic_All_LPView" at bounding box center [163, 417] width 211 height 29
click at [180, 420] on div "LesBenjamins_TR_Traffic_All_LPView" at bounding box center [163, 417] width 211 height 29
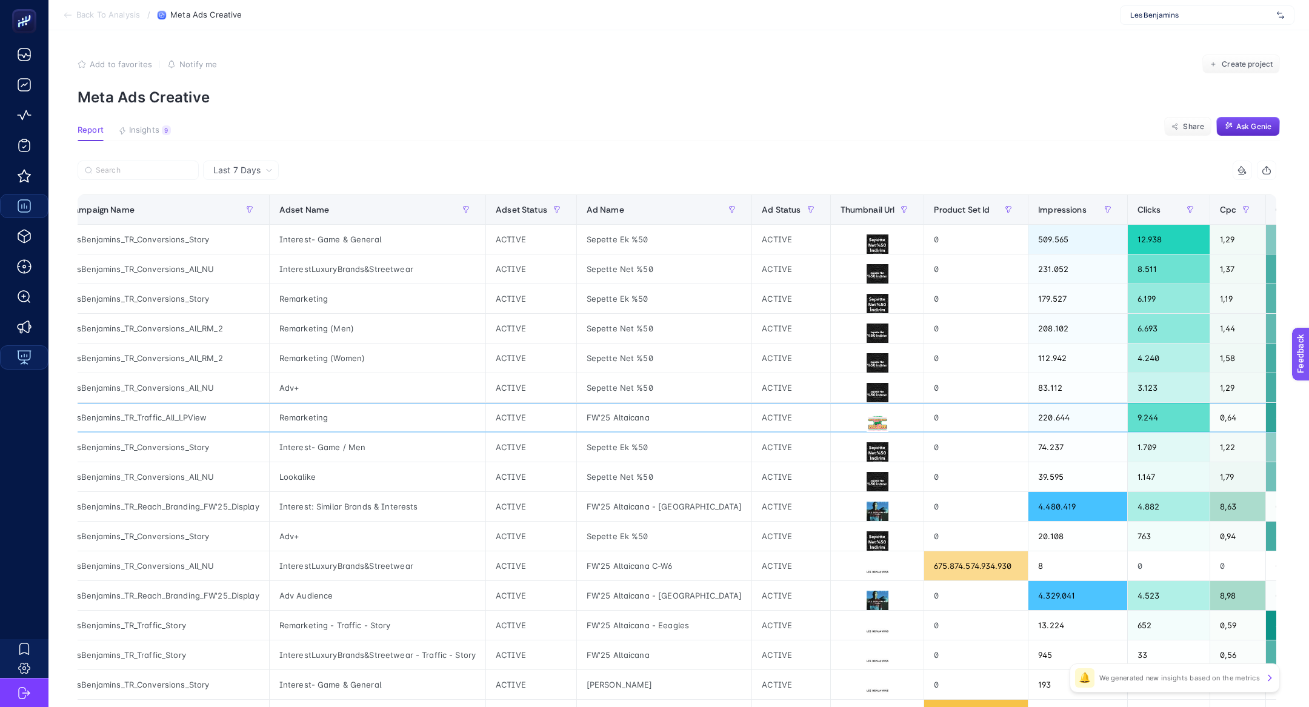
click at [180, 420] on div "LesBenjamins_TR_Traffic_All_LPView" at bounding box center [163, 417] width 211 height 29
click at [186, 419] on div "LesBenjamins_TR_Traffic_All_LPView" at bounding box center [163, 417] width 211 height 29
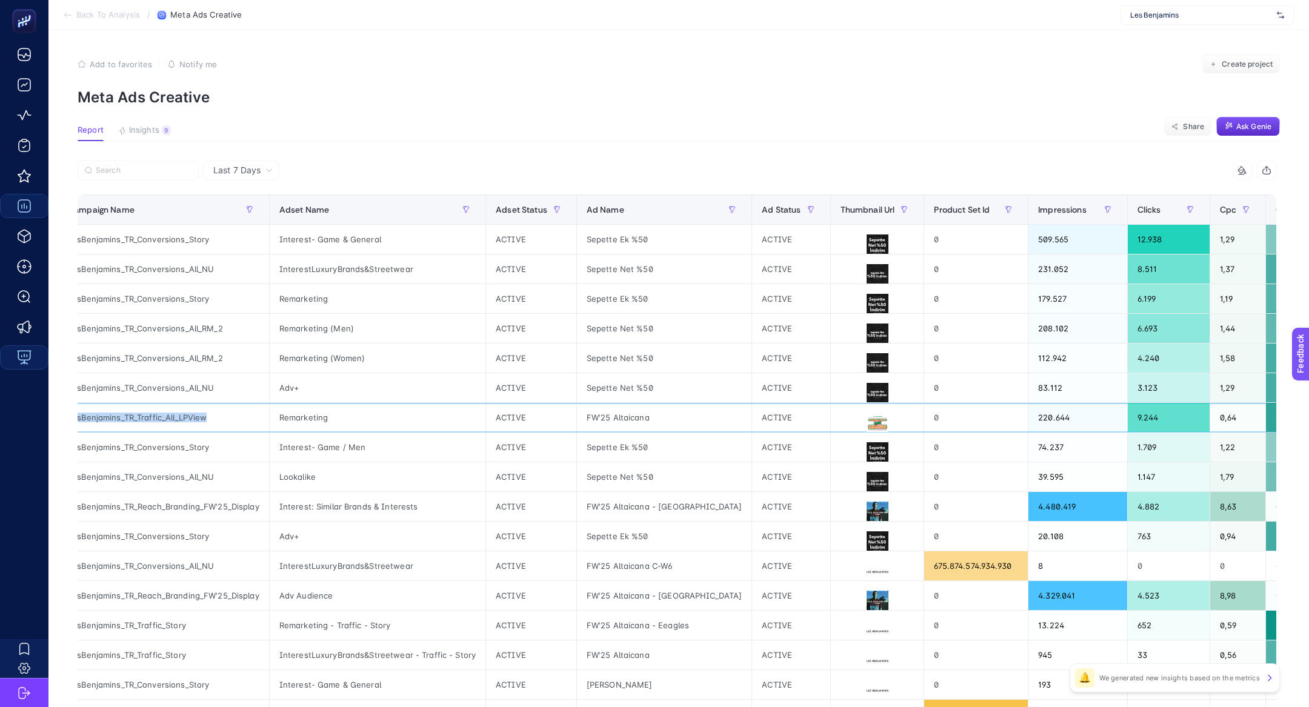
click at [186, 419] on div "LesBenjamins_TR_Traffic_All_LPView" at bounding box center [163, 417] width 211 height 29
click at [338, 413] on div "Remarketing" at bounding box center [378, 417] width 216 height 29
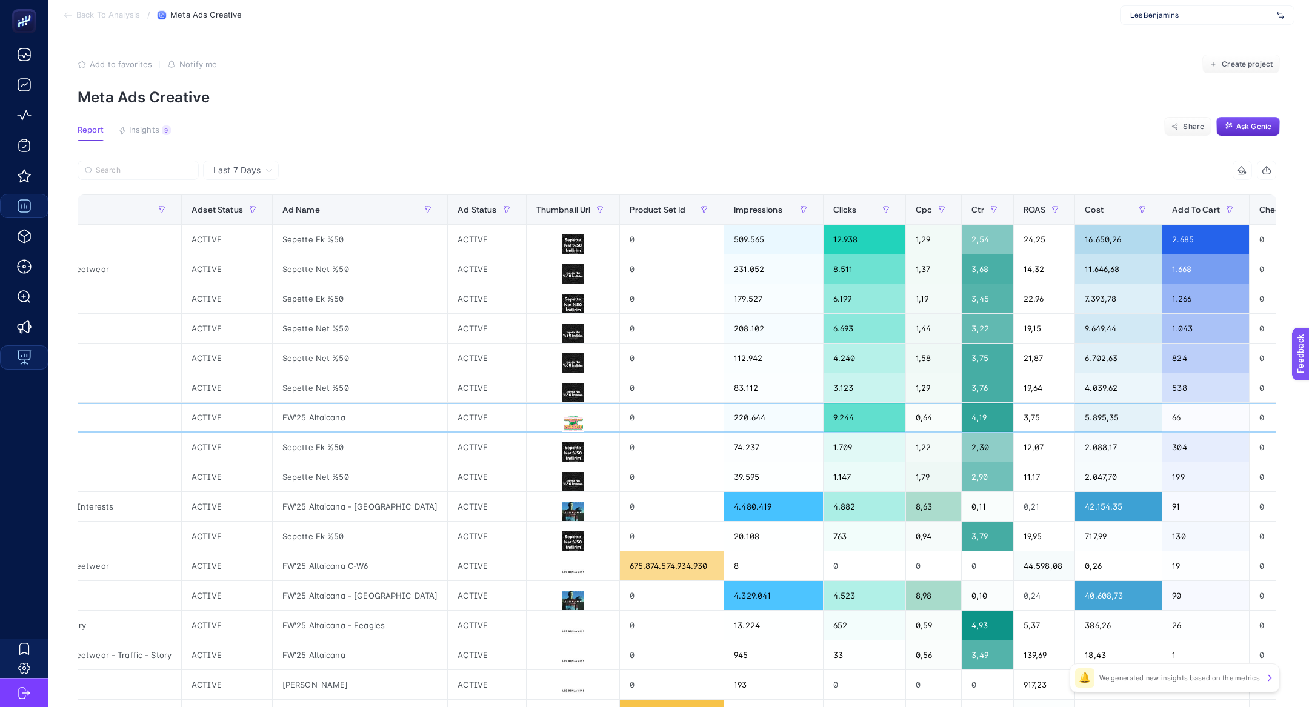
scroll to position [0, 324]
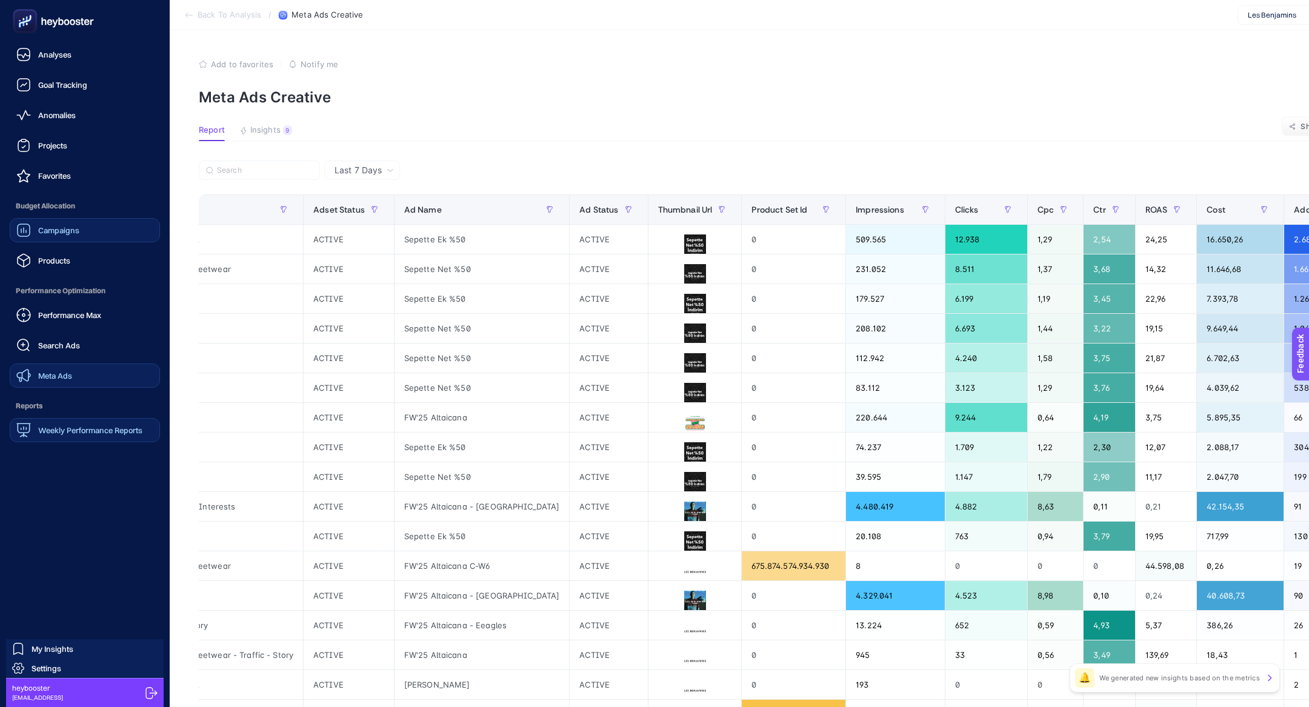
click at [59, 375] on span "Meta Ads" at bounding box center [55, 376] width 34 height 10
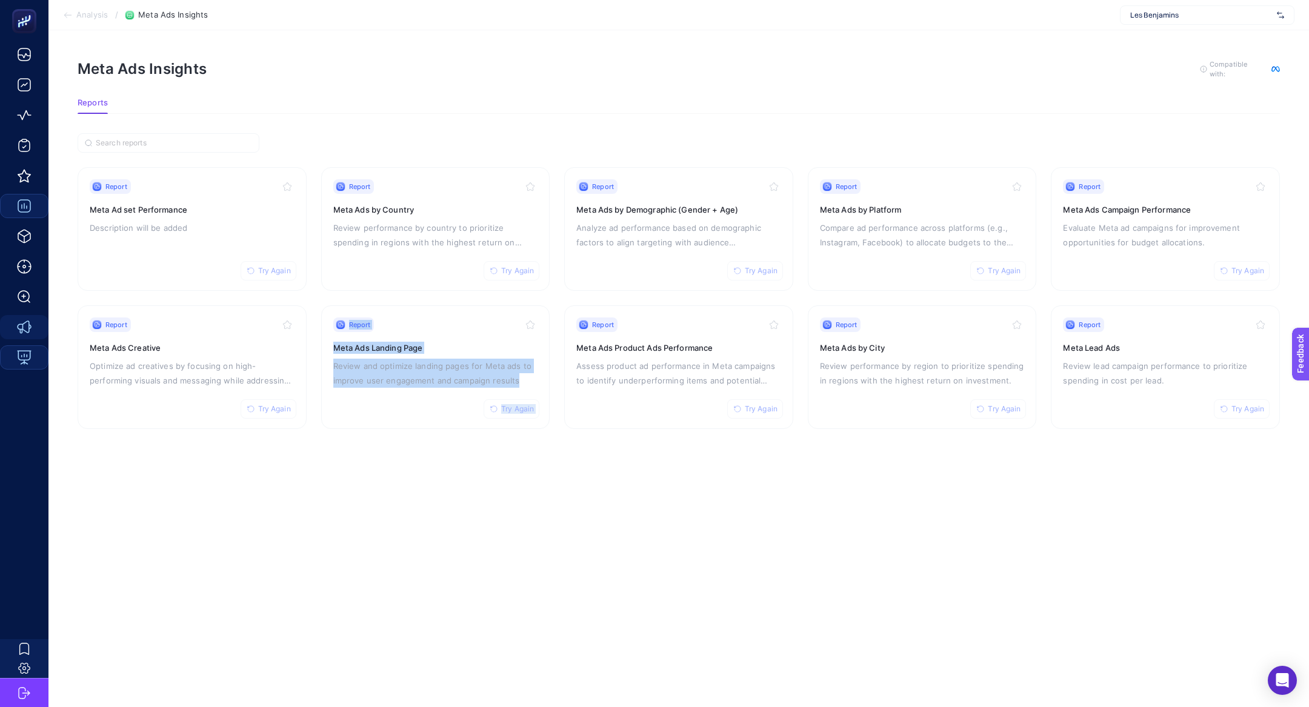
drag, startPoint x: 379, startPoint y: 360, endPoint x: 61, endPoint y: 703, distance: 467.3
click at [336, 339] on div "Report Try Again Meta Ads Landing Page Review and optimize landing pages for Me…" at bounding box center [435, 366] width 205 height 99
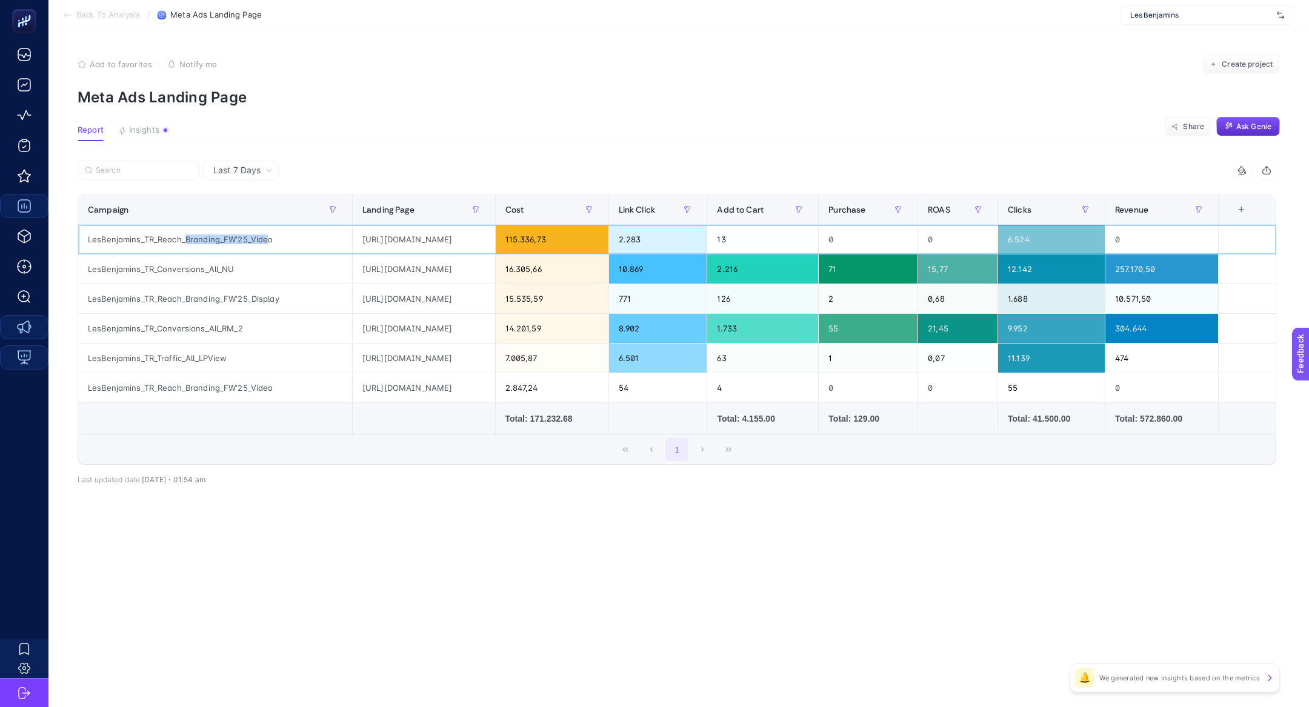
drag, startPoint x: 184, startPoint y: 238, endPoint x: 278, endPoint y: 241, distance: 94.0
click at [278, 241] on div "LesBenjamins_TR_Reach_Branding_FW'25_Video" at bounding box center [215, 239] width 274 height 29
drag, startPoint x: 156, startPoint y: 329, endPoint x: 299, endPoint y: 327, distance: 143.0
click at [299, 327] on div "LesBenjamins_TR_Conversions_All_RM_2" at bounding box center [215, 328] width 274 height 29
click at [440, 326] on div "[URL][DOMAIN_NAME]" at bounding box center [424, 328] width 142 height 29
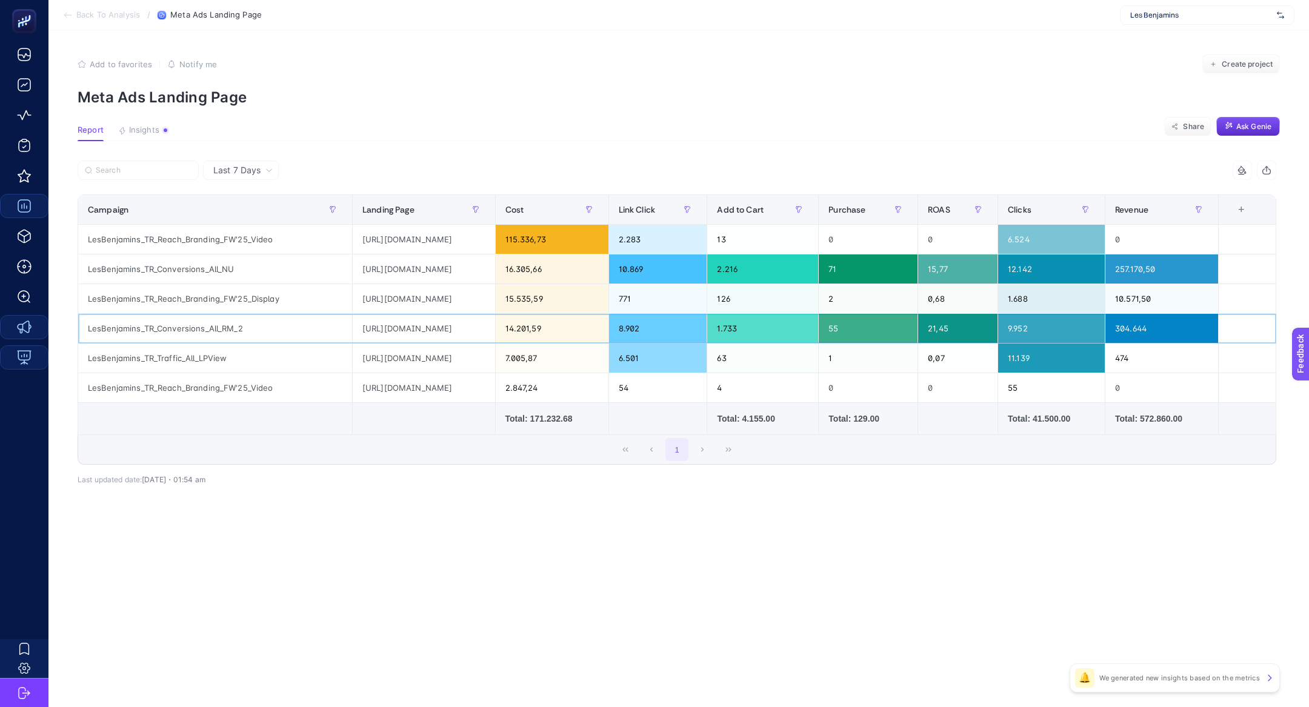
click at [440, 326] on div "[URL][DOMAIN_NAME]" at bounding box center [424, 328] width 142 height 29
drag, startPoint x: 153, startPoint y: 265, endPoint x: 443, endPoint y: 274, distance: 290.9
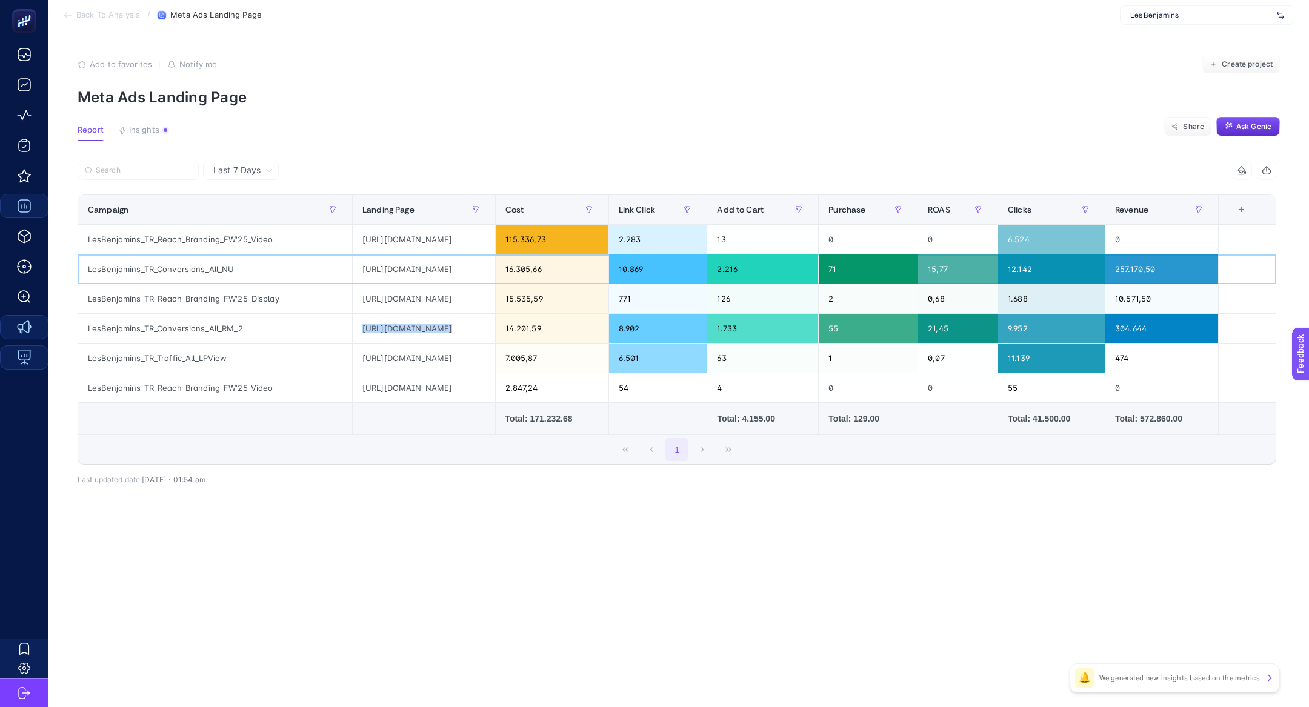
click at [443, 274] on tr "LesBenjamins_TR_Conversions_All_NU [URL][DOMAIN_NAME] 16.305,66 10.869 2.216 71…" at bounding box center [677, 269] width 1198 height 30
click at [460, 323] on div "[URL][DOMAIN_NAME]" at bounding box center [424, 328] width 142 height 29
click at [428, 282] on div "[URL][DOMAIN_NAME]" at bounding box center [424, 268] width 142 height 29
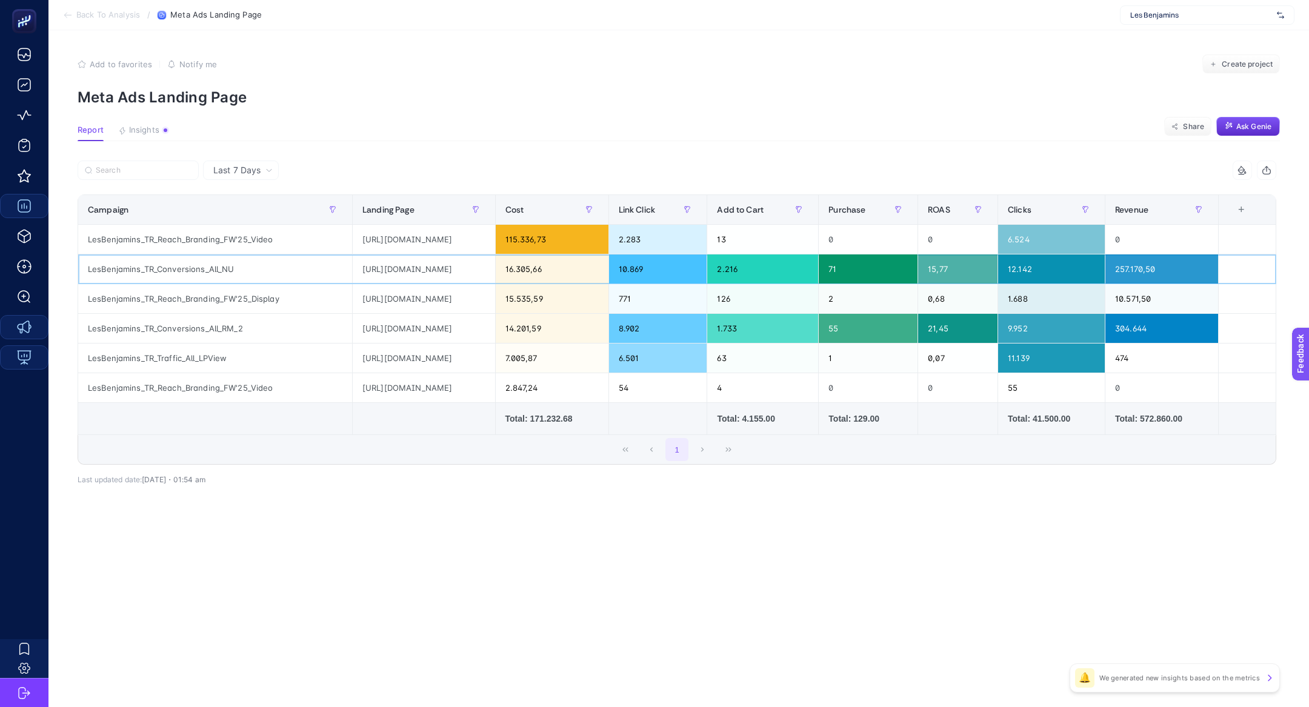
click at [428, 282] on div "[URL][DOMAIN_NAME]" at bounding box center [424, 268] width 142 height 29
click at [360, 274] on div "[URL][DOMAIN_NAME]" at bounding box center [424, 268] width 142 height 29
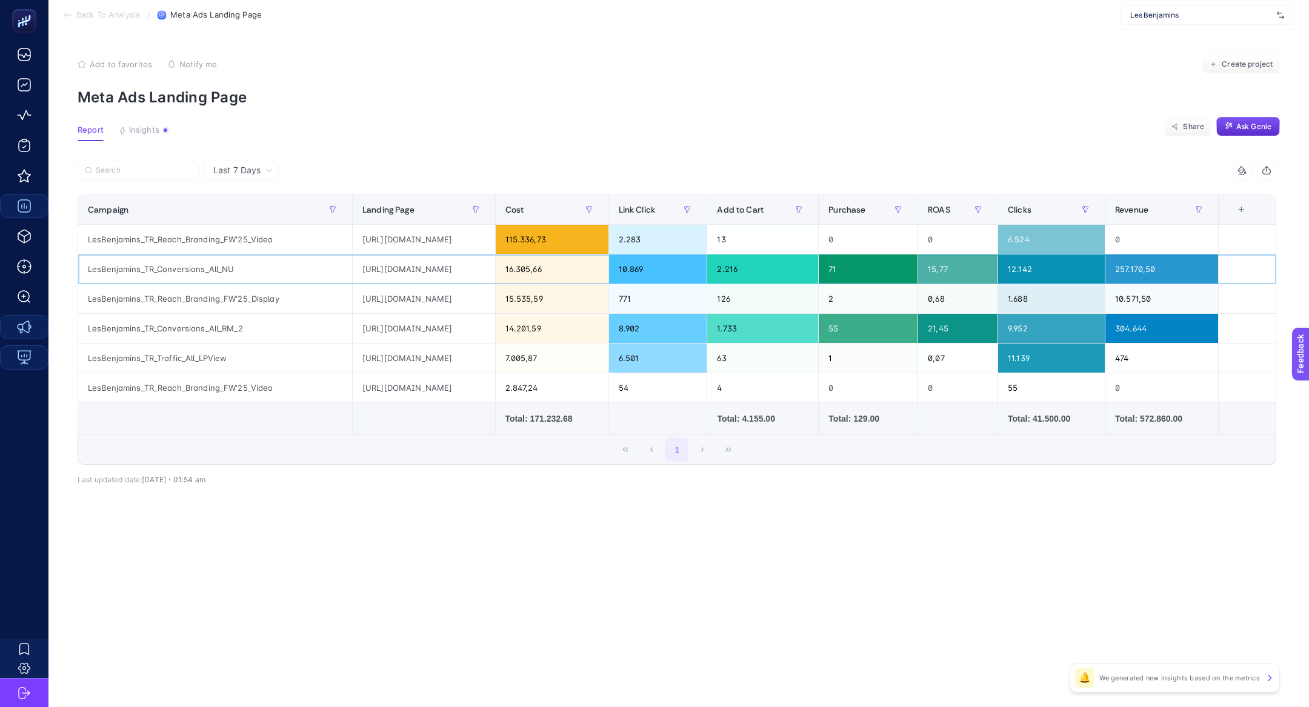
click at [360, 274] on div "[URL][DOMAIN_NAME]" at bounding box center [424, 268] width 142 height 29
click at [590, 271] on div "16.305,66" at bounding box center [552, 268] width 113 height 29
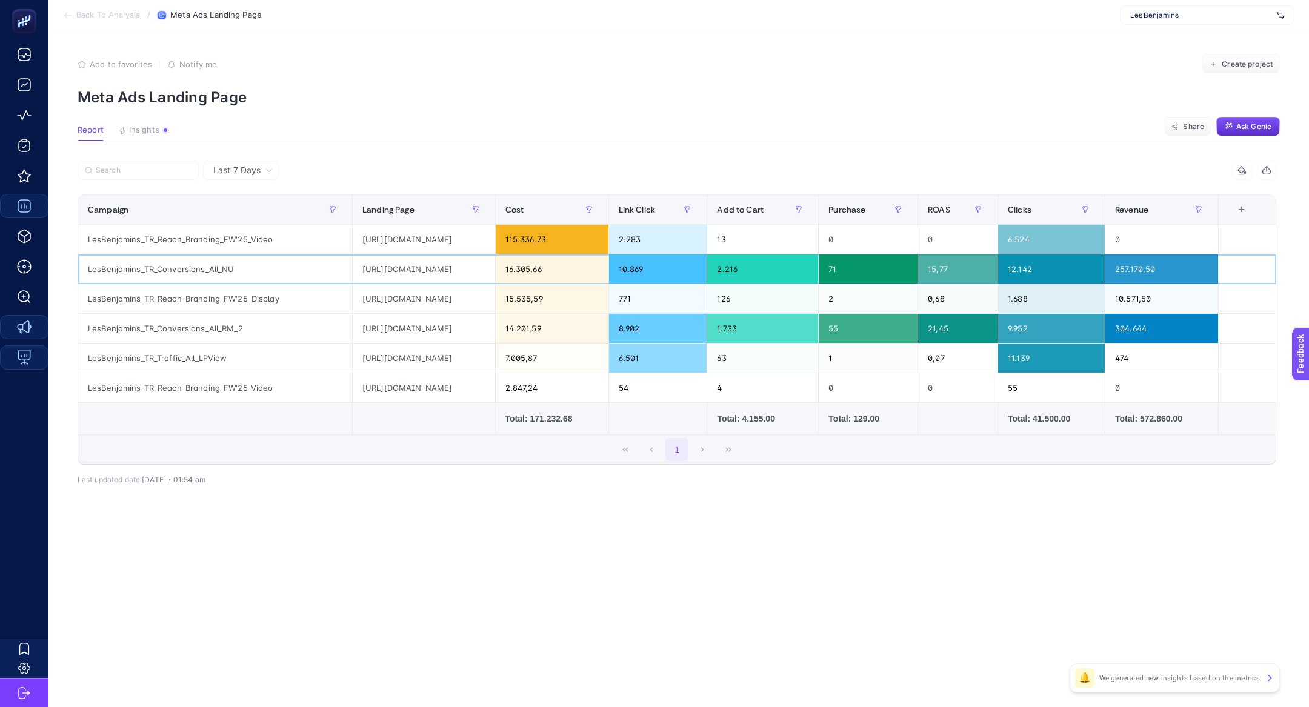
click at [705, 272] on div "10.869" at bounding box center [658, 268] width 98 height 29
click at [704, 272] on div "10.869" at bounding box center [658, 268] width 98 height 29
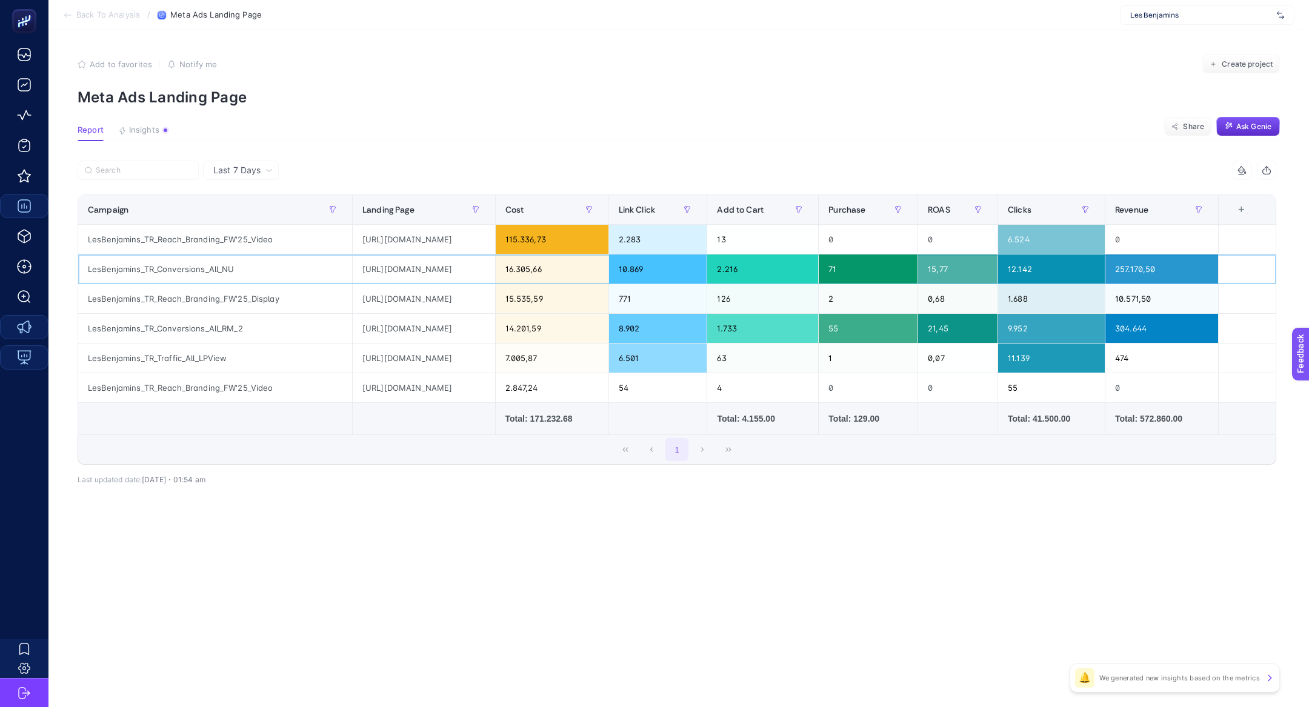
click at [704, 272] on div "10.869" at bounding box center [658, 268] width 98 height 29
click at [697, 270] on div "10.869" at bounding box center [658, 268] width 98 height 29
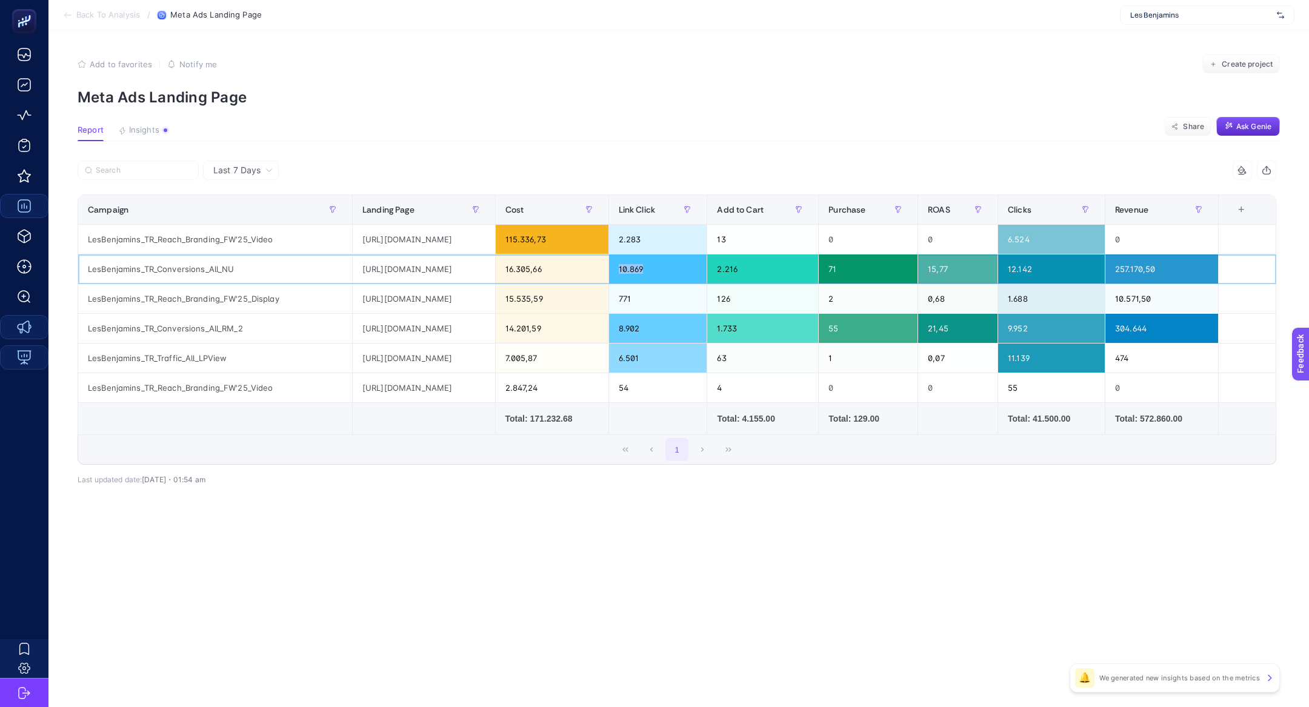
click at [697, 270] on div "10.869" at bounding box center [658, 268] width 98 height 29
